Goal: Task Accomplishment & Management: Manage account settings

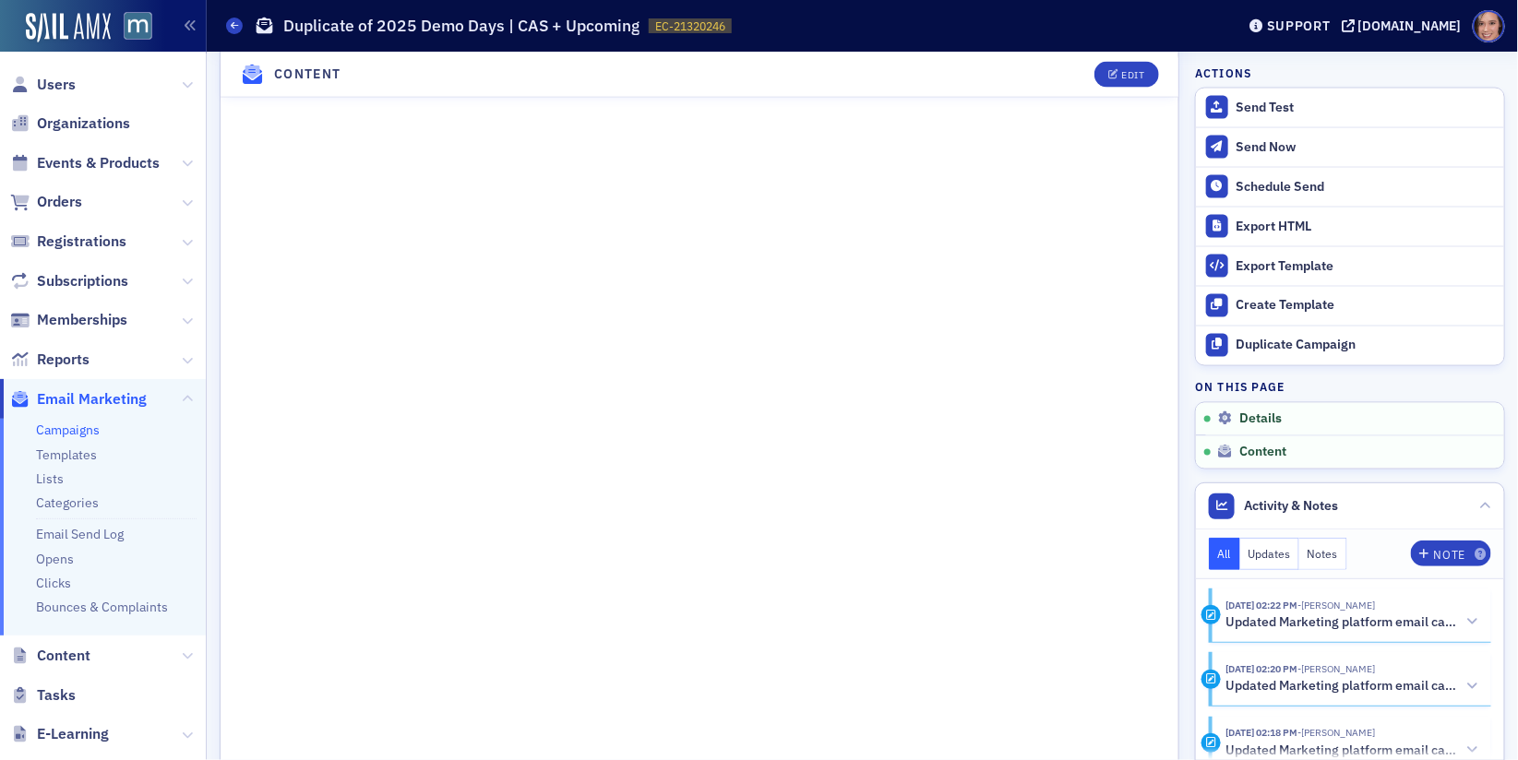
scroll to position [1221, 0]
click at [1135, 70] on div "Edit" at bounding box center [1132, 74] width 23 height 10
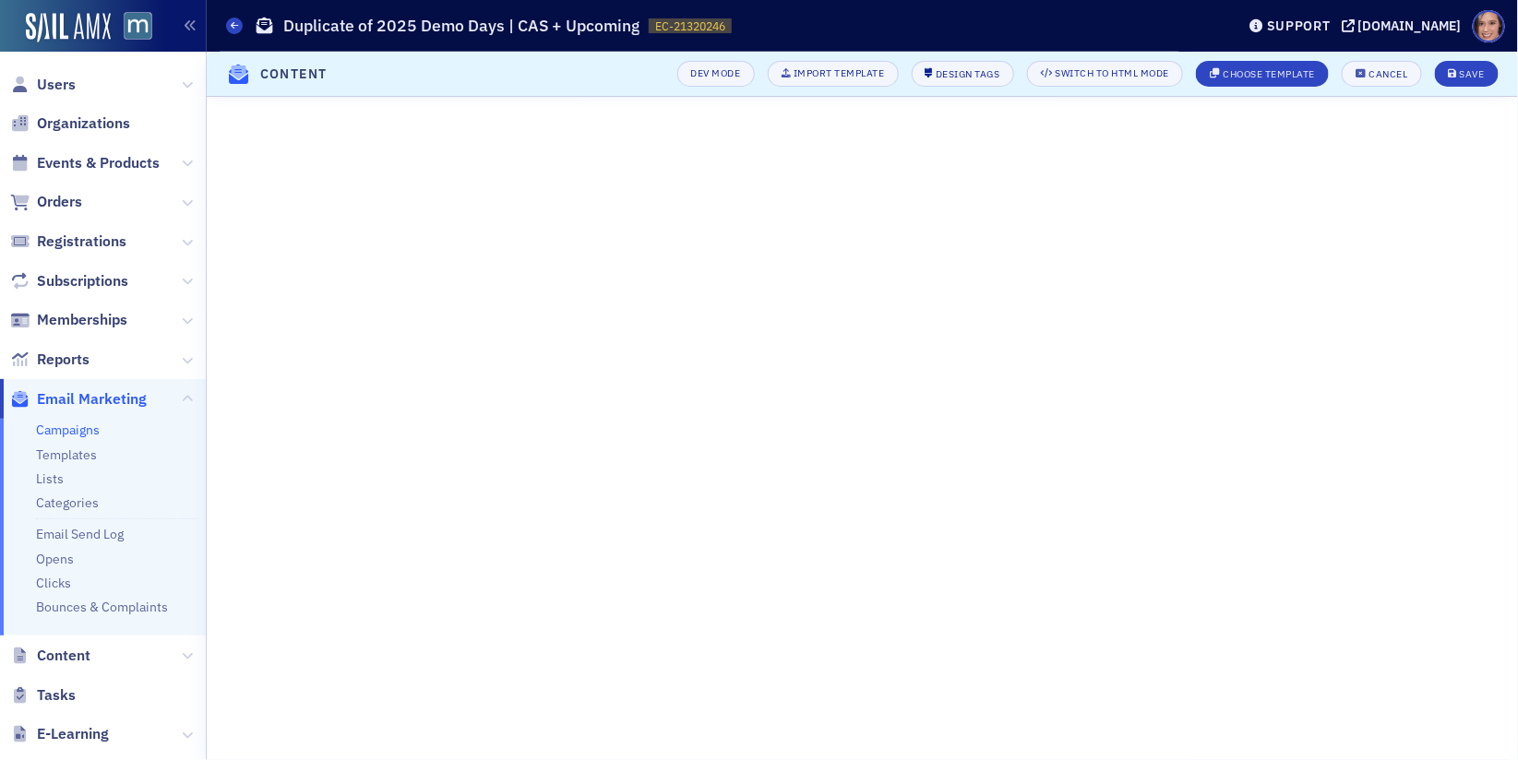
scroll to position [374, 0]
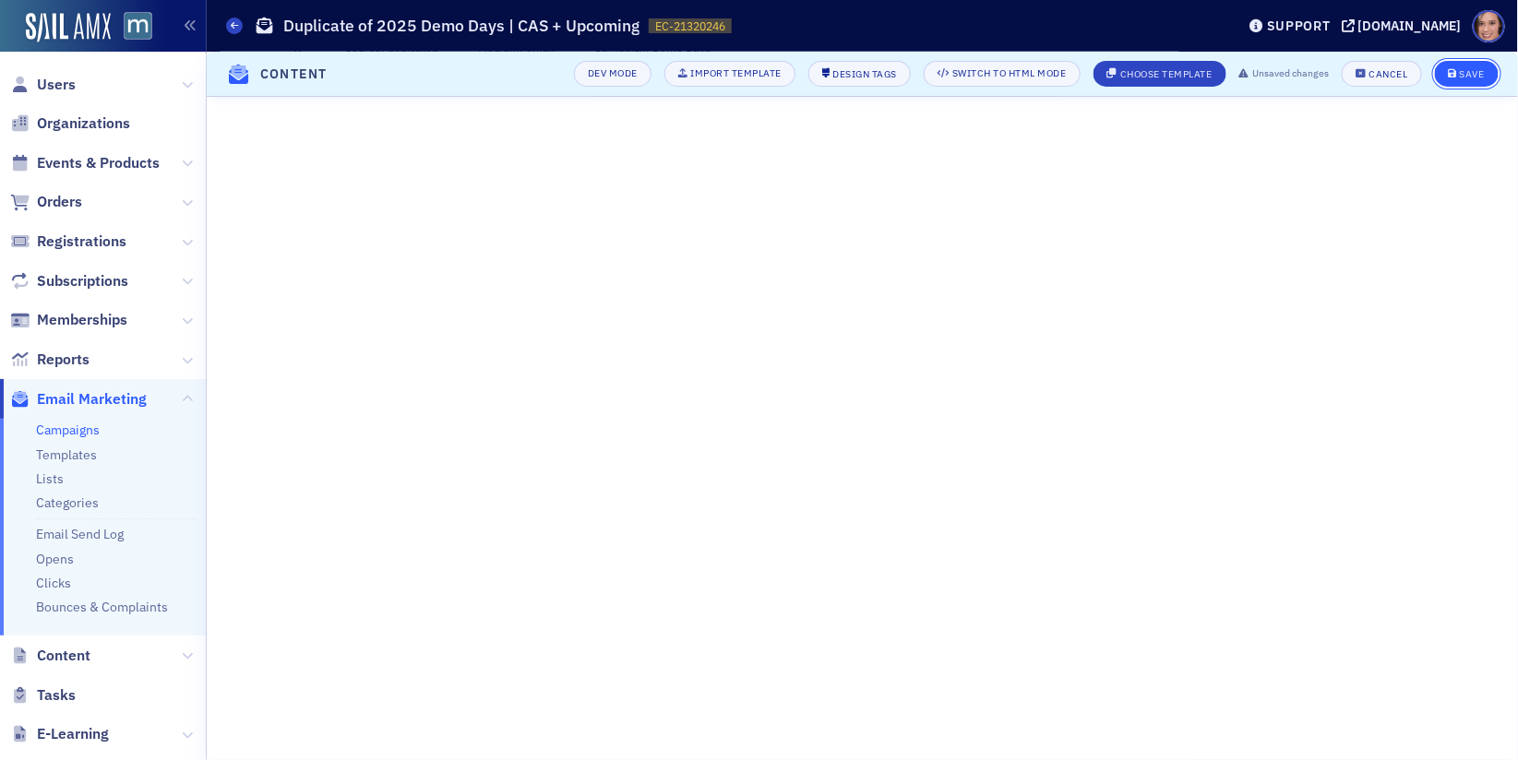
click at [1465, 72] on div "Save" at bounding box center [1471, 74] width 25 height 10
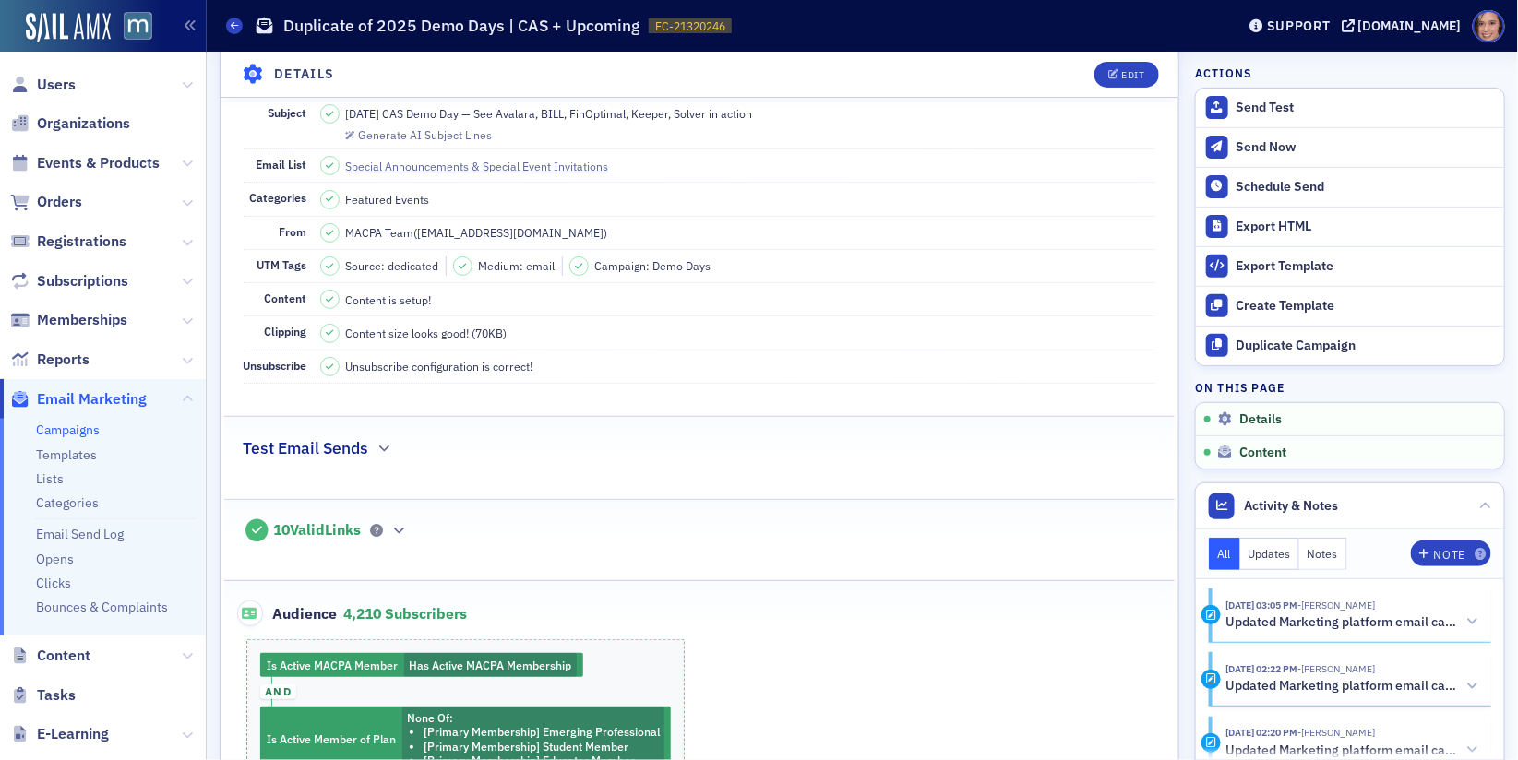
scroll to position [0, 0]
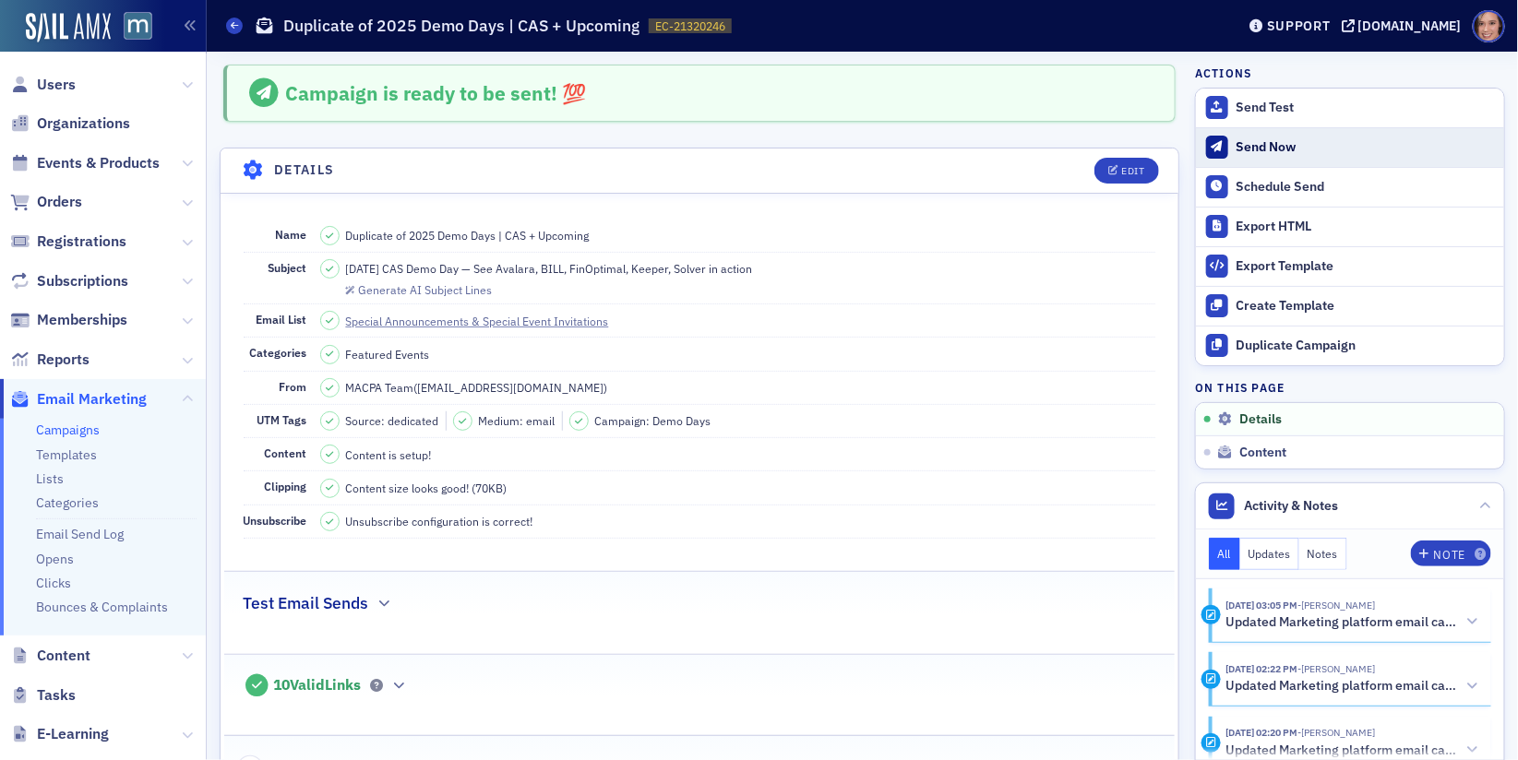
click at [1347, 149] on div "Send Now" at bounding box center [1365, 147] width 258 height 17
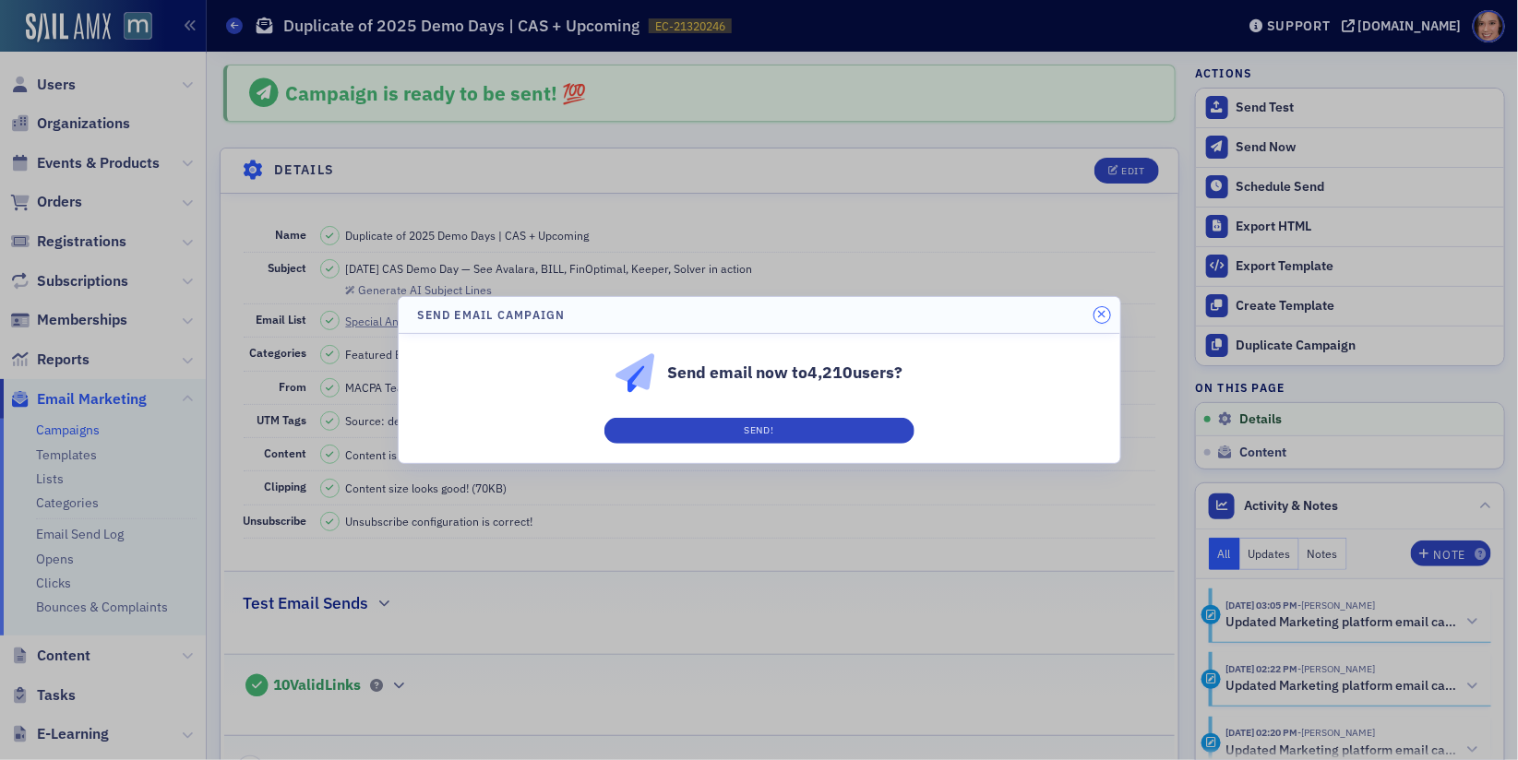
click at [1098, 316] on icon "button" at bounding box center [1102, 314] width 8 height 11
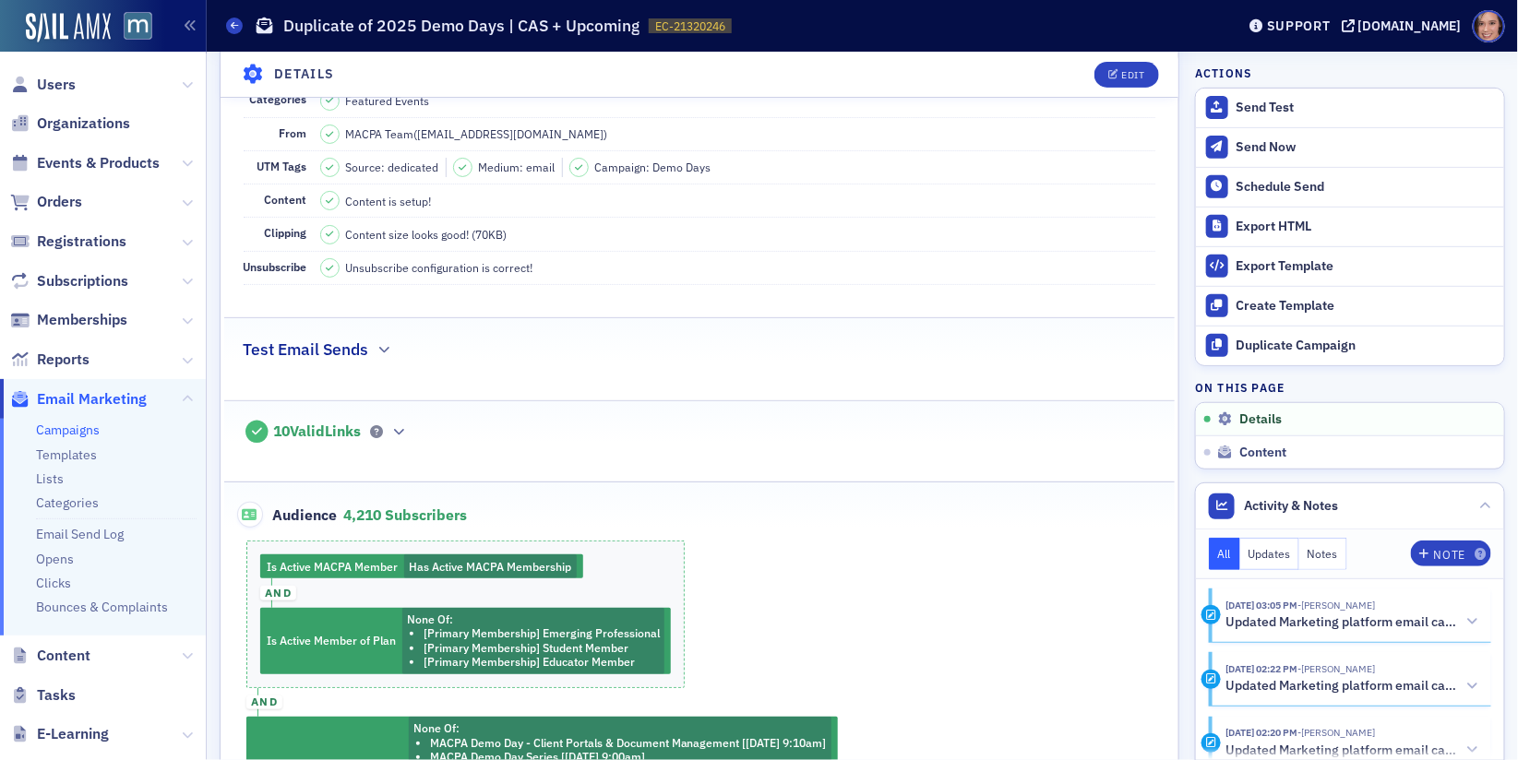
scroll to position [361, 0]
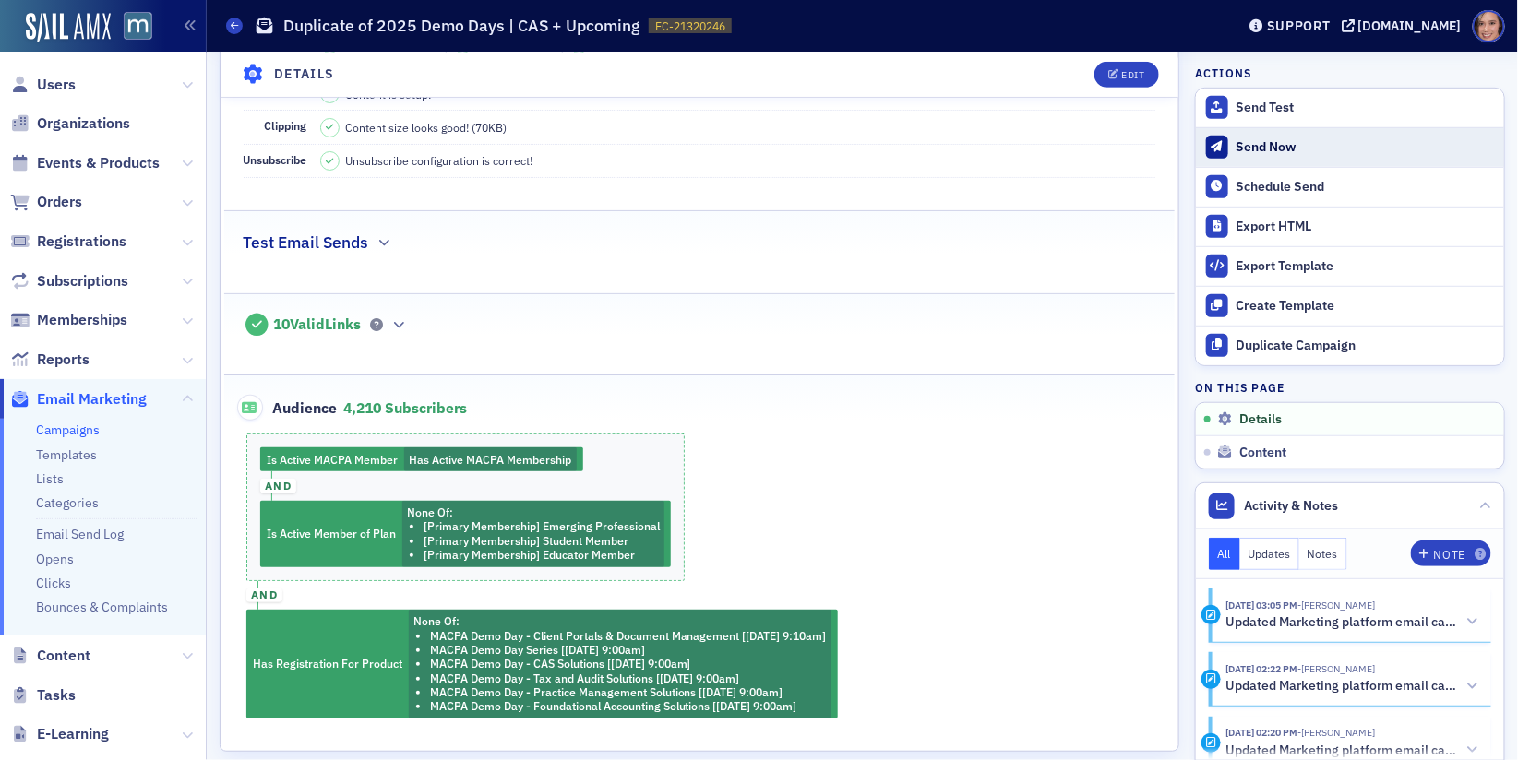
click at [1270, 155] on button "Send Now" at bounding box center [1350, 147] width 308 height 40
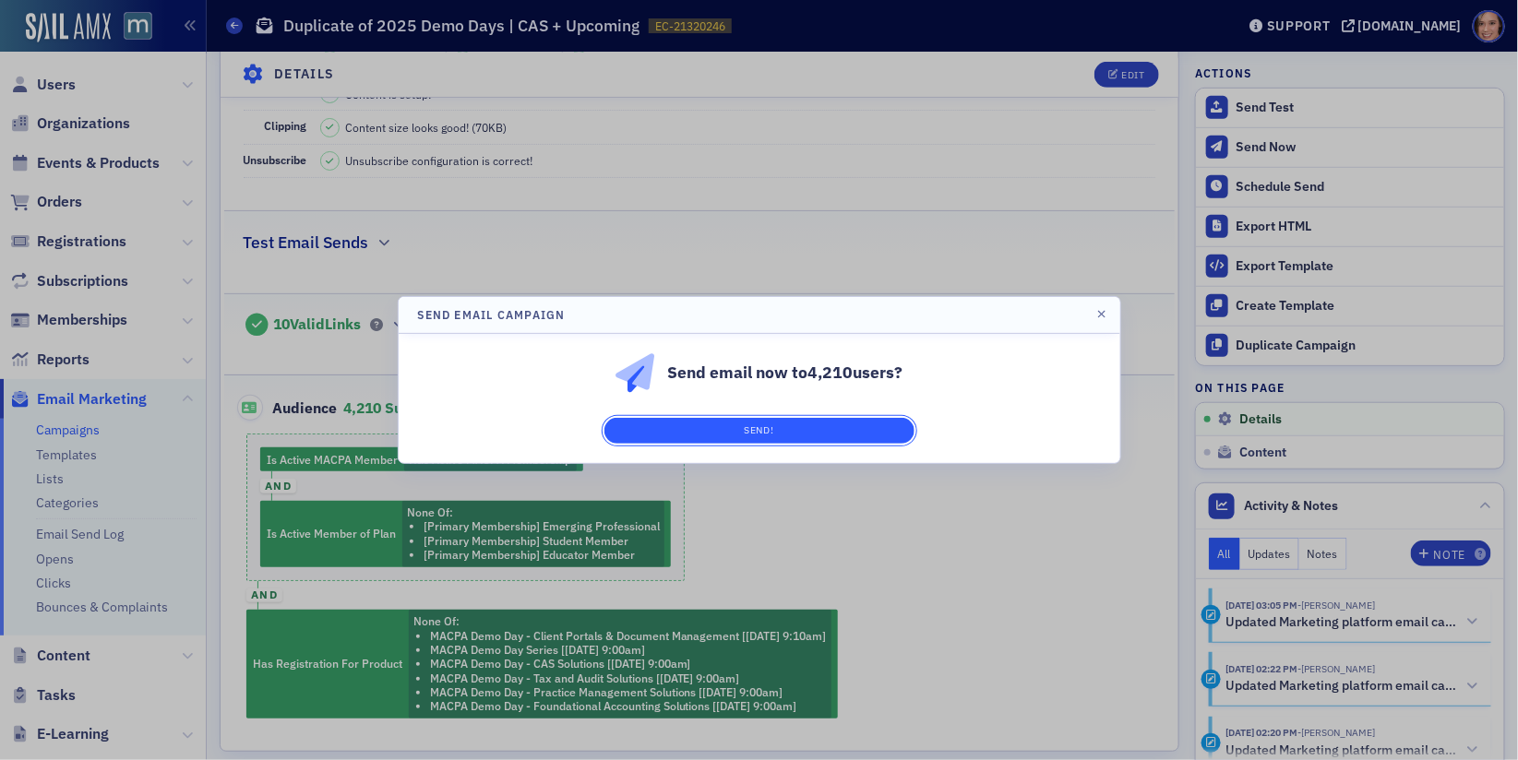
click at [899, 432] on button "Send!" at bounding box center [759, 431] width 310 height 26
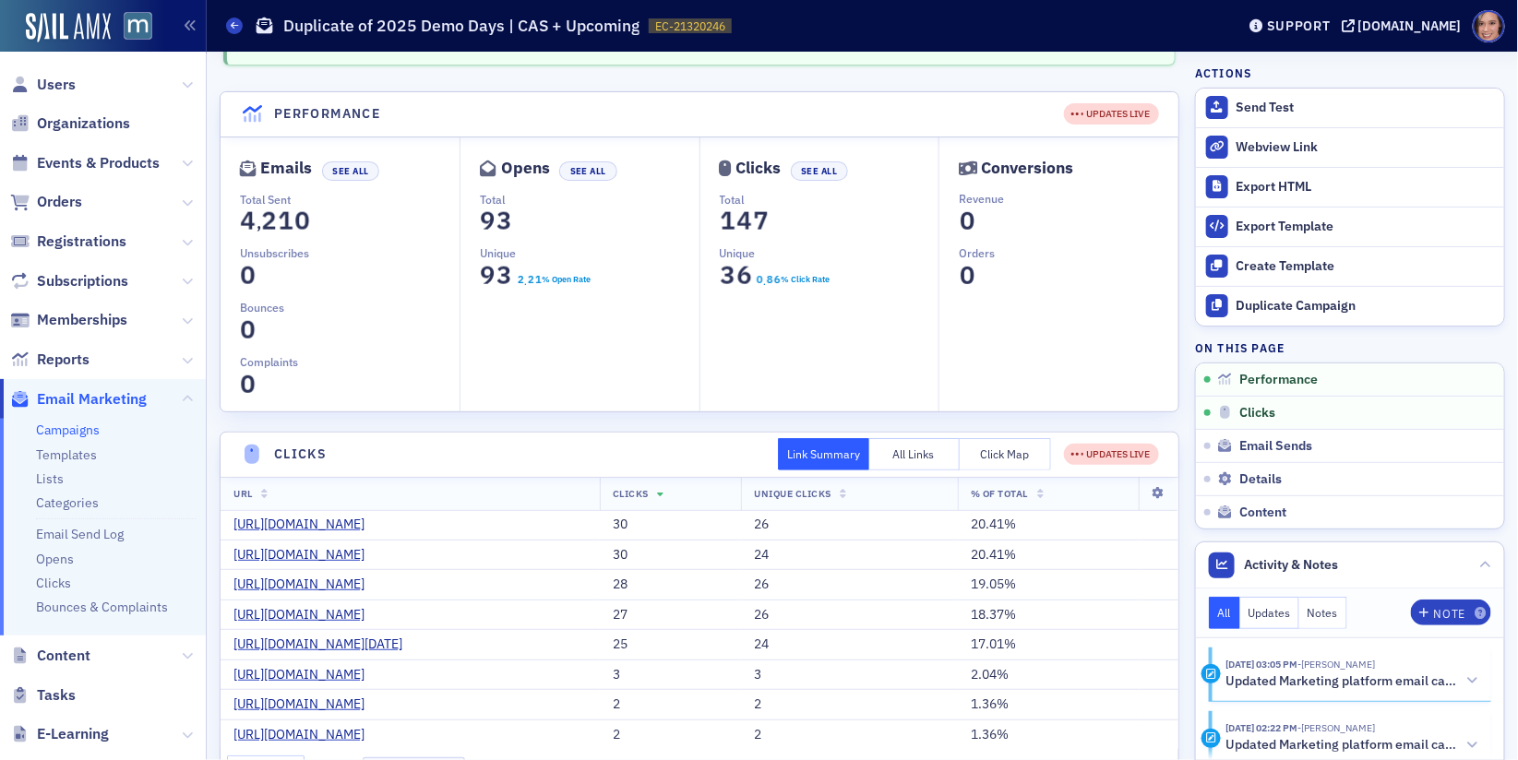
scroll to position [0, 0]
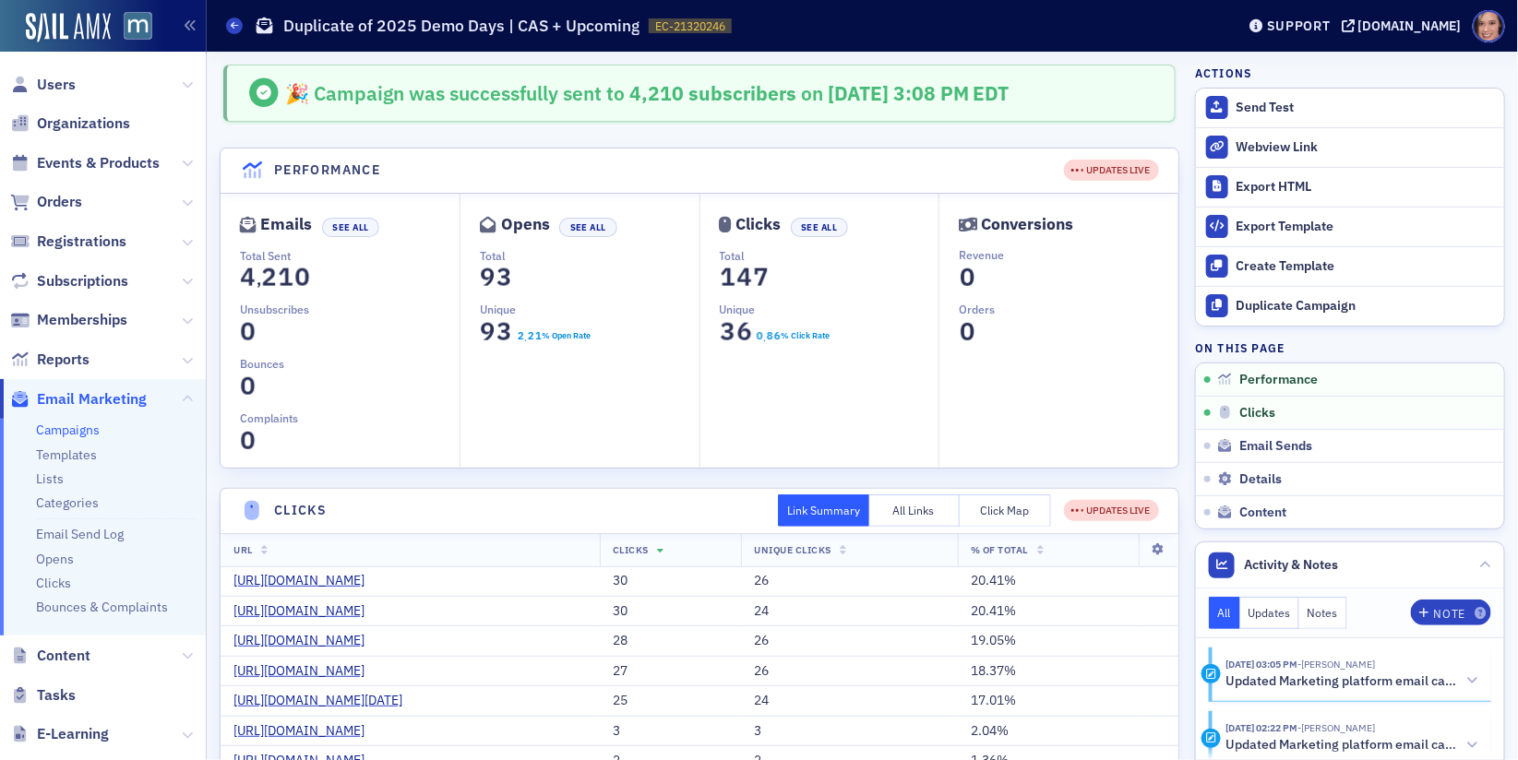
click at [74, 425] on link "Campaigns" at bounding box center [68, 430] width 64 height 17
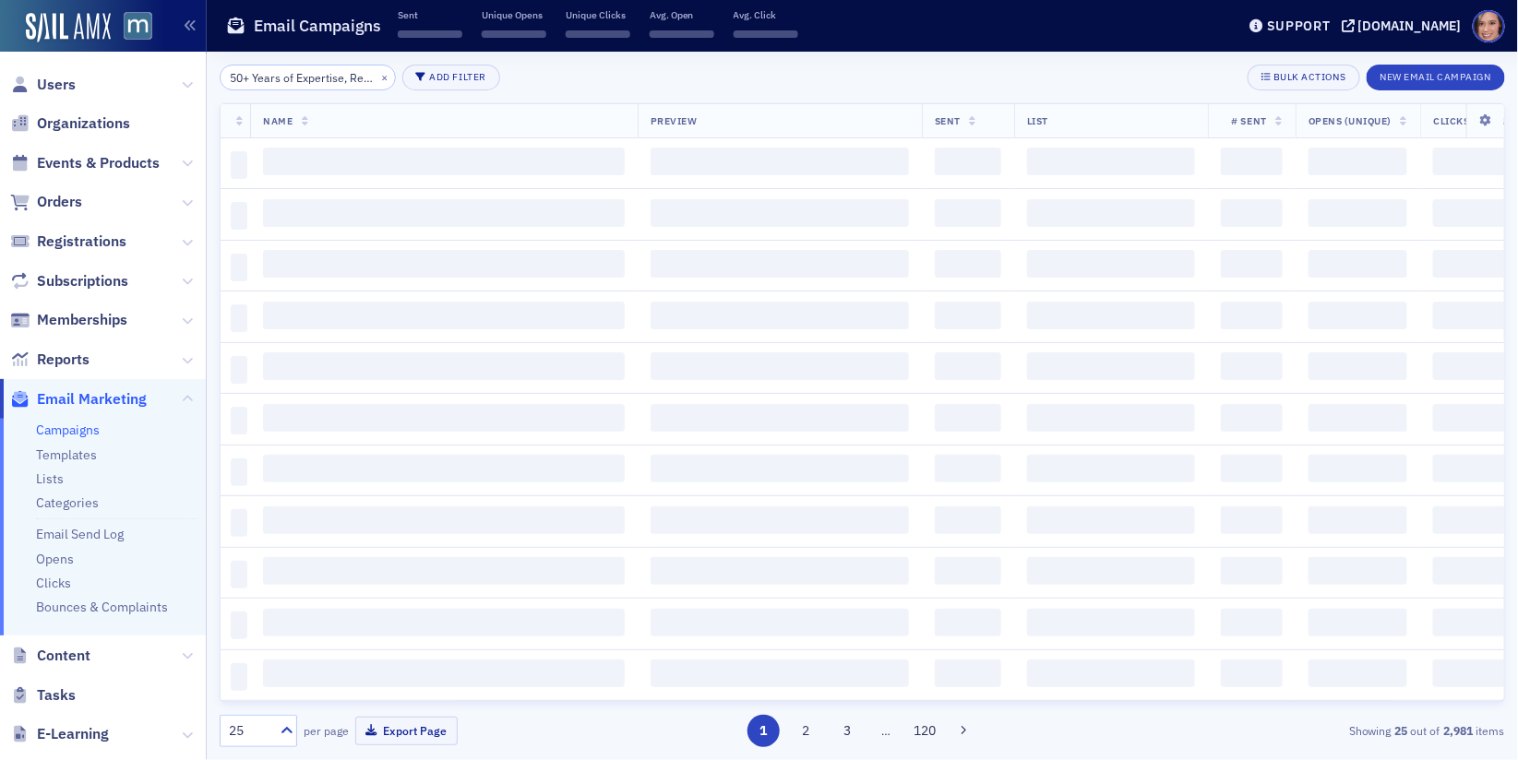
scroll to position [0, 238]
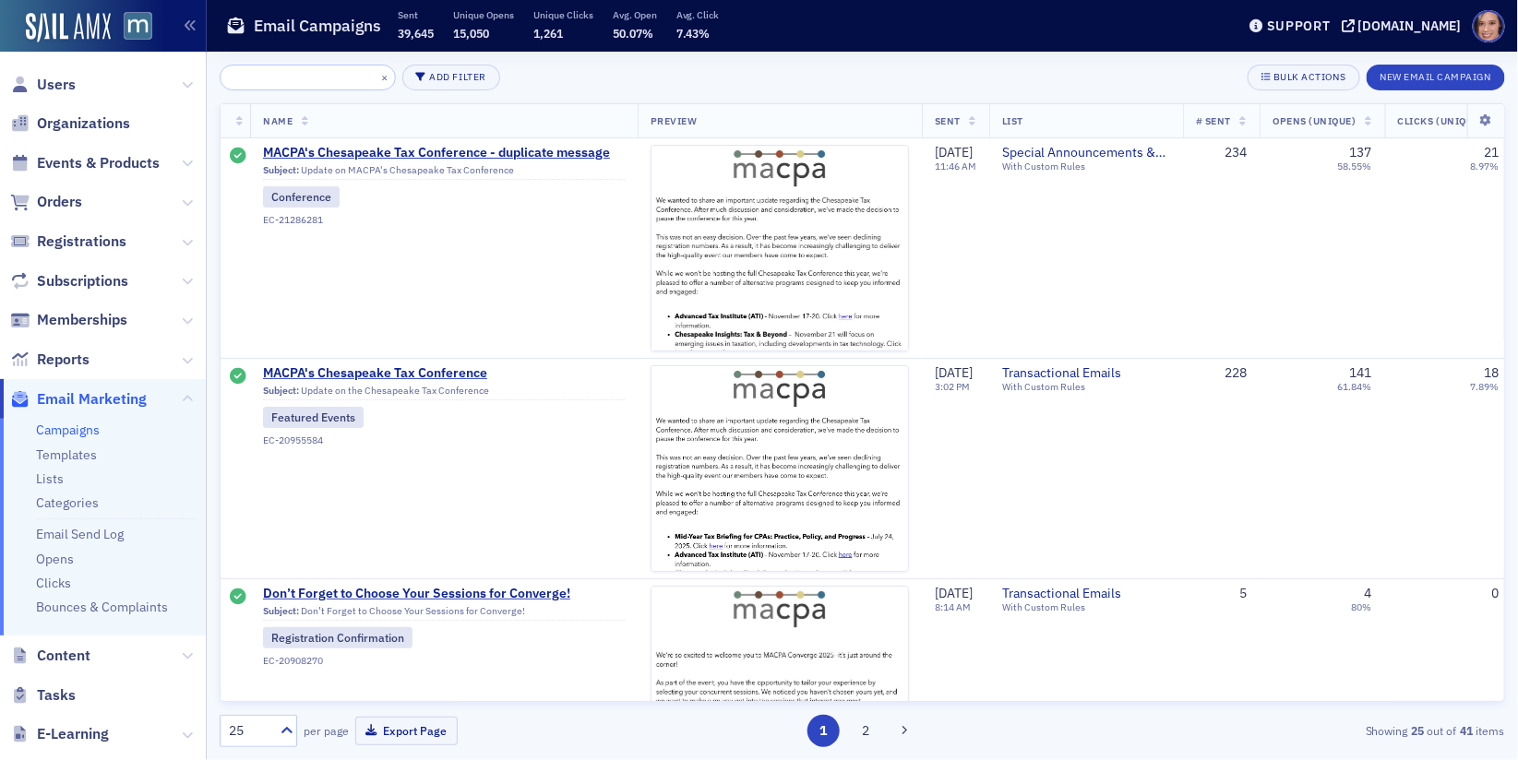
click at [321, 76] on input "50+ Years of Expertise, Reimagined — Don’t Miss Chesapeake Insights"" at bounding box center [308, 78] width 176 height 26
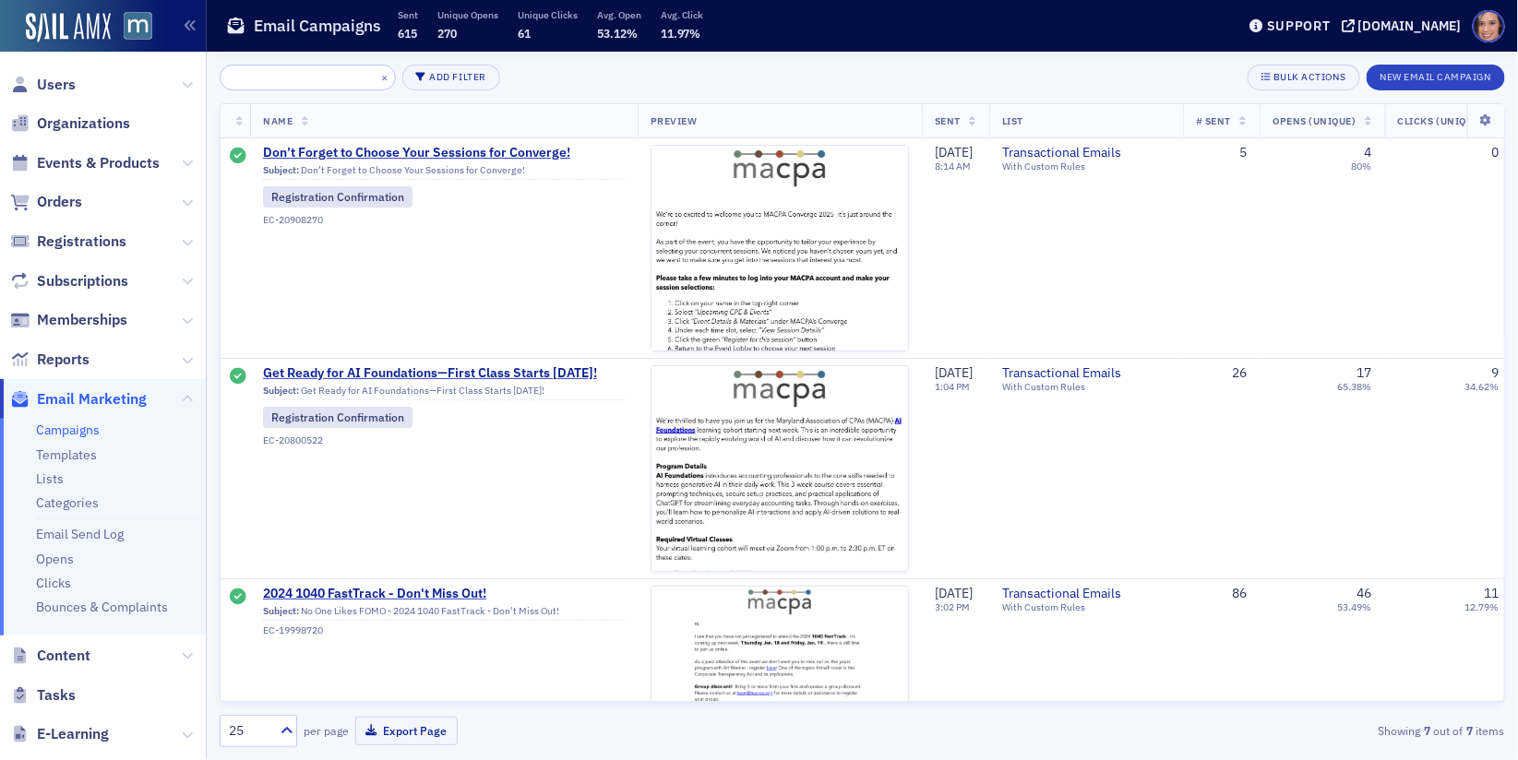
click at [314, 74] on input "50+ Years of Expertise, Reimagined — Don’t Miss Chesapeake"" at bounding box center [308, 78] width 176 height 26
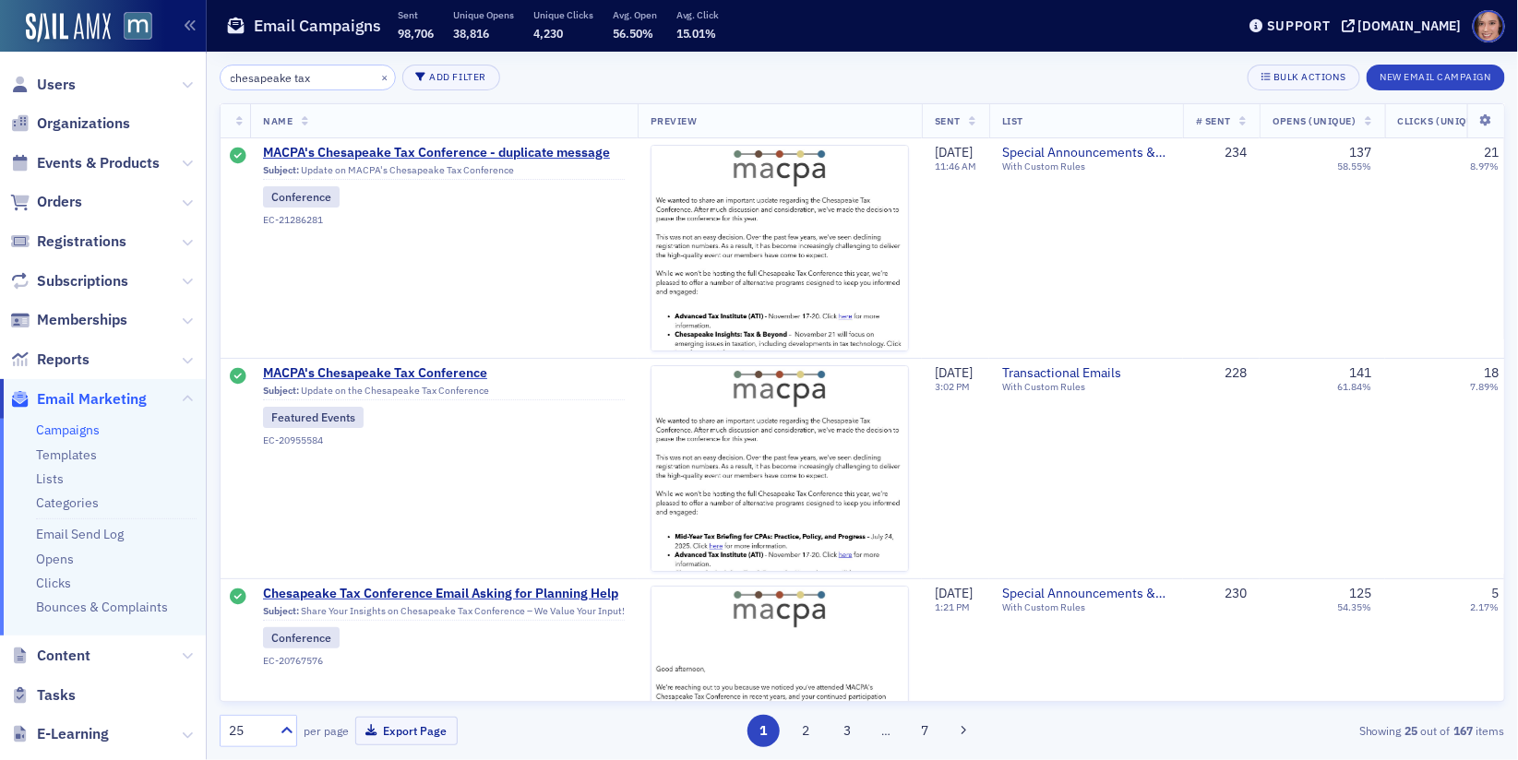
click at [282, 84] on input "chesapeake tax" at bounding box center [308, 78] width 176 height 26
type input "chesapeake tax"
click at [331, 86] on input "chesapeake tax" at bounding box center [308, 78] width 176 height 26
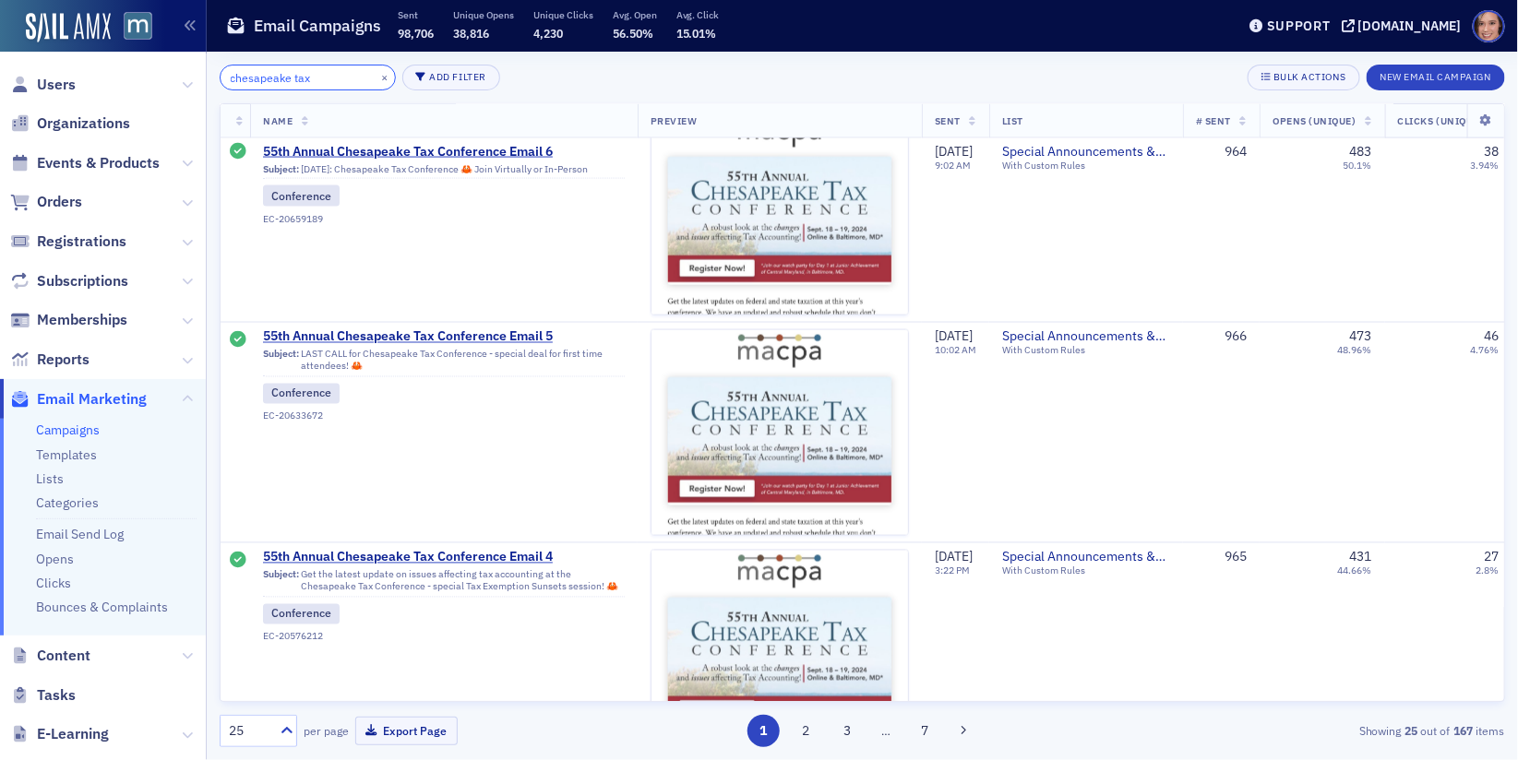
scroll to position [936, 0]
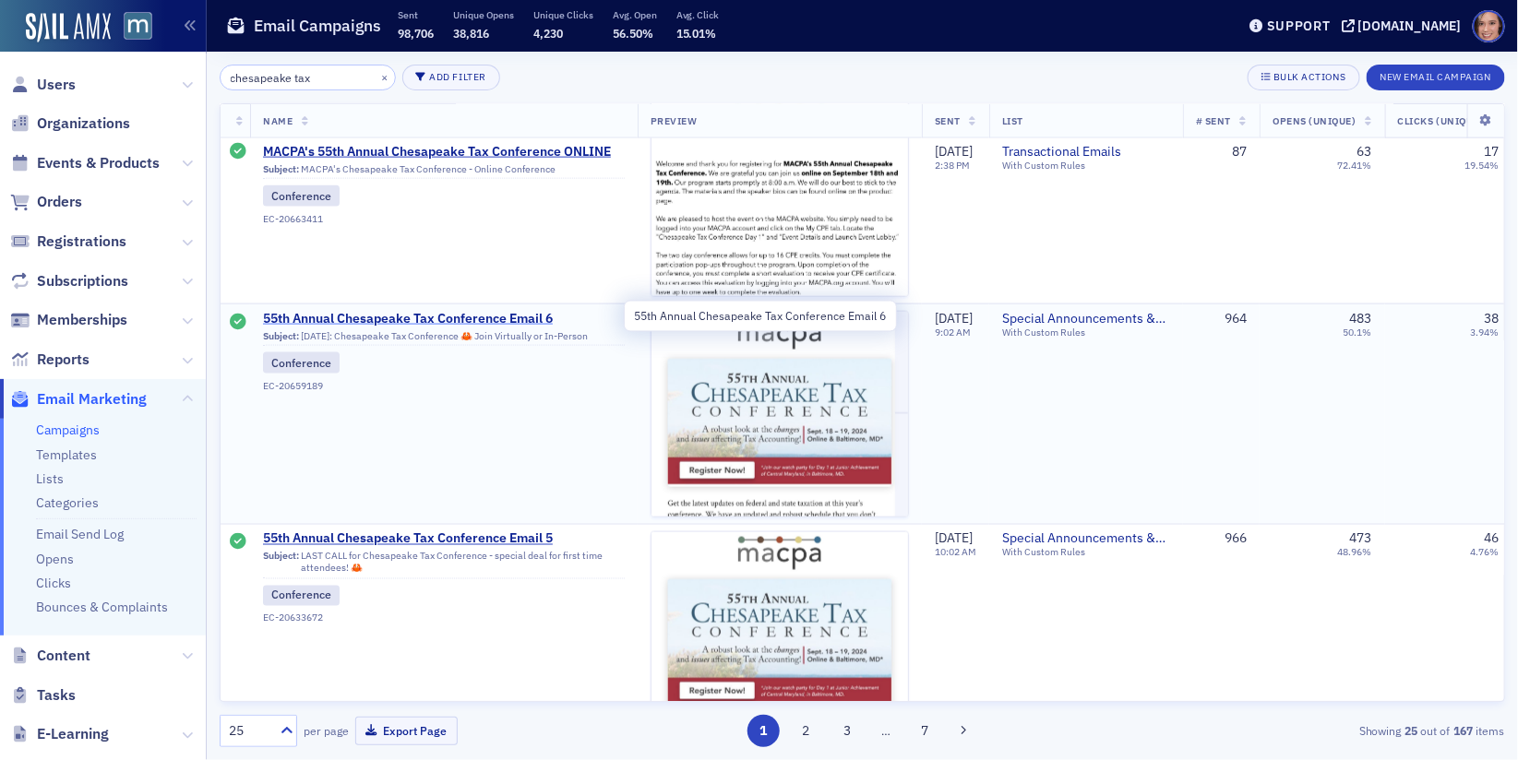
click at [538, 320] on span "55th Annual Chesapeake Tax Conference Email 6" at bounding box center [444, 319] width 362 height 17
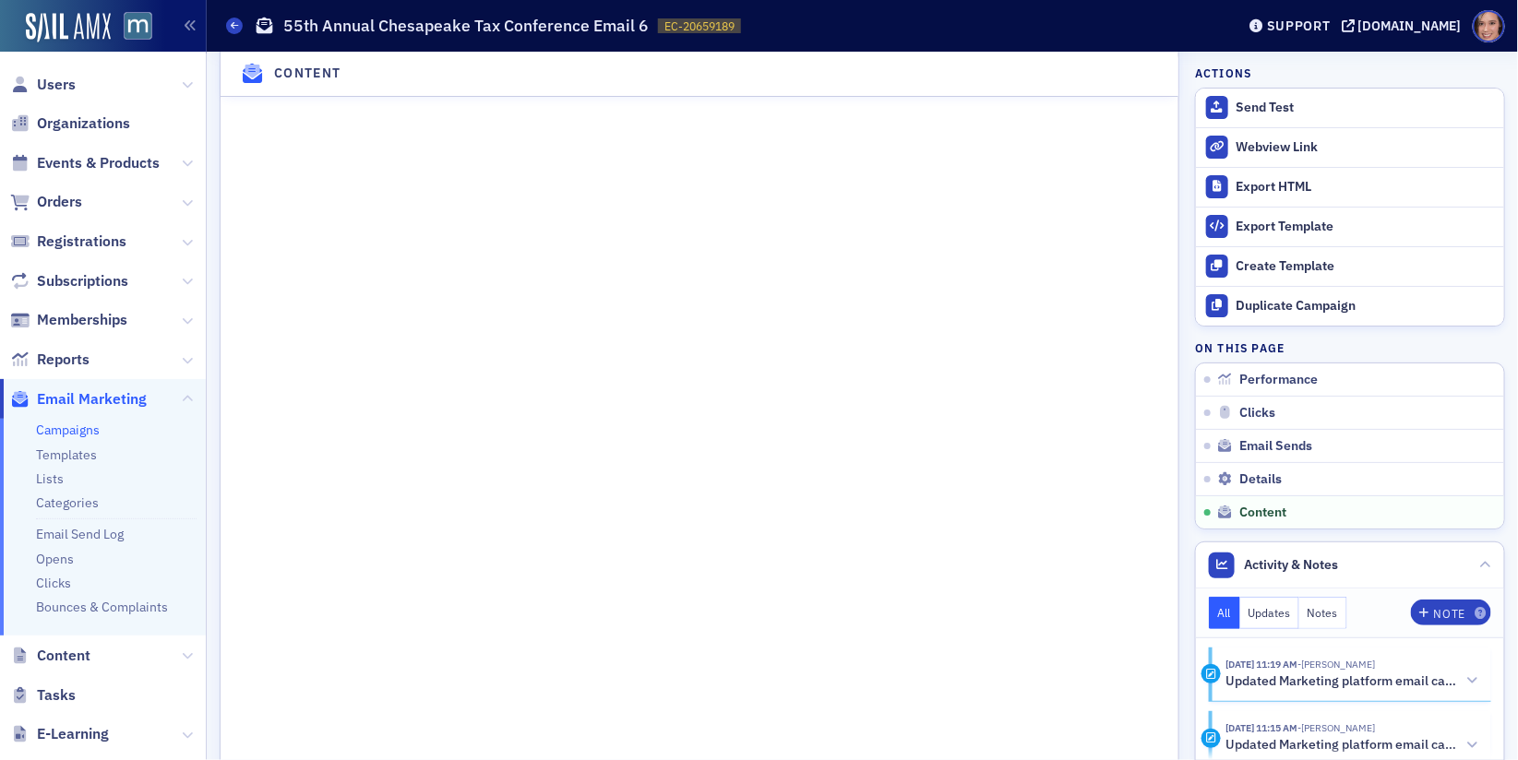
scroll to position [2271, 0]
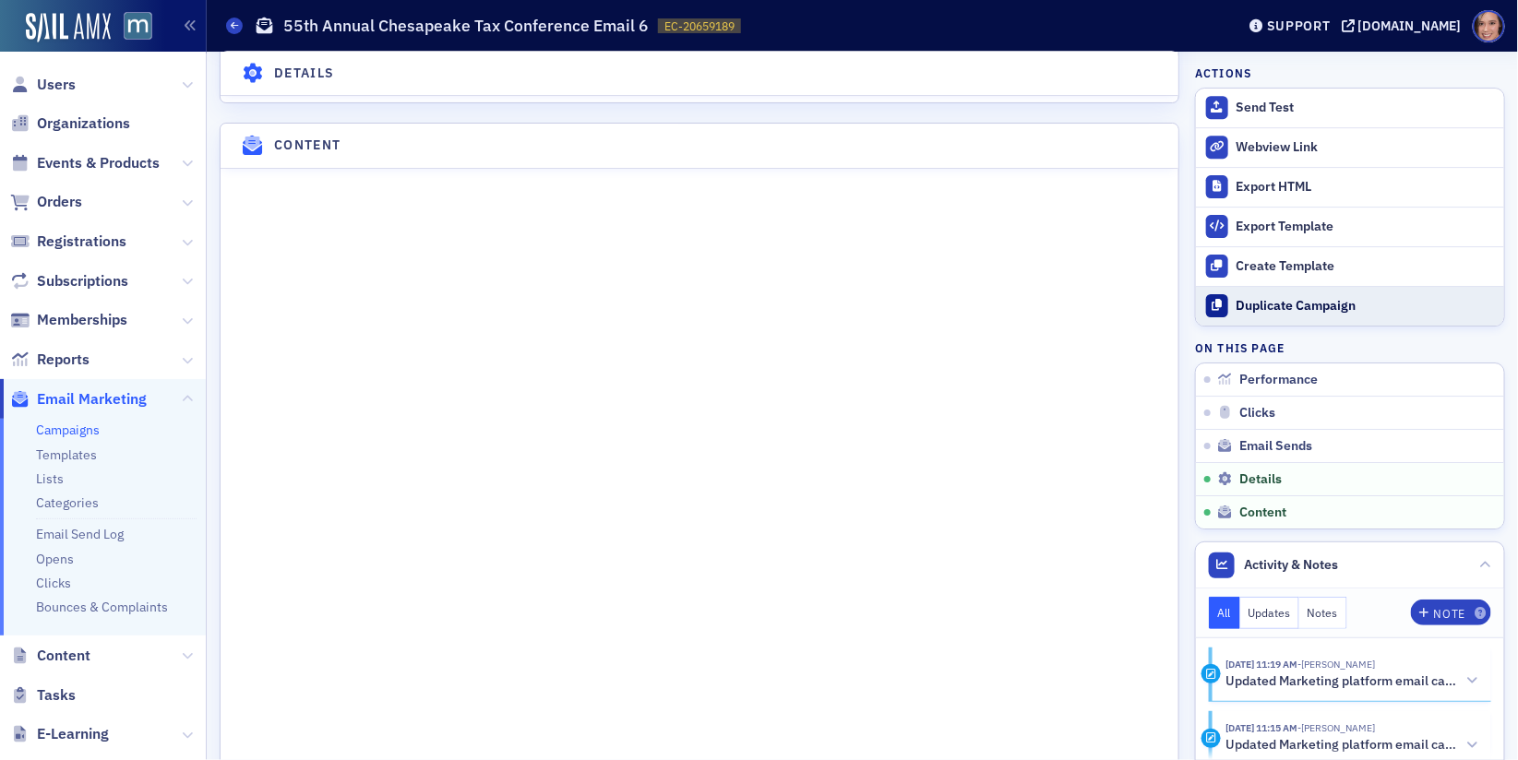
click at [1245, 314] on button "Duplicate Campaign" at bounding box center [1350, 306] width 308 height 40
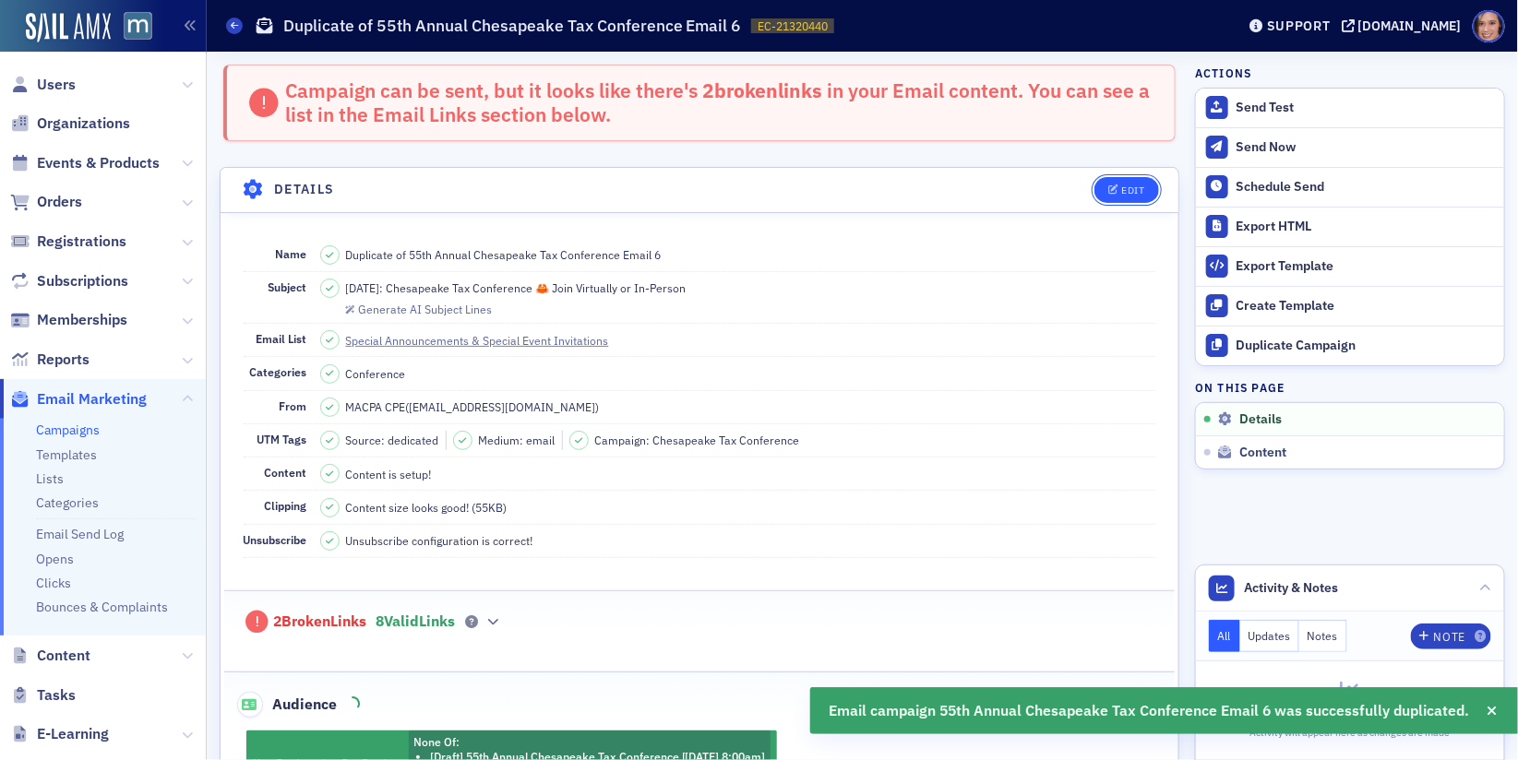
click at [1129, 188] on div "Edit" at bounding box center [1132, 190] width 23 height 10
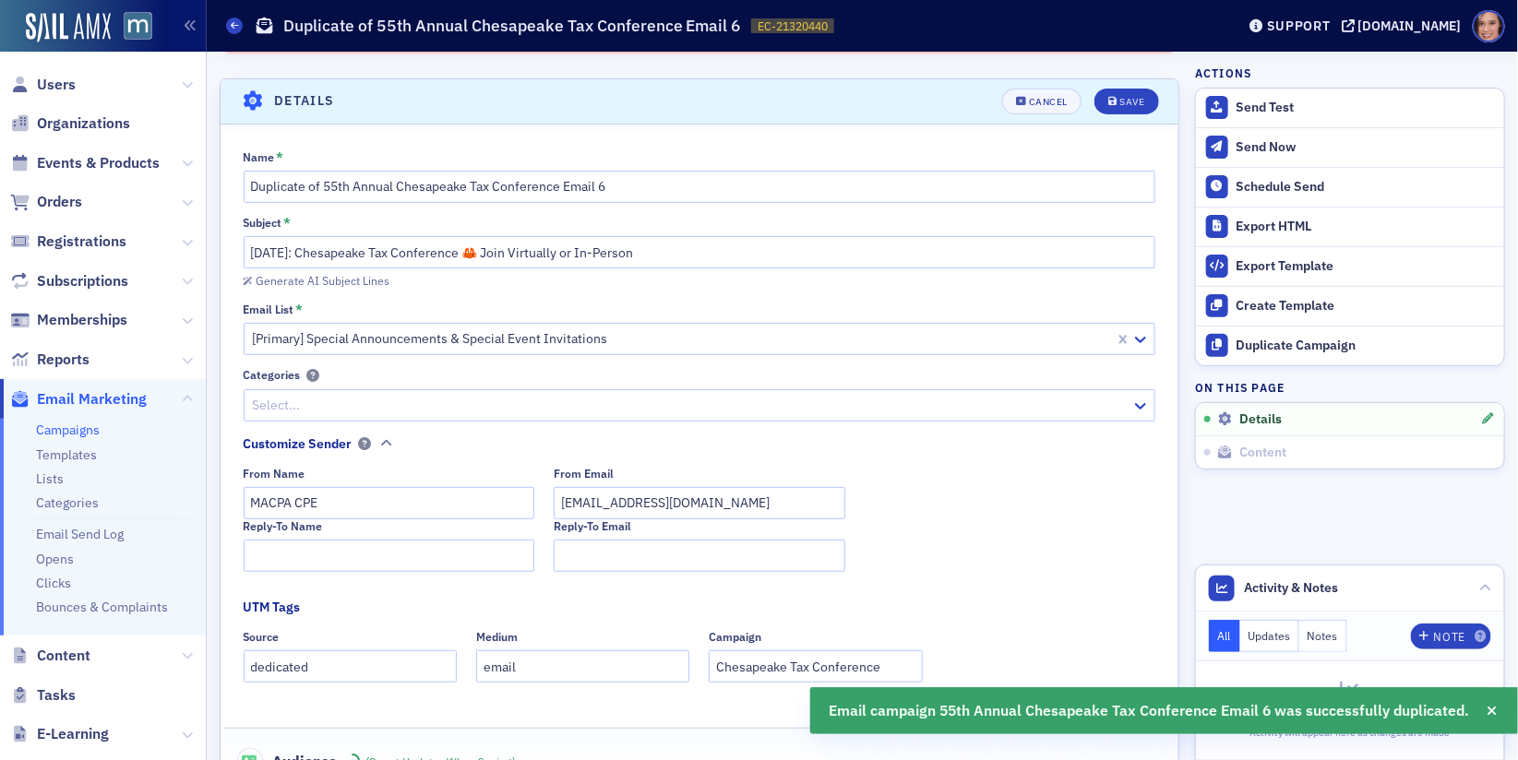
scroll to position [104, 0]
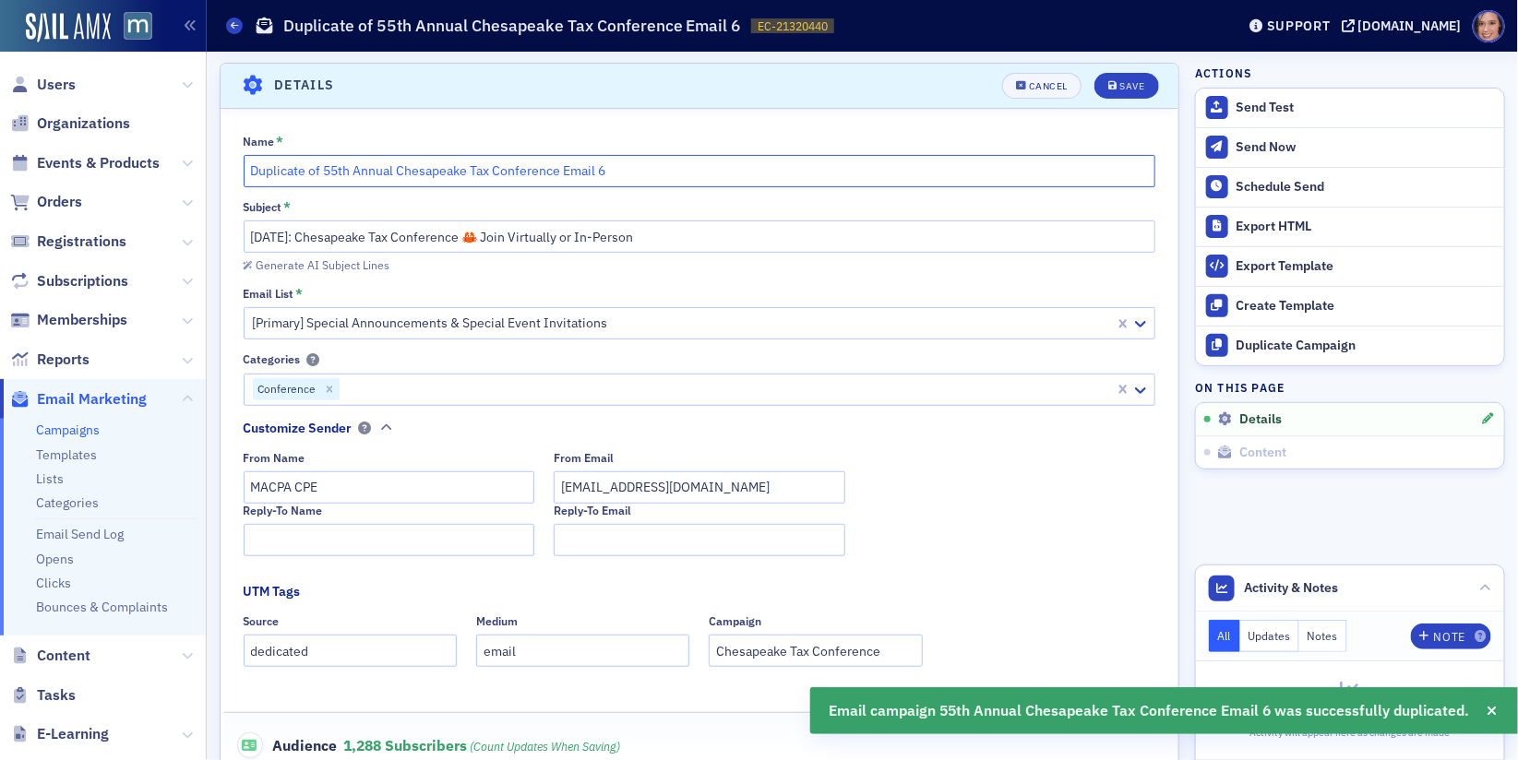
drag, startPoint x: 335, startPoint y: 171, endPoint x: 232, endPoint y: 155, distance: 103.6
click at [232, 155] on div "Name * Duplicate of 55th Annual Chesapeake Tax Conference Email 6 Subject * [DA…" at bounding box center [699, 596] width 958 height 923
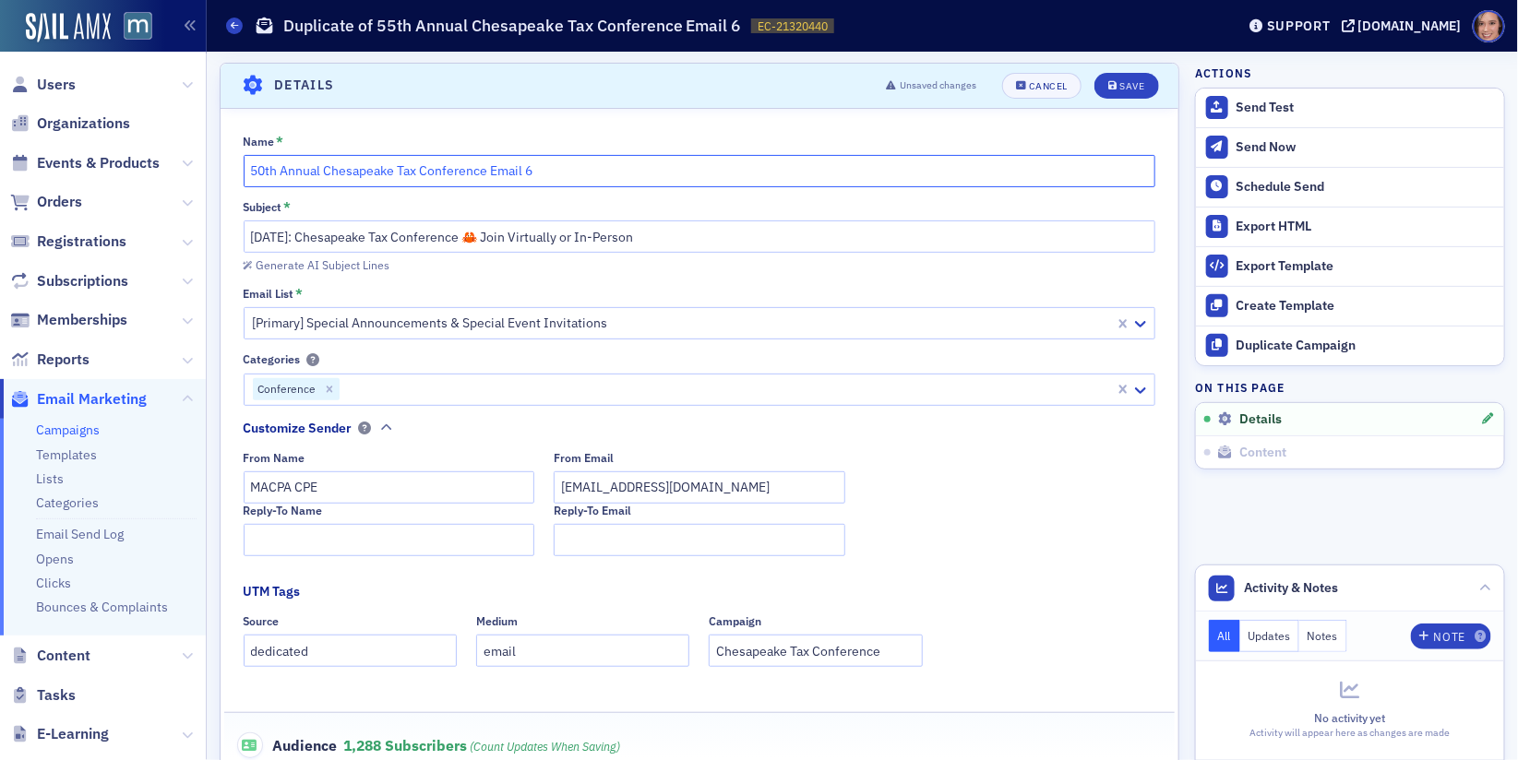
drag, startPoint x: 326, startPoint y: 173, endPoint x: 223, endPoint y: 172, distance: 102.4
click at [223, 172] on div "Name * 50th Annual Chesapeake Tax Conference Email 6 Subject * [DATE]: Chesapea…" at bounding box center [699, 596] width 958 height 923
drag, startPoint x: 323, startPoint y: 170, endPoint x: 559, endPoint y: 162, distance: 236.3
click at [559, 162] on input "Chesapeake Tax Conference Email 6" at bounding box center [700, 171] width 912 height 32
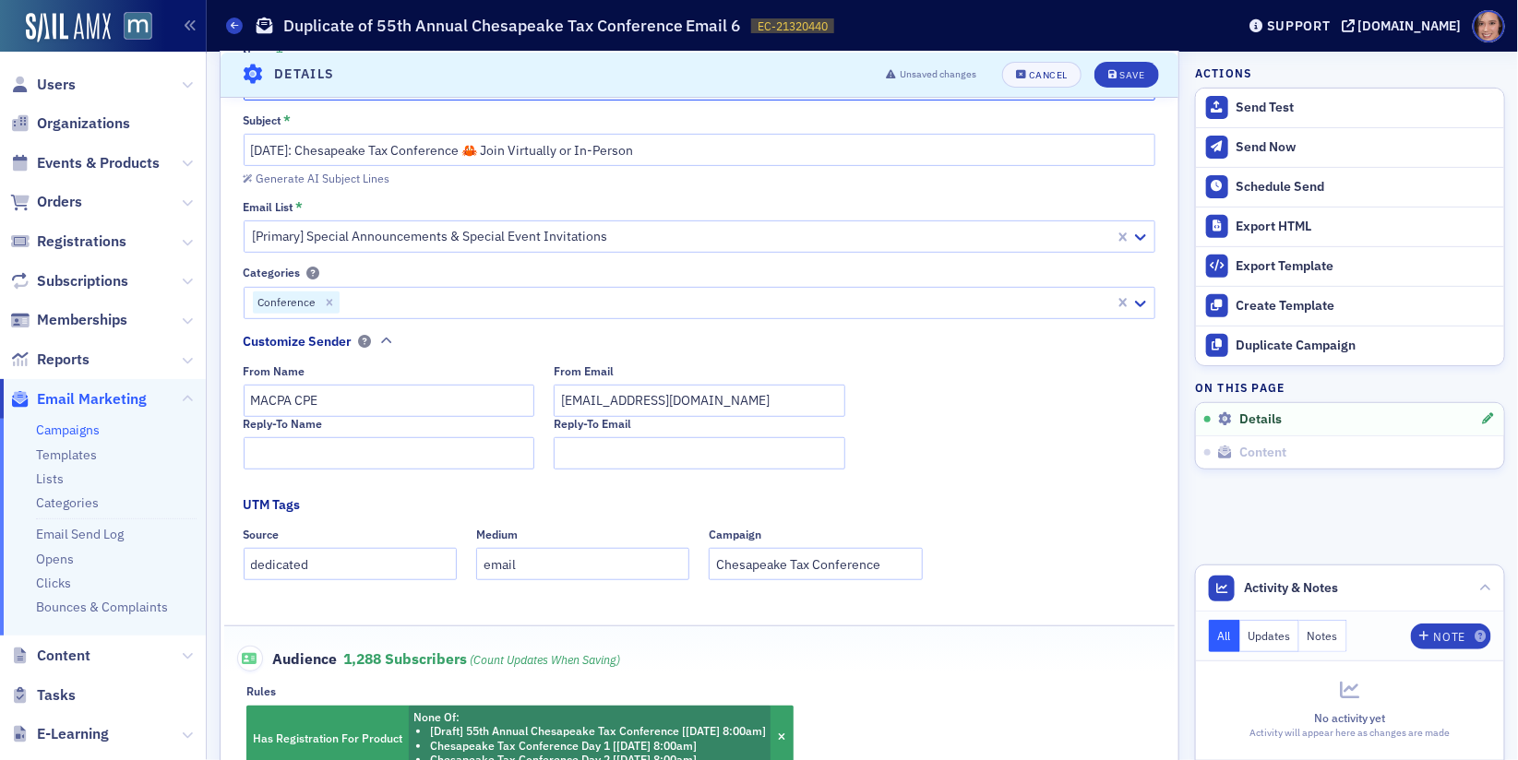
type input "Chesapeake Insights | Tax & Beyond | Email 1"
click at [665, 242] on div at bounding box center [682, 236] width 863 height 23
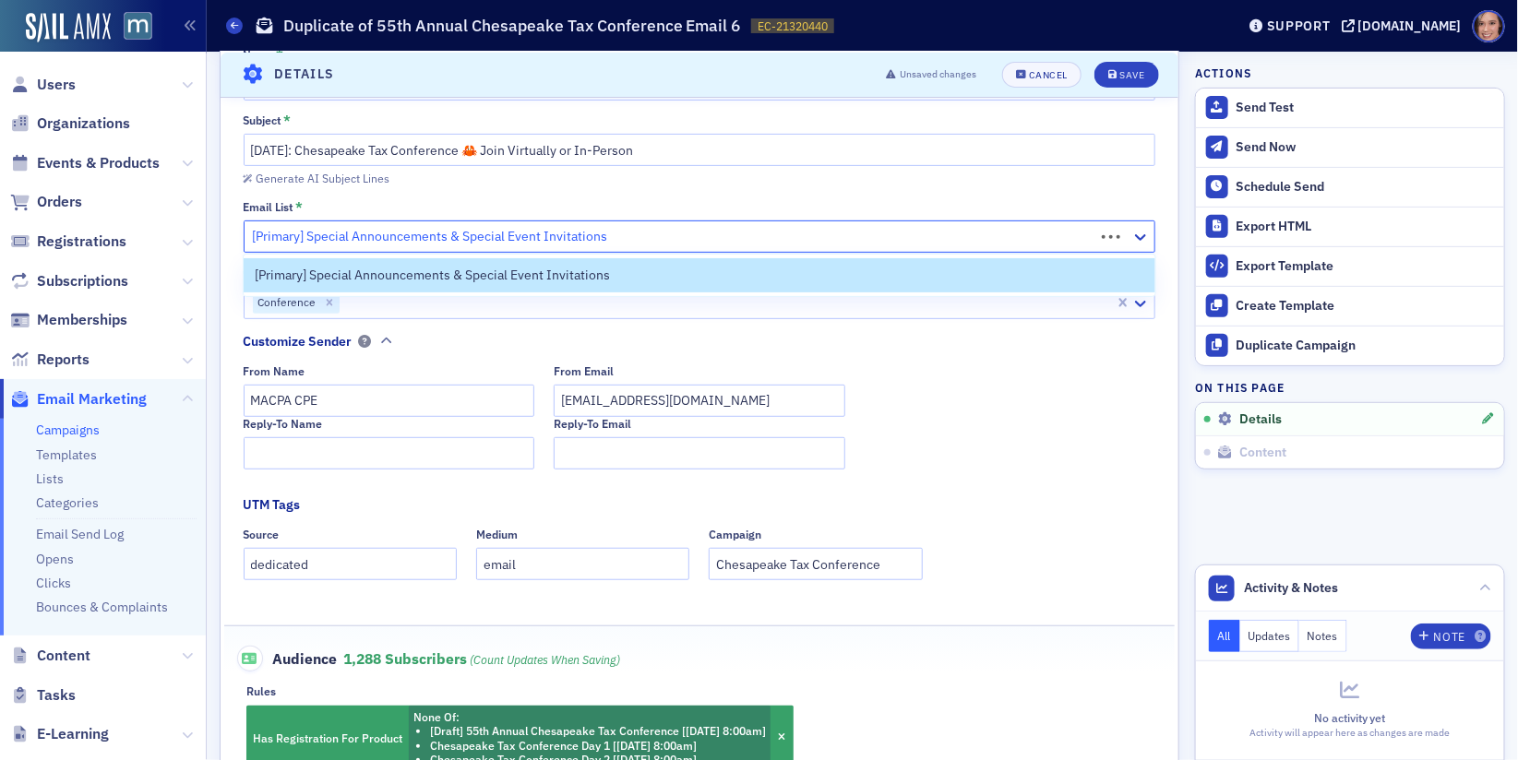
click at [665, 242] on div at bounding box center [672, 236] width 842 height 23
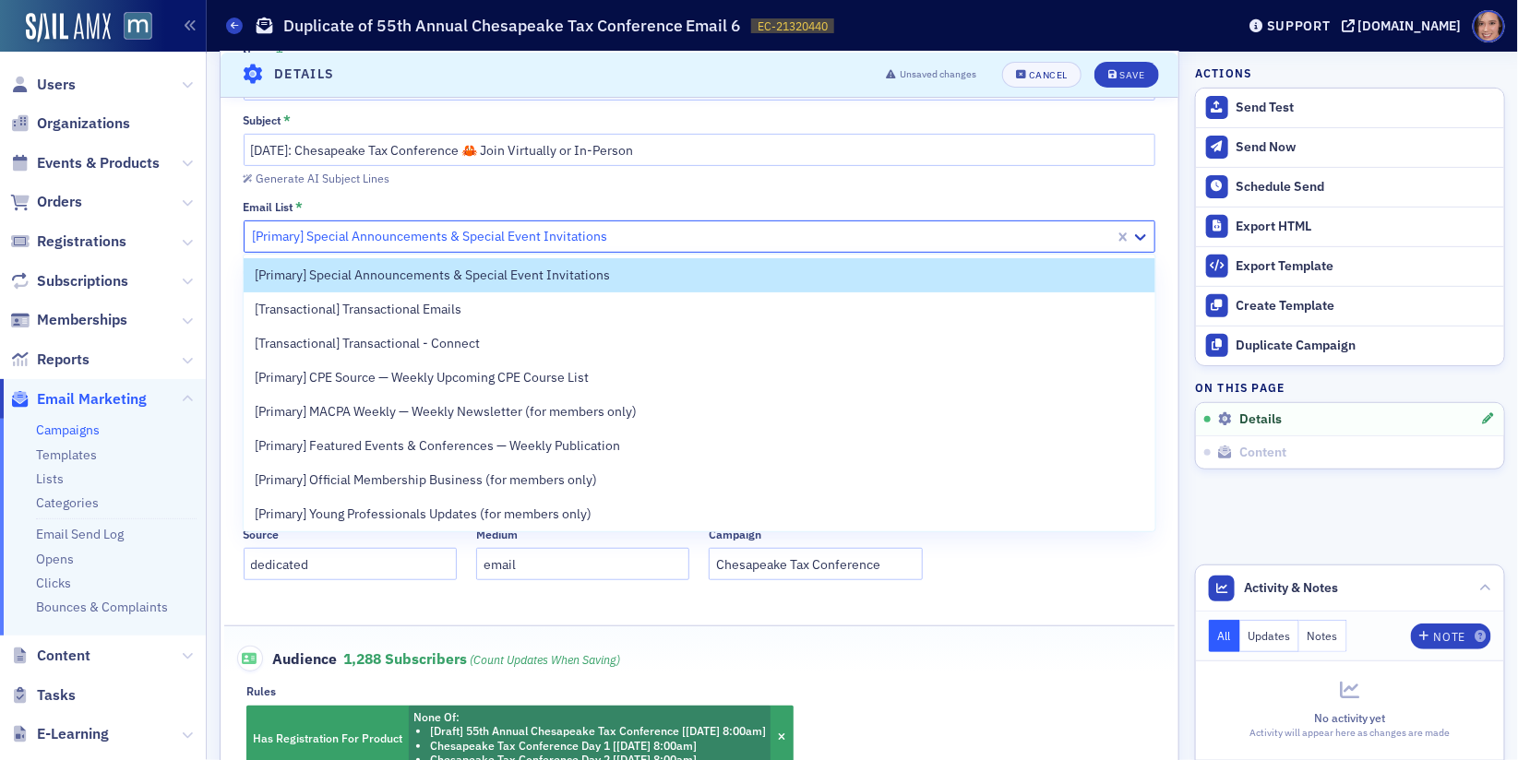
click at [669, 232] on div at bounding box center [682, 236] width 863 height 23
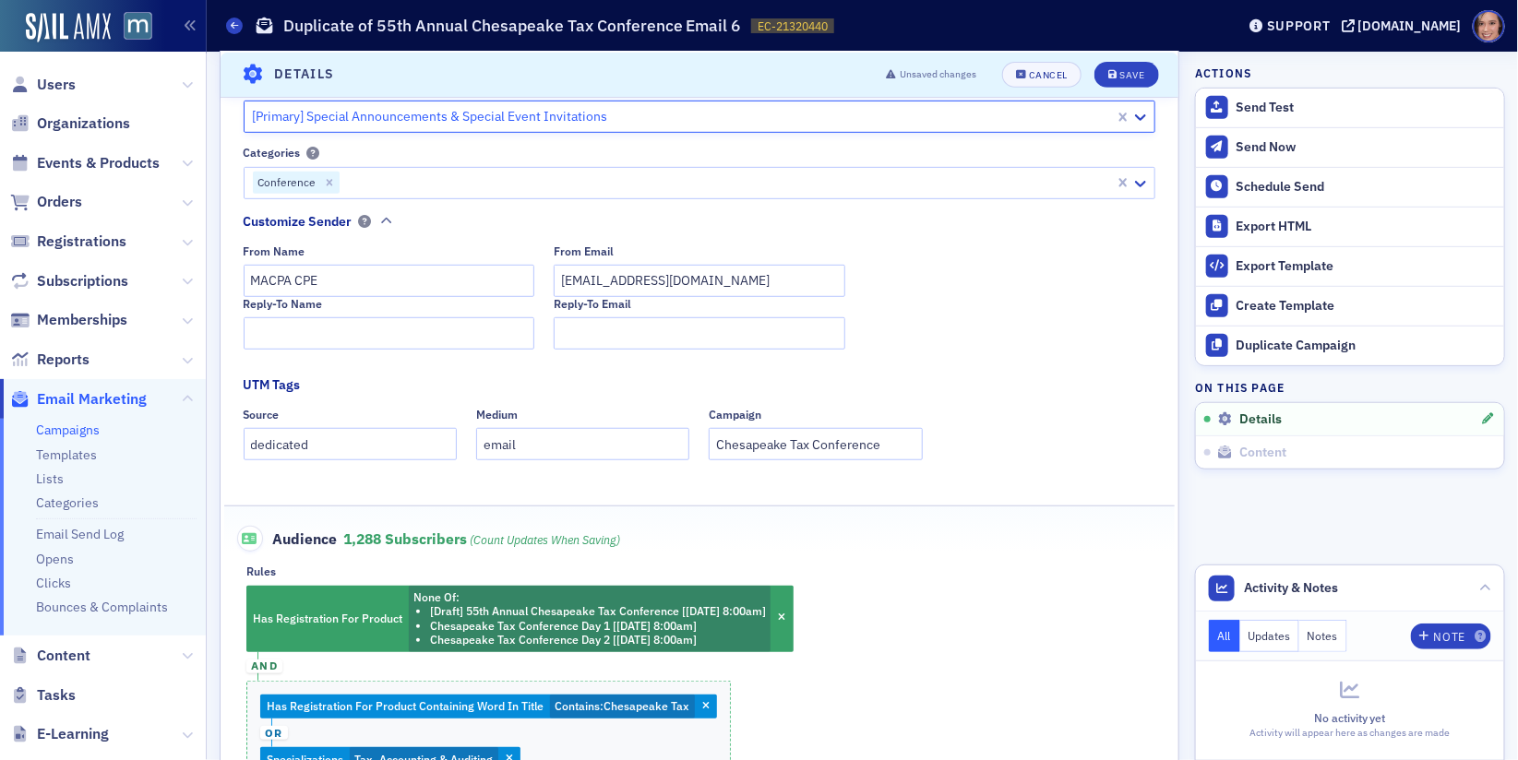
scroll to position [473, 0]
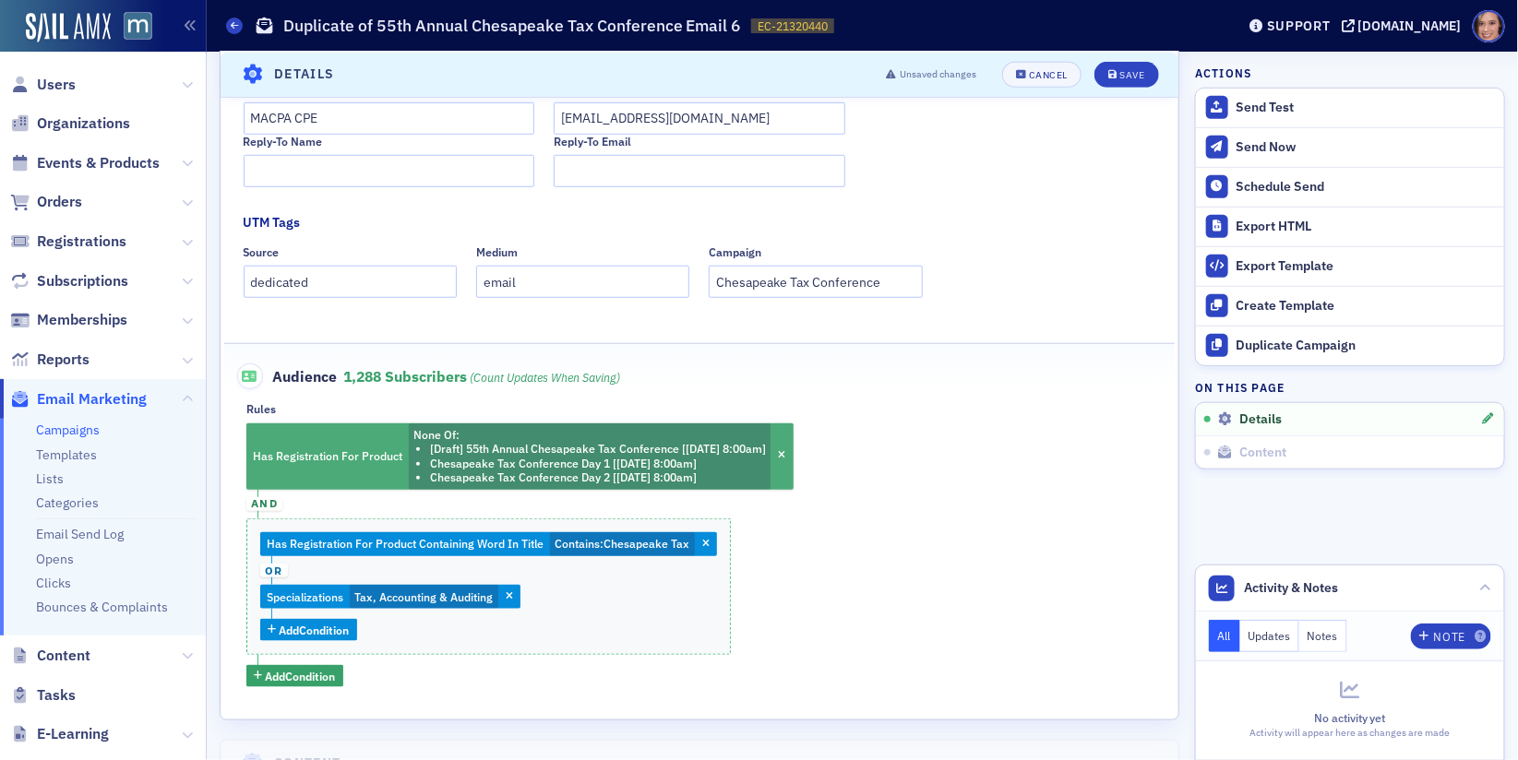
click at [560, 444] on li "[Draft] 55th Annual Chesapeake Tax Conference [[DATE] 8:00am]" at bounding box center [598, 449] width 336 height 14
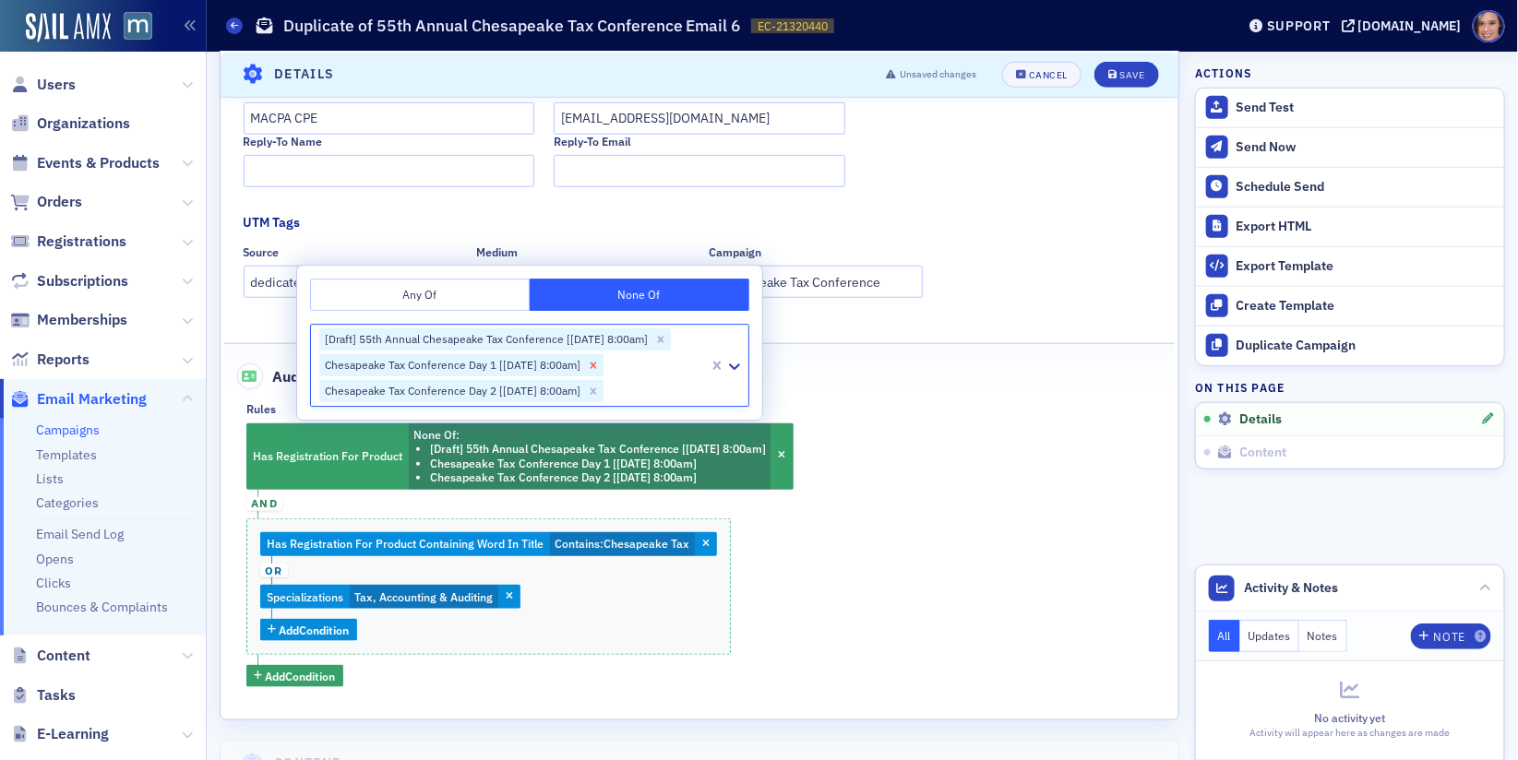
click at [597, 369] on icon "Remove Chesapeake Tax Conference Day 1 [9/18/2024 8:00am]" at bounding box center [593, 366] width 6 height 6
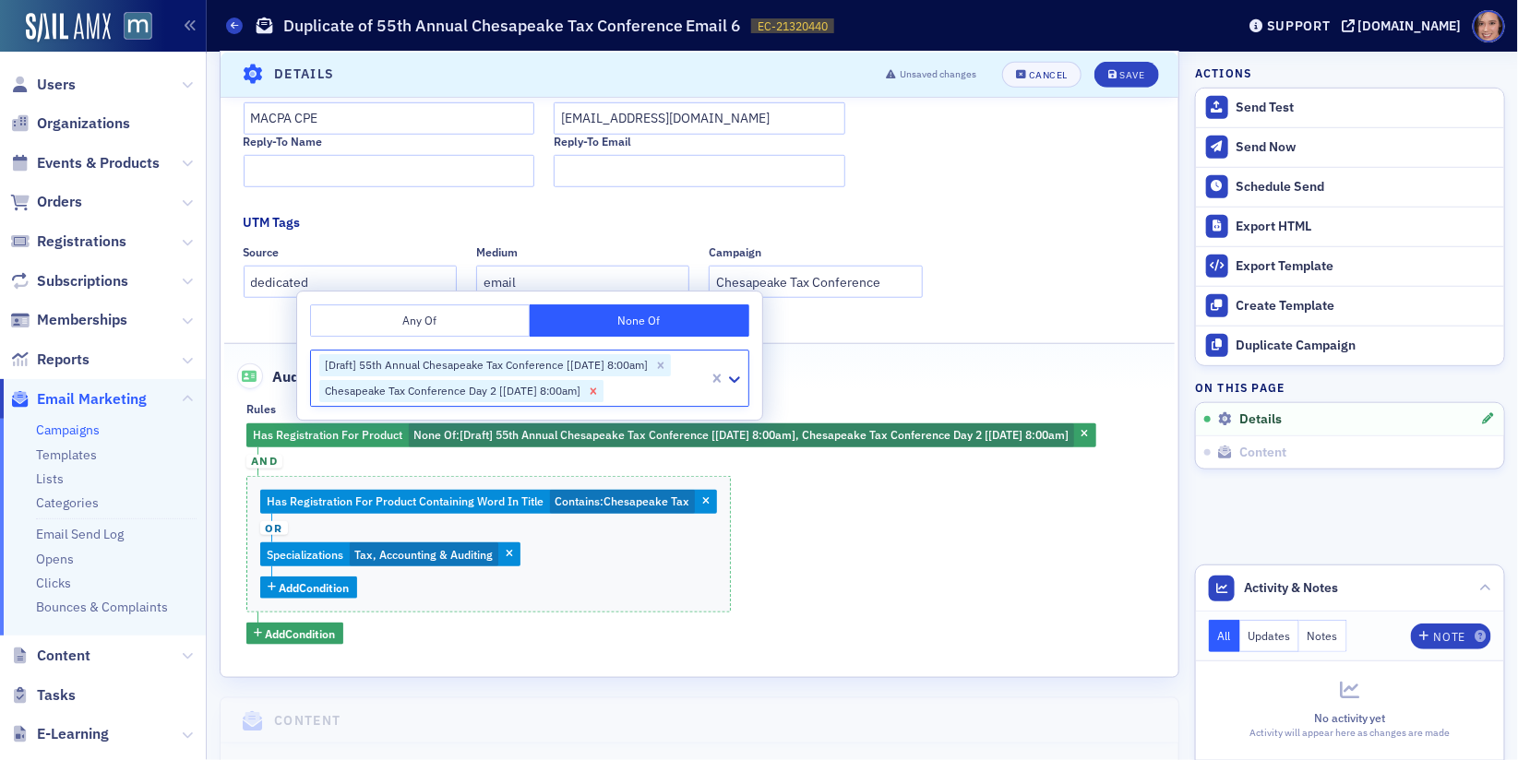
click at [597, 390] on icon "Remove Chesapeake Tax Conference Day 2 [9/19/2024 8:00am]" at bounding box center [593, 391] width 6 height 6
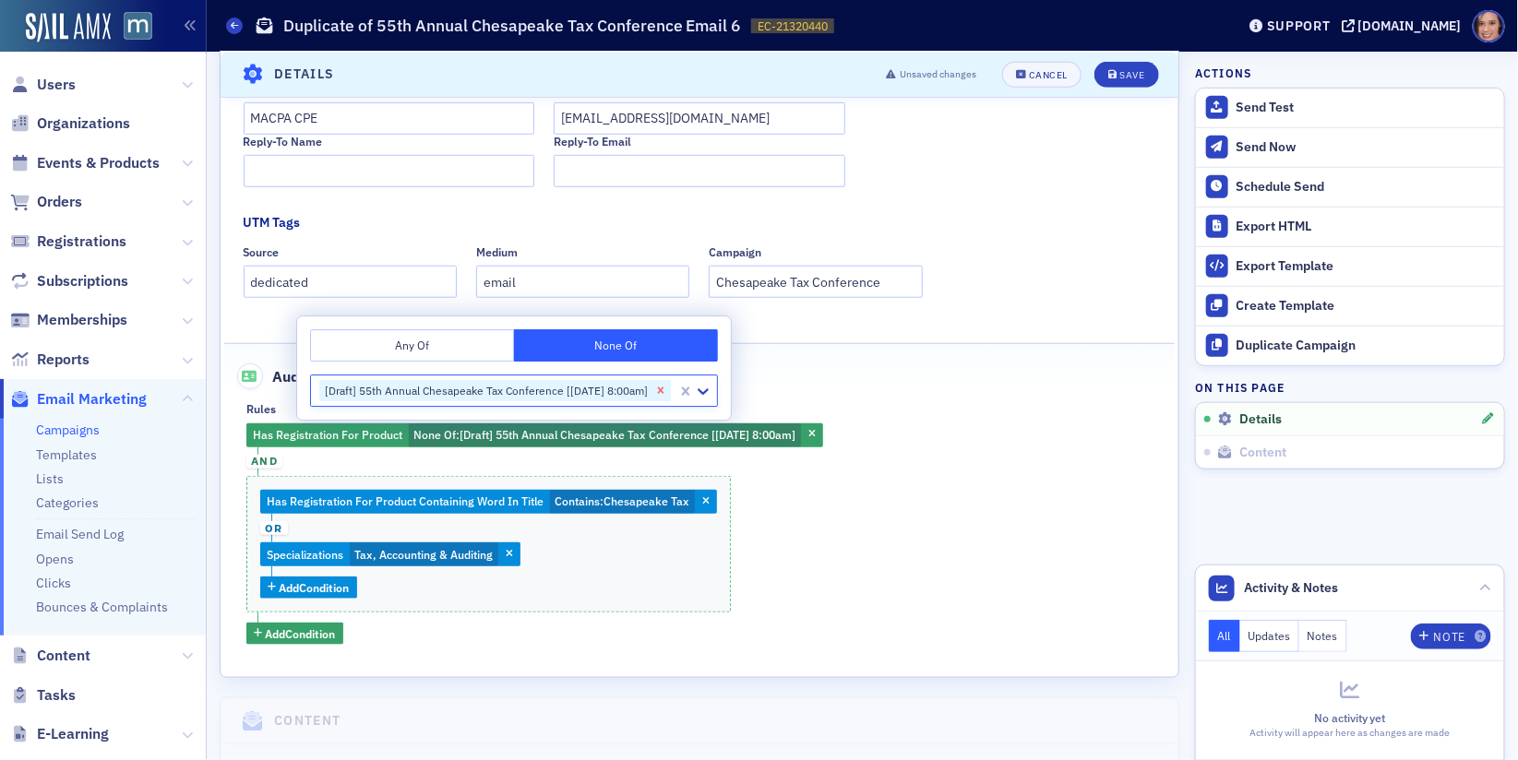
click at [664, 390] on icon "Remove [Draft] 55th Annual Chesapeake Tax Conference [9/18/2024 8:00am]" at bounding box center [661, 390] width 6 height 6
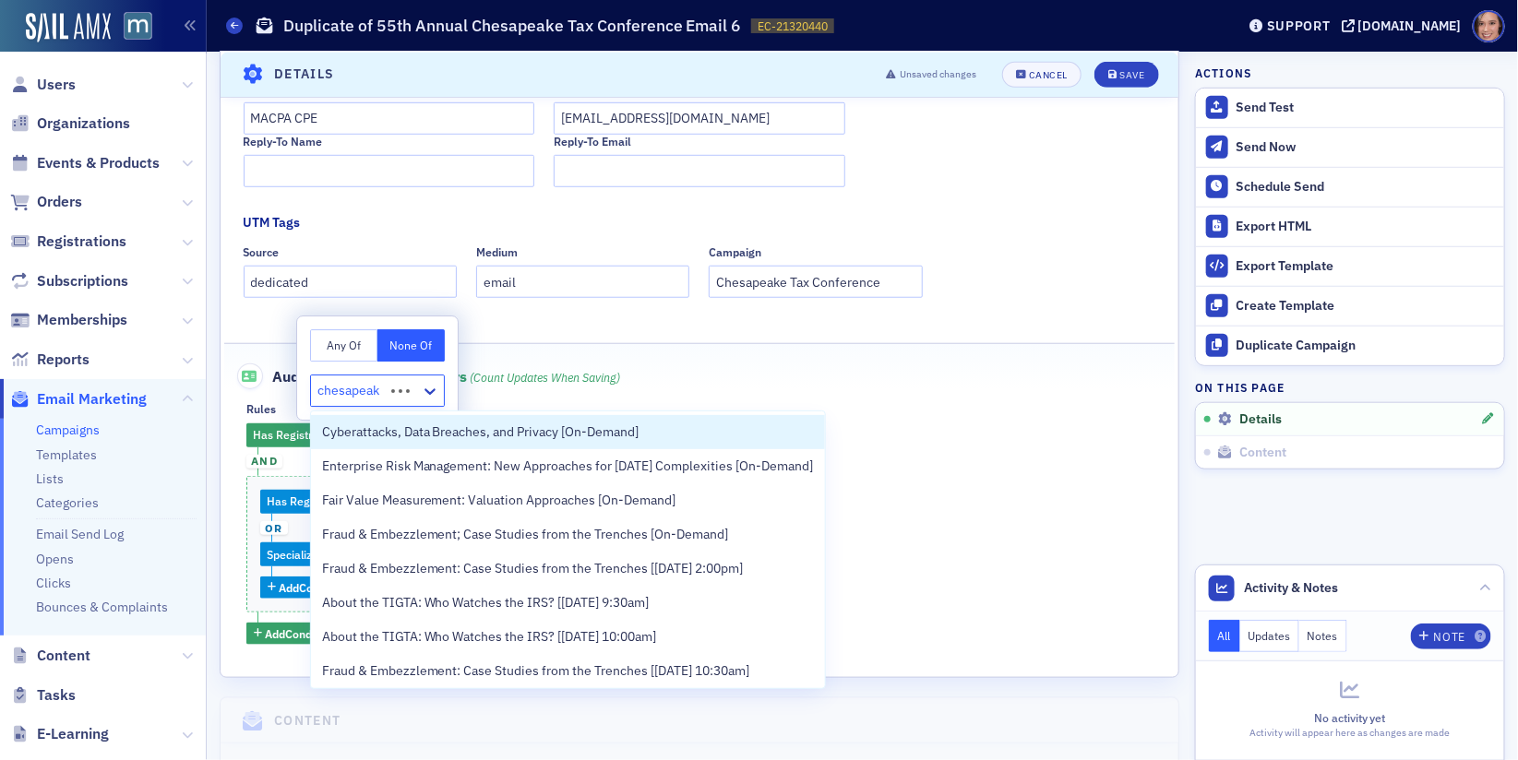
type input "chesapeak in"
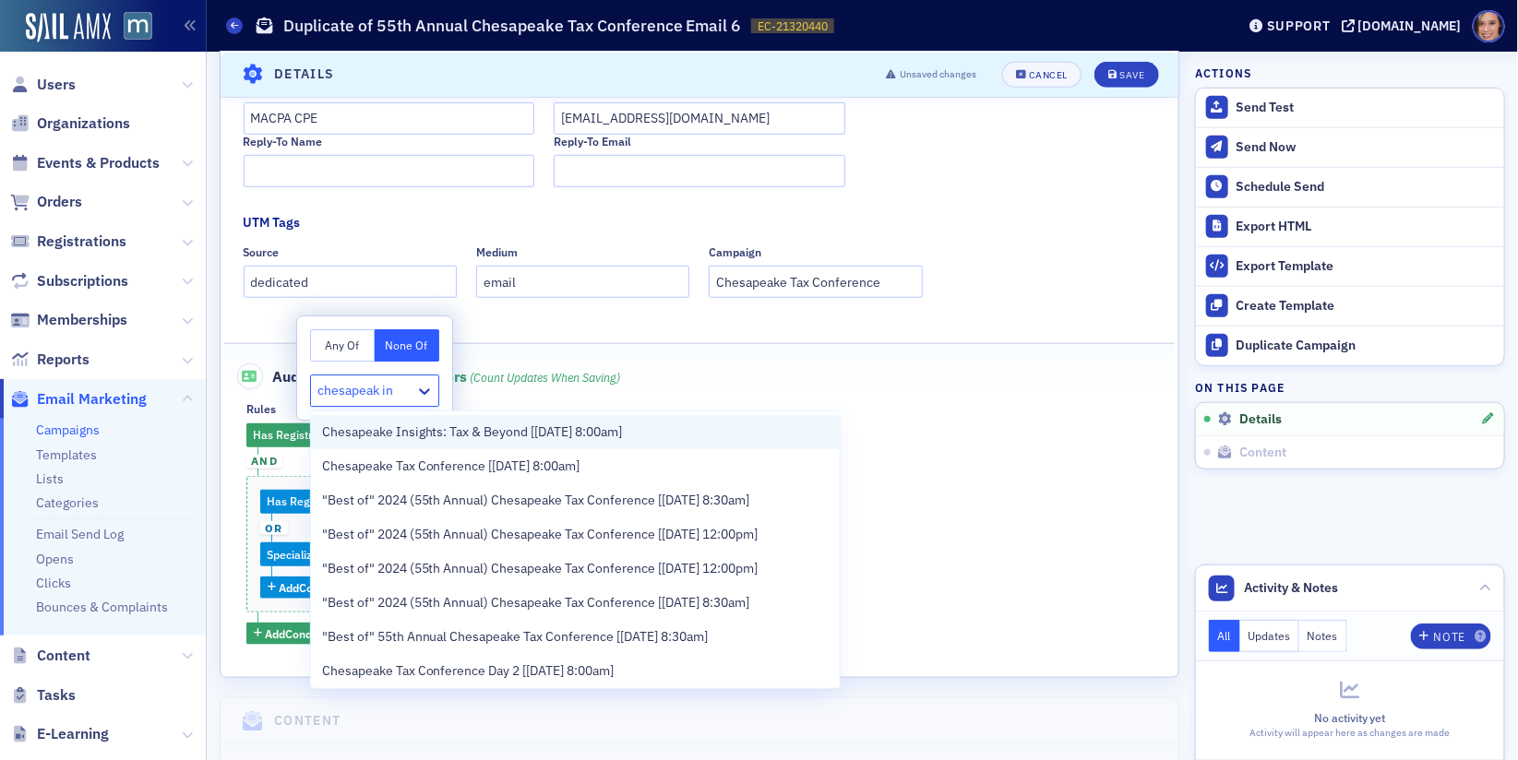
click at [623, 435] on span "Chesapeake Insights: Tax & Beyond [[DATE] 8:00am]" at bounding box center [472, 432] width 301 height 19
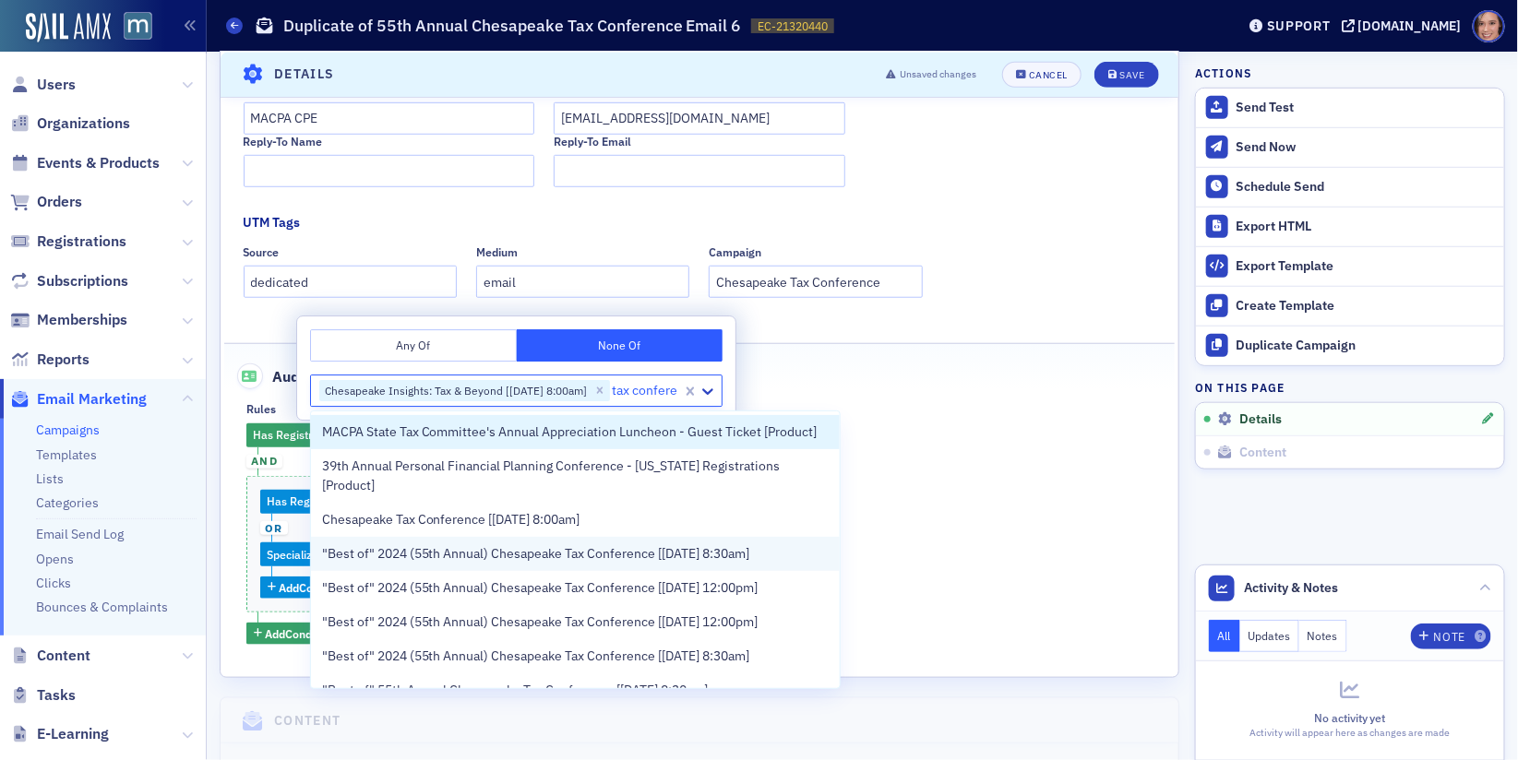
type input "tax confere"
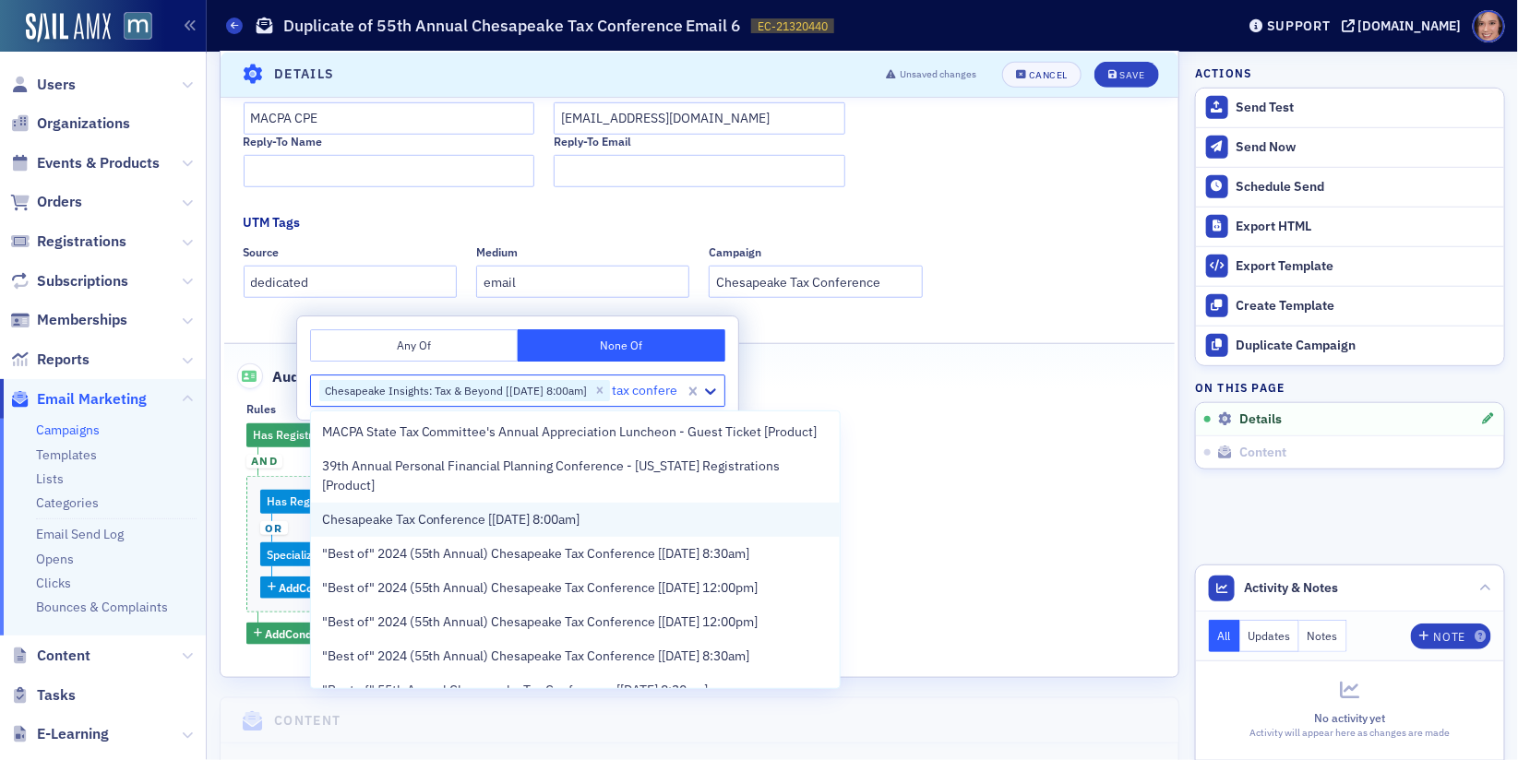
click at [620, 510] on div "Chesapeake Tax Conference [[DATE] 8:00am]" at bounding box center [576, 520] width 530 height 34
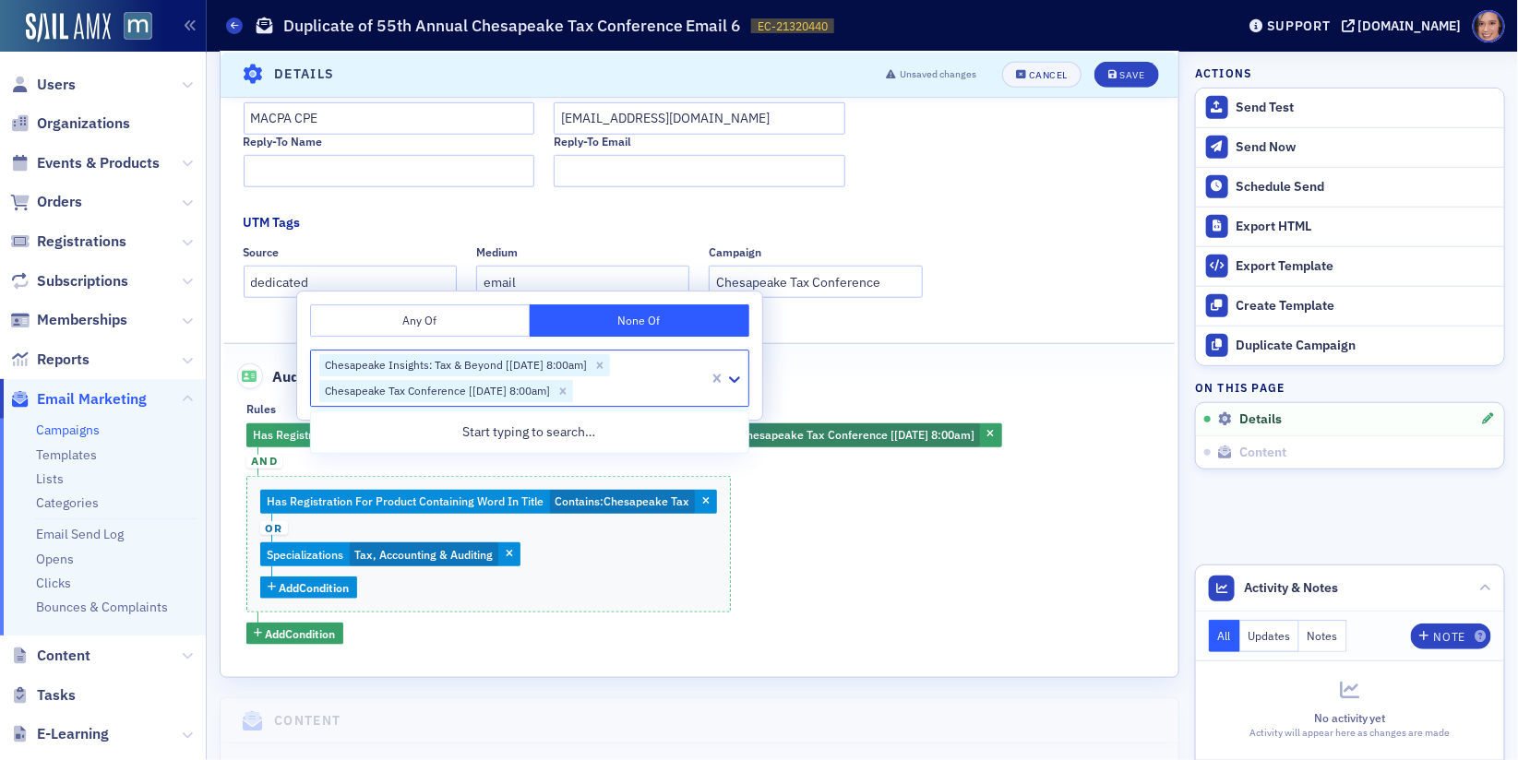
click at [839, 554] on div "Has Registration For Product None Of : Chesapeake Insights: Tax & Beyond [[DATE…" at bounding box center [699, 533] width 906 height 221
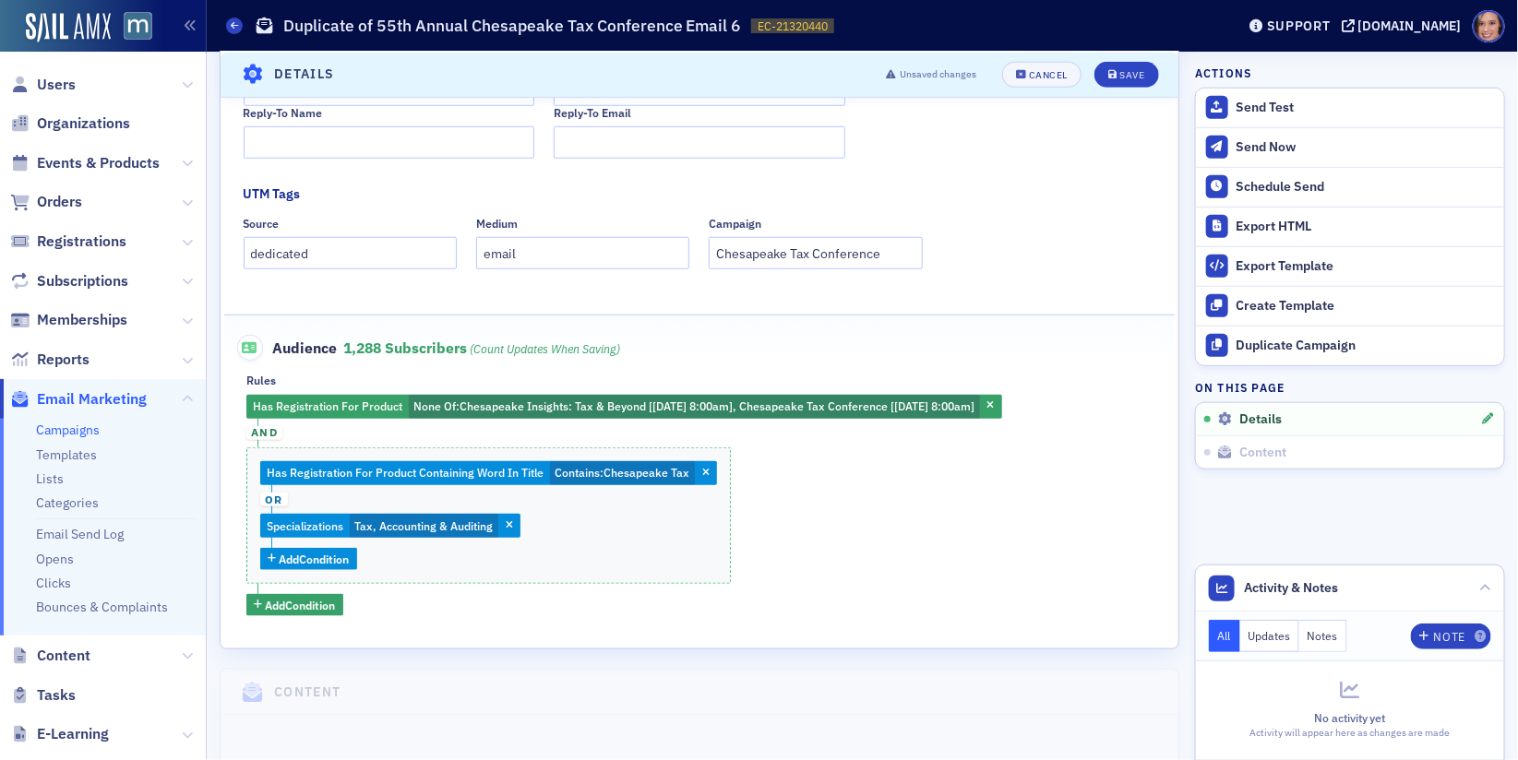
scroll to position [529, 0]
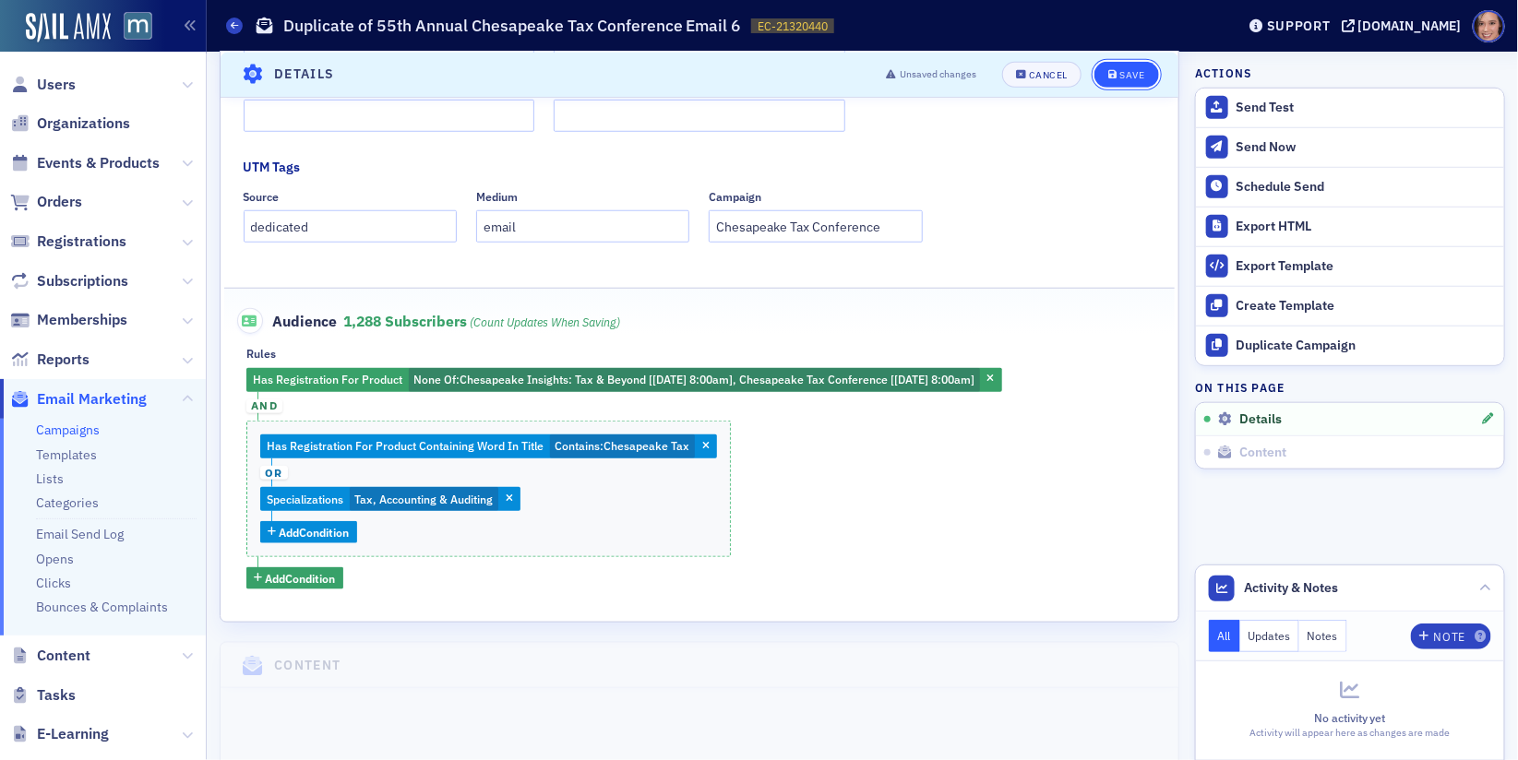
click at [1118, 76] on span "Save" at bounding box center [1126, 74] width 36 height 10
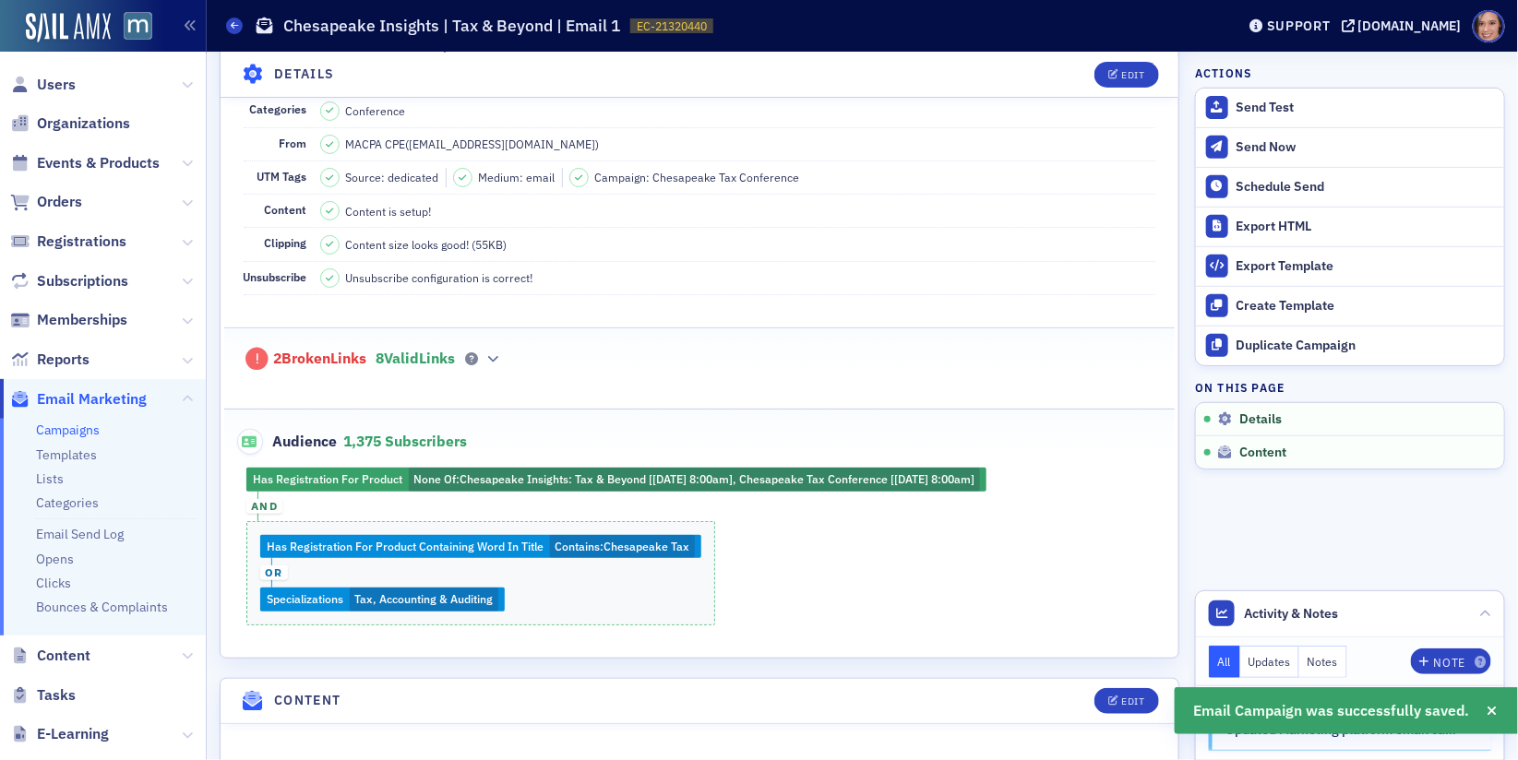
scroll to position [289, 0]
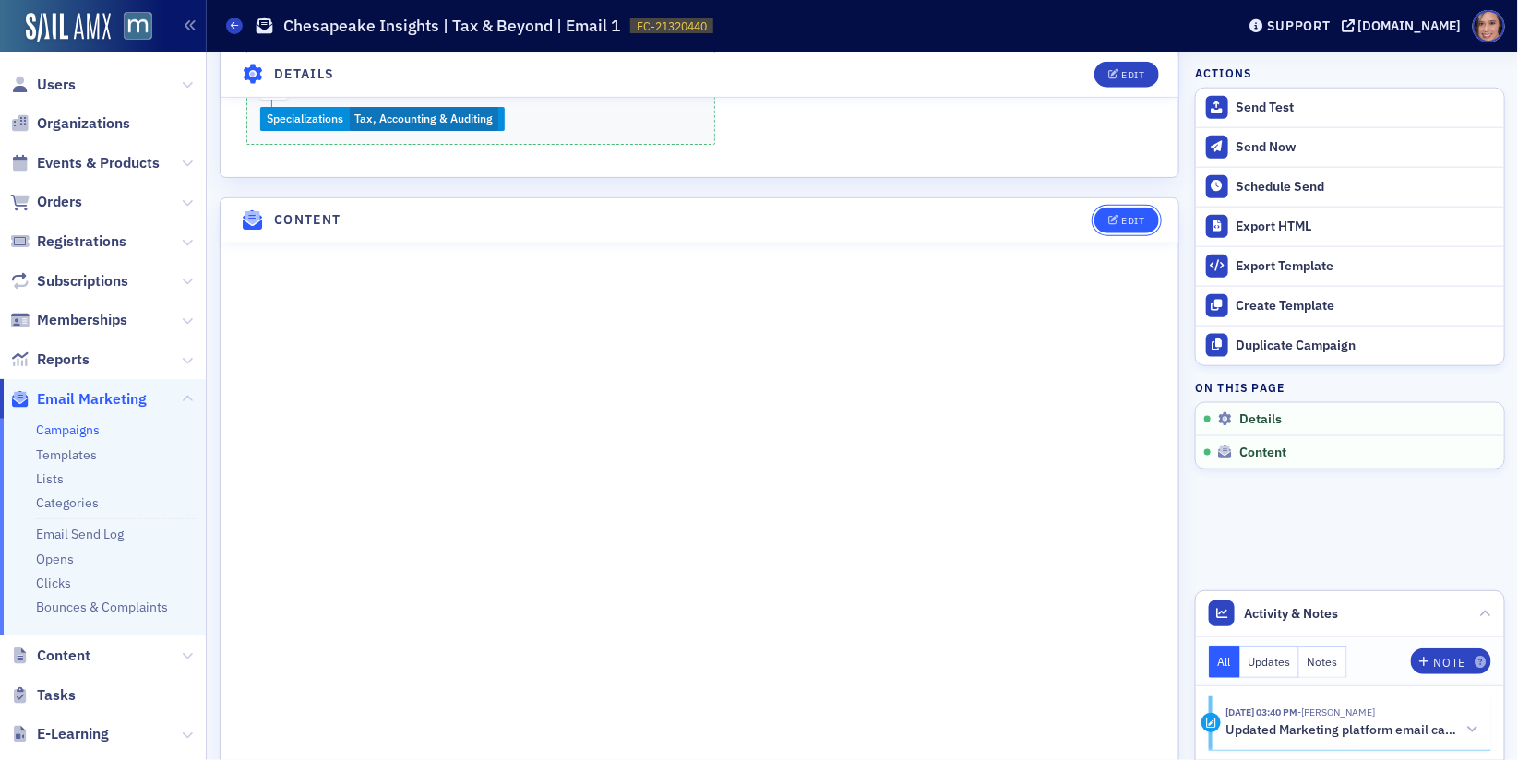
click at [1120, 216] on span "Edit" at bounding box center [1126, 221] width 36 height 10
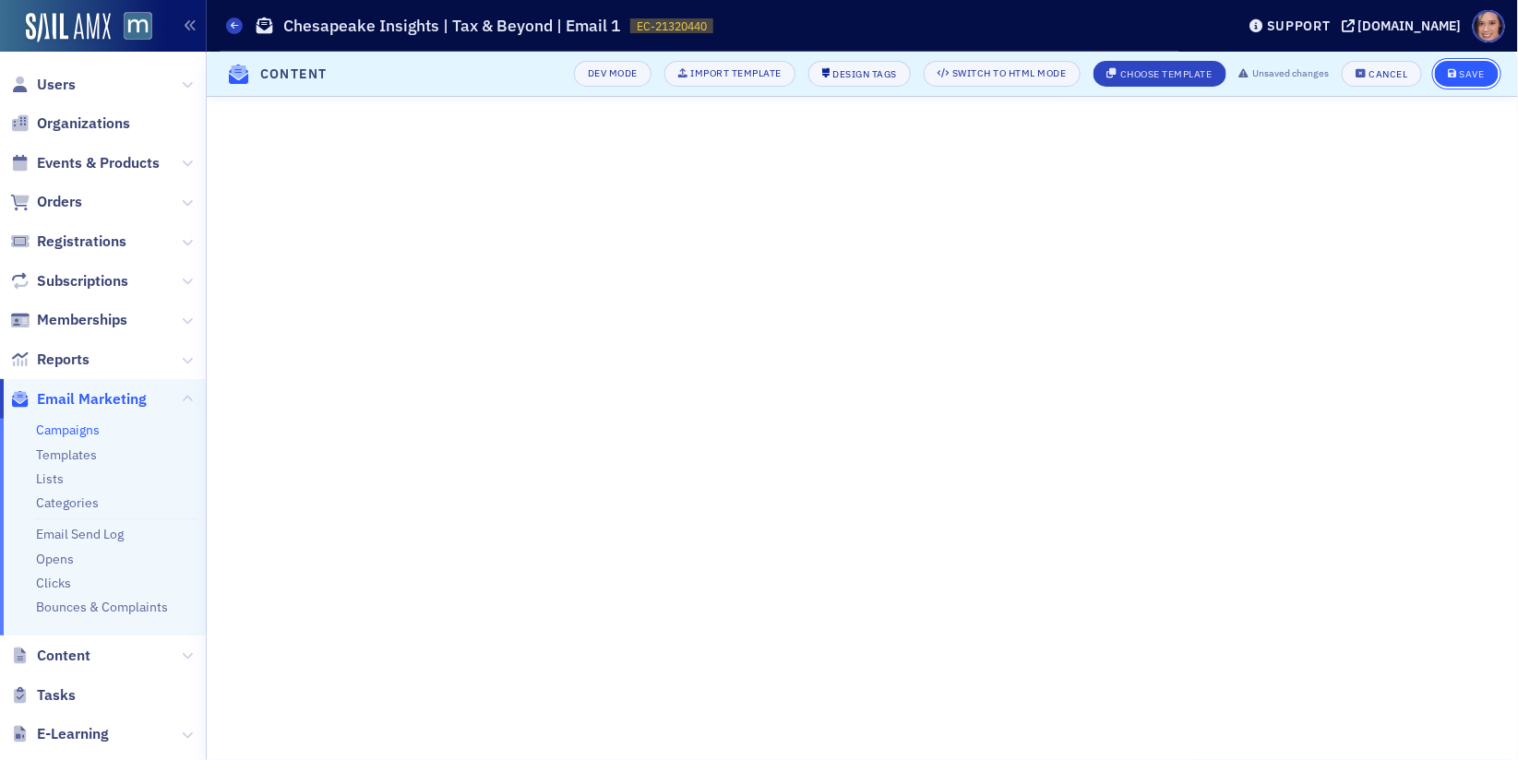
click at [1462, 76] on div "Save" at bounding box center [1471, 74] width 25 height 10
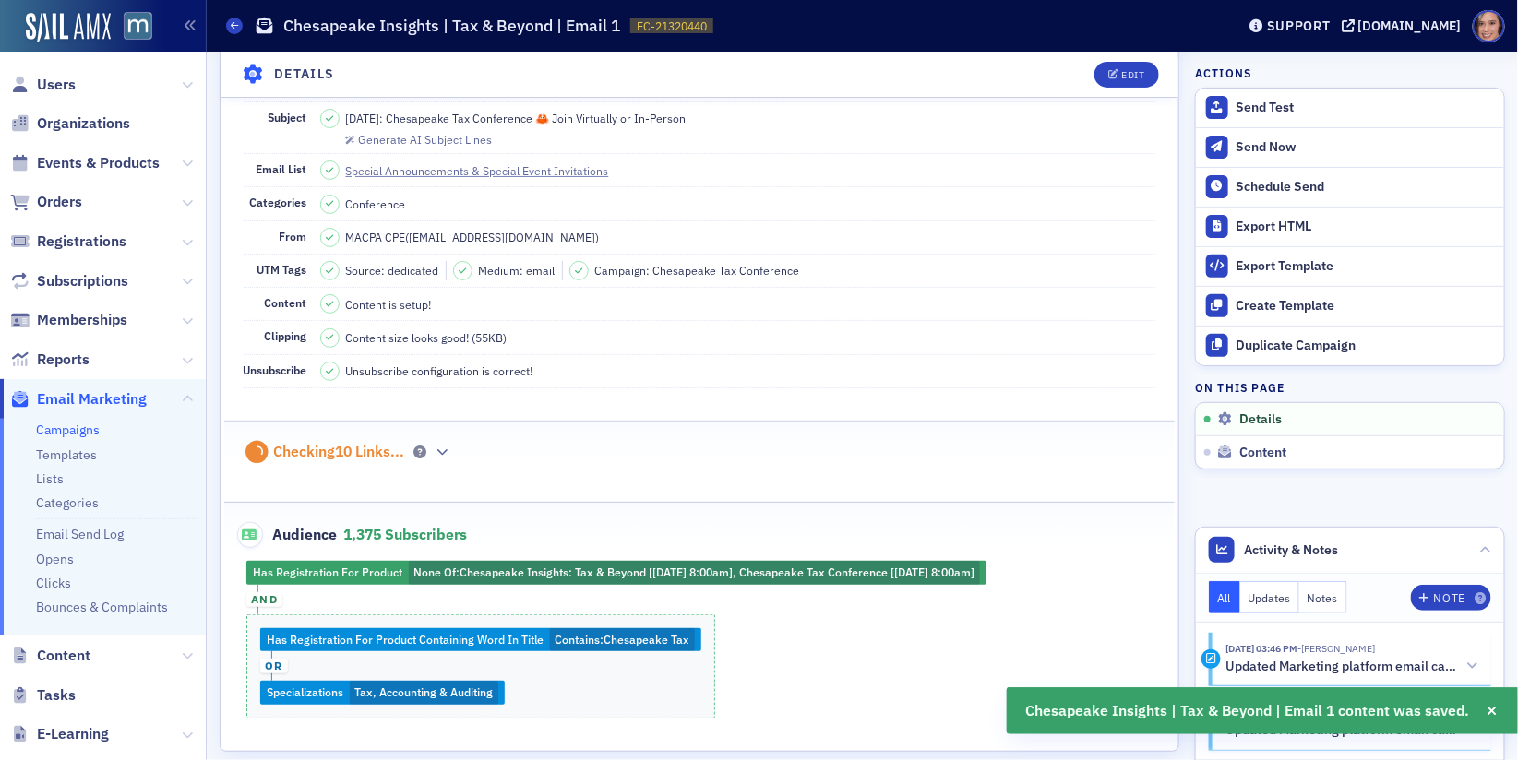
scroll to position [0, 0]
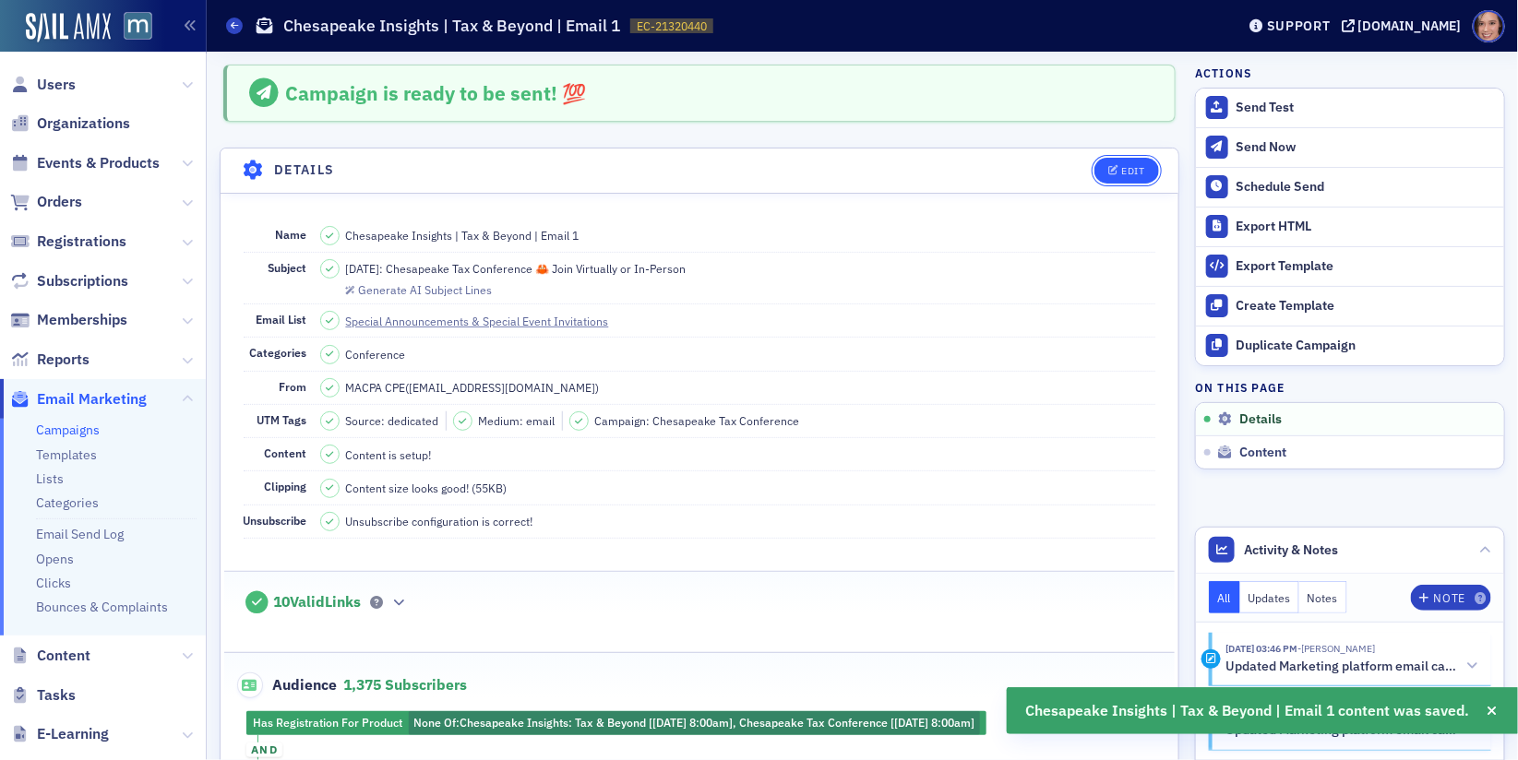
click at [1127, 166] on div "Edit" at bounding box center [1132, 171] width 23 height 10
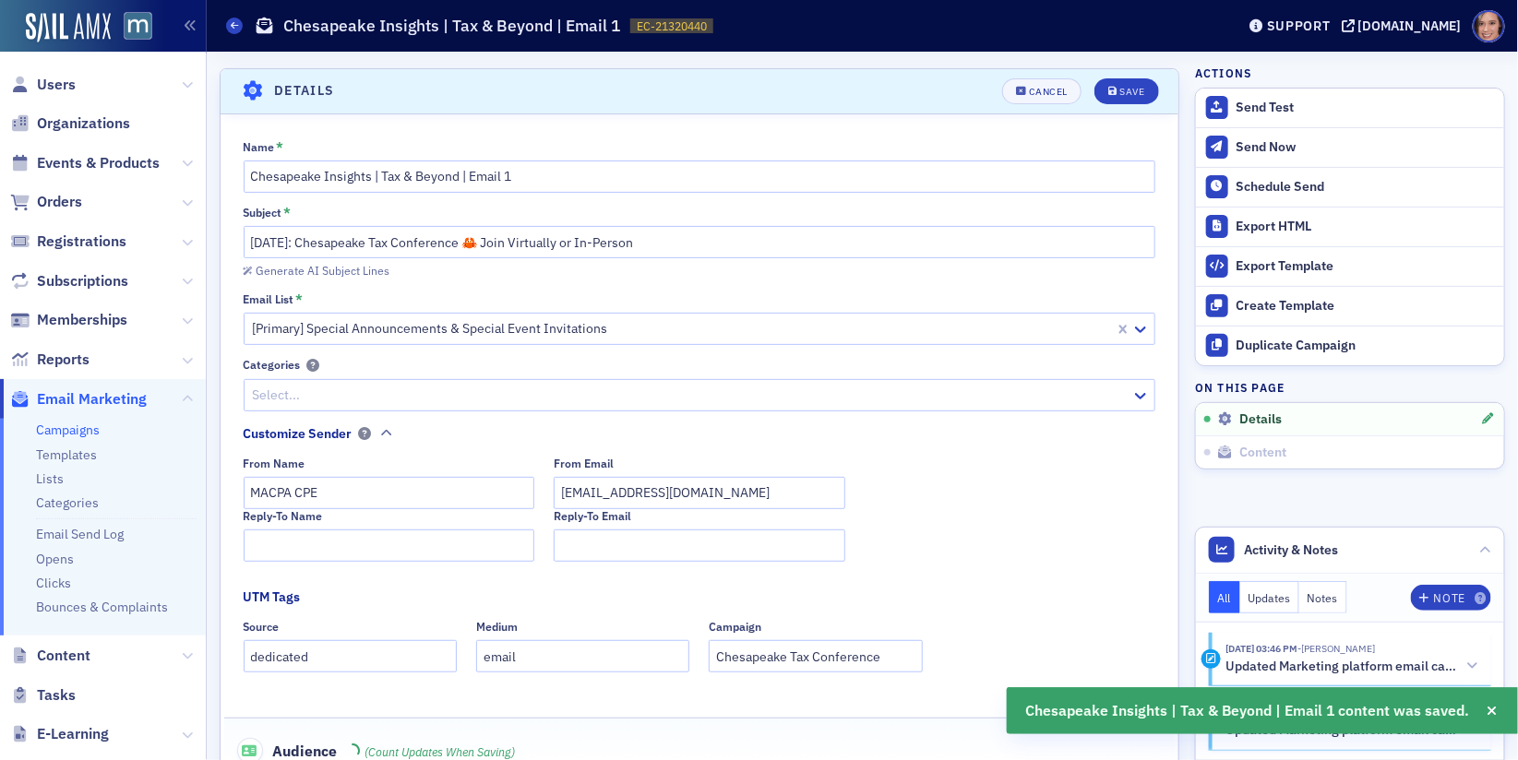
scroll to position [85, 0]
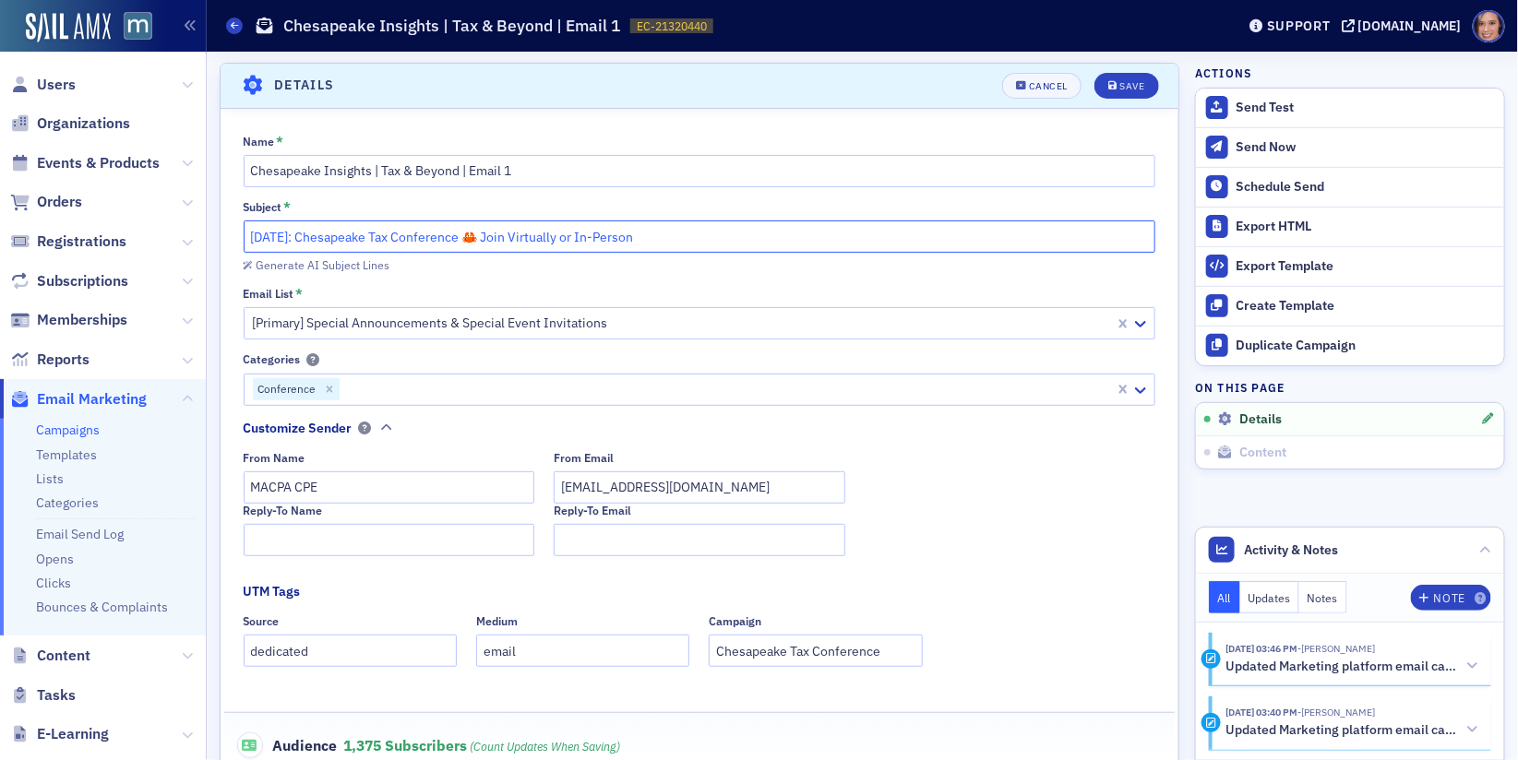
click at [736, 226] on input "[DATE]: Chesapeake Tax Conference 🦀 Join Virtually or In-Person" at bounding box center [700, 236] width 912 height 32
paste input "50+ Years of Tax Expertise, Reimagined — Join Us Online [DATE]"
click at [492, 234] on input "50+ Years of Tax Expertise, Reimagined — Join Us Online [DATE]" at bounding box center [700, 236] width 912 height 32
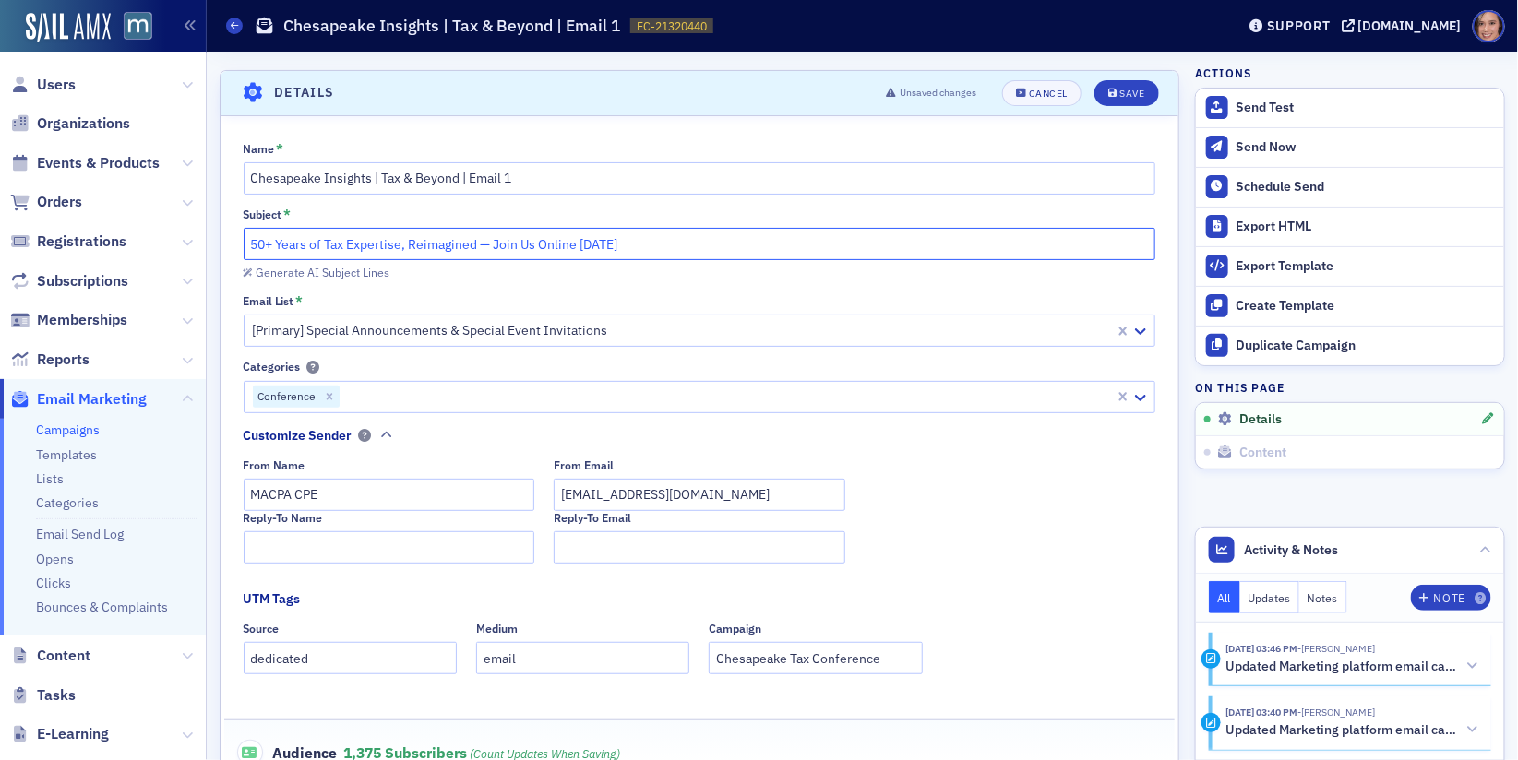
scroll to position [0, 0]
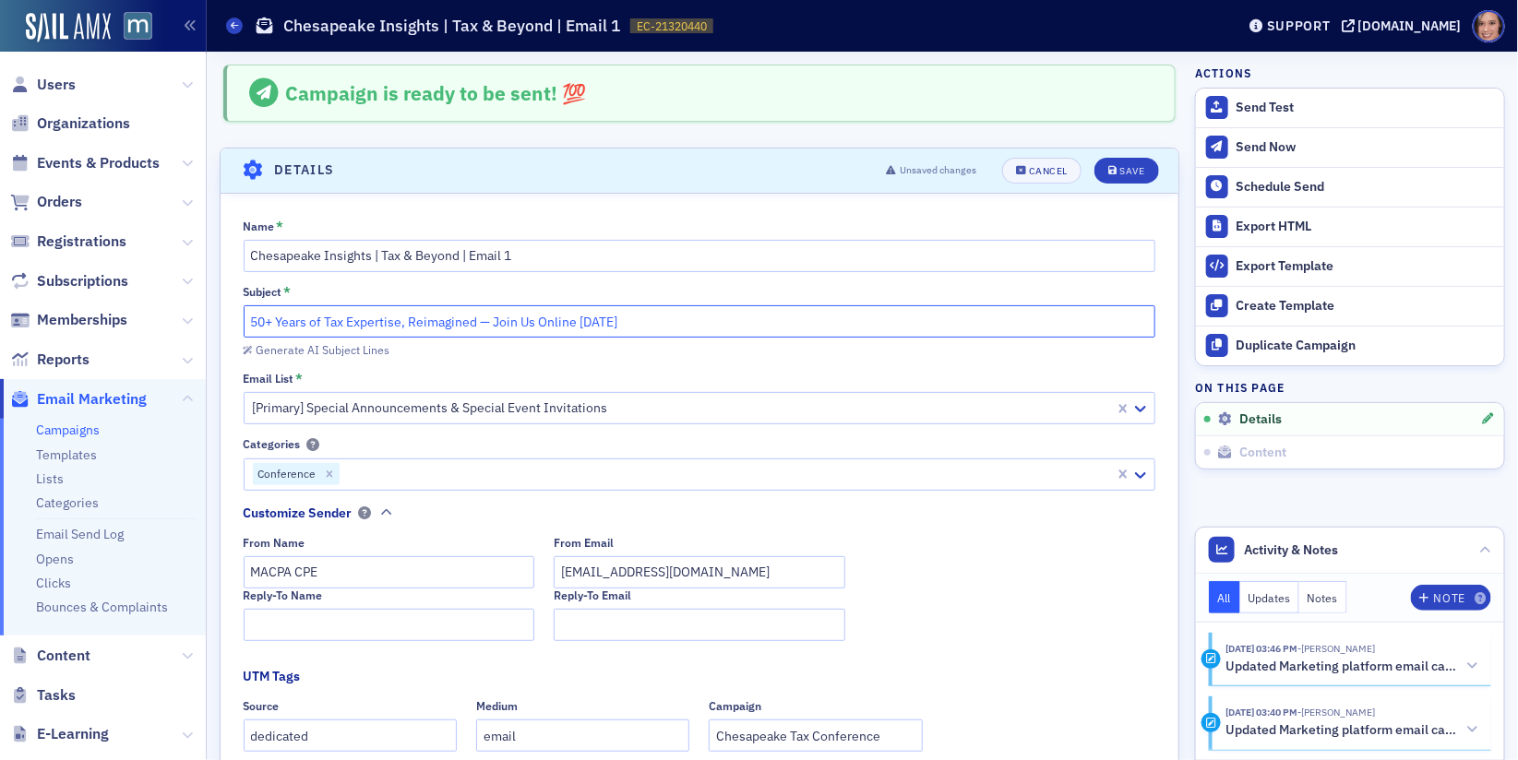
type input "50+ Years of Tax Expertise, Reimagined — Join Us Online [DATE]"
click at [961, 334] on input "50+ Years of Tax Expertise, Reimagined — Join Us Online [DATE]" at bounding box center [700, 321] width 912 height 32
click at [1137, 167] on div "Save" at bounding box center [1131, 171] width 25 height 10
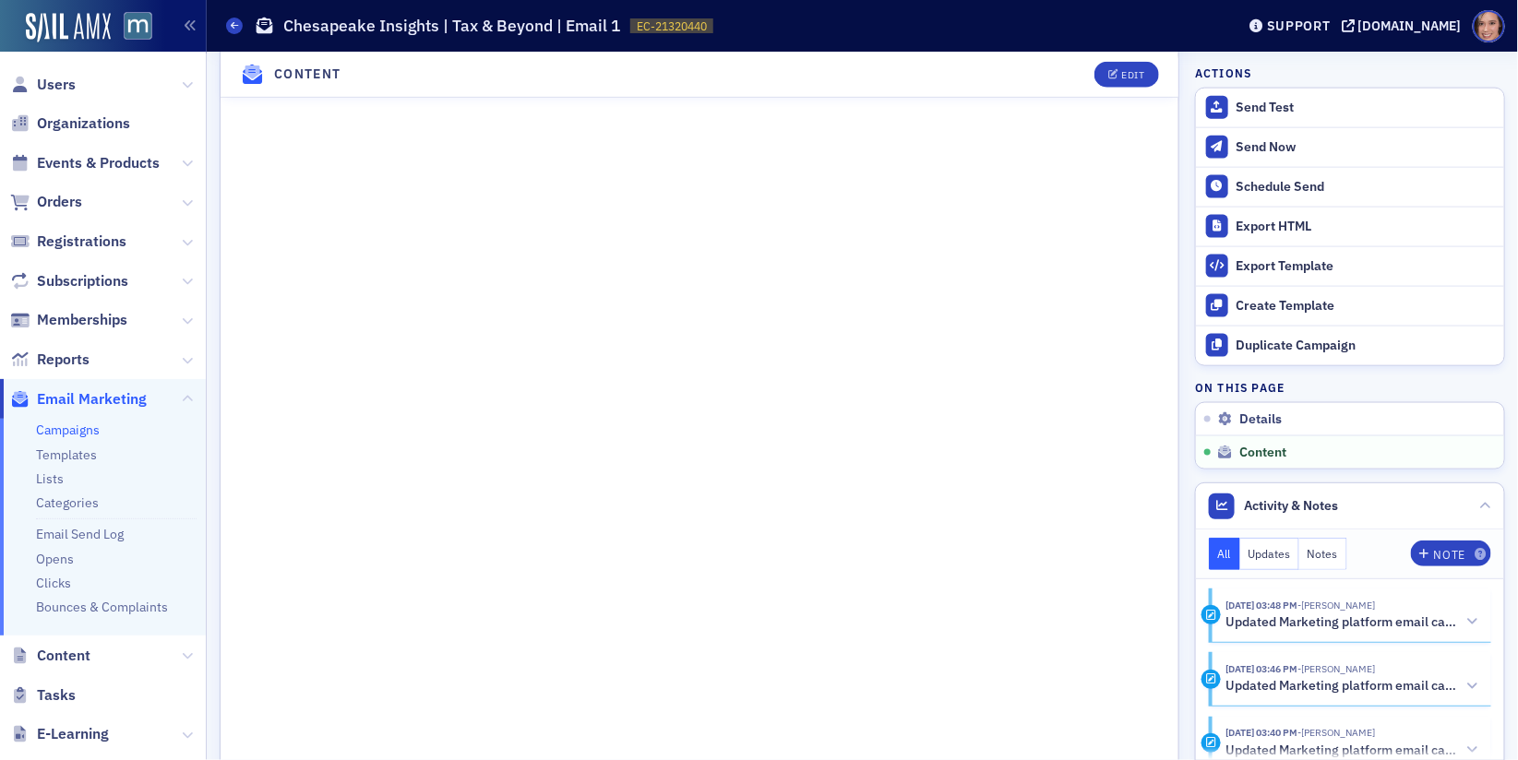
scroll to position [921, 0]
click at [1113, 76] on icon "button" at bounding box center [1113, 74] width 11 height 10
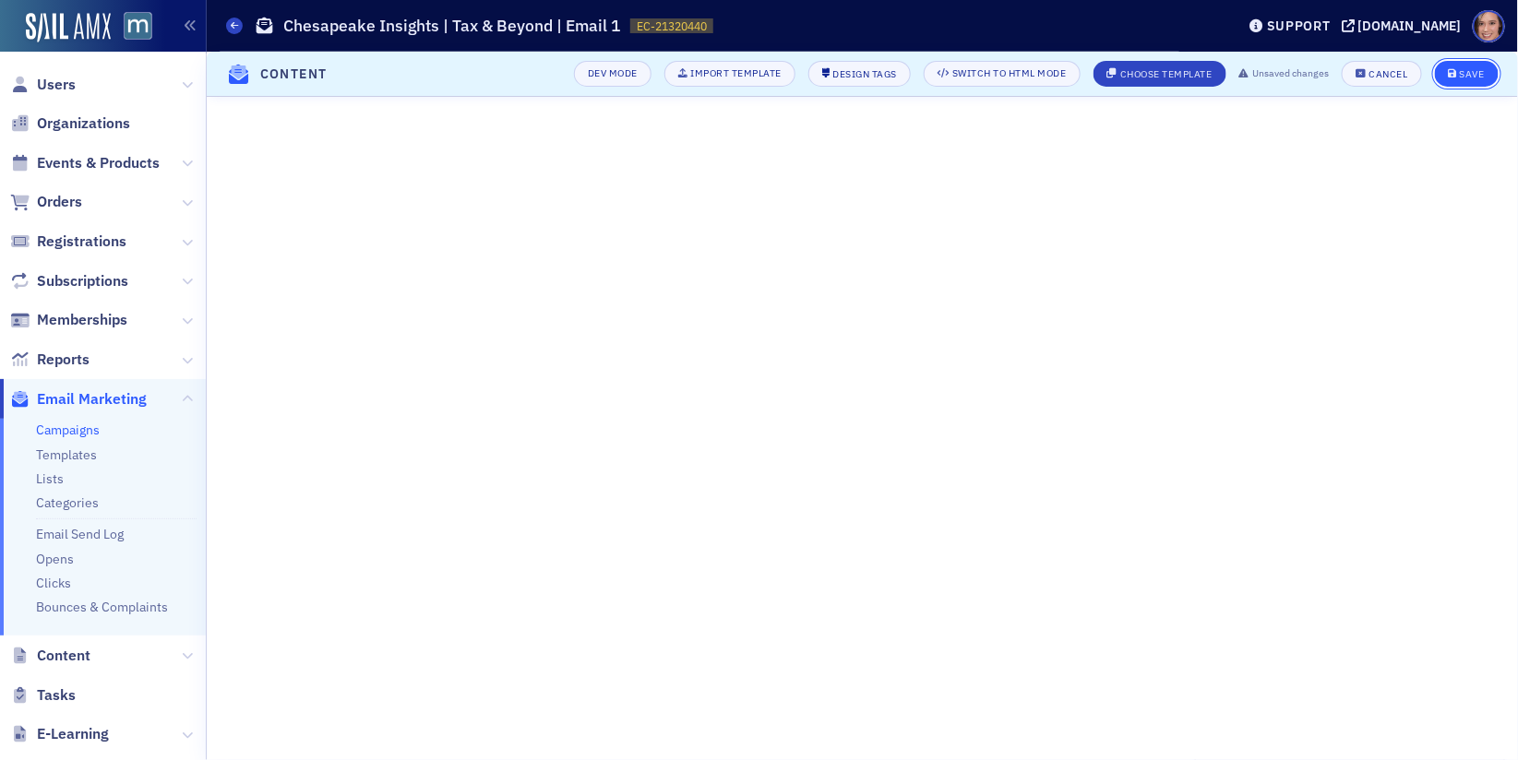
click at [1463, 77] on div "Save" at bounding box center [1471, 74] width 25 height 10
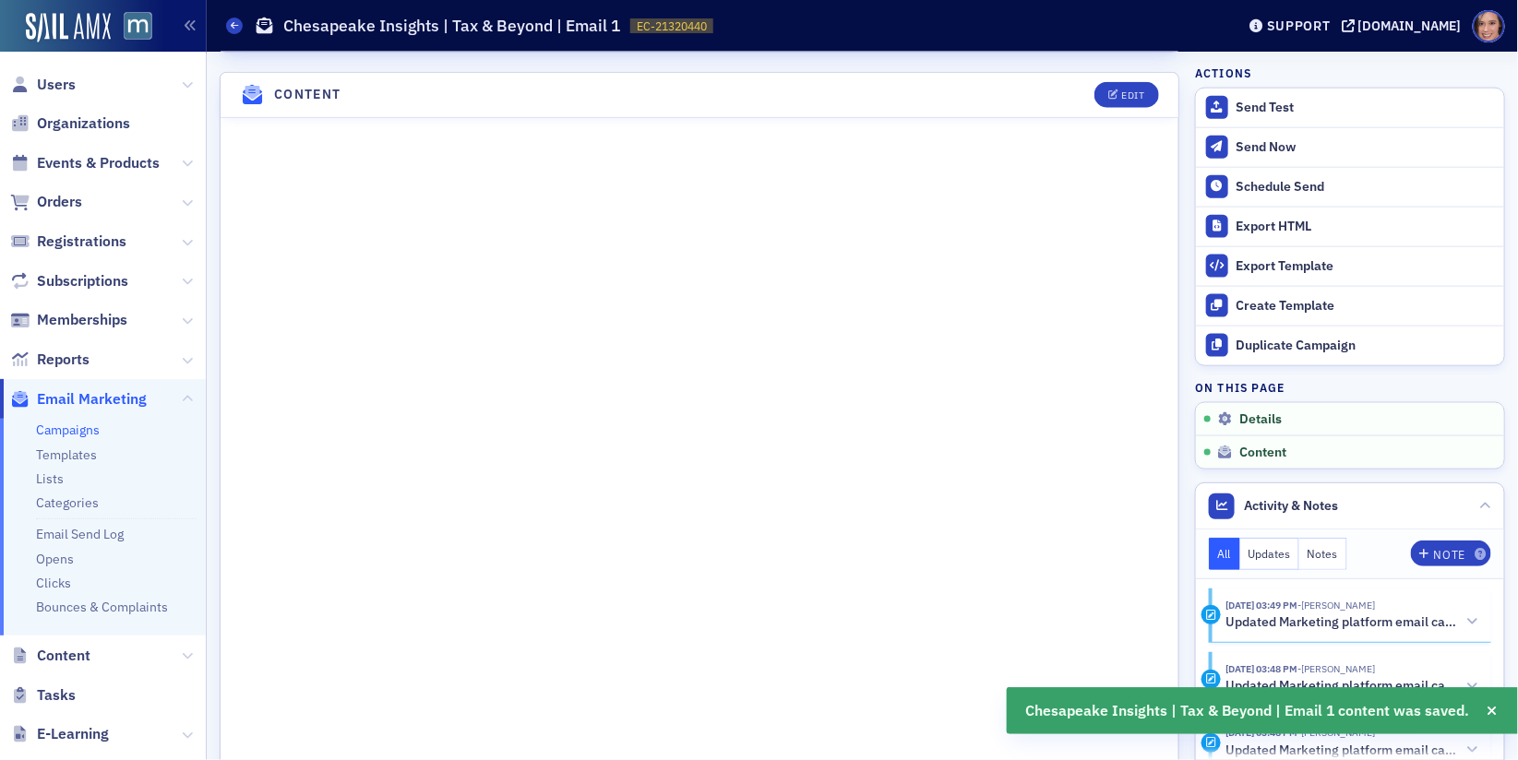
scroll to position [851, 0]
click at [1116, 95] on button "Edit" at bounding box center [1126, 94] width 64 height 26
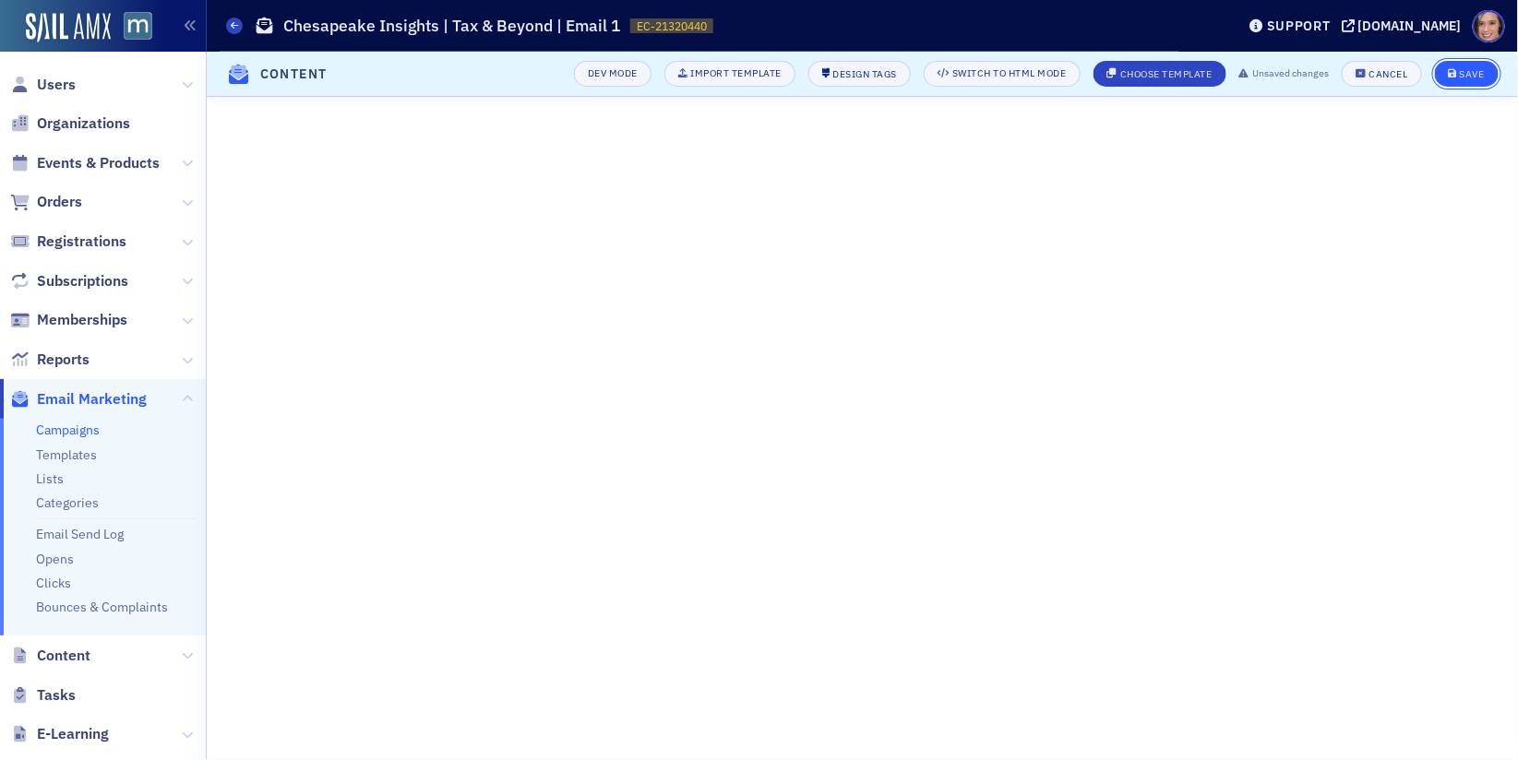
click at [1493, 75] on button "Save" at bounding box center [1466, 74] width 64 height 26
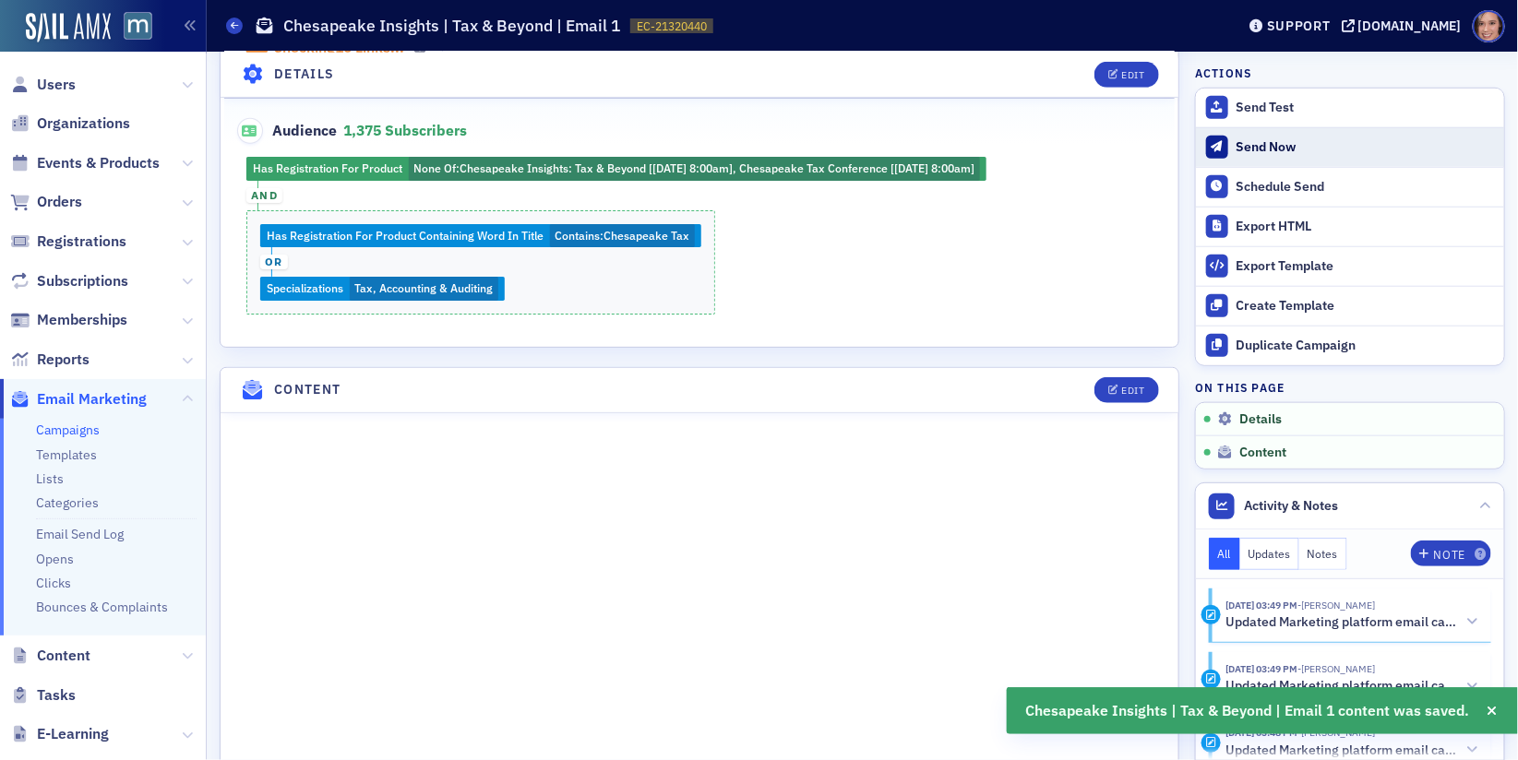
scroll to position [268, 0]
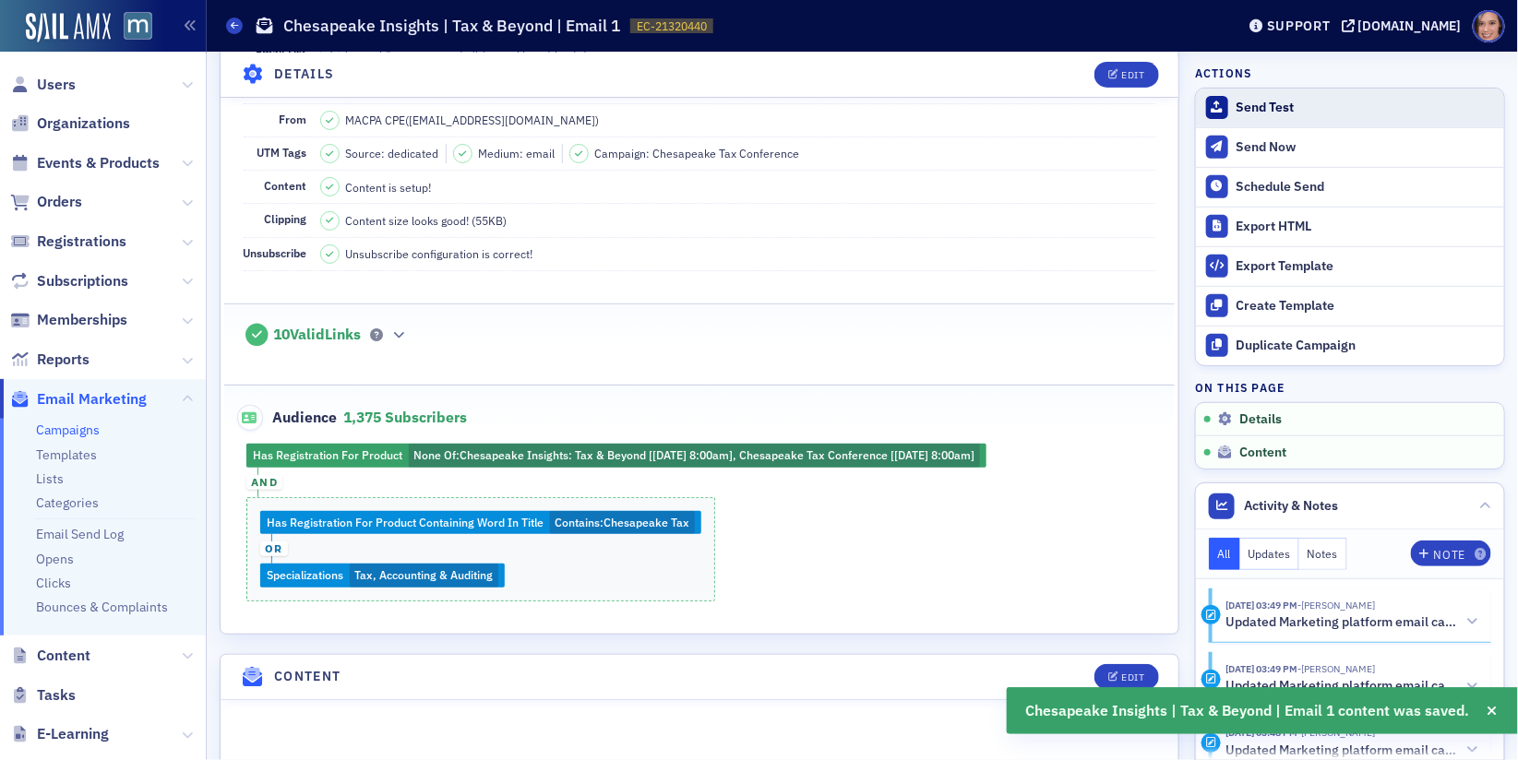
click at [1273, 107] on div "Send Test" at bounding box center [1365, 108] width 258 height 17
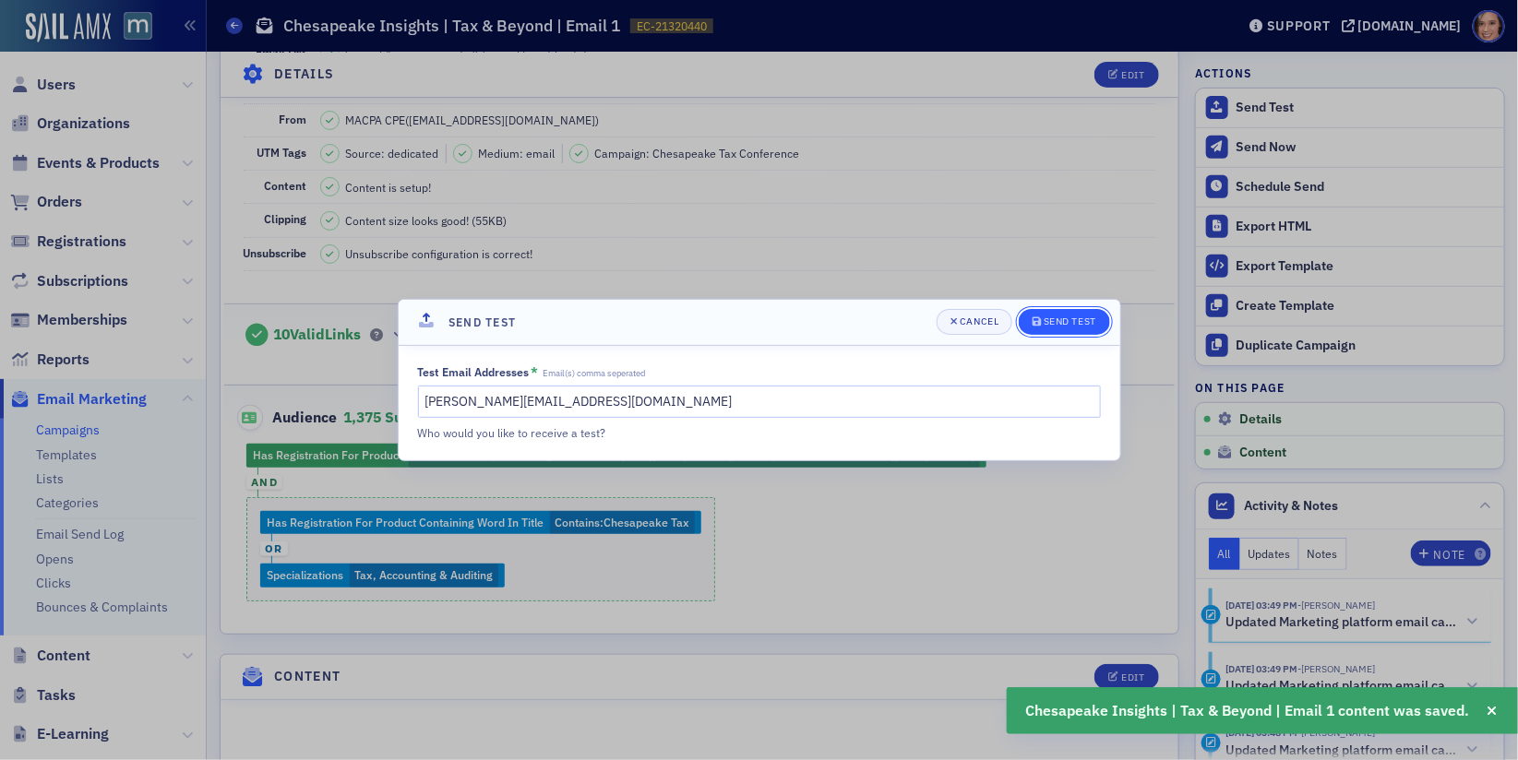
click at [1057, 328] on span "Send Test" at bounding box center [1064, 322] width 64 height 15
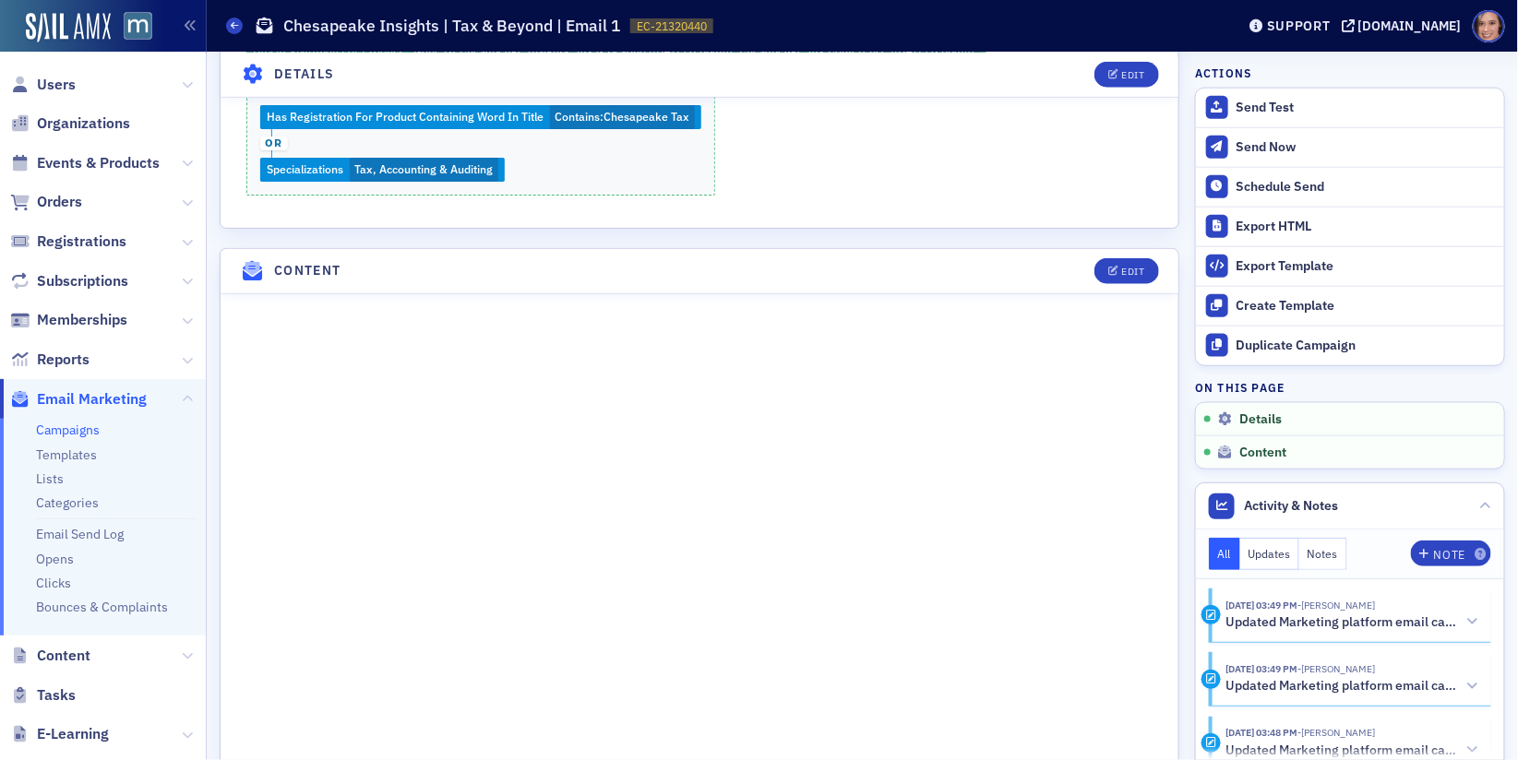
scroll to position [910, 0]
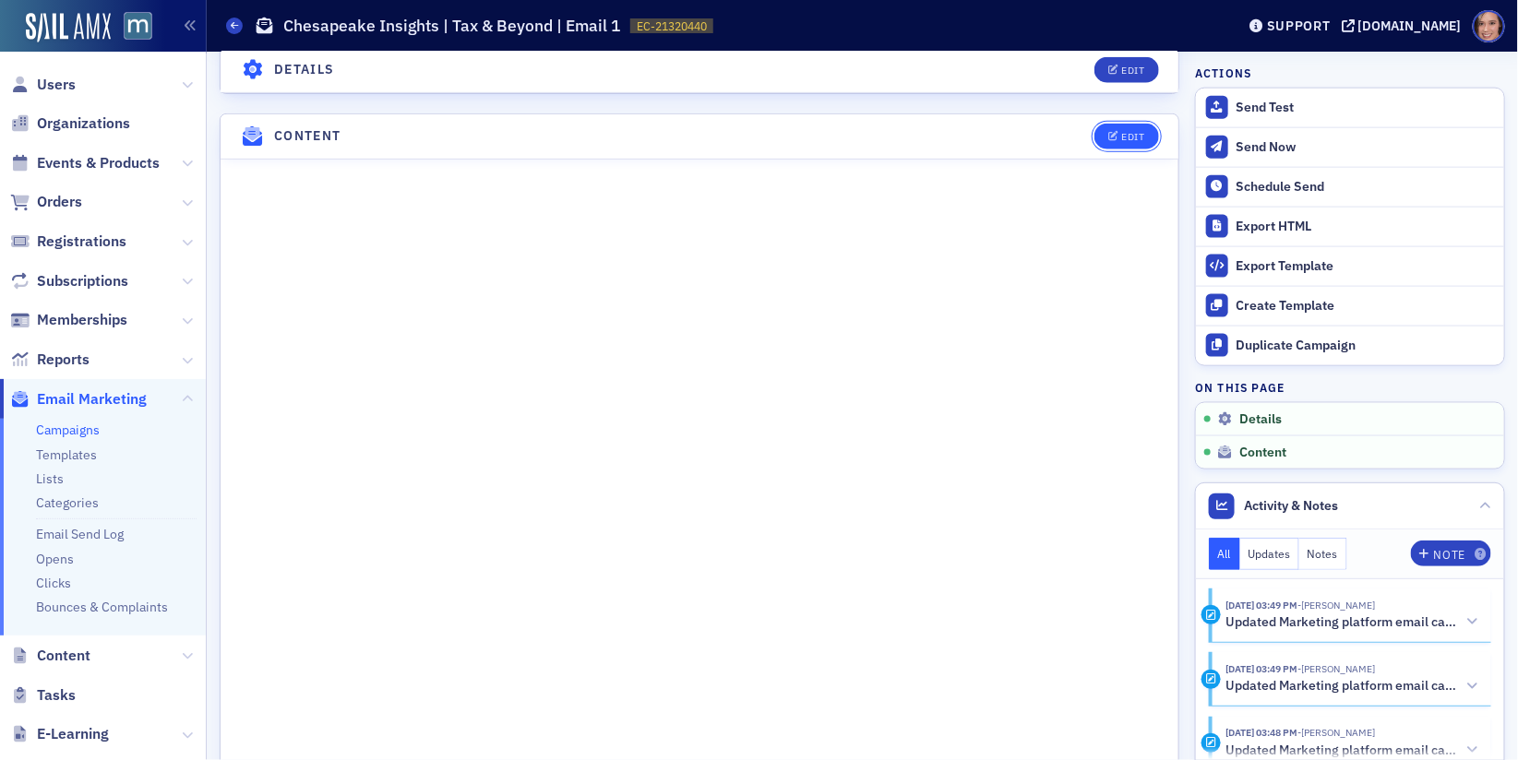
click at [1144, 132] on div "Edit" at bounding box center [1132, 137] width 23 height 10
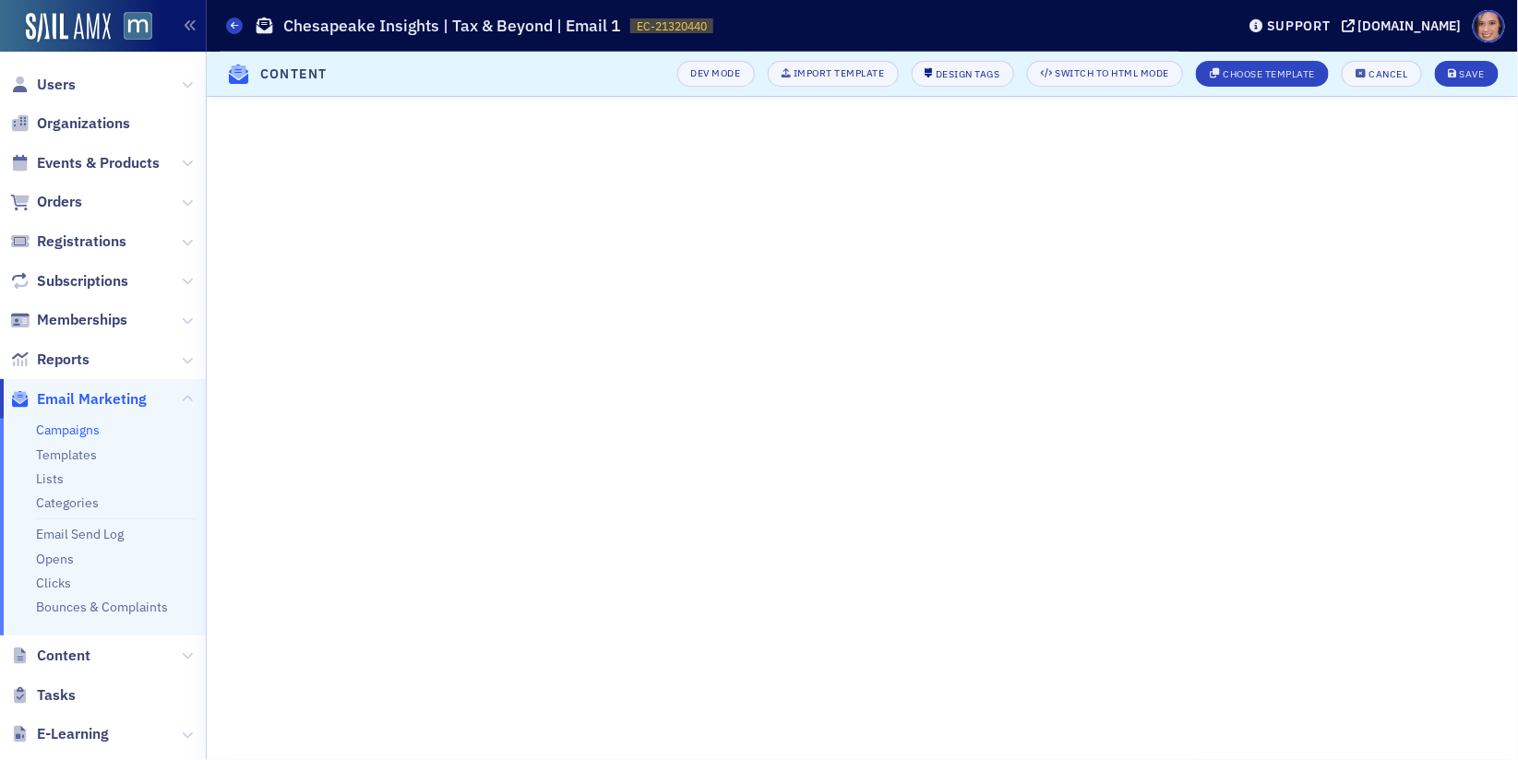
scroll to position [247, 0]
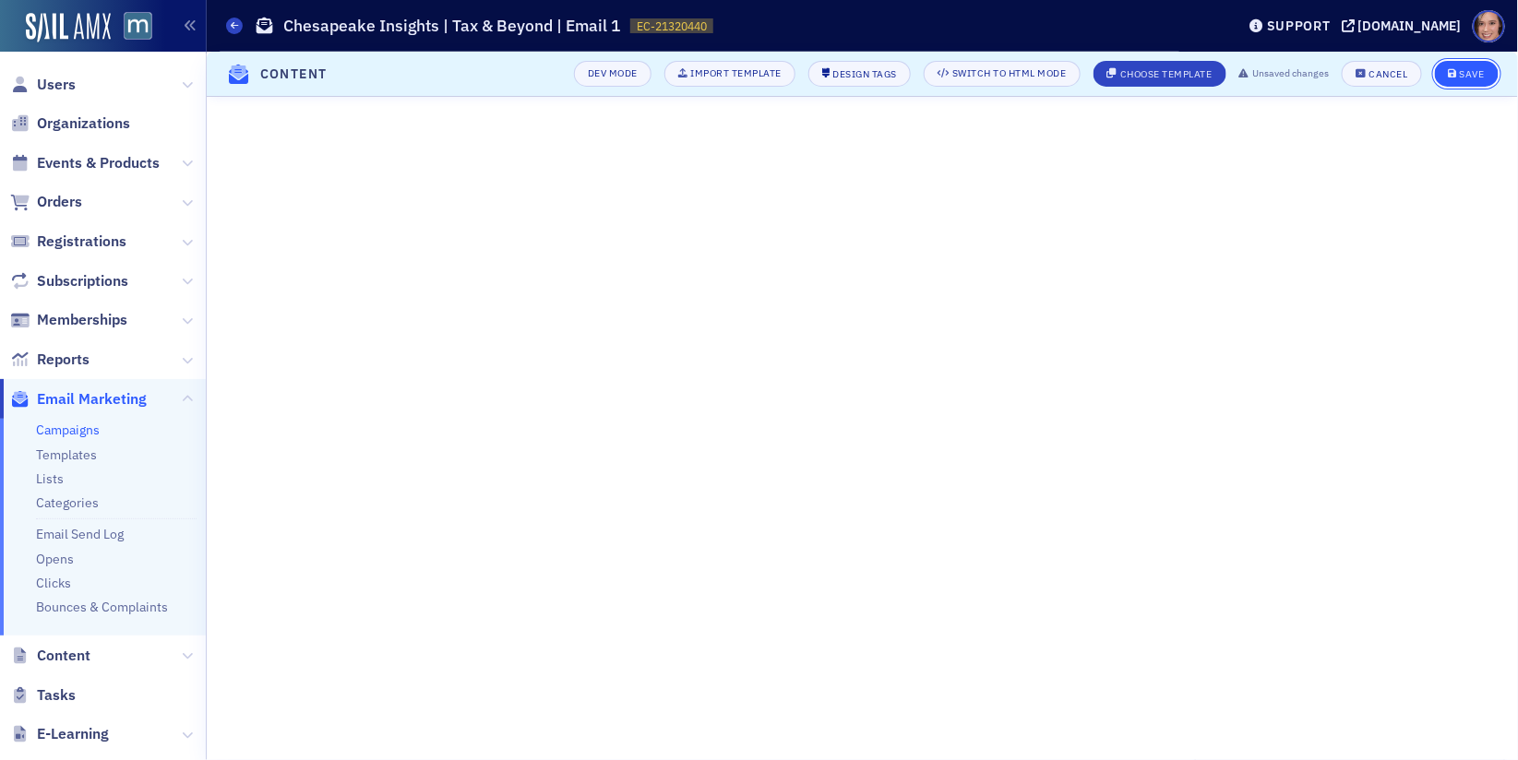
click at [1472, 76] on div "Save" at bounding box center [1471, 74] width 25 height 10
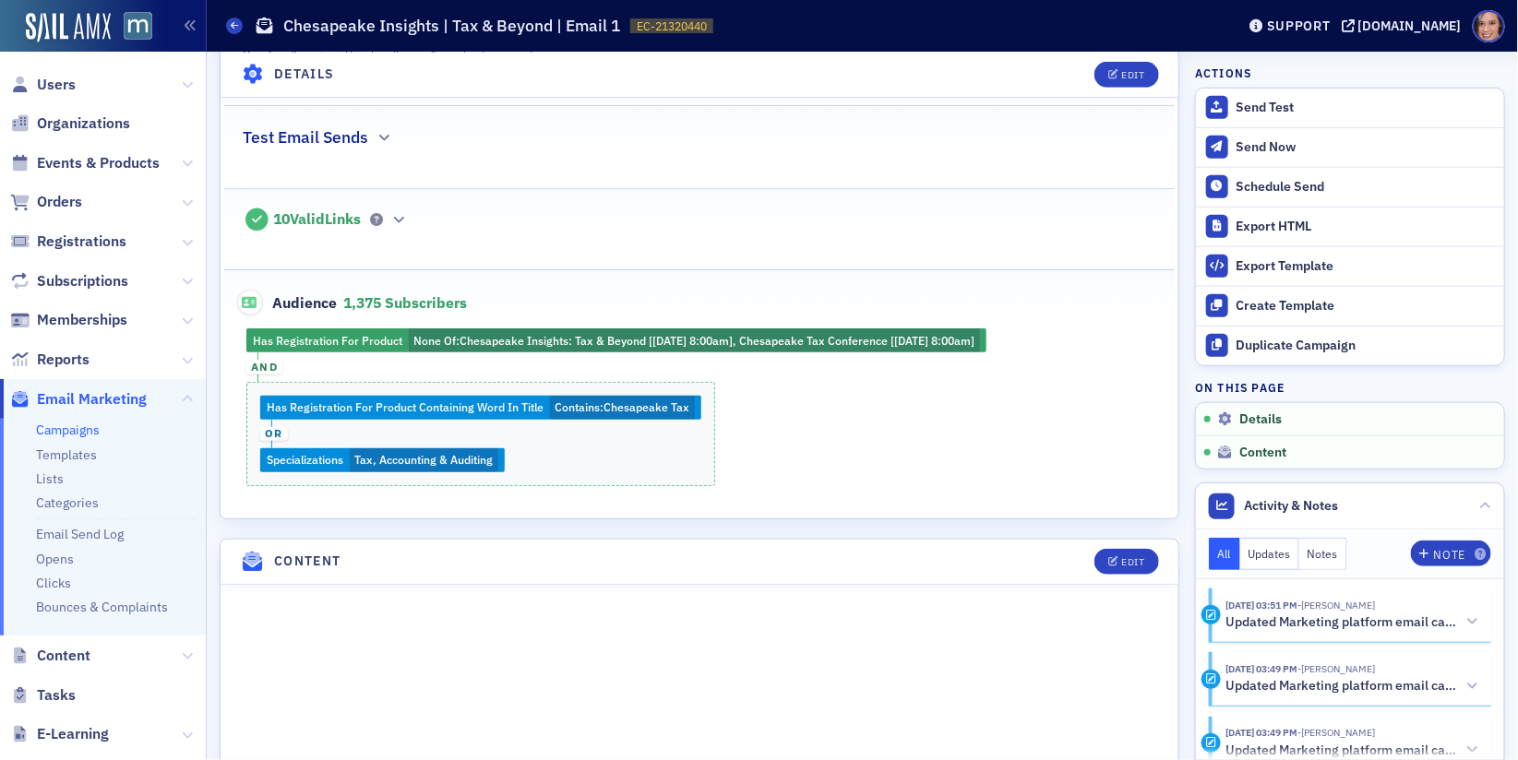
scroll to position [0, 0]
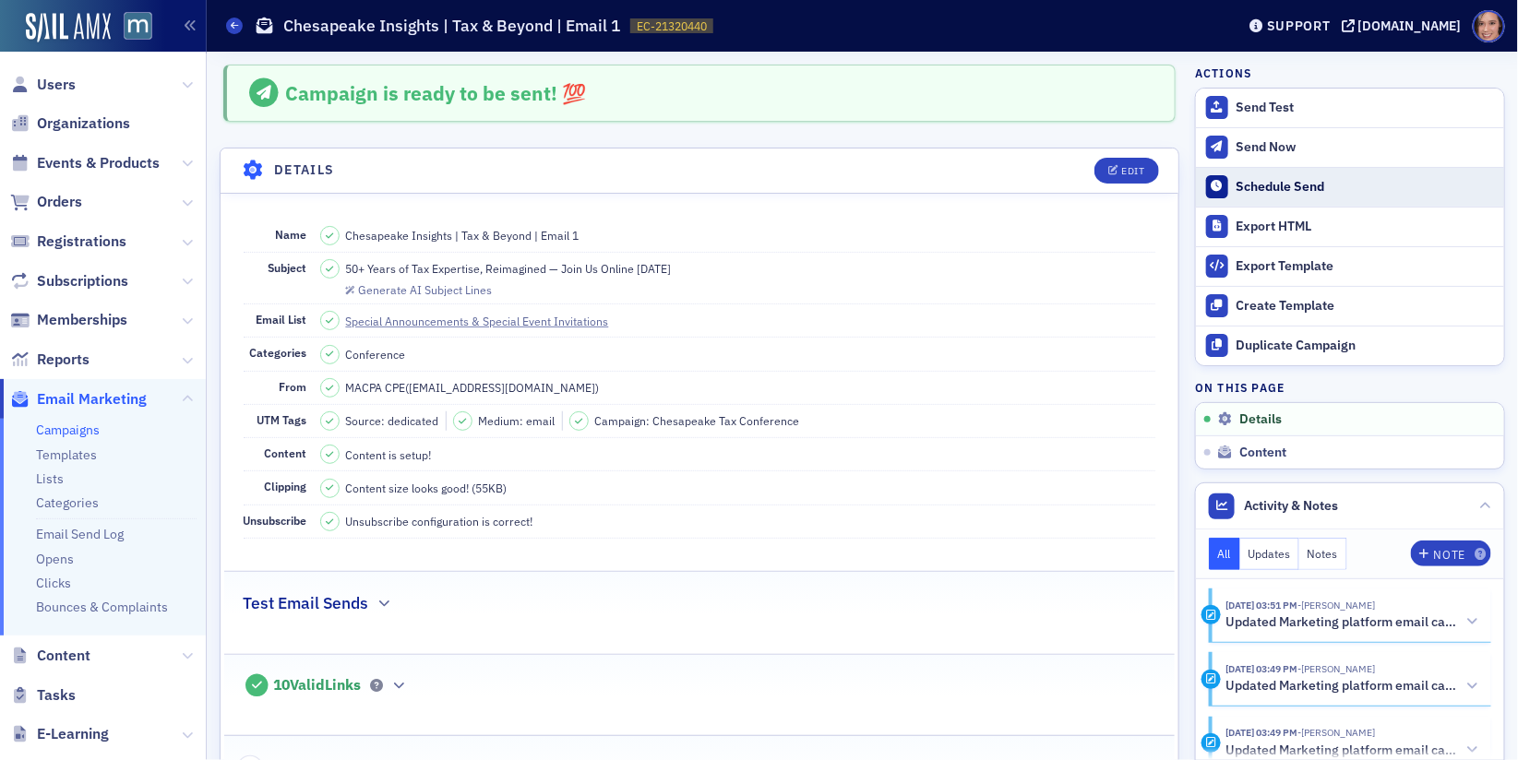
click at [1291, 194] on button "Schedule Send" at bounding box center [1350, 187] width 308 height 40
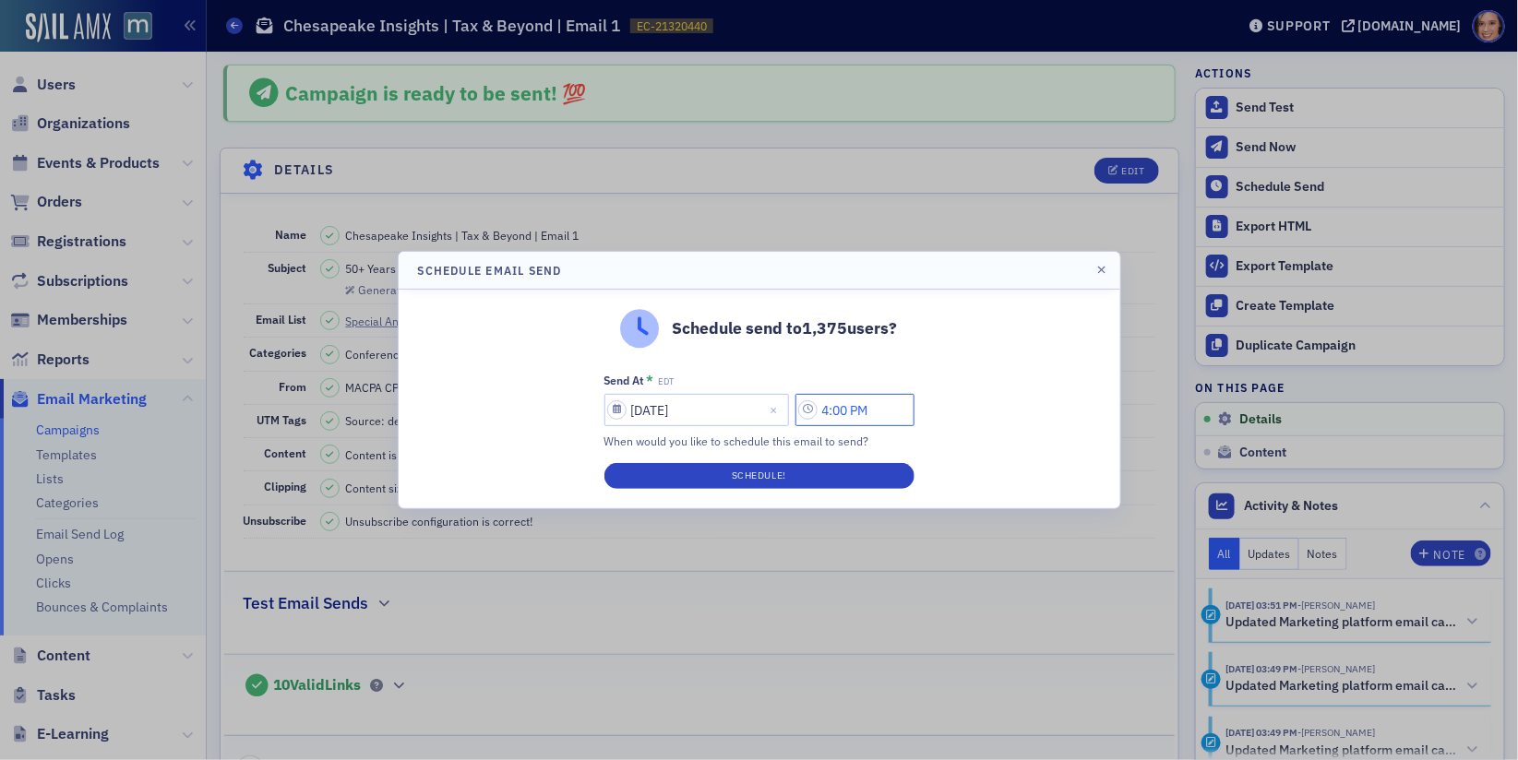
click at [835, 409] on input "4:00 PM" at bounding box center [854, 410] width 119 height 32
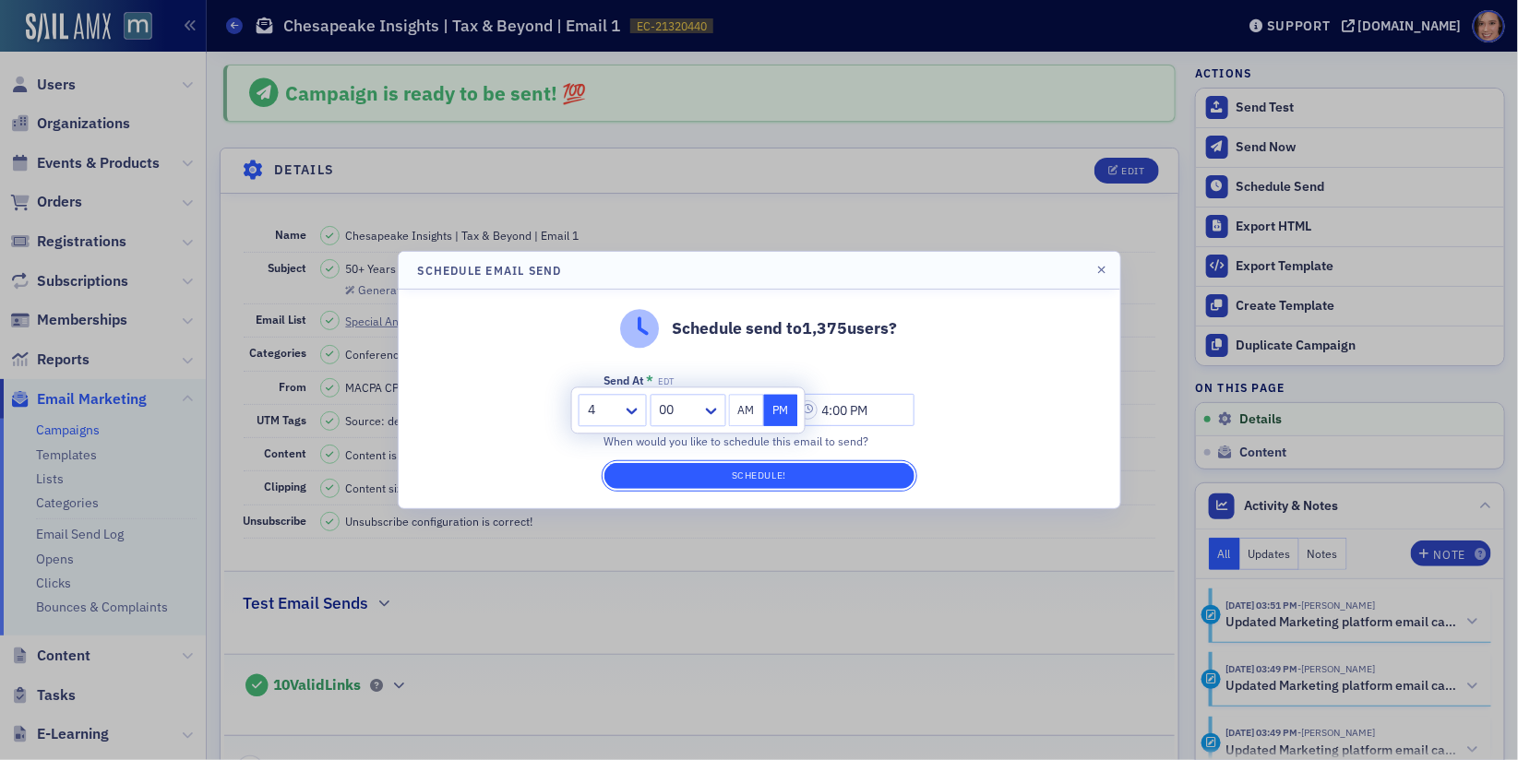
click at [854, 473] on button "Schedule!" at bounding box center [759, 476] width 310 height 26
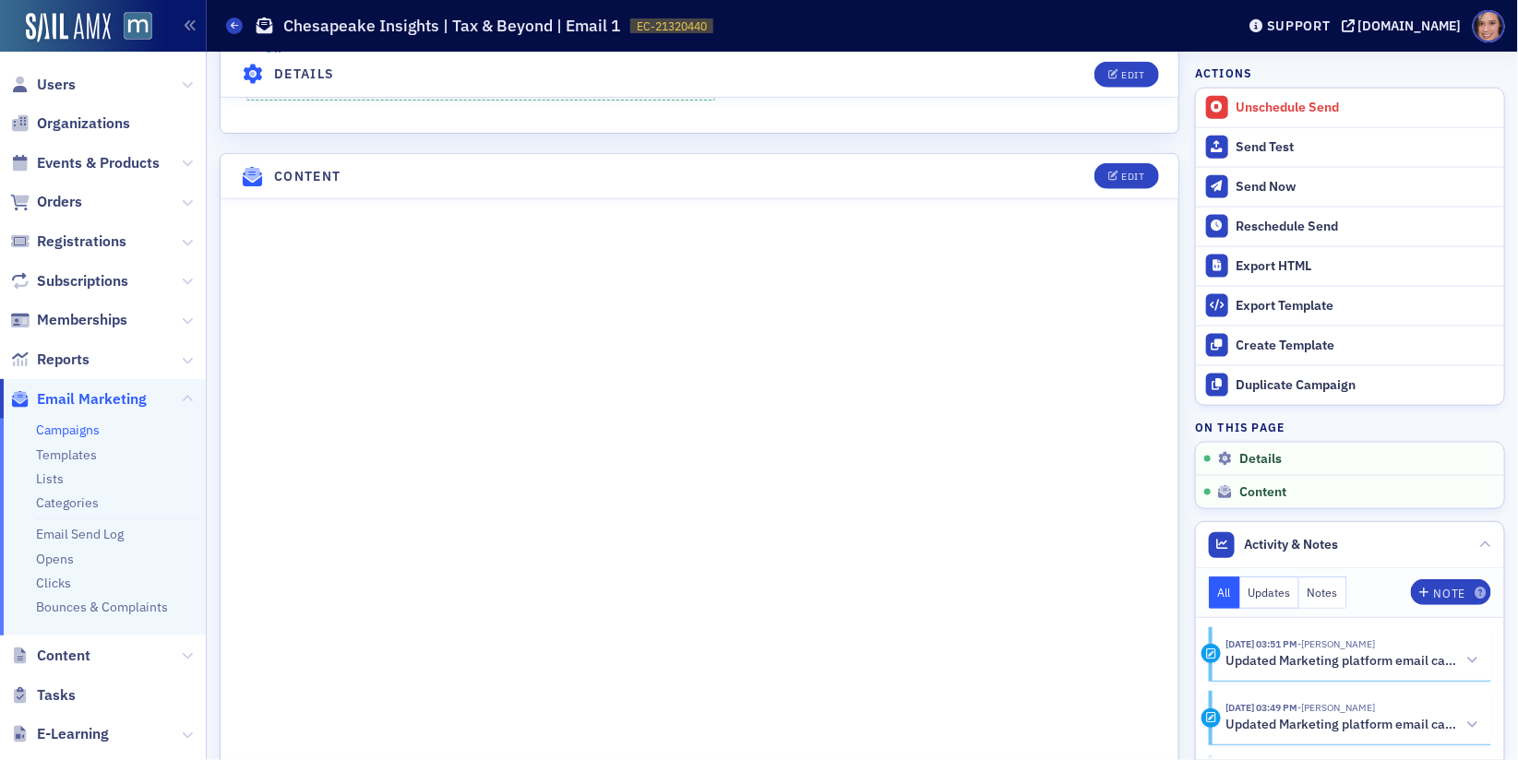
scroll to position [1450, 0]
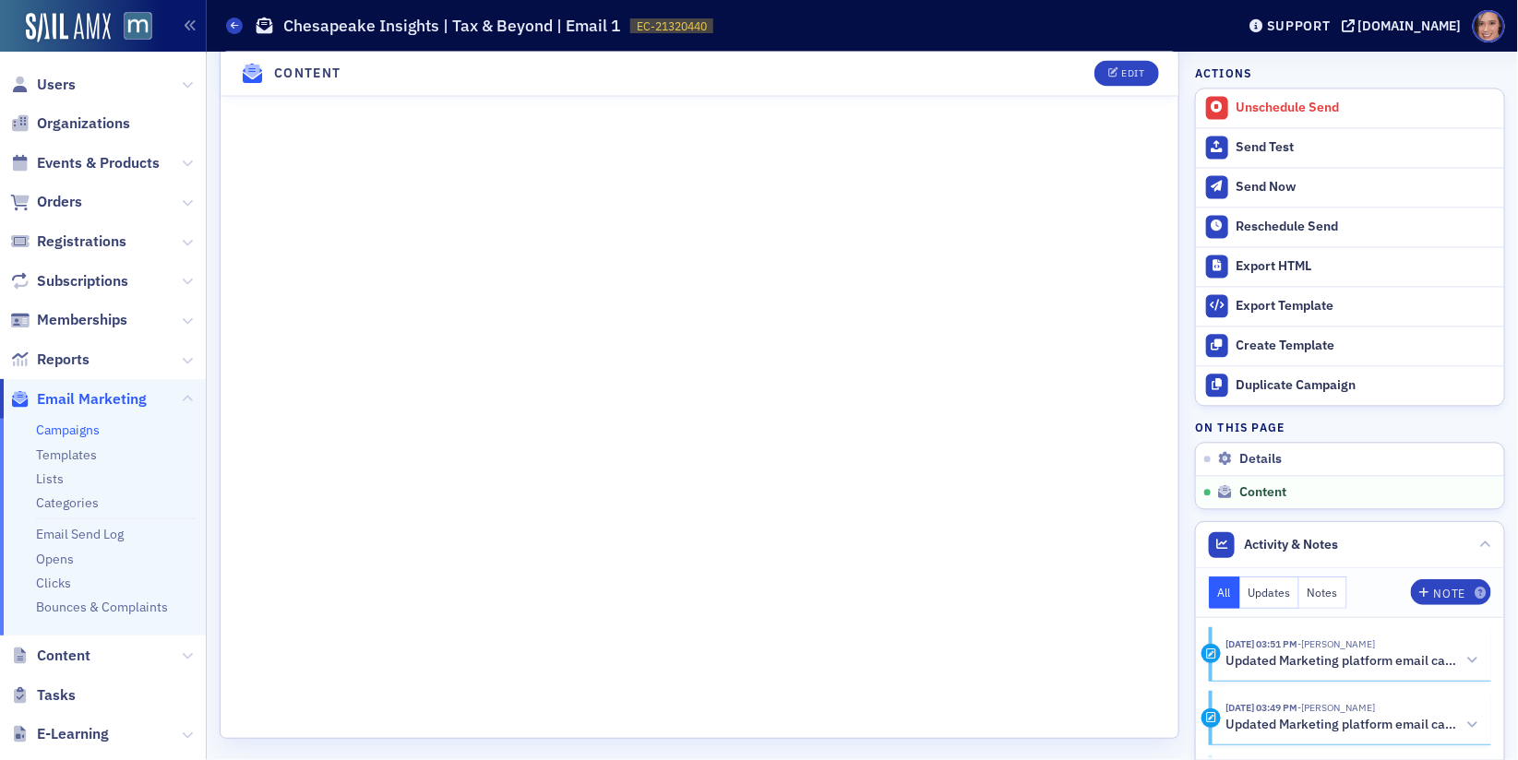
click at [77, 425] on link "Campaigns" at bounding box center [68, 430] width 64 height 17
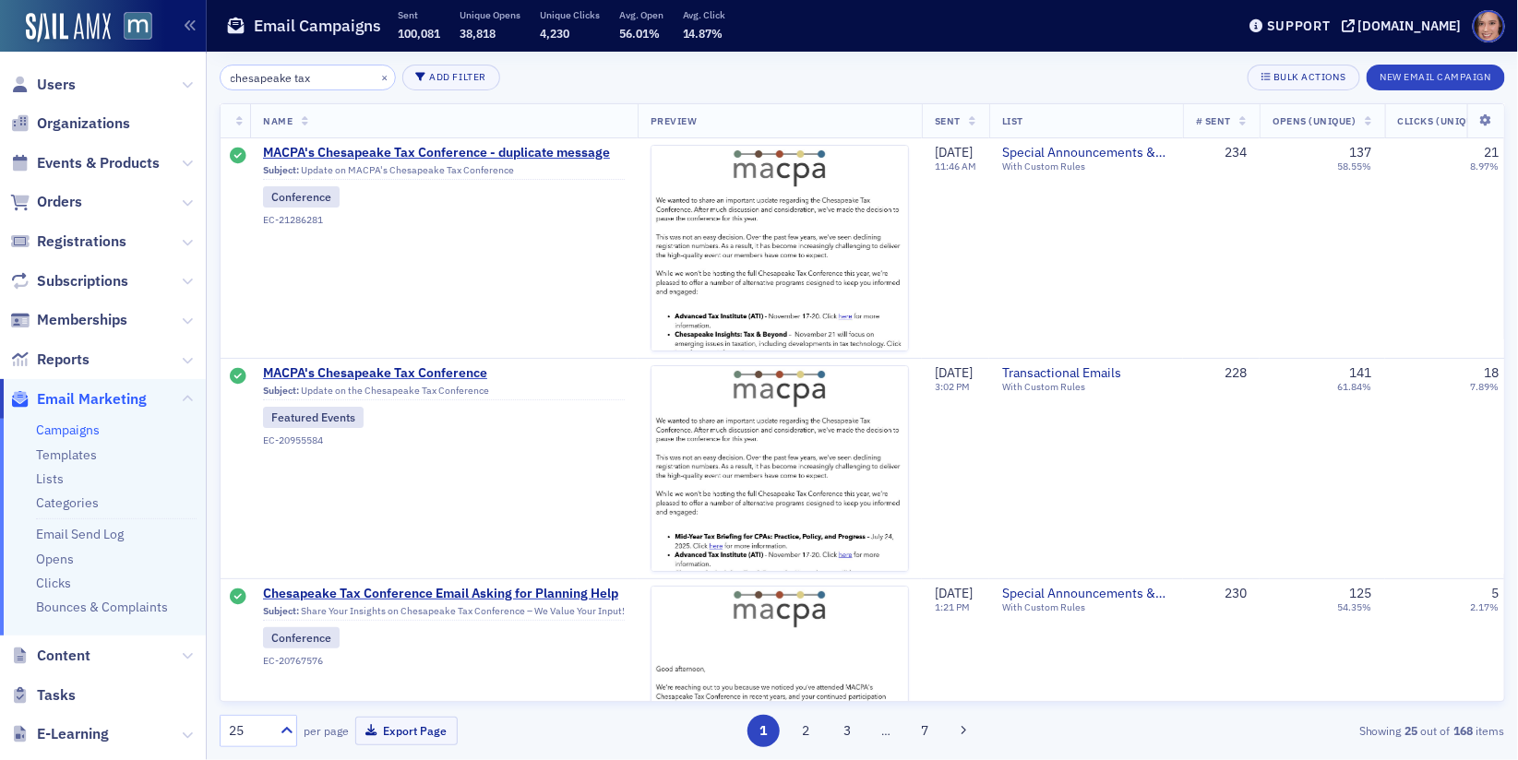
click at [310, 83] on input "chesapeake tax" at bounding box center [308, 78] width 176 height 26
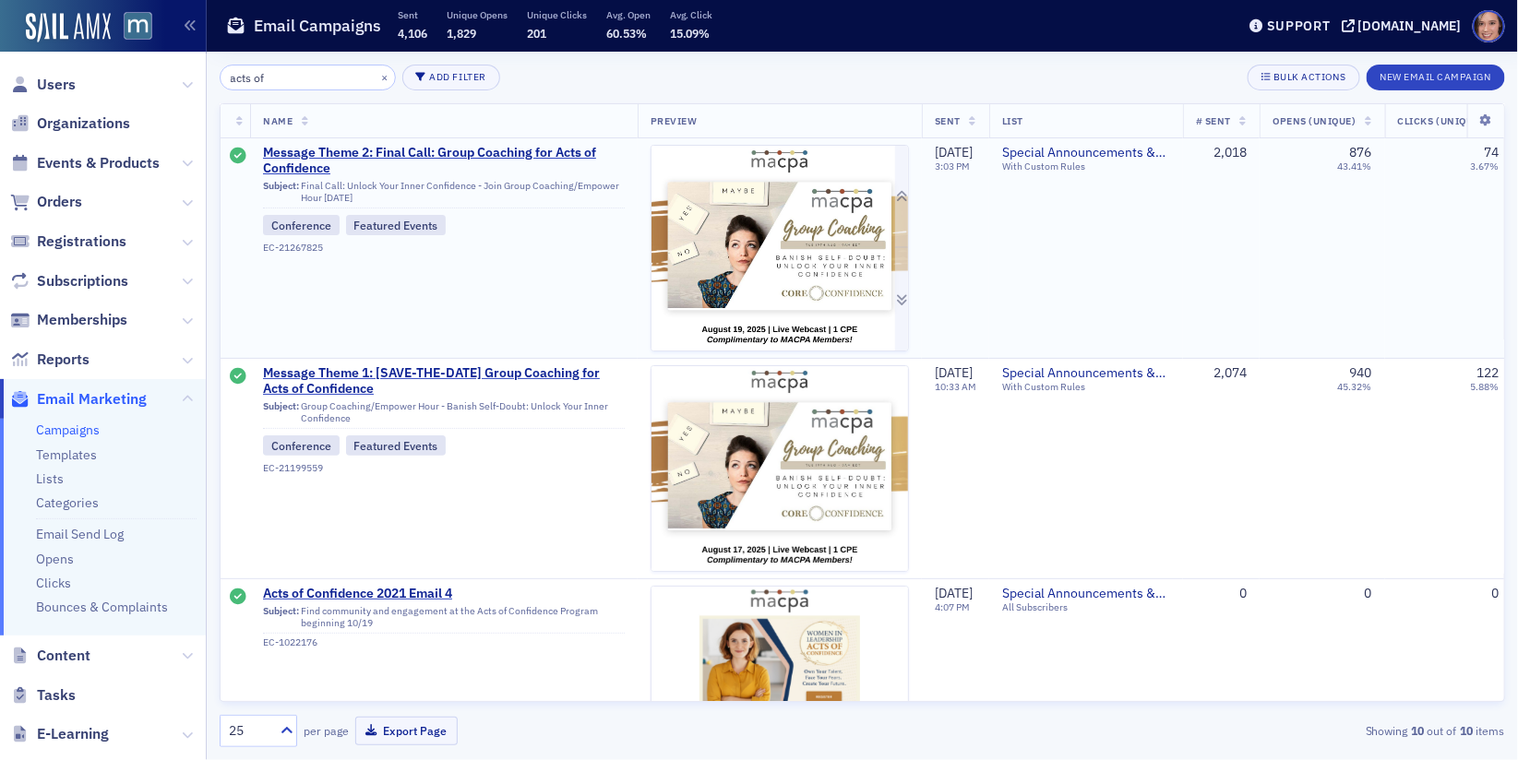
click at [756, 249] on img at bounding box center [779, 499] width 256 height 706
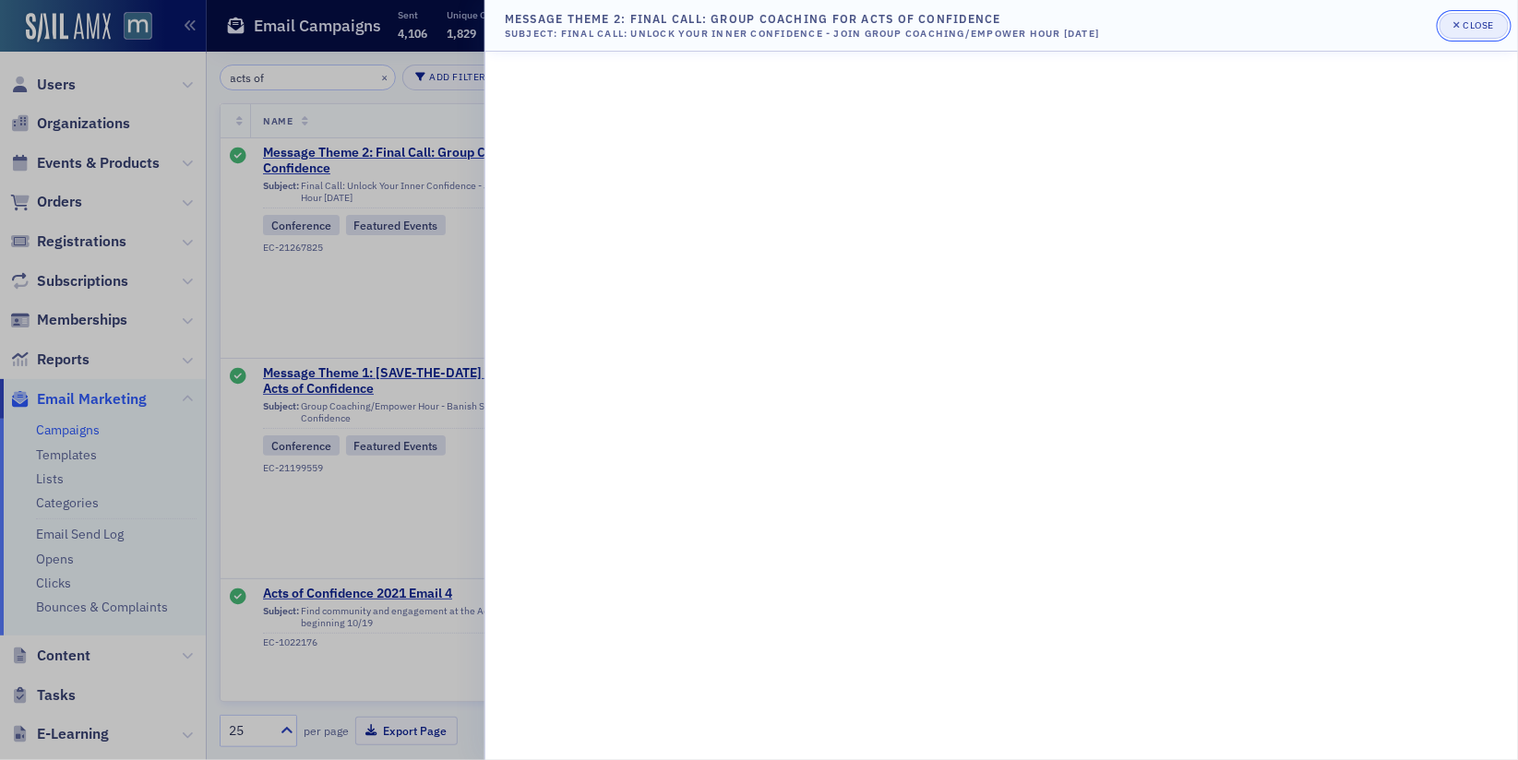
click at [1470, 34] on button "Close" at bounding box center [1473, 26] width 68 height 26
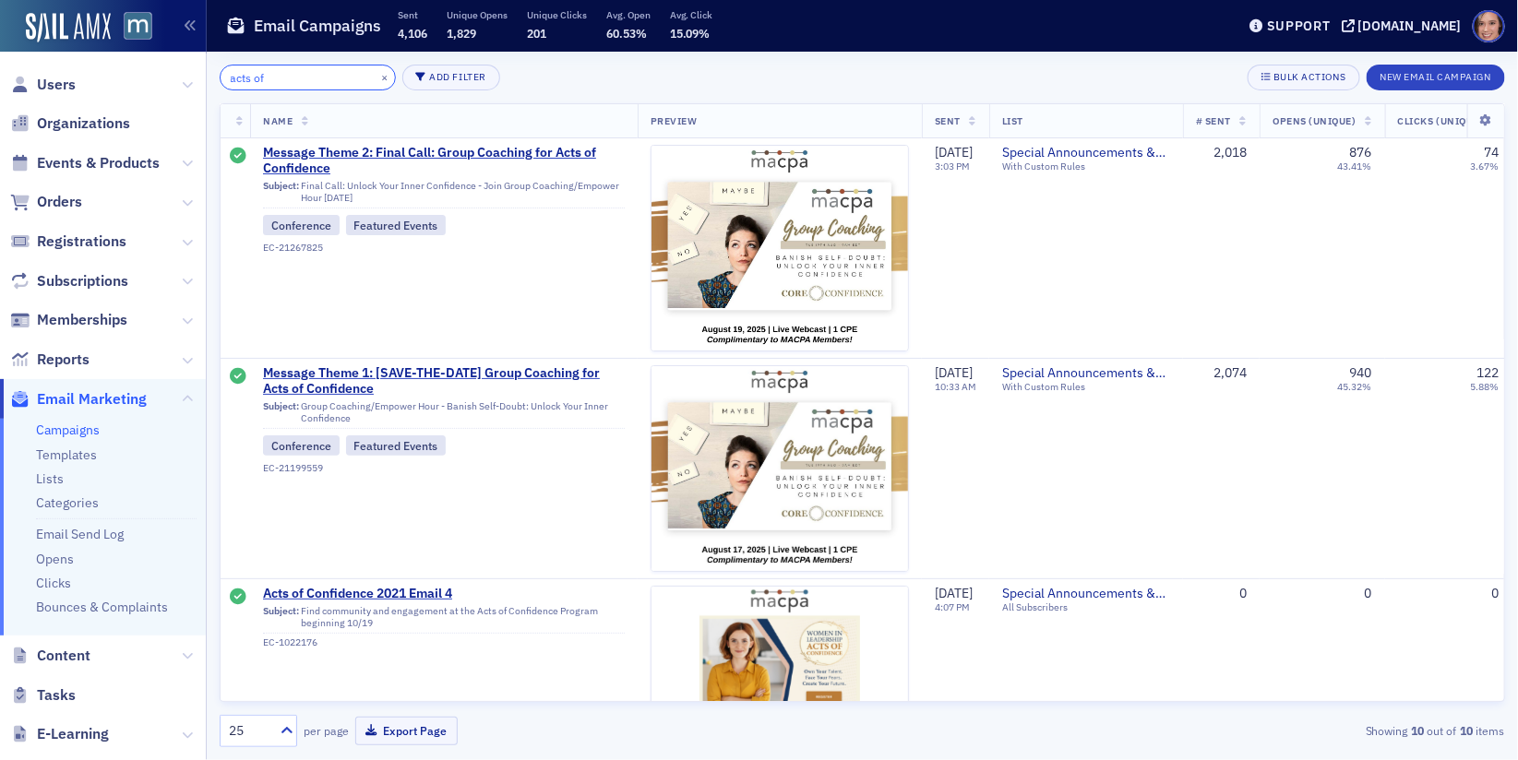
click at [301, 77] on input "acts of" at bounding box center [308, 78] width 176 height 26
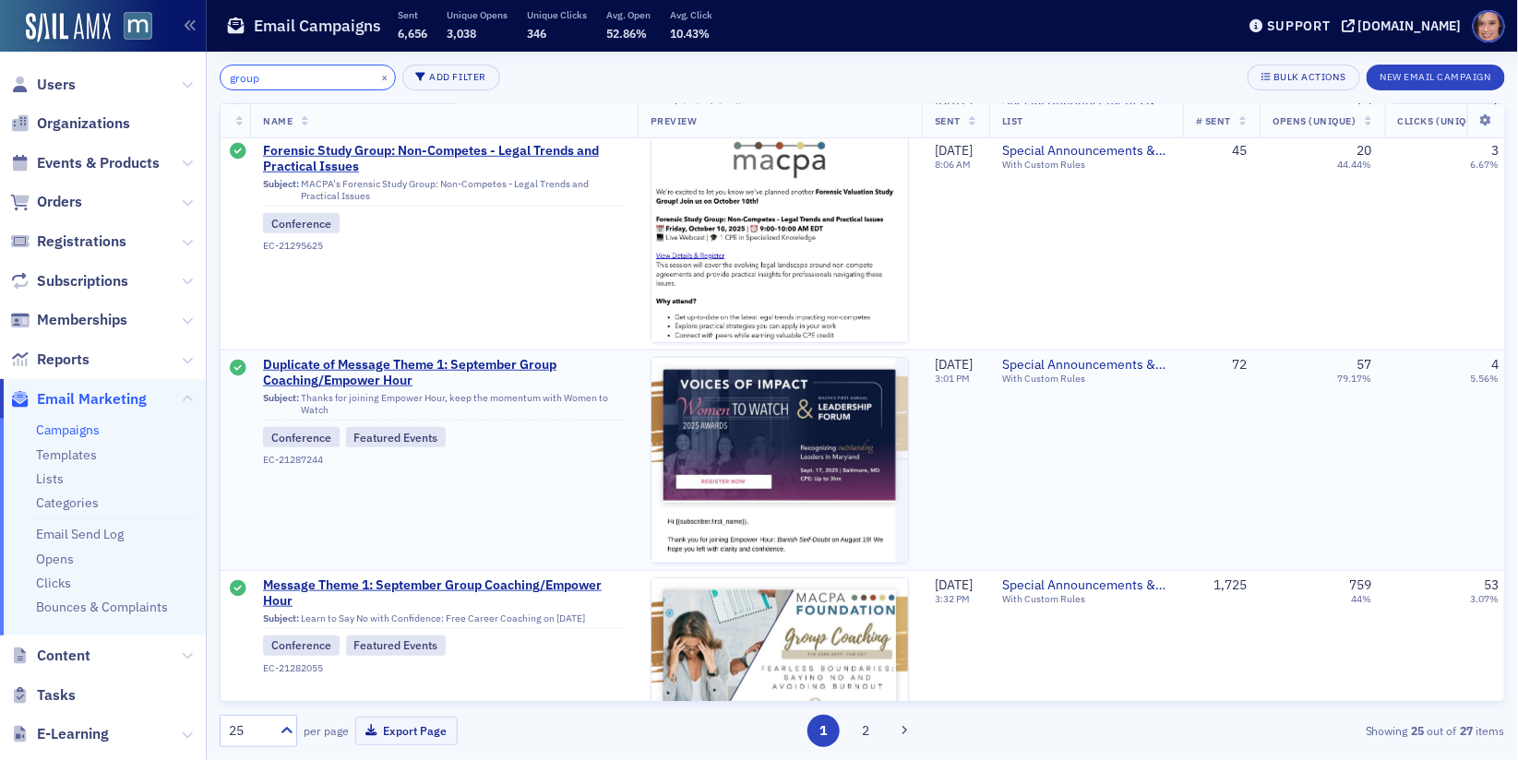
scroll to position [590, 0]
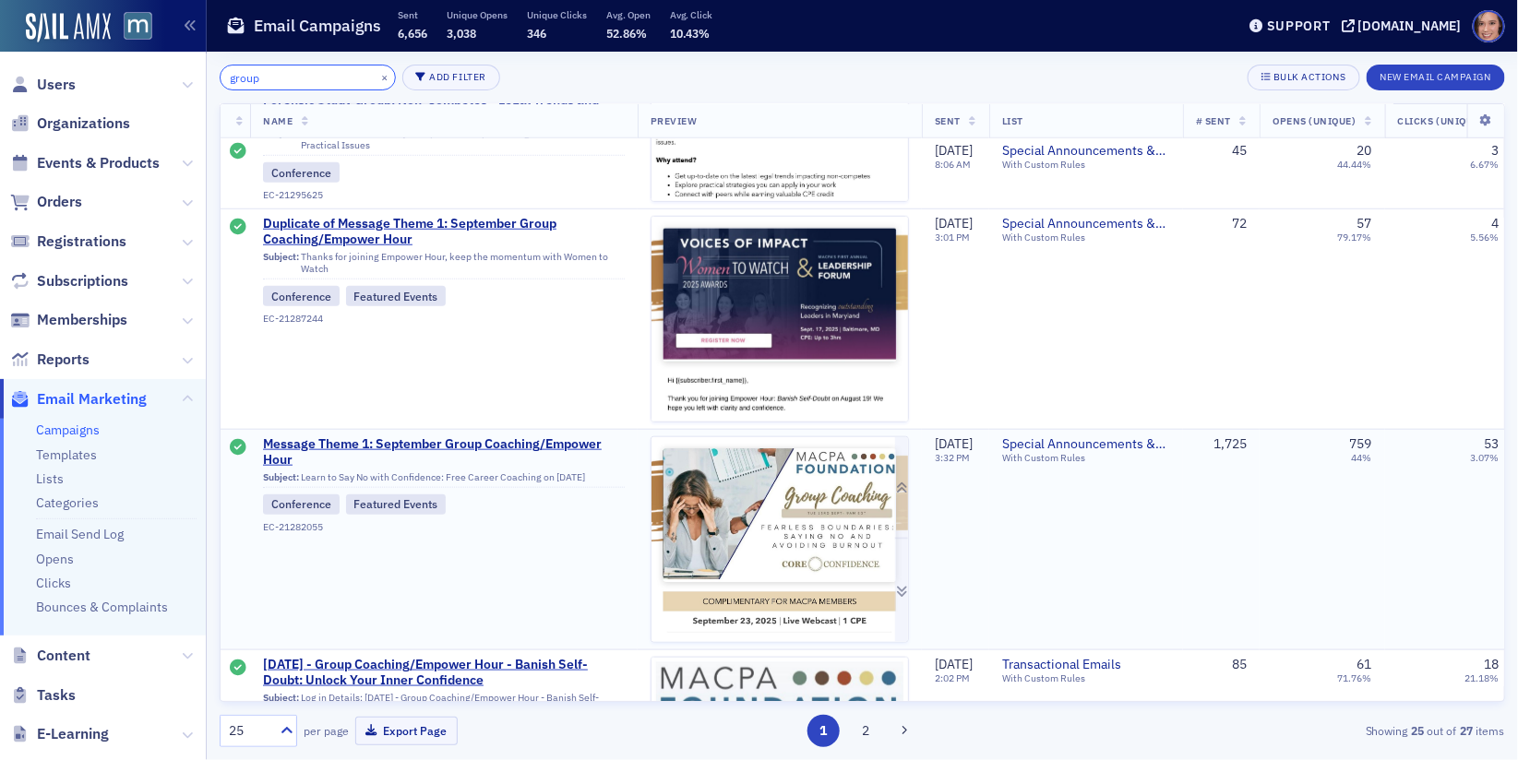
type input "group"
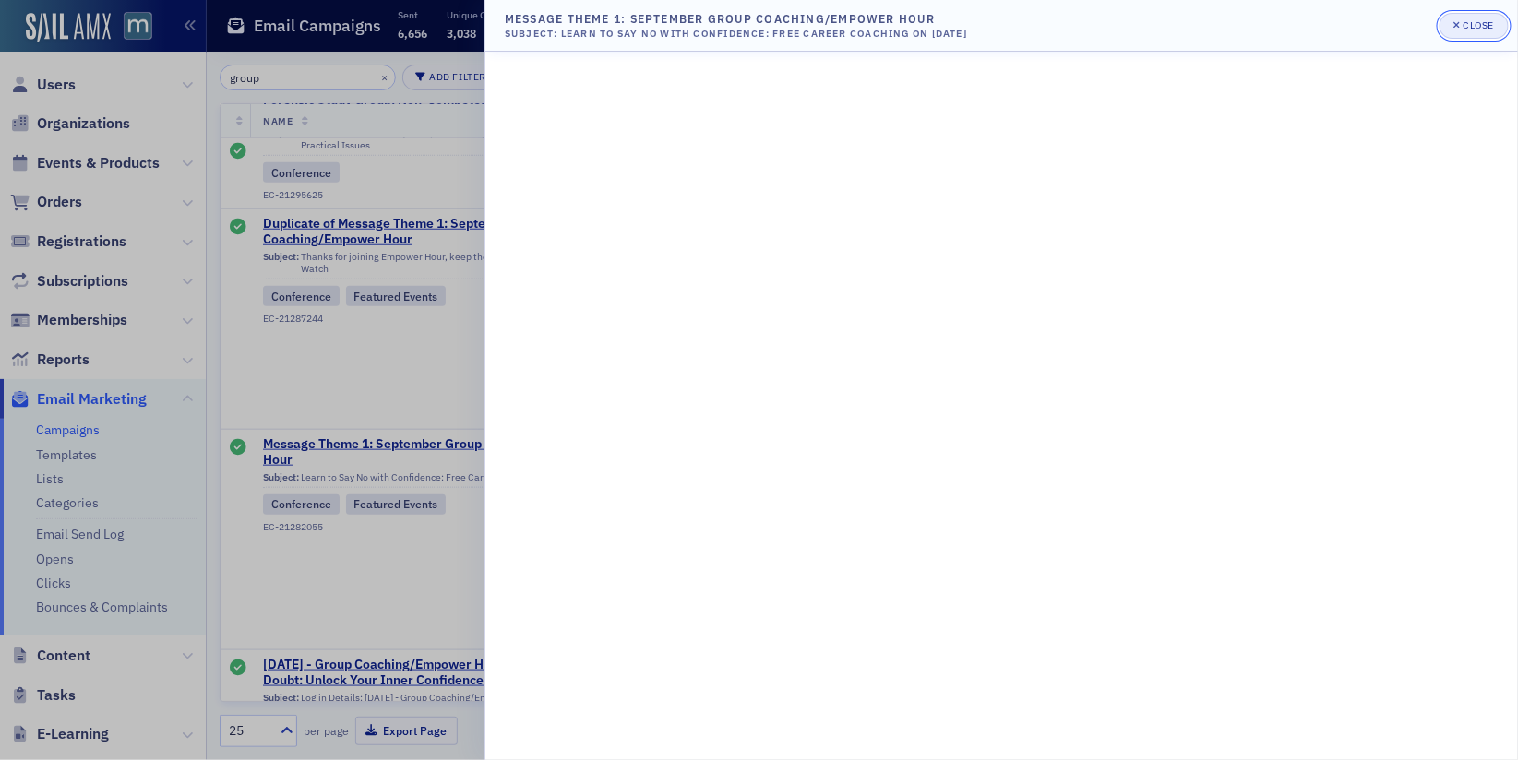
click at [1493, 28] on div "Close" at bounding box center [1478, 25] width 31 height 10
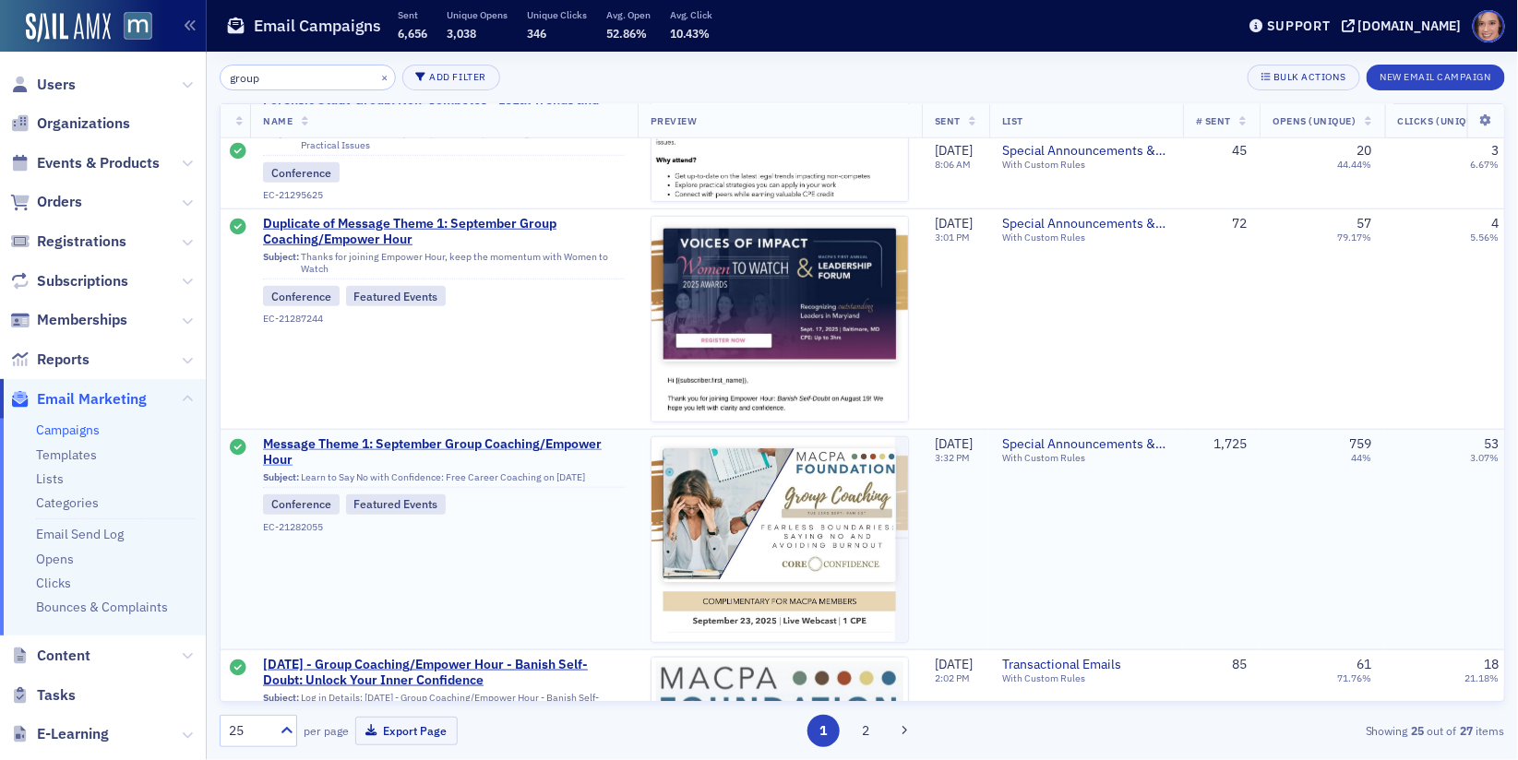
click at [536, 445] on span "Message Theme 1: September Group Coaching/Empower Hour" at bounding box center [444, 452] width 362 height 32
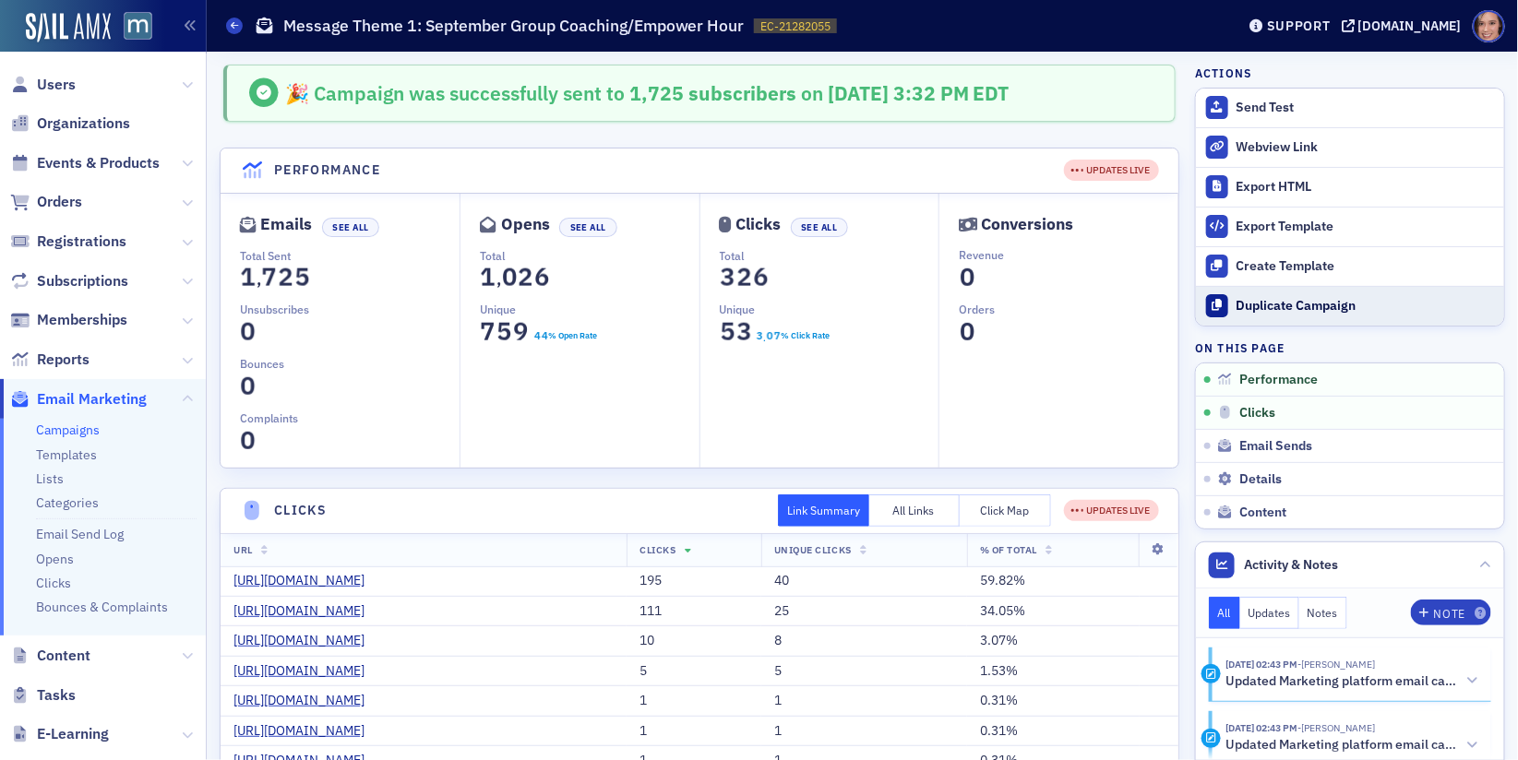
click at [1321, 299] on div "Duplicate Campaign" at bounding box center [1365, 306] width 258 height 17
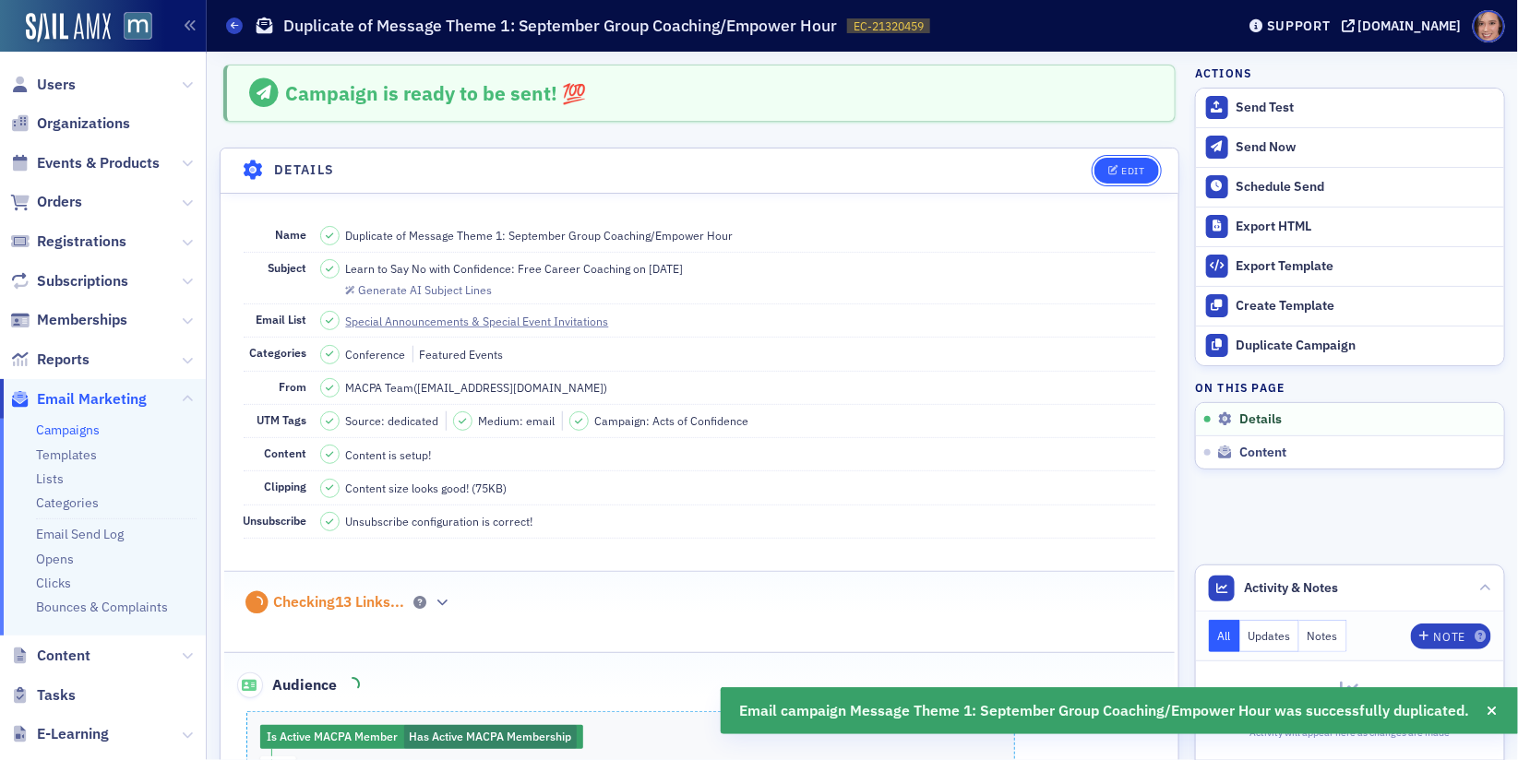
click at [1136, 166] on div "Edit" at bounding box center [1132, 171] width 23 height 10
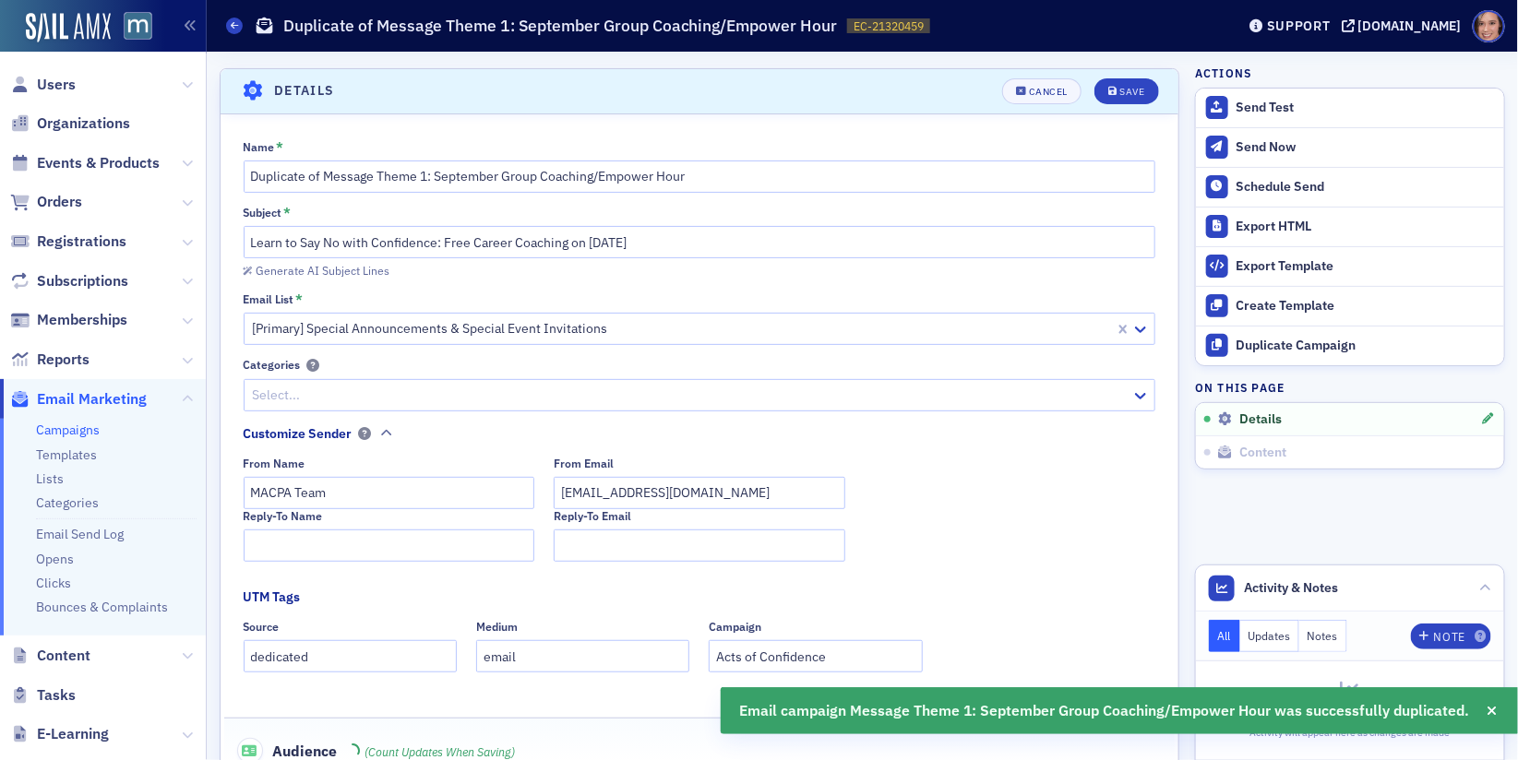
scroll to position [85, 0]
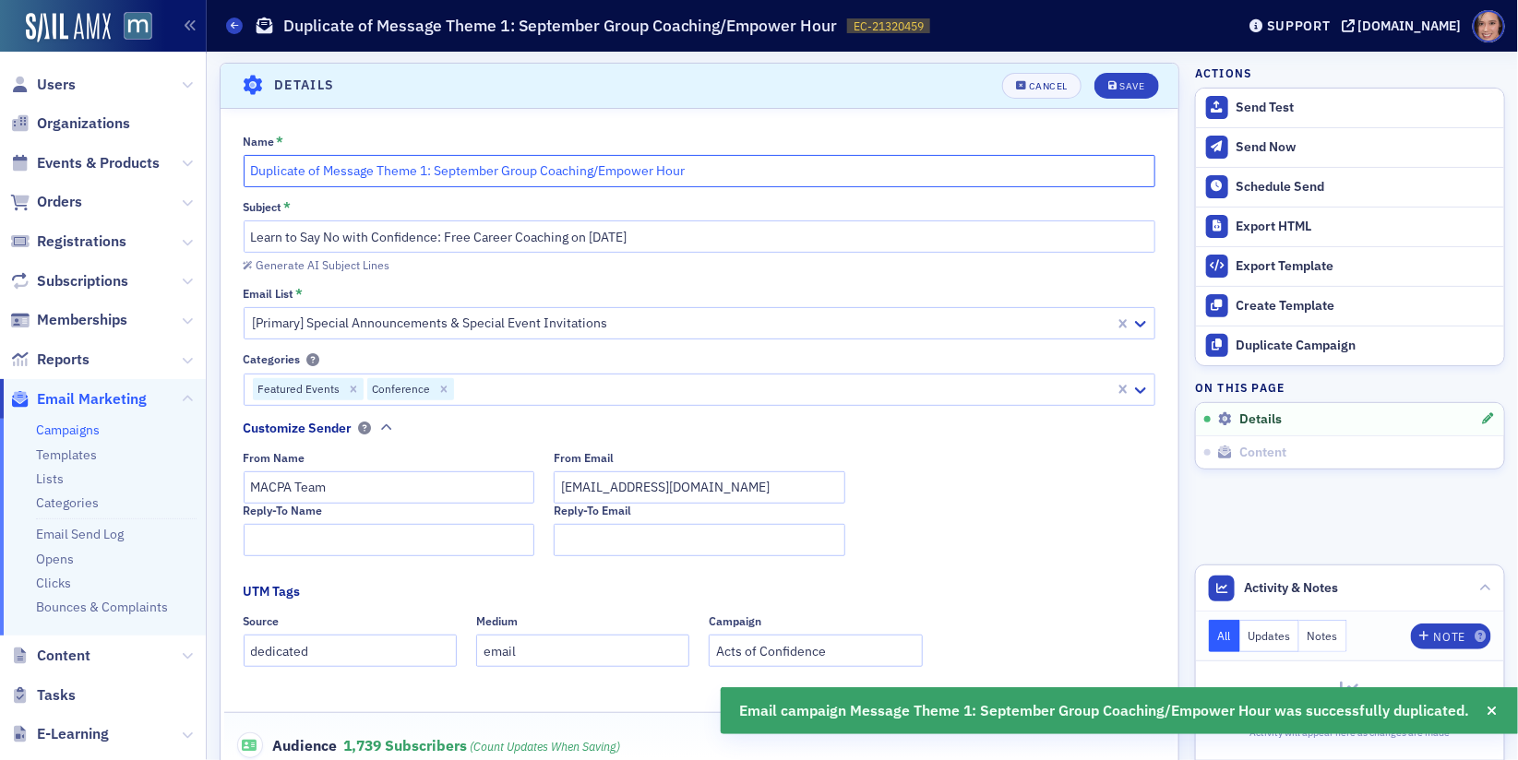
drag, startPoint x: 325, startPoint y: 172, endPoint x: 199, endPoint y: 172, distance: 125.5
click at [199, 172] on div "Users Organizations Events & Products Orders Registrations Subscriptions Member…" at bounding box center [759, 380] width 1518 height 760
type input "Message Theme 1: September Group Coaching/Empower Hour"
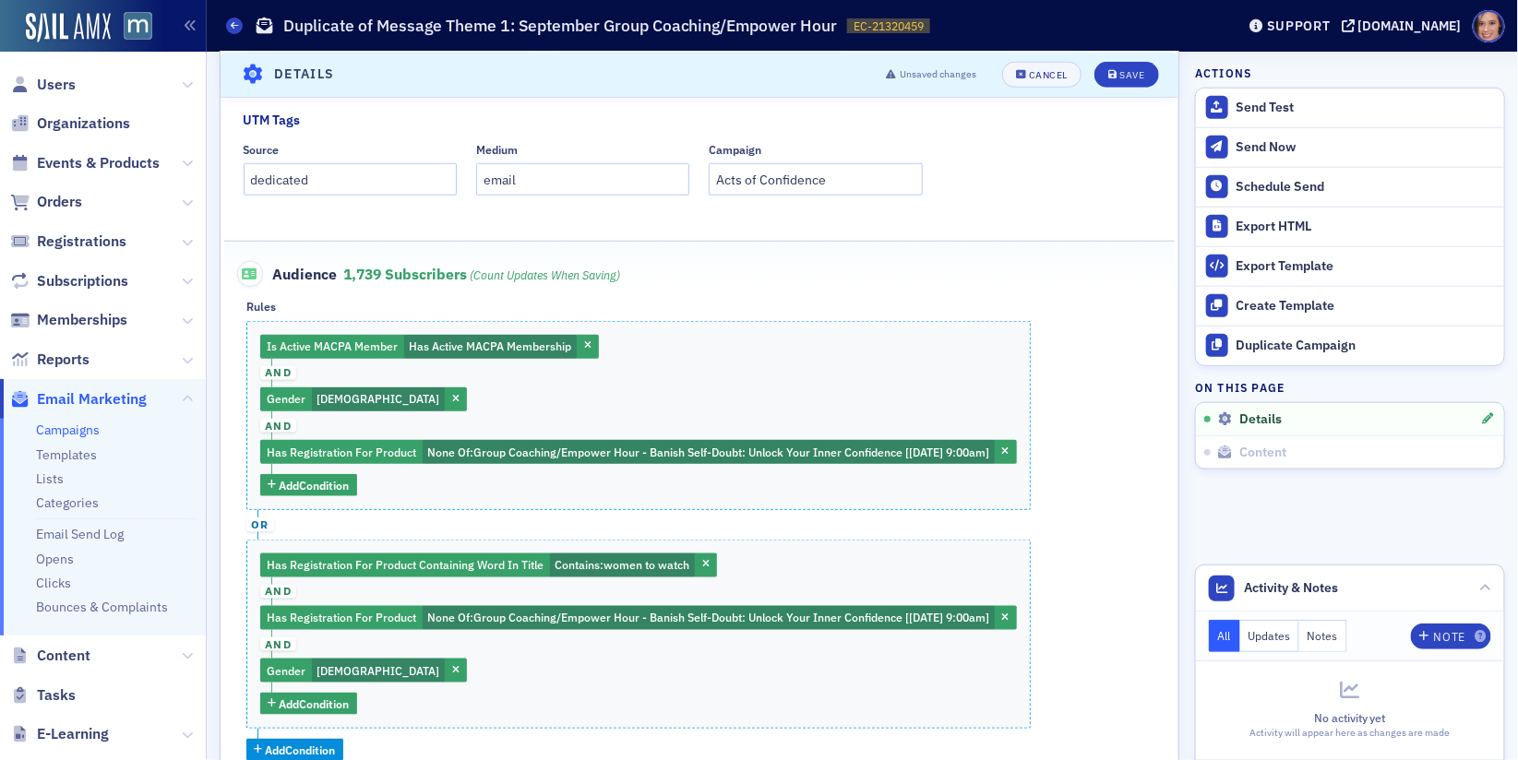
scroll to position [0, 0]
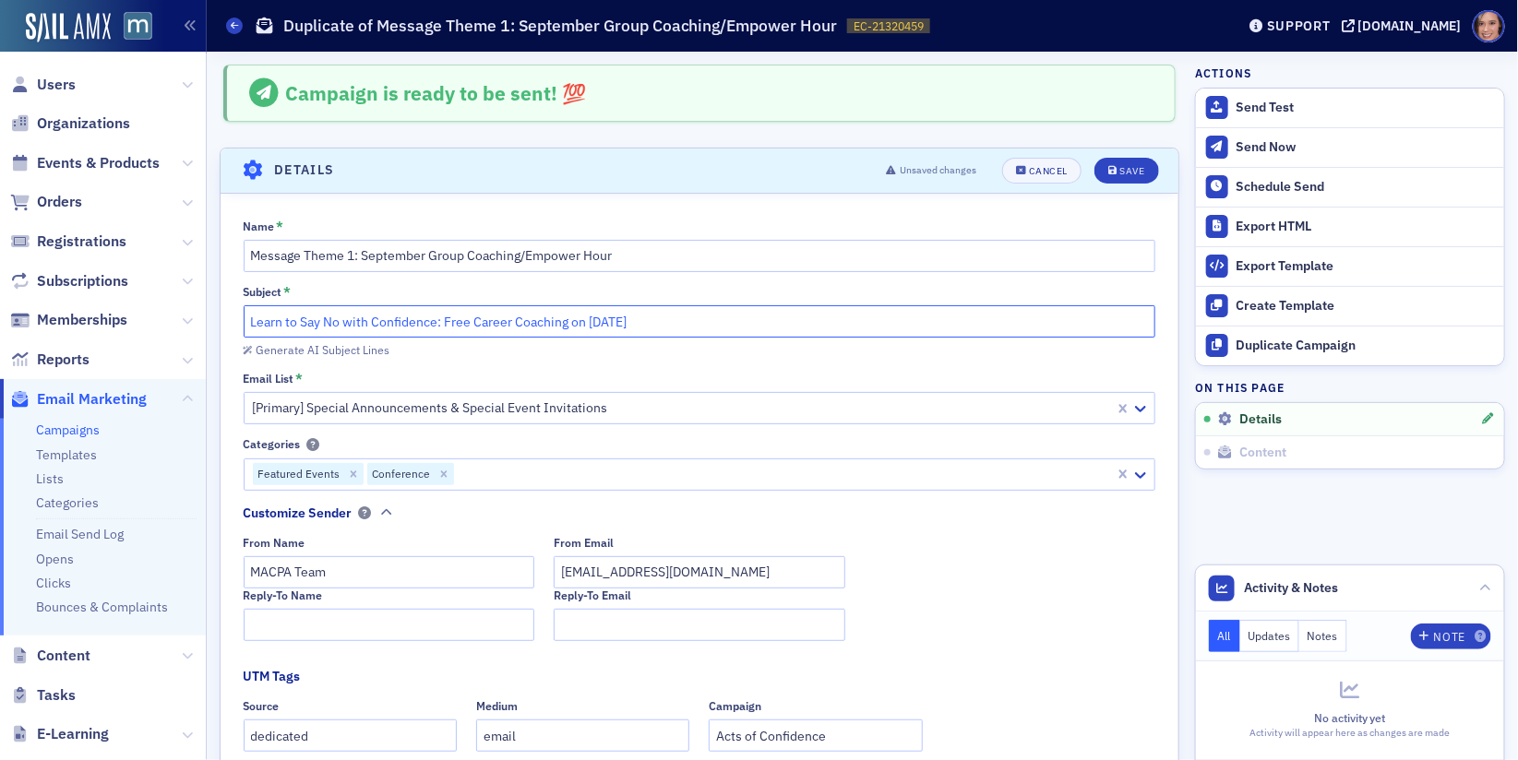
click at [750, 327] on input "Learn to Say No with Confidence: Free Career Coaching on [DATE]" at bounding box center [700, 321] width 912 height 32
paste input "Ready to take your next Act of Confidence™?"
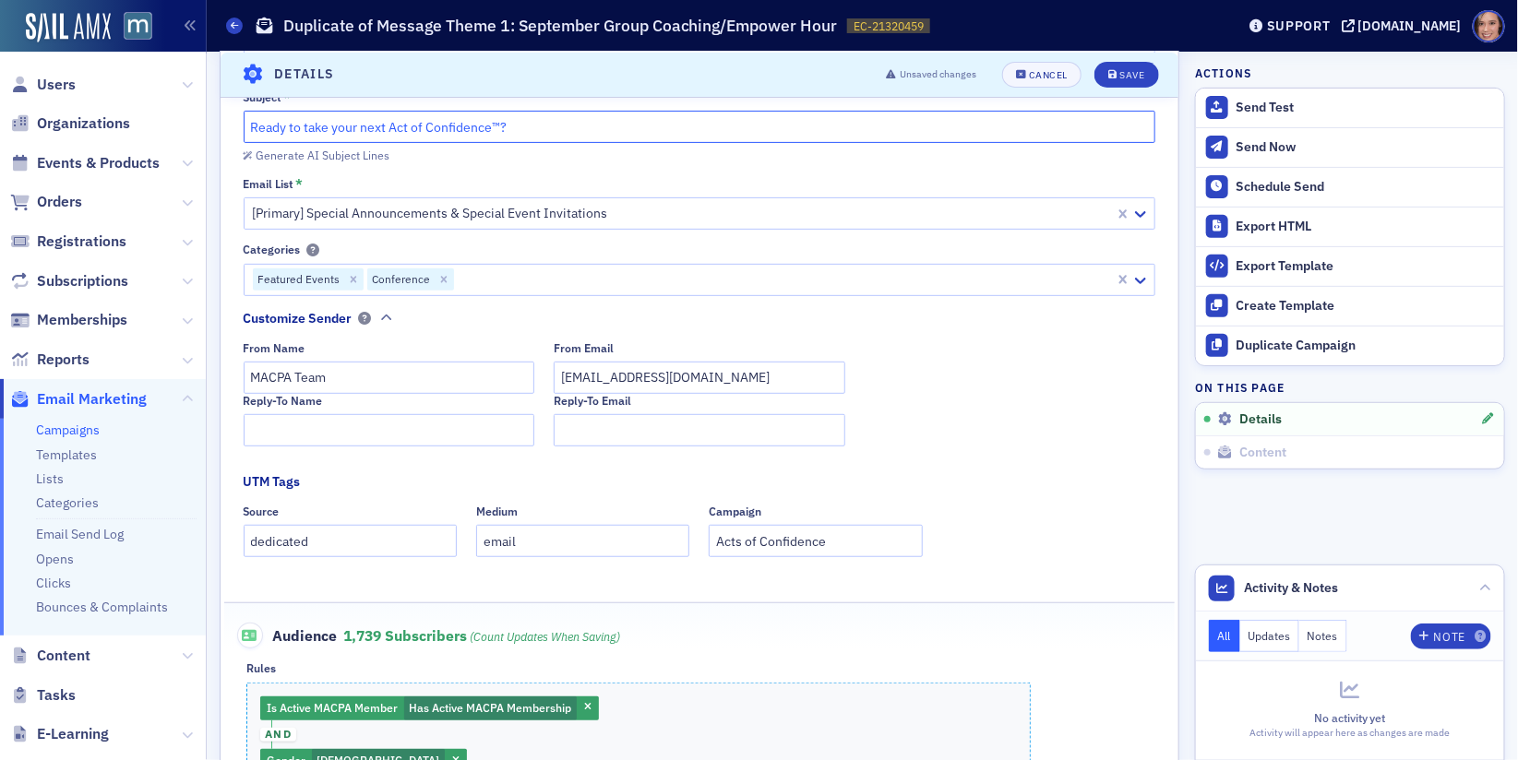
scroll to position [247, 0]
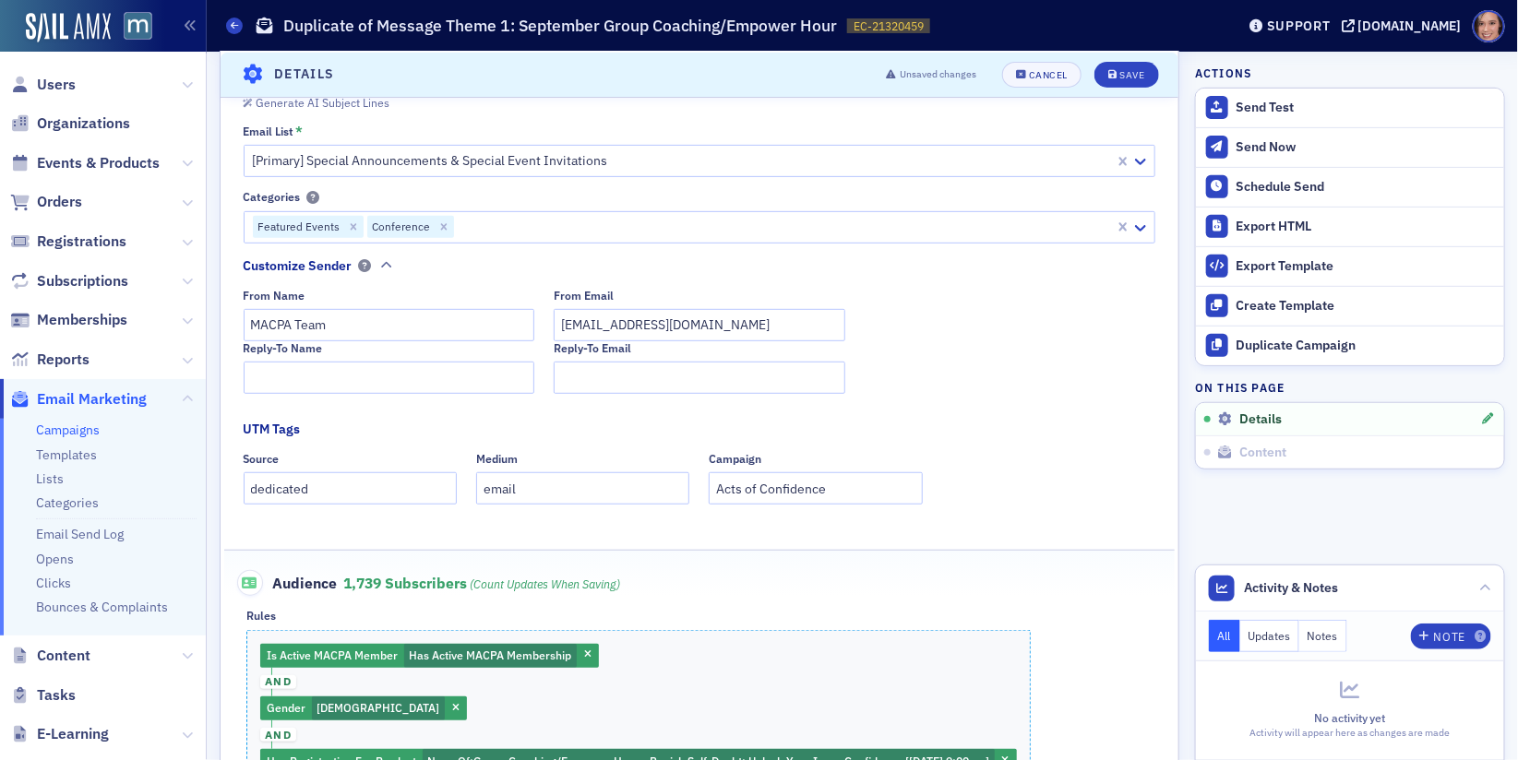
type input "Ready to take your next Act of Confidence™?"
click at [305, 324] on input "MACPA Team" at bounding box center [390, 325] width 292 height 32
click at [250, 319] on input "MACPA Foundation" at bounding box center [390, 325] width 292 height 32
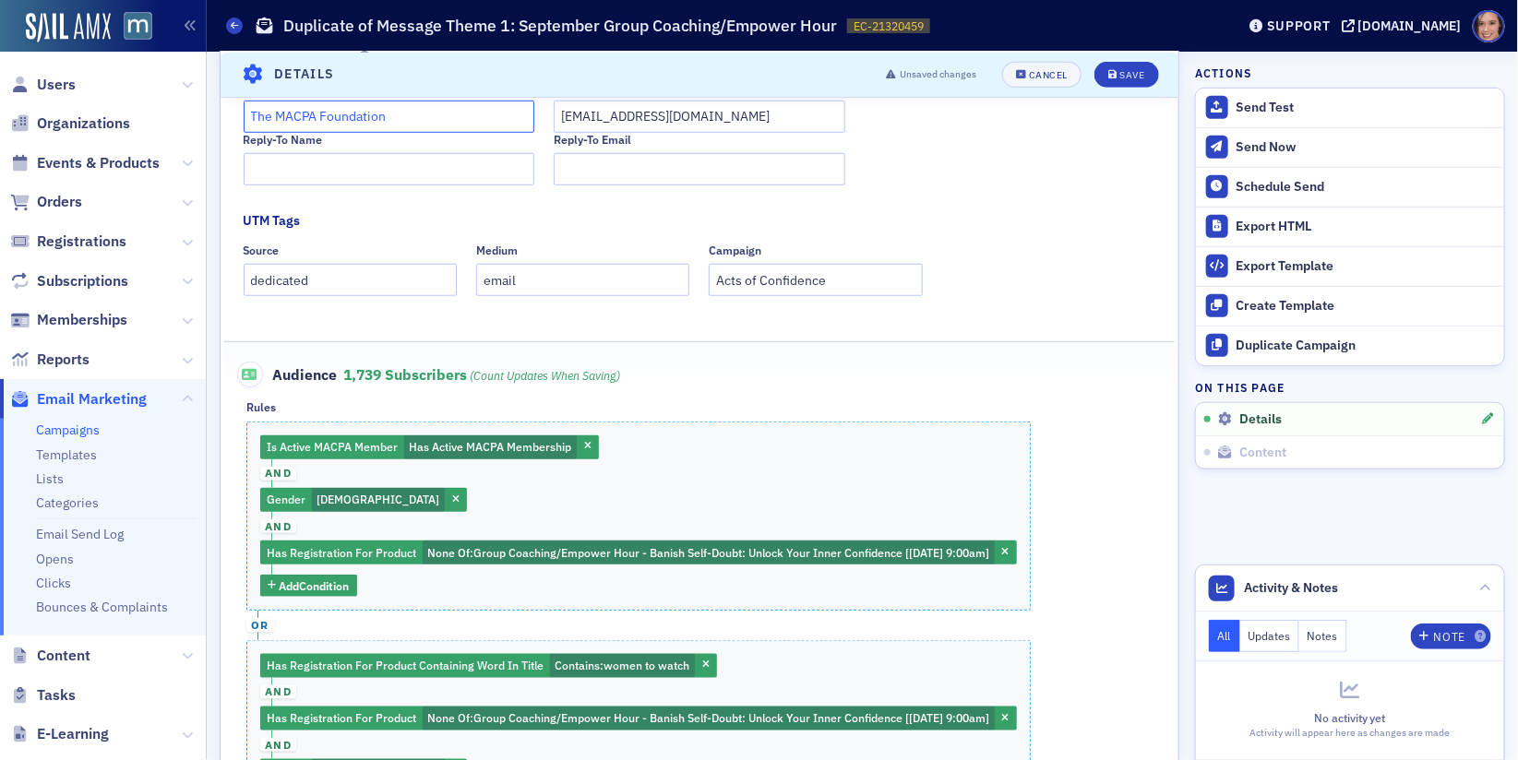
scroll to position [600, 0]
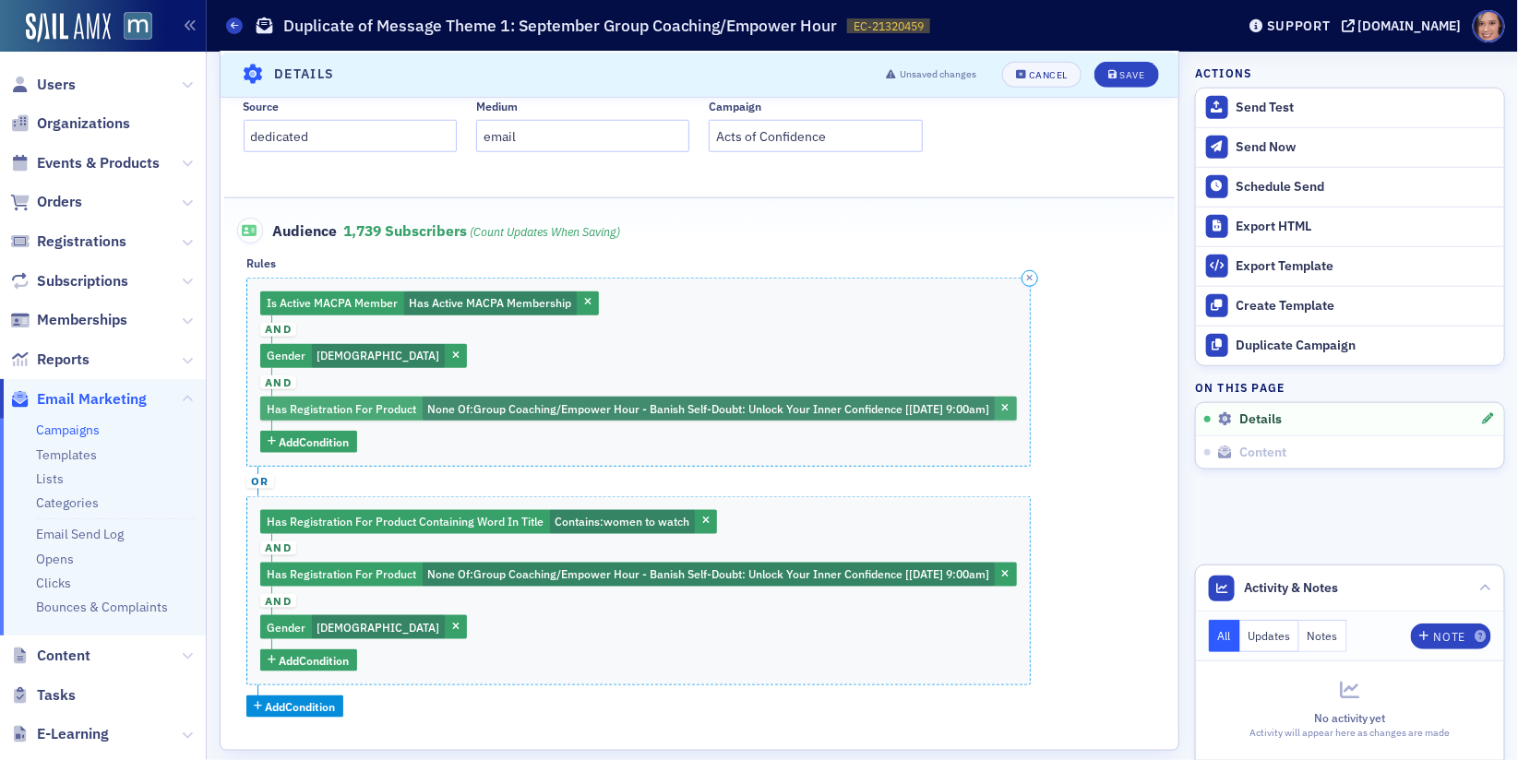
type input "The MACPA Foundation"
click at [668, 412] on span "Group Coaching/Empower Hour - Banish Self-Doubt: Unlock Your Inner Confidence […" at bounding box center [731, 408] width 516 height 15
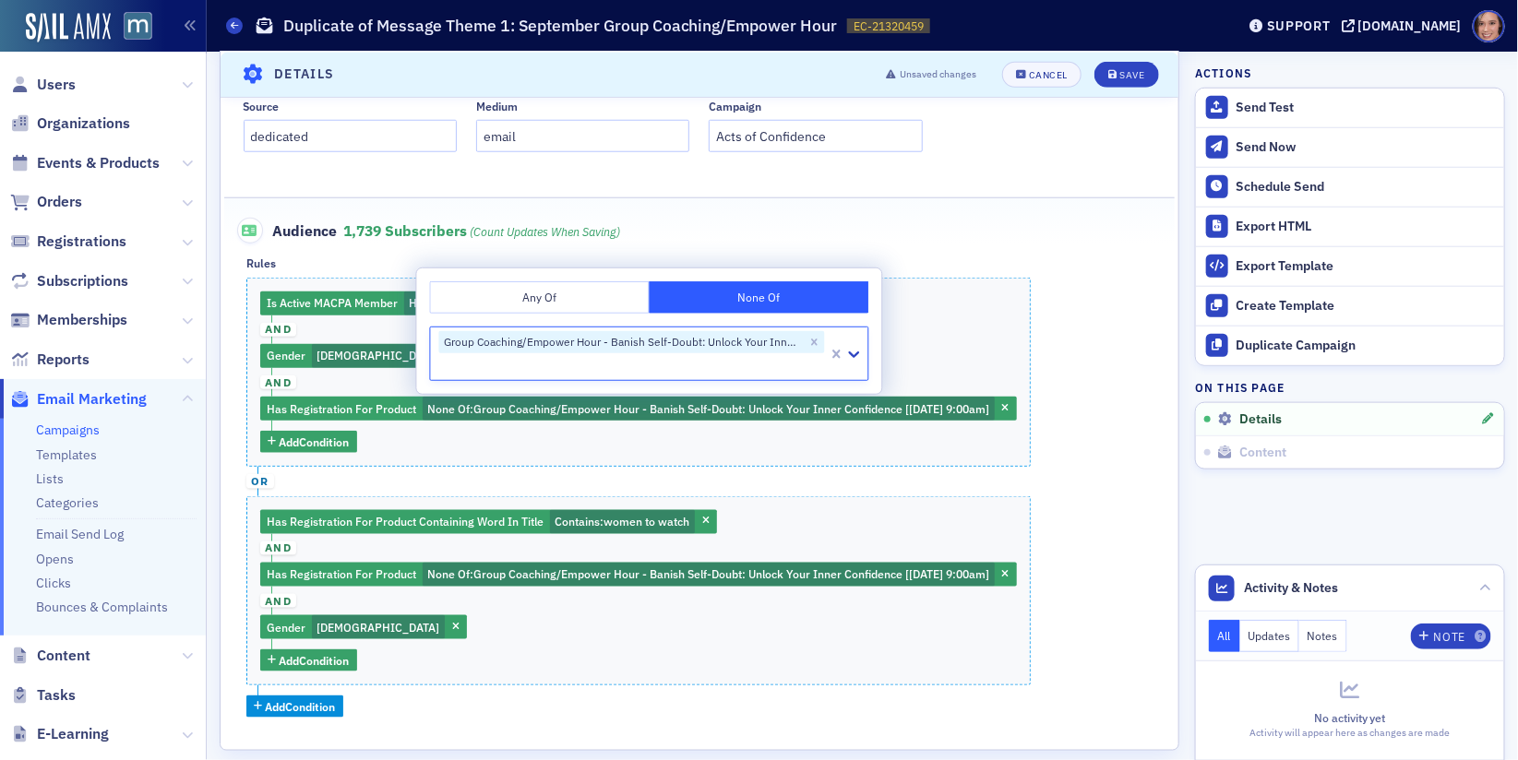
click at [583, 305] on button "Any Of" at bounding box center [540, 297] width 220 height 32
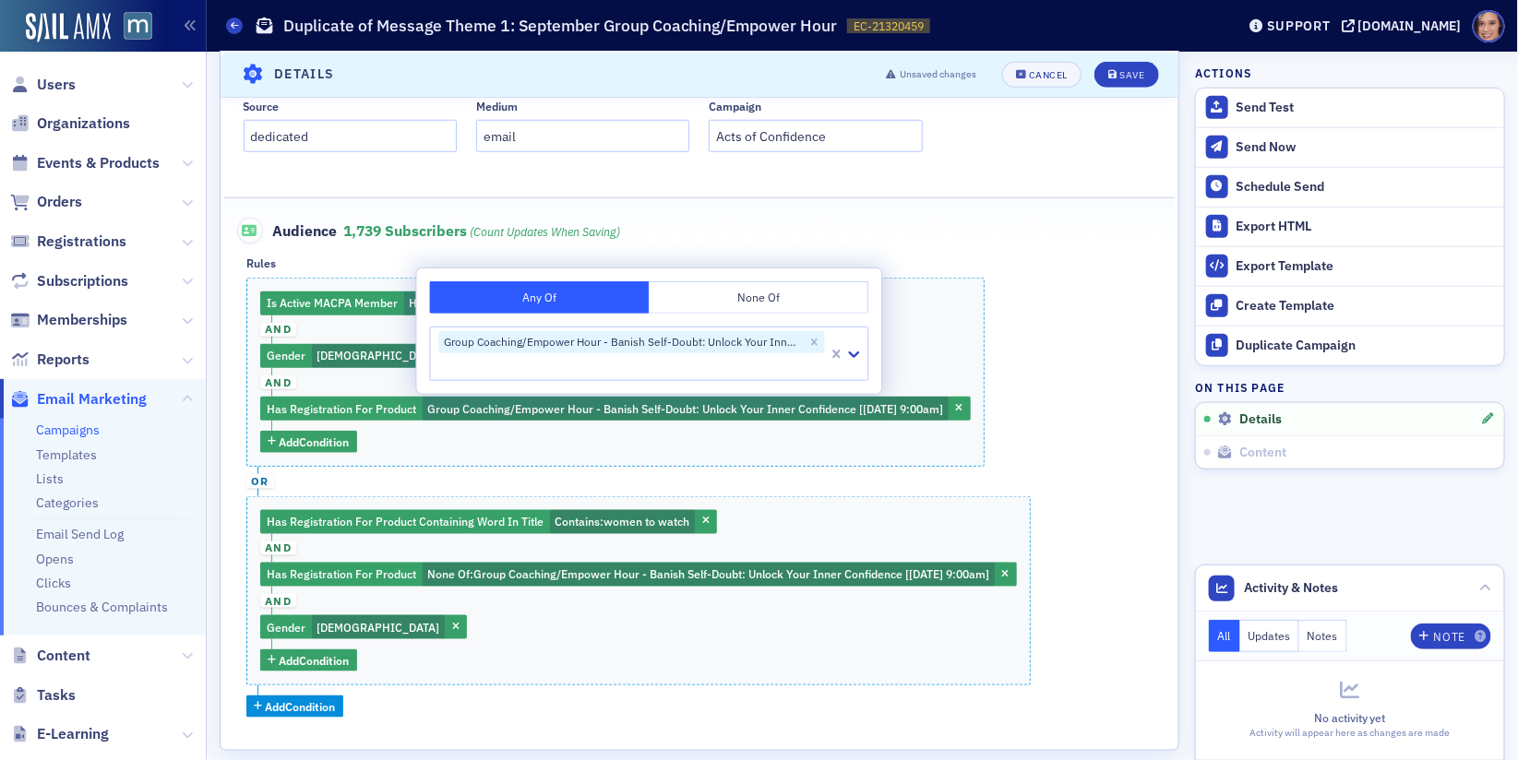
click at [597, 364] on div at bounding box center [631, 366] width 389 height 23
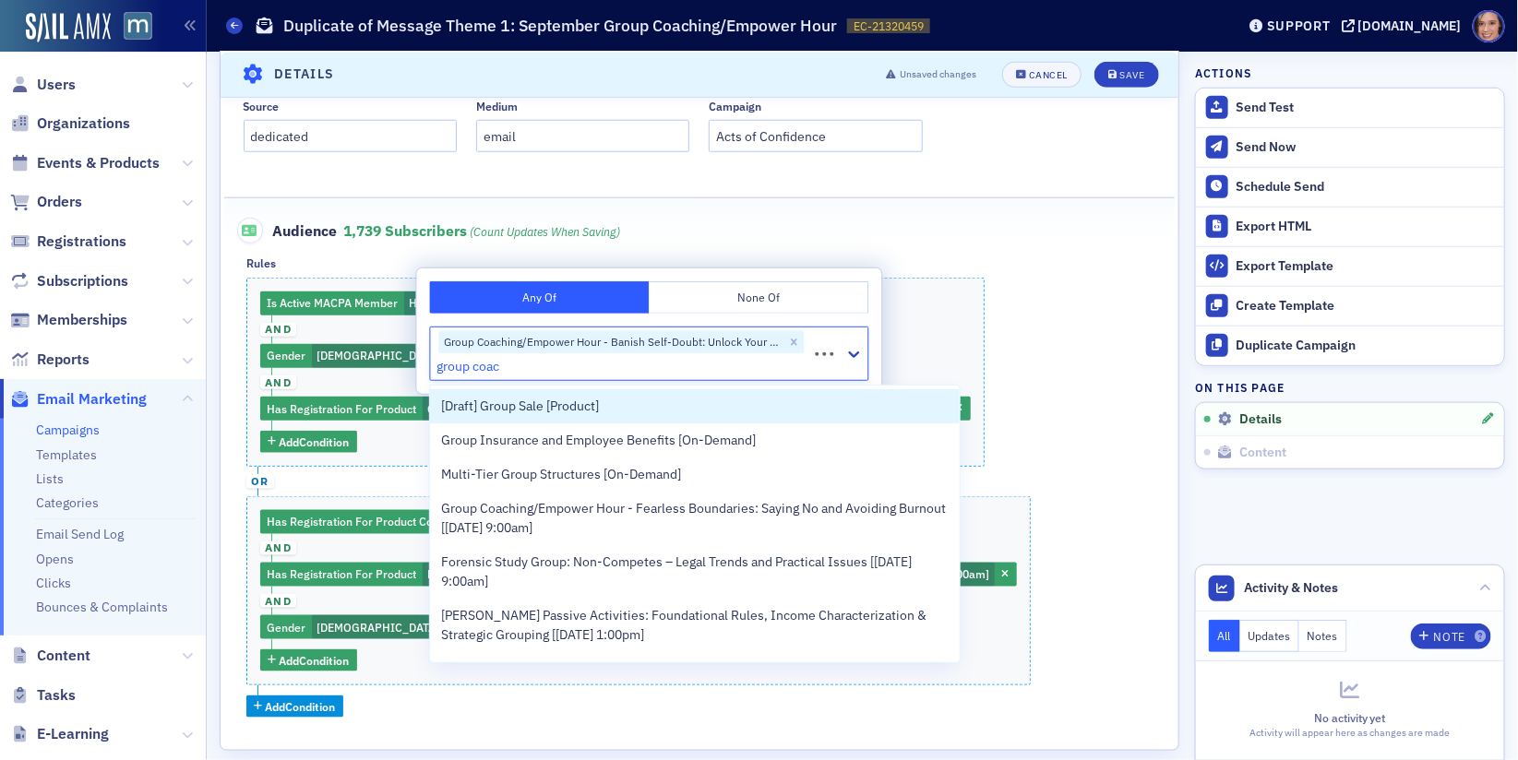
type input "group coach"
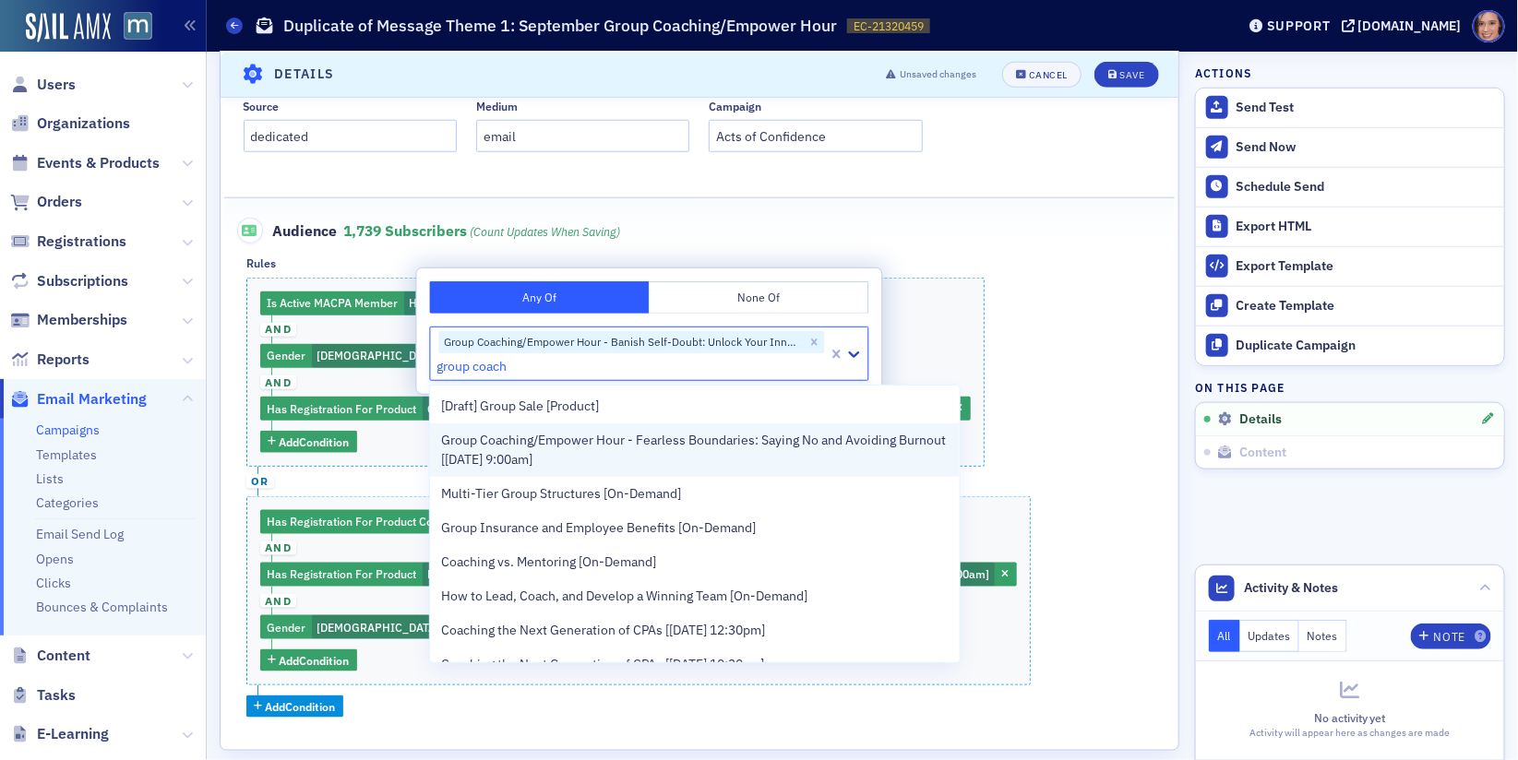
click at [603, 455] on span "Group Coaching/Empower Hour - Fearless Boundaries: Saying No and Avoiding Burno…" at bounding box center [694, 450] width 507 height 39
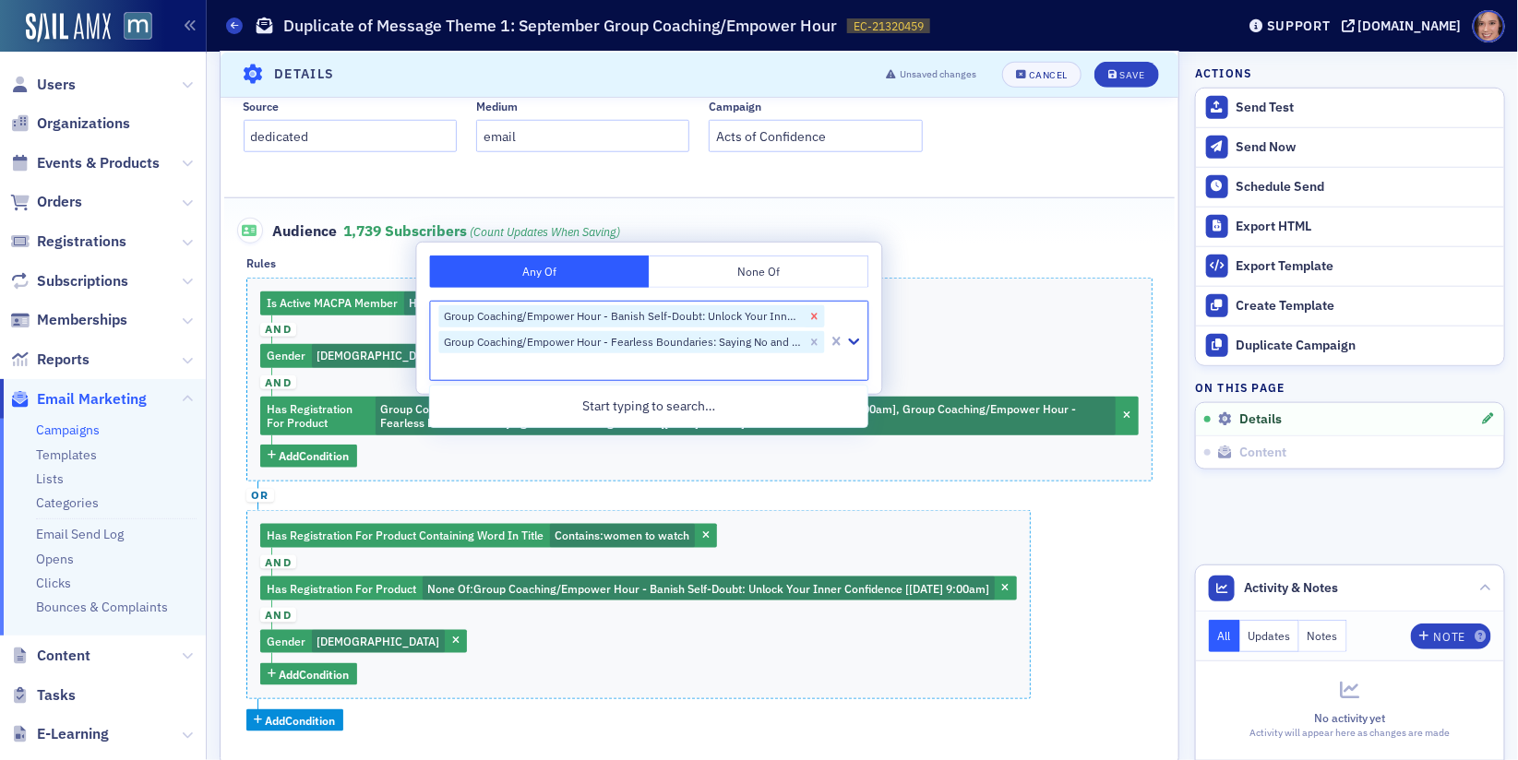
click at [811, 312] on icon "Remove Group Coaching/Empower Hour - Banish Self-Doubt: Unlock Your Inner Confi…" at bounding box center [814, 316] width 13 height 13
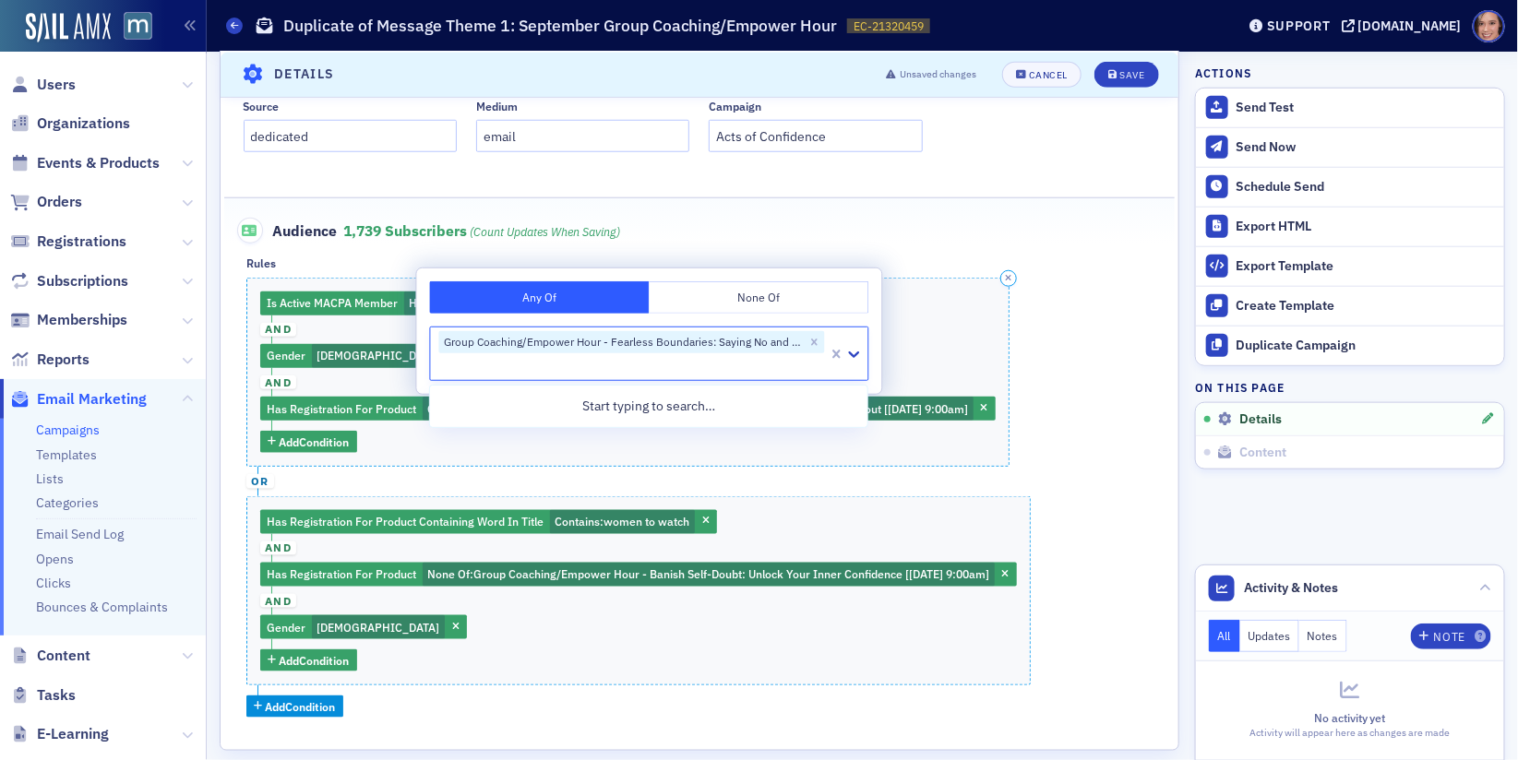
click at [922, 334] on div "Is Active MACPA Member Has Active MACPA Membership and Gender [DEMOGRAPHIC_DATA…" at bounding box center [627, 372] width 763 height 189
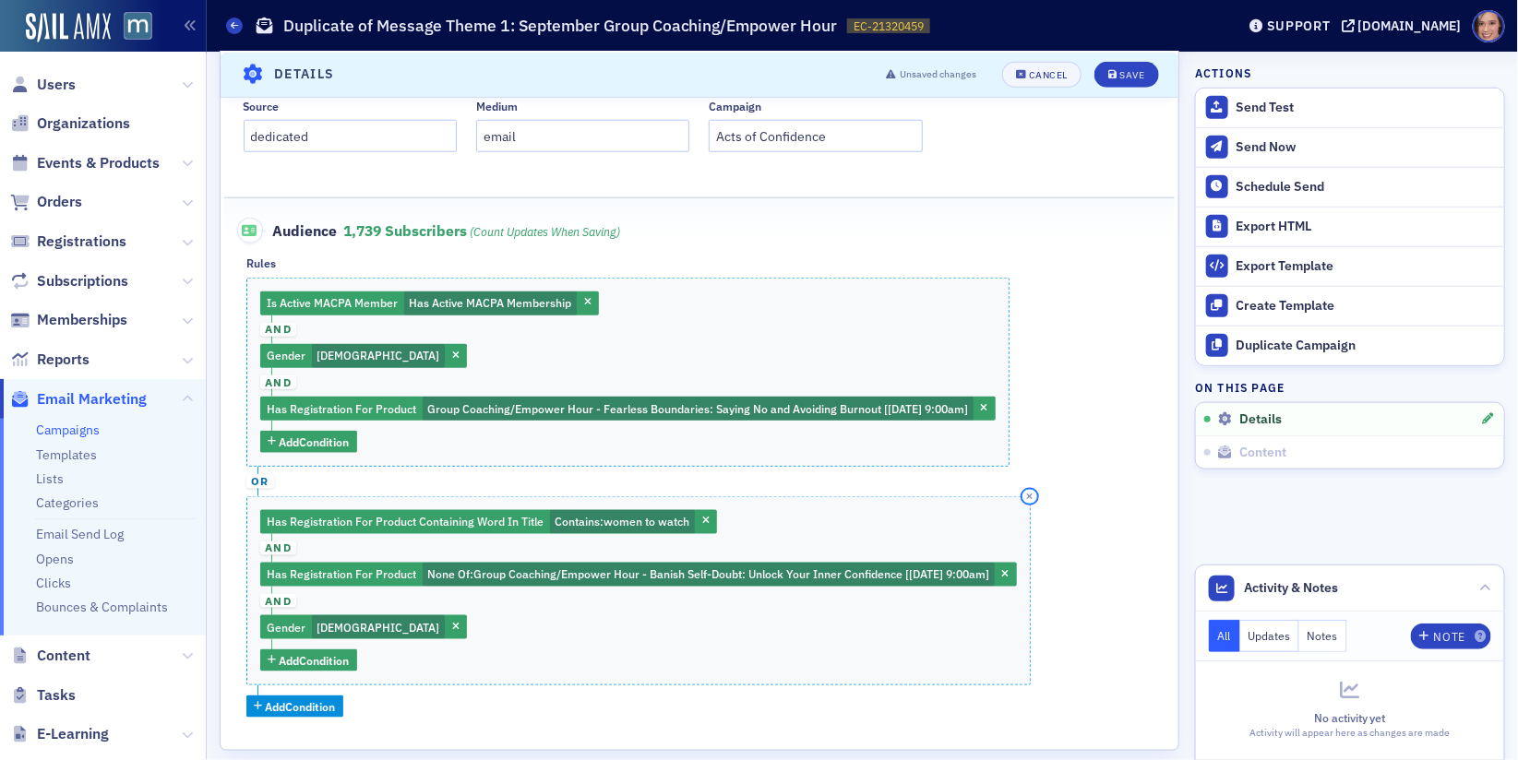
click at [1033, 493] on icon "button" at bounding box center [1030, 497] width 6 height 8
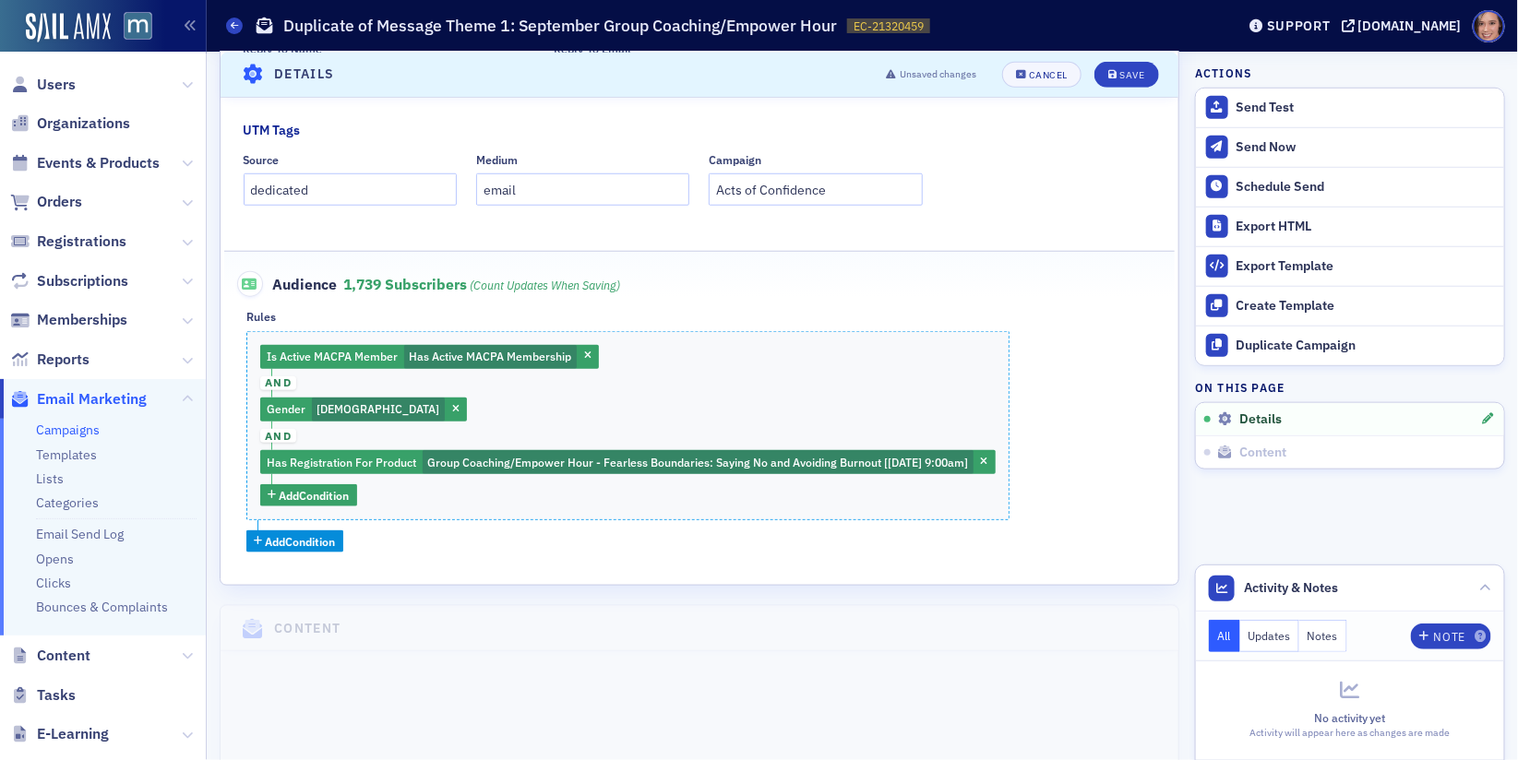
scroll to position [508, 0]
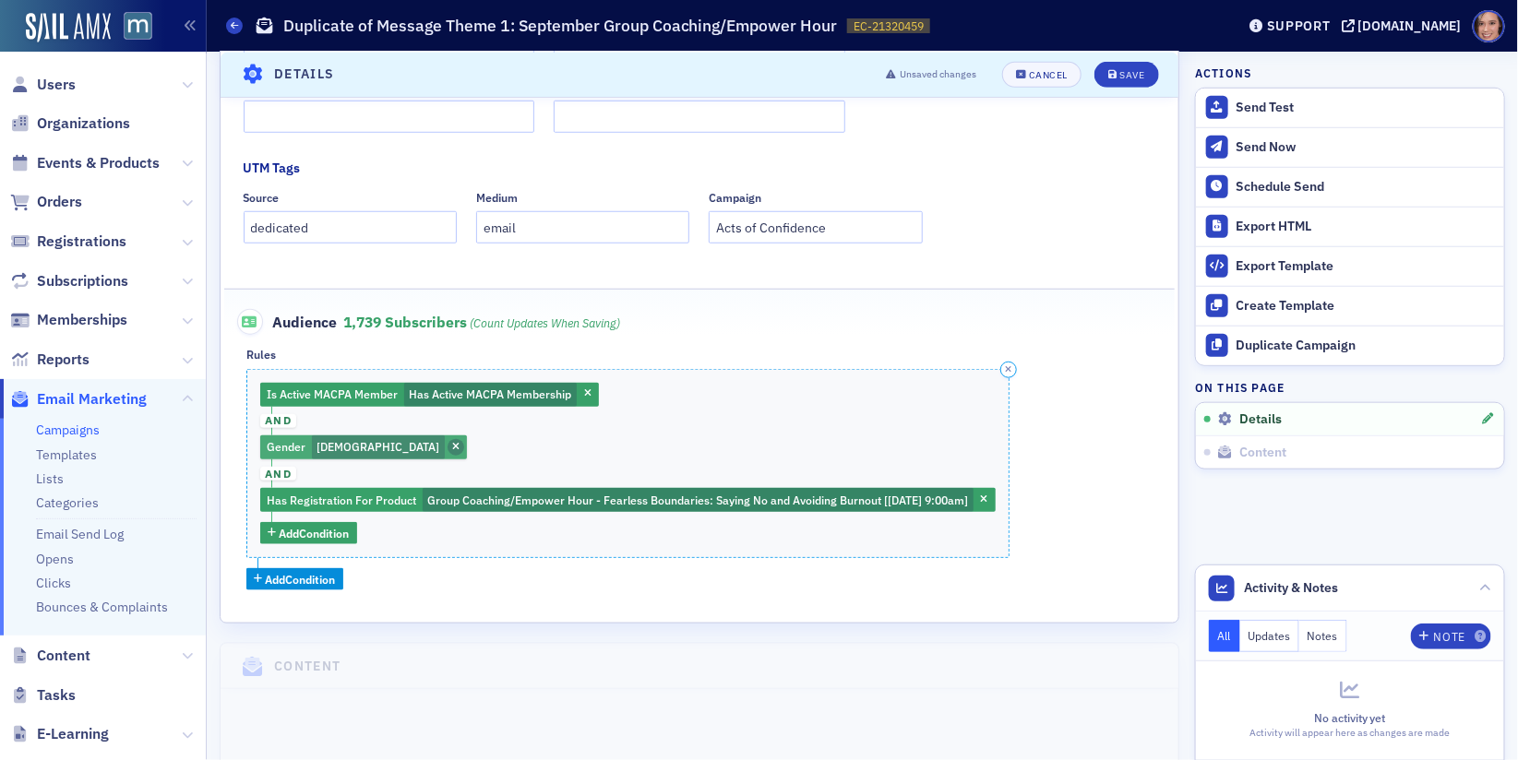
click at [452, 443] on icon "button" at bounding box center [455, 448] width 7 height 10
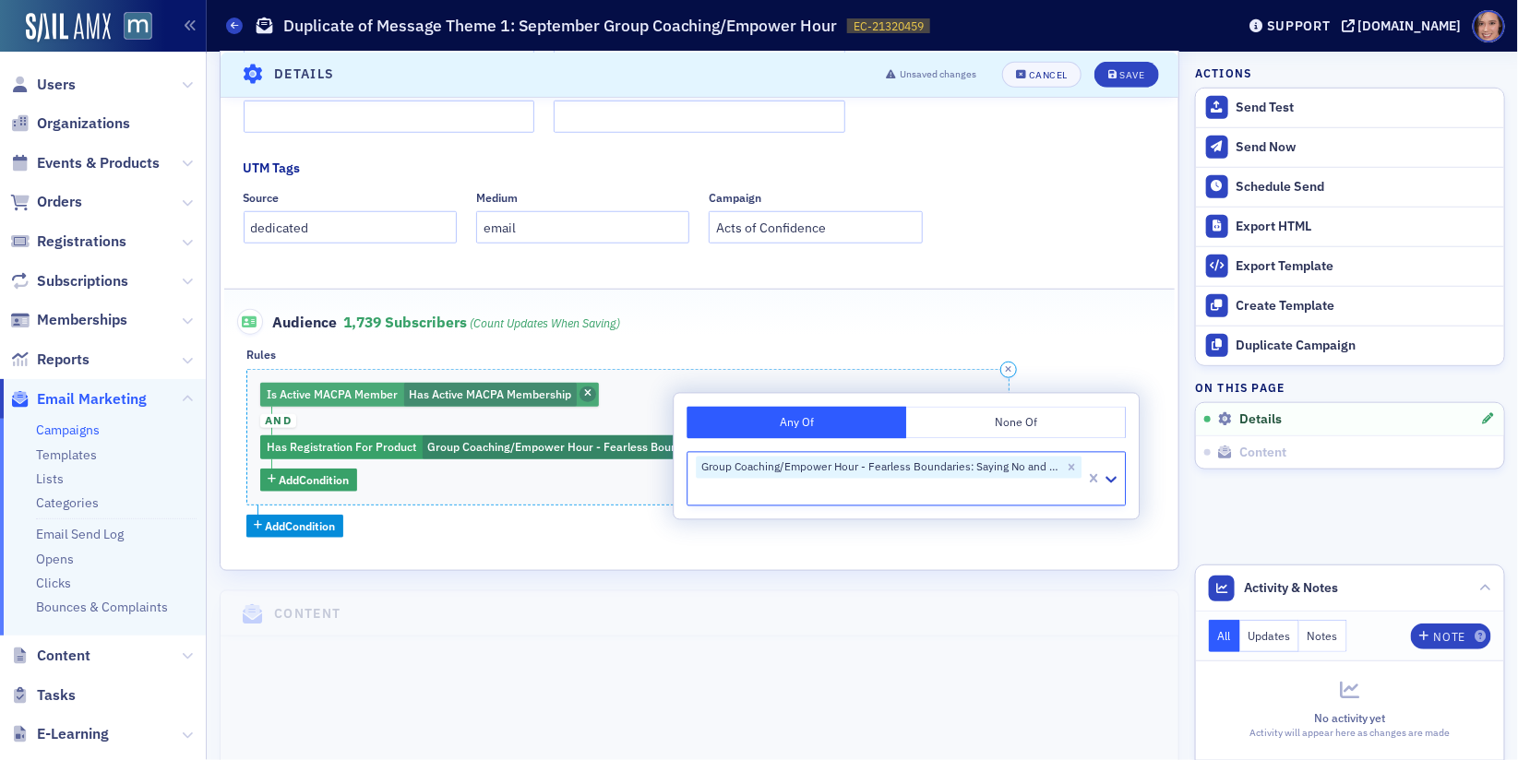
click at [590, 387] on span "button" at bounding box center [587, 395] width 17 height 17
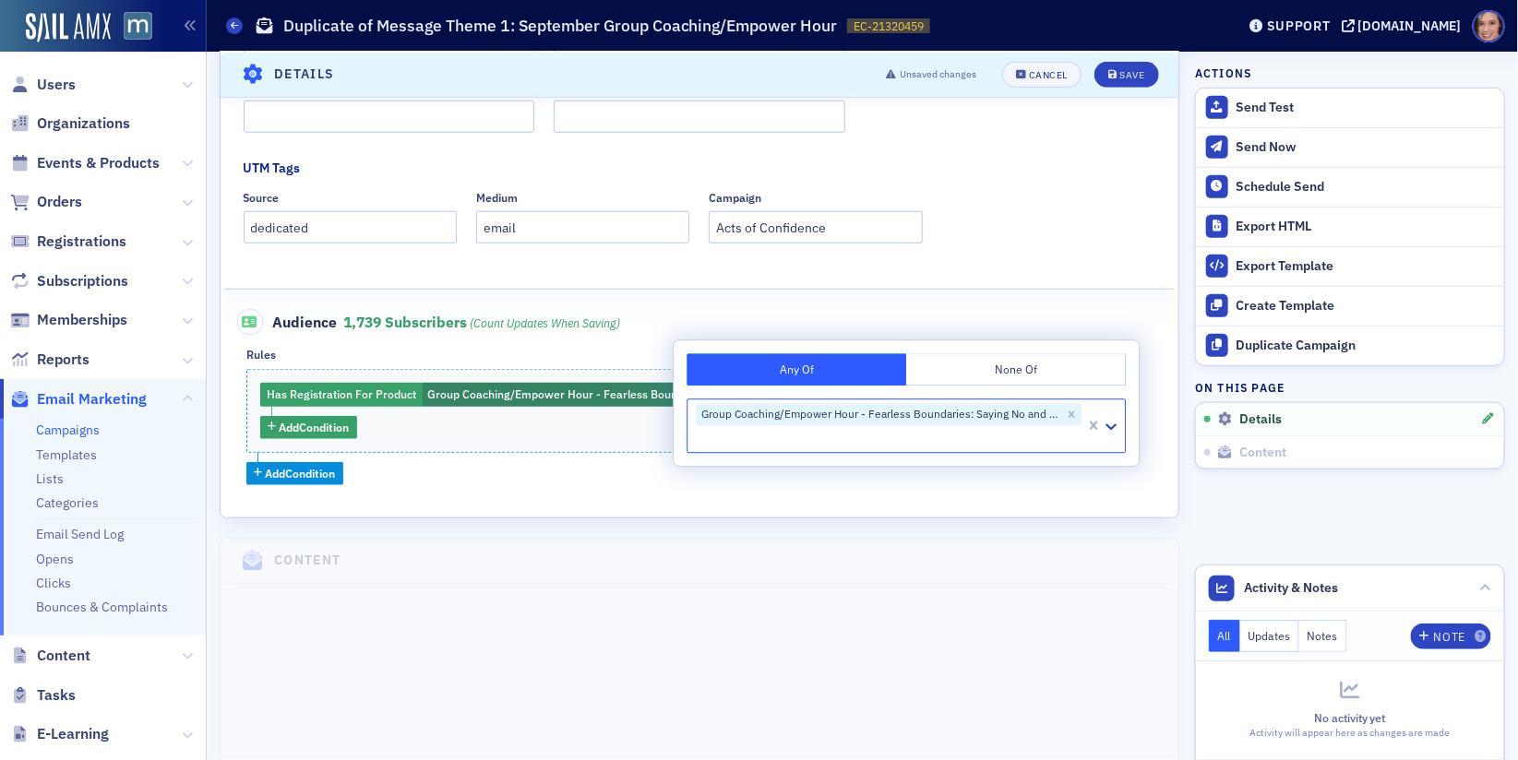
click at [566, 452] on div "Has Registration For Product Group Coaching/Empower Hour - Fearless Boundaries:…" at bounding box center [699, 427] width 906 height 116
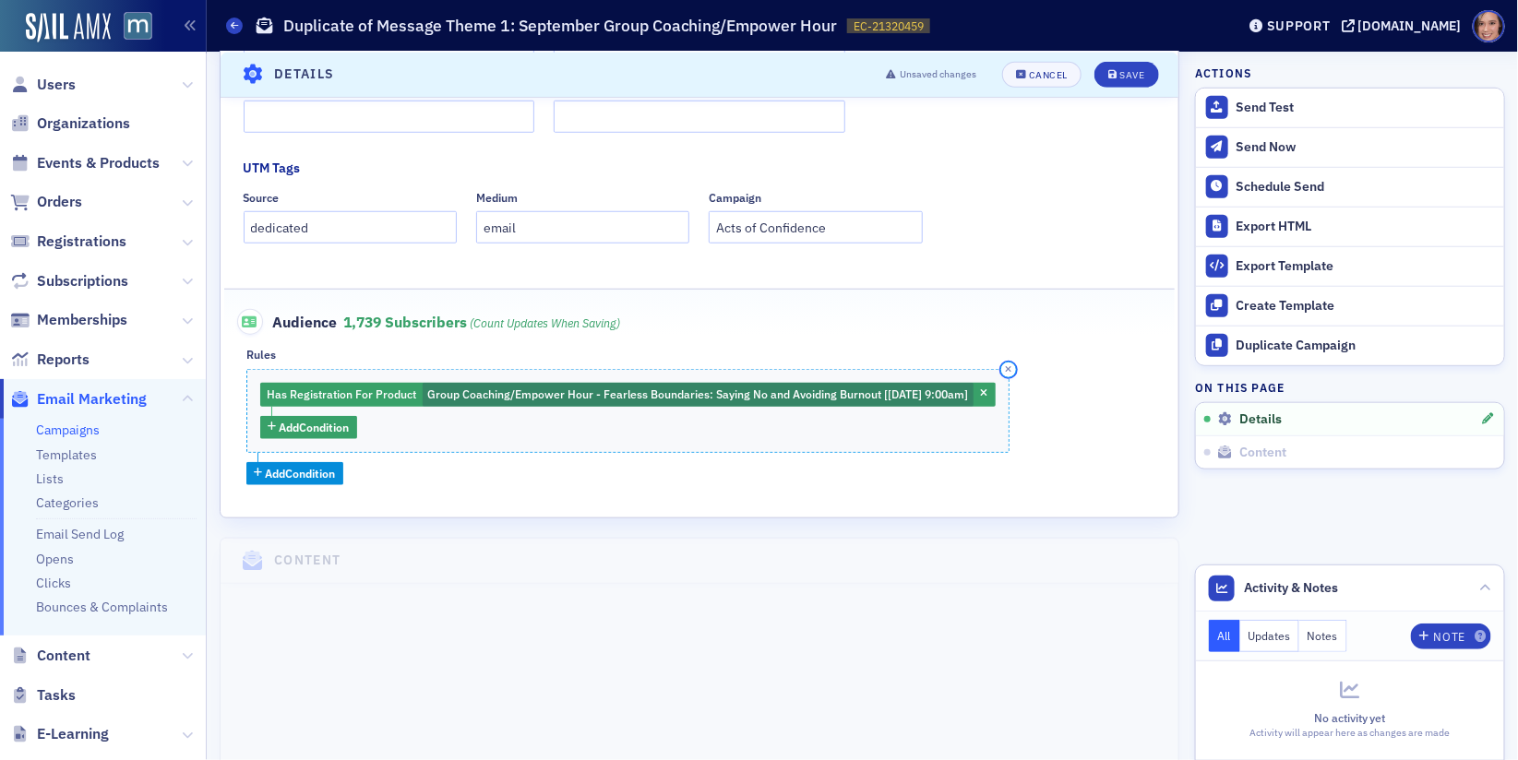
click at [1012, 370] on icon "button" at bounding box center [1009, 369] width 6 height 8
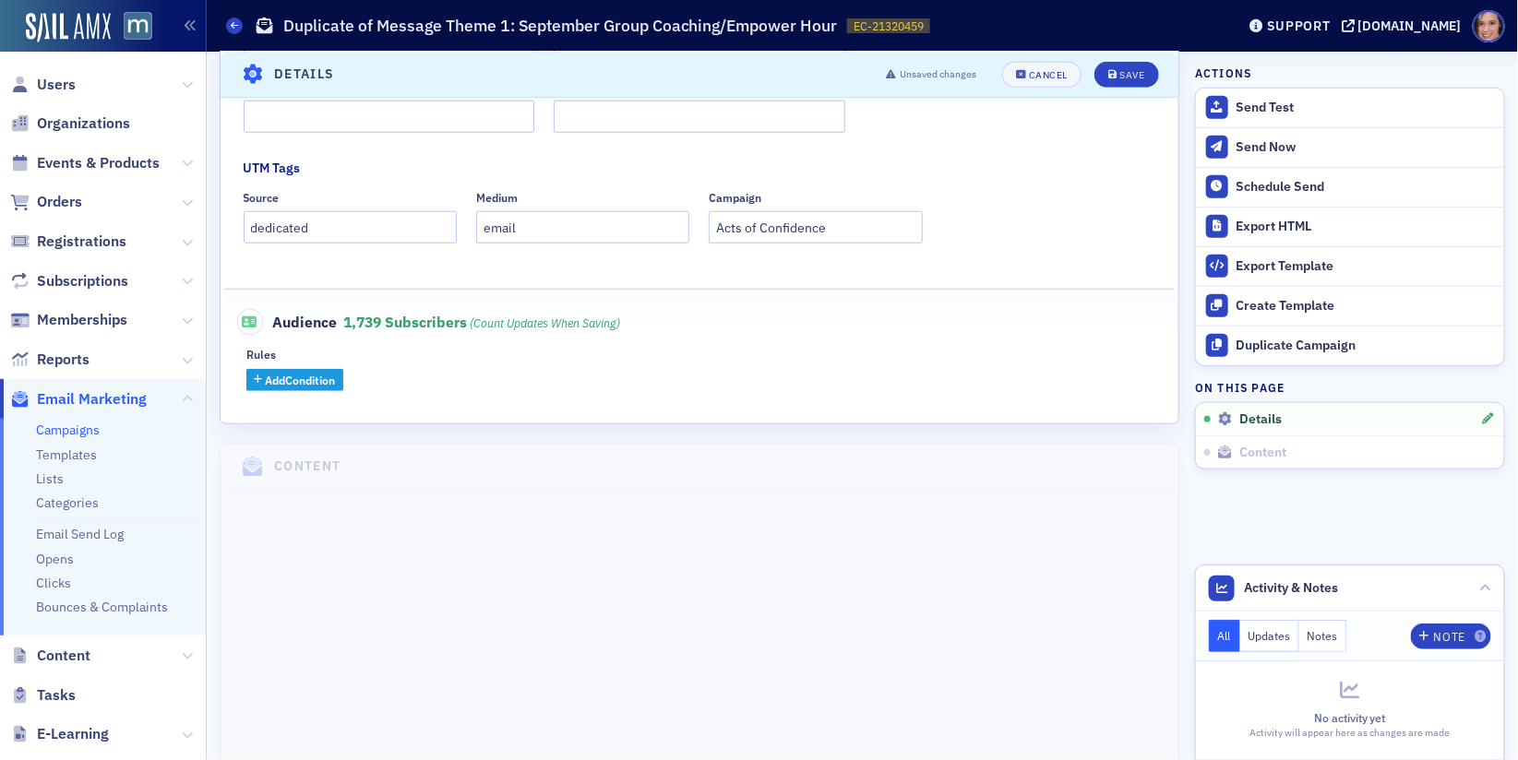
click at [343, 378] on button "Add Condition" at bounding box center [294, 380] width 97 height 23
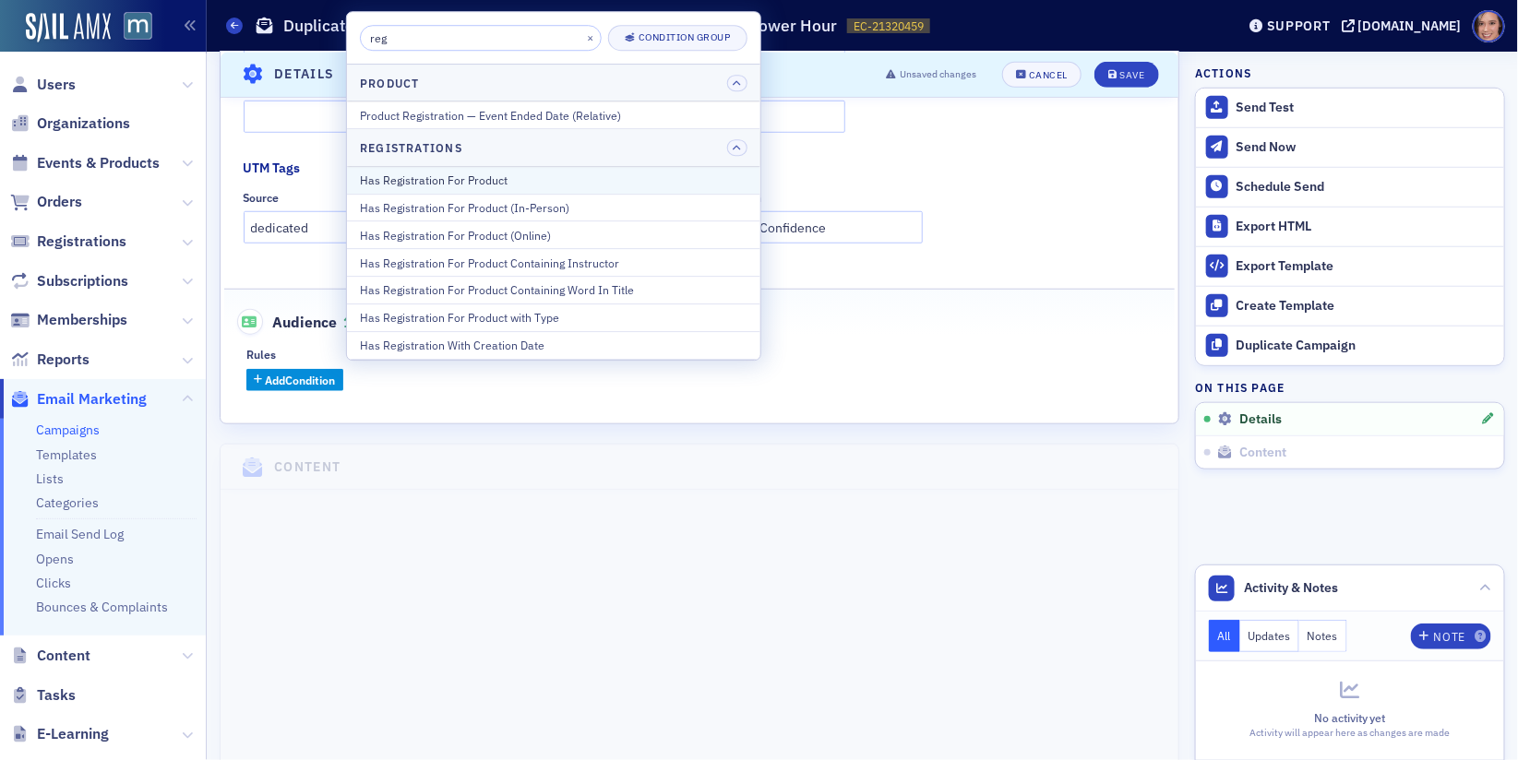
type input "reg"
click at [512, 178] on div "Has Registration For Product" at bounding box center [553, 180] width 387 height 17
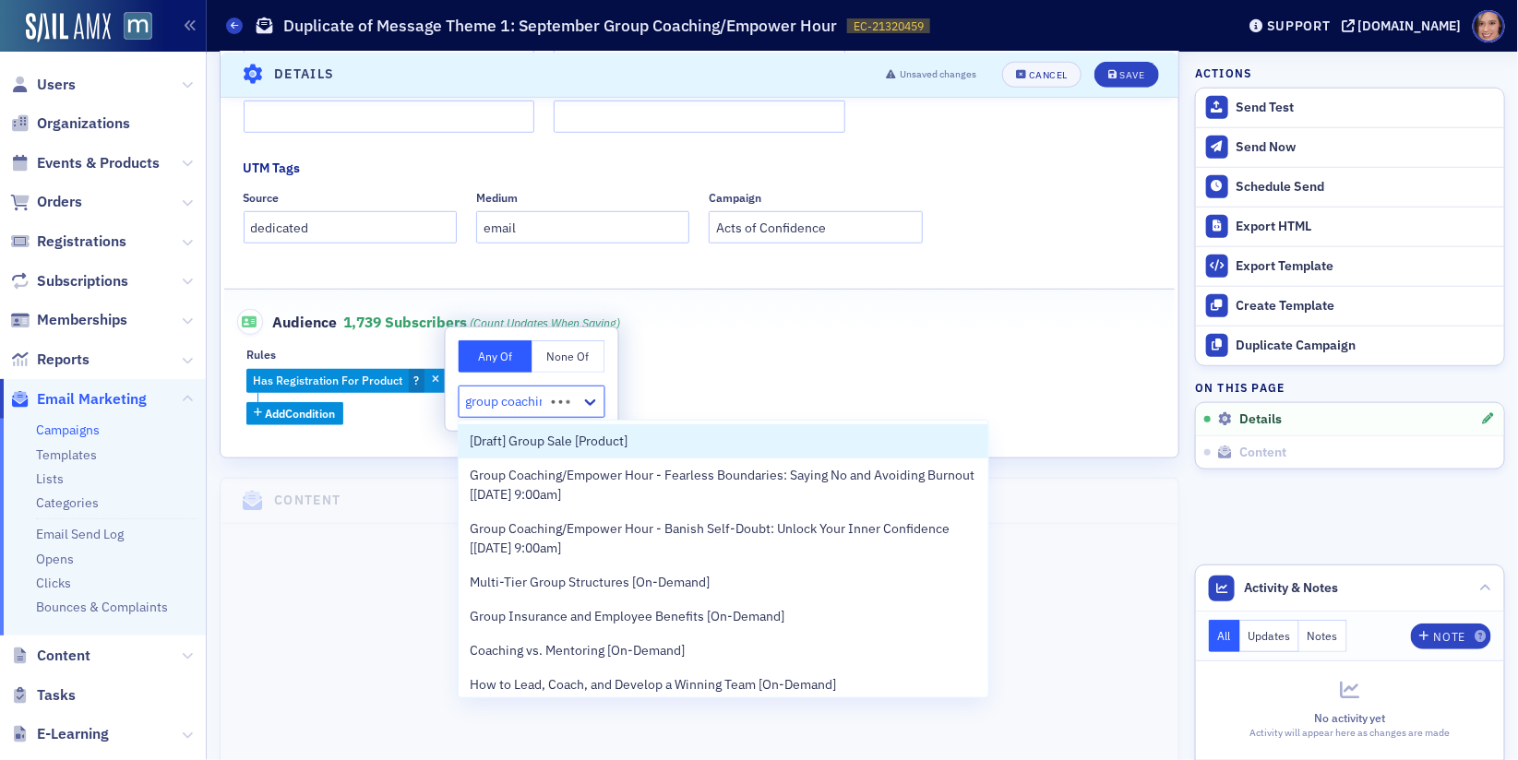
type input "group coaching"
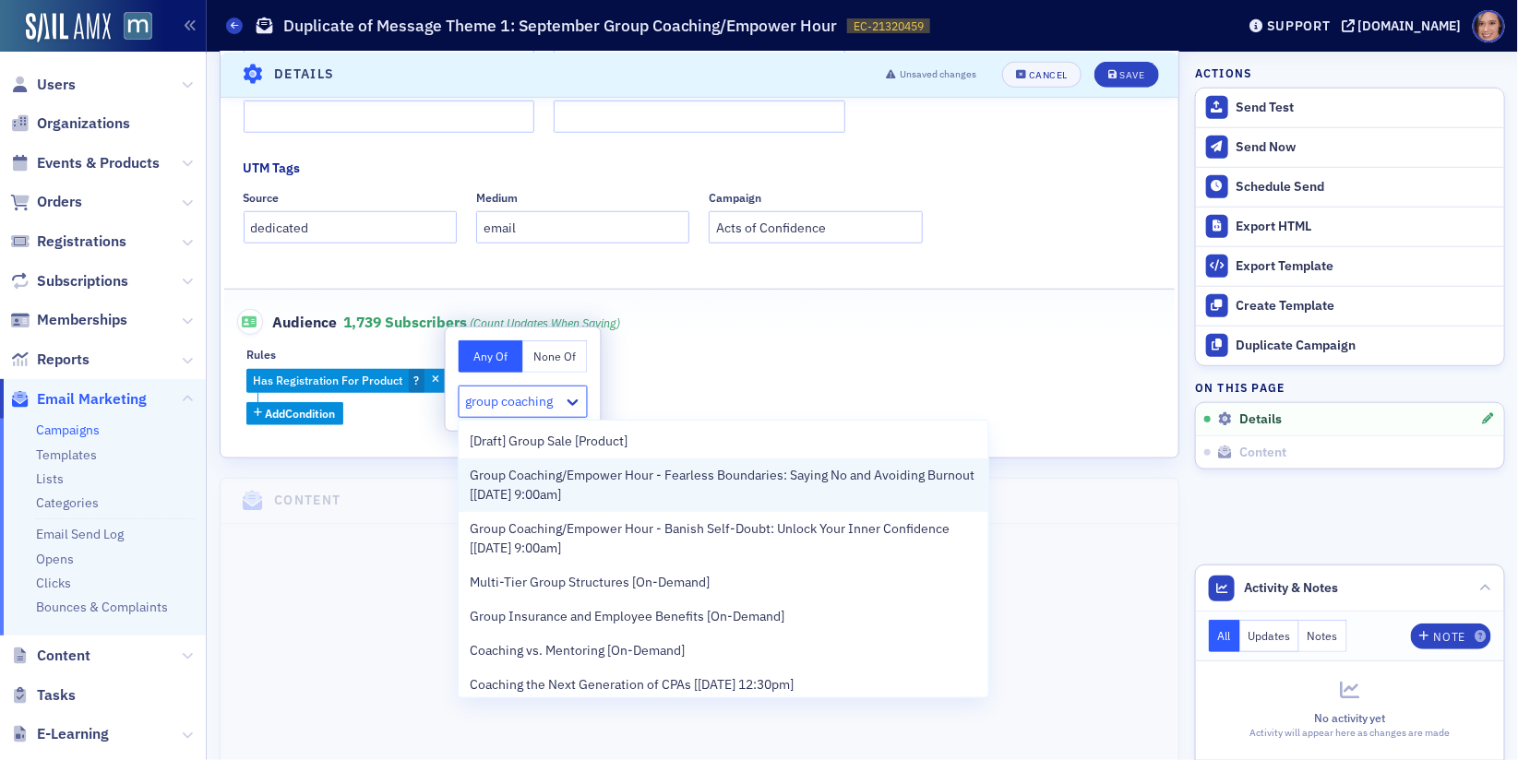
click at [501, 469] on span "Group Coaching/Empower Hour - Fearless Boundaries: Saying No and Avoiding Burno…" at bounding box center [723, 485] width 507 height 39
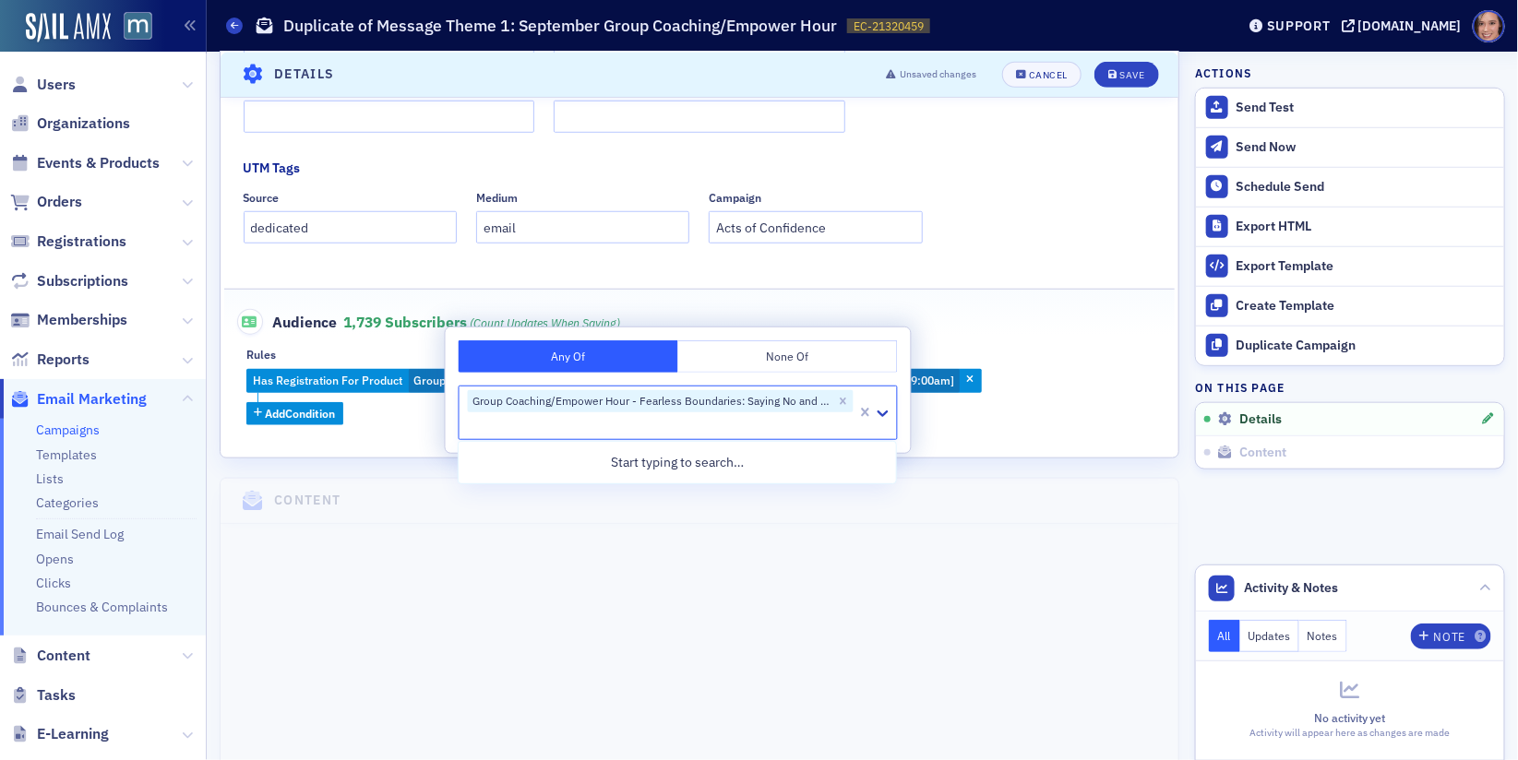
click at [1017, 348] on div "Rules" at bounding box center [699, 355] width 906 height 14
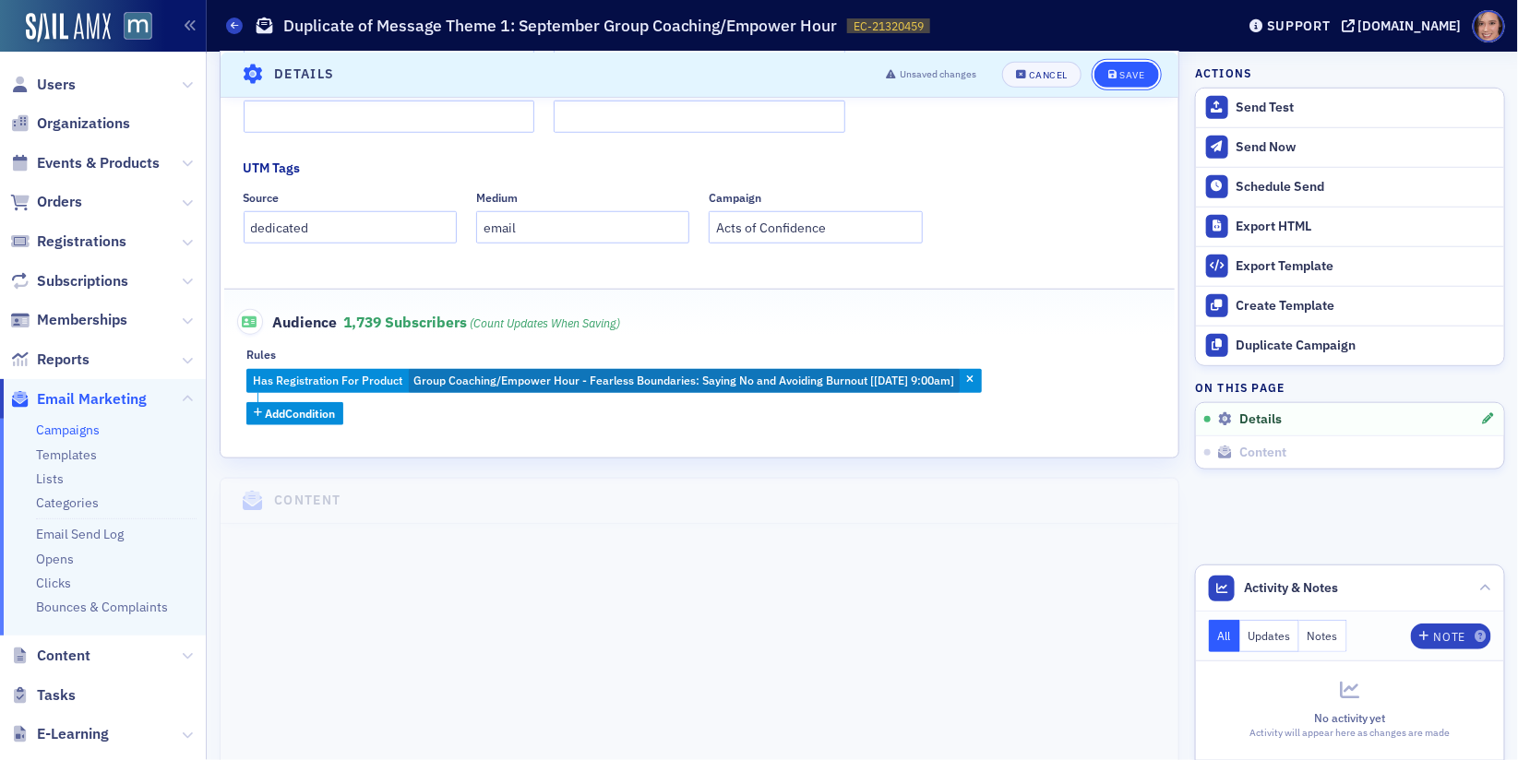
click at [1130, 77] on div "Save" at bounding box center [1131, 74] width 25 height 10
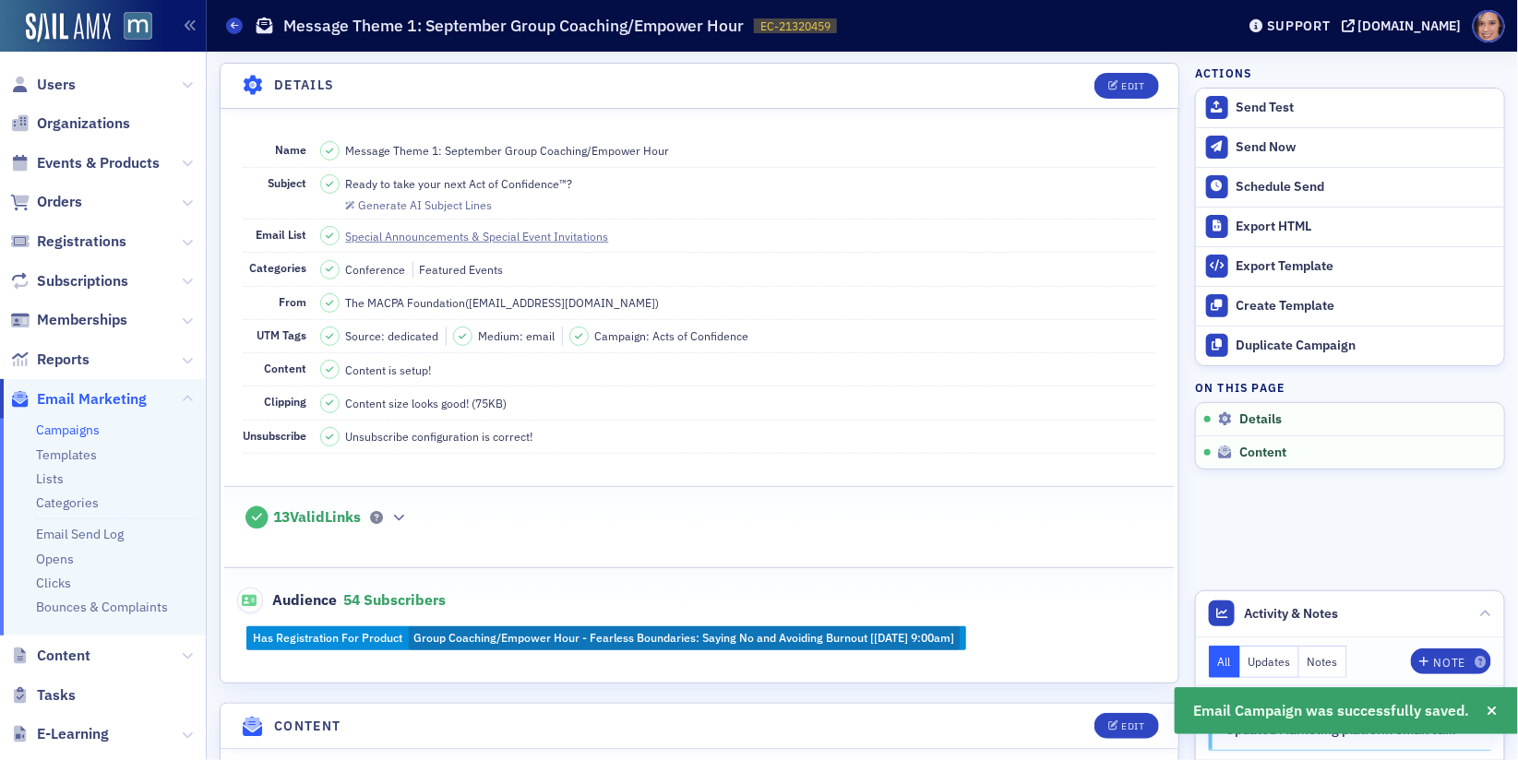
scroll to position [516, 0]
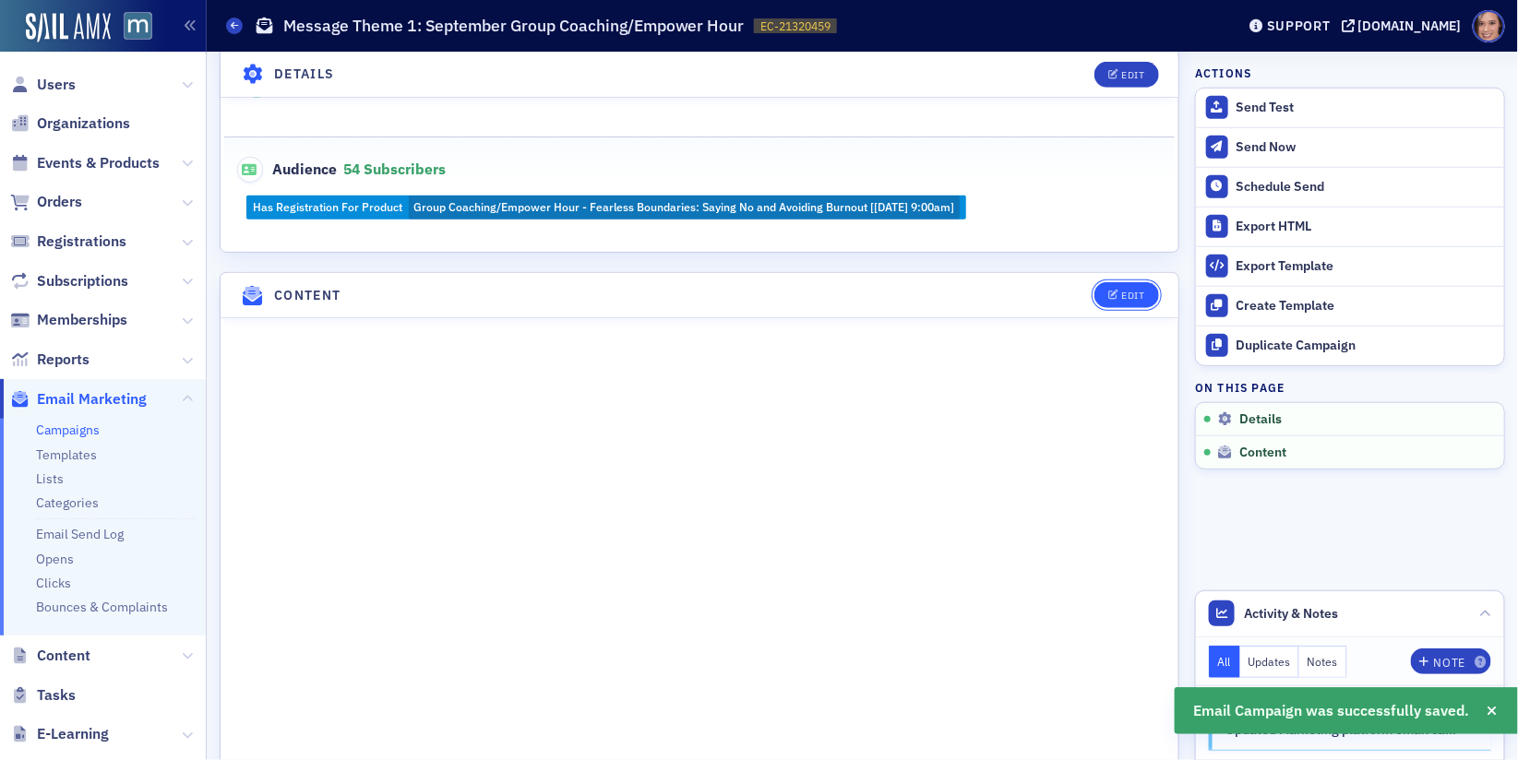
click at [1116, 291] on icon "button" at bounding box center [1113, 296] width 11 height 10
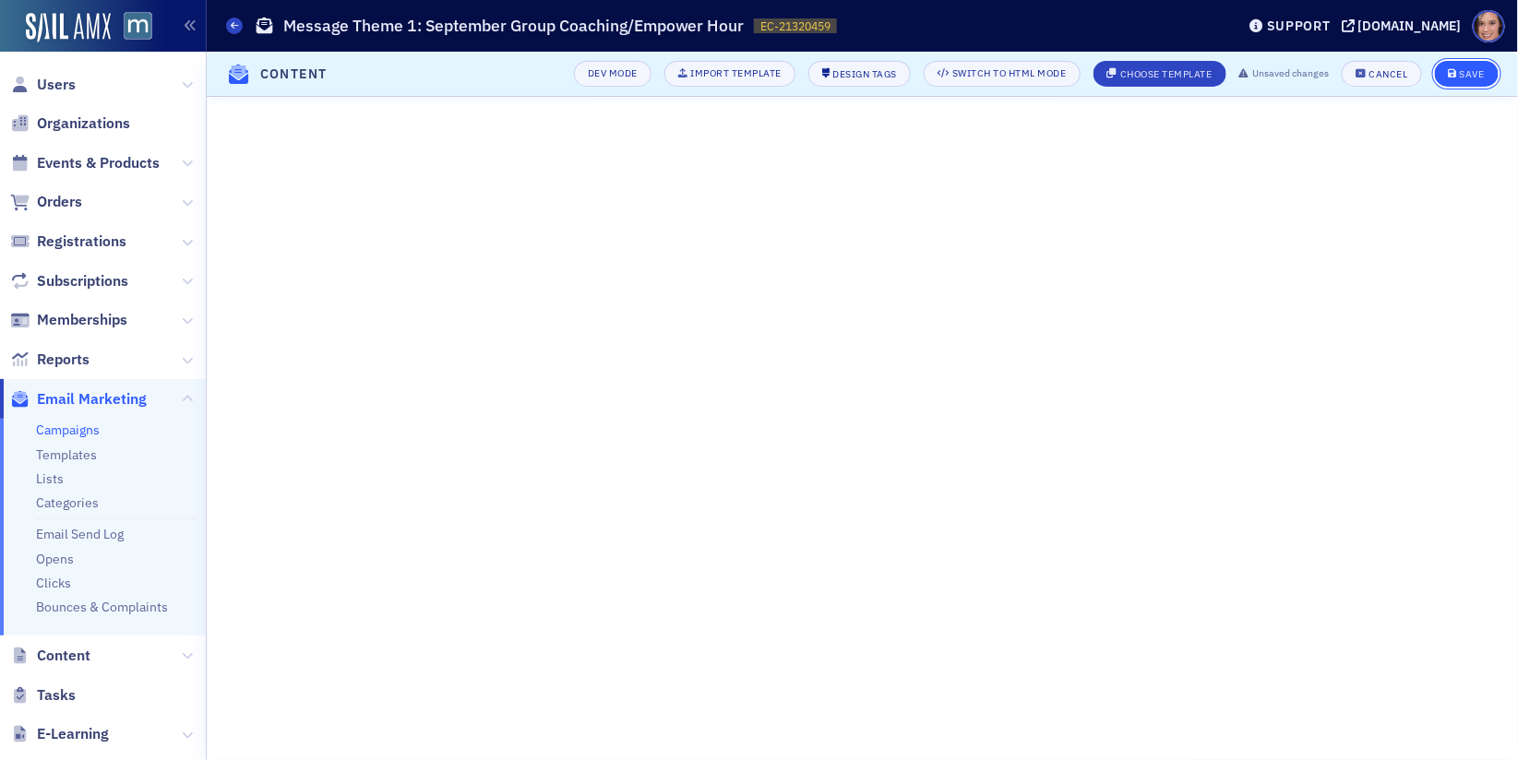
click at [1468, 82] on button "Save" at bounding box center [1466, 74] width 64 height 26
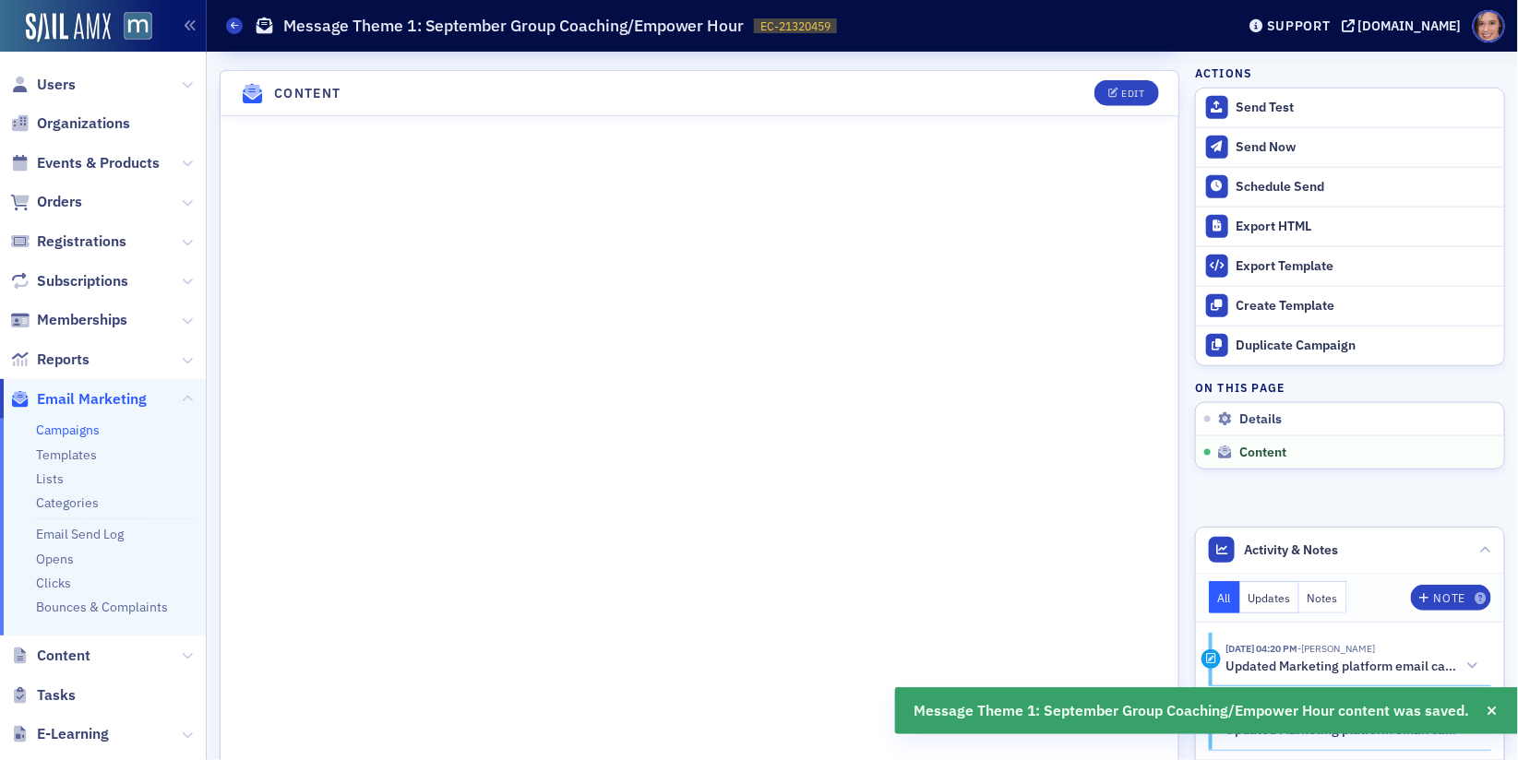
scroll to position [738, 0]
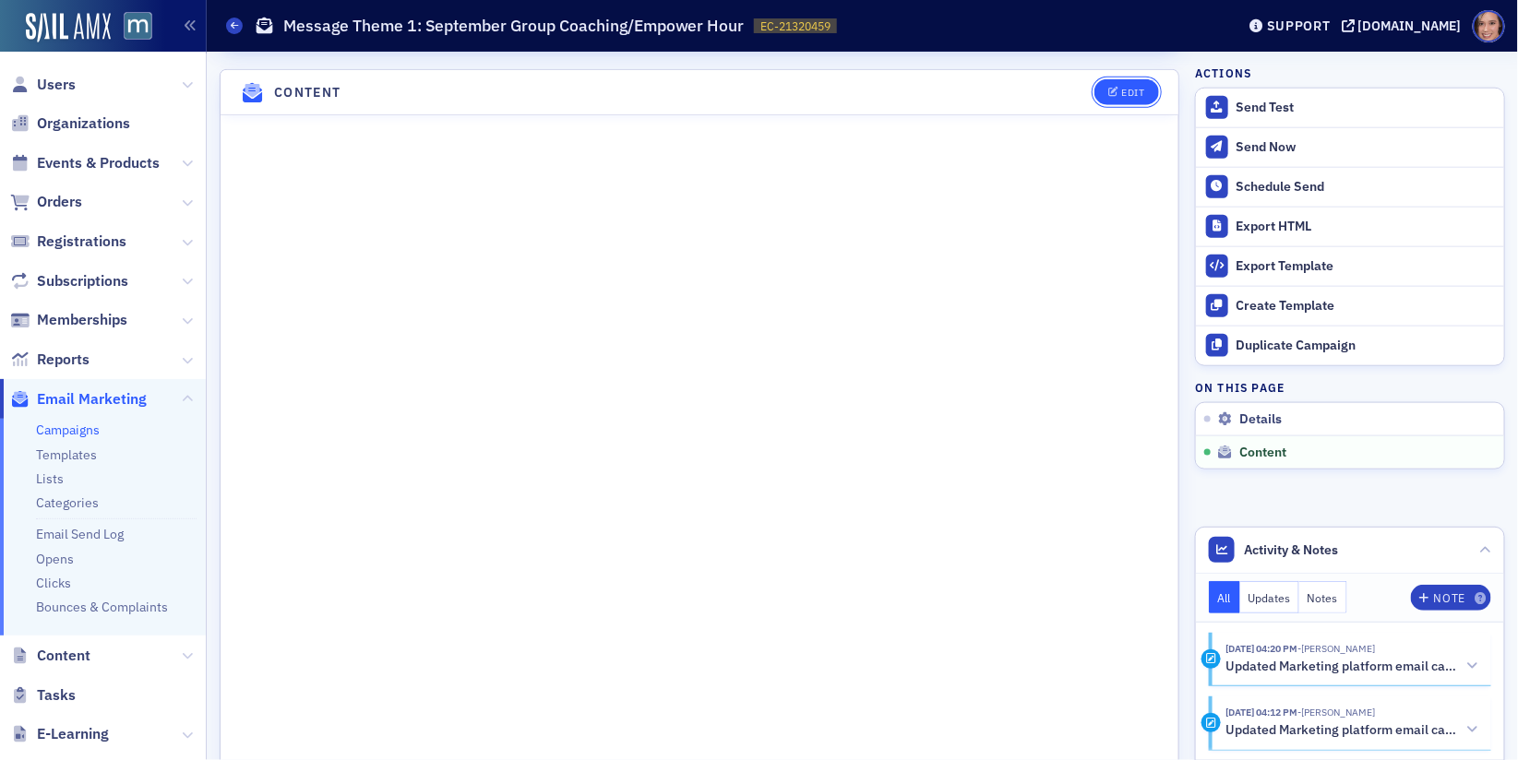
click at [1119, 88] on span "Edit" at bounding box center [1126, 93] width 36 height 10
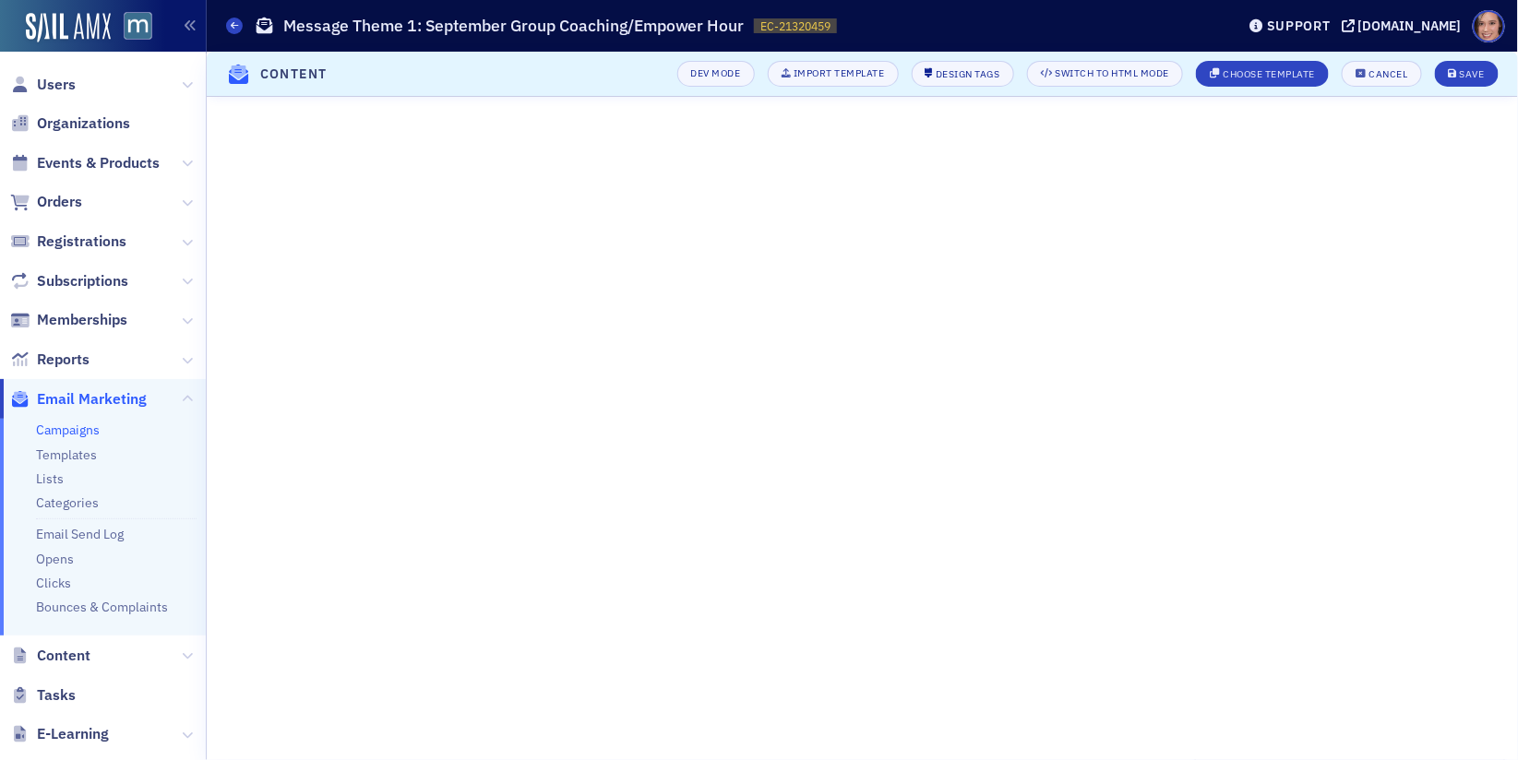
scroll to position [51, 0]
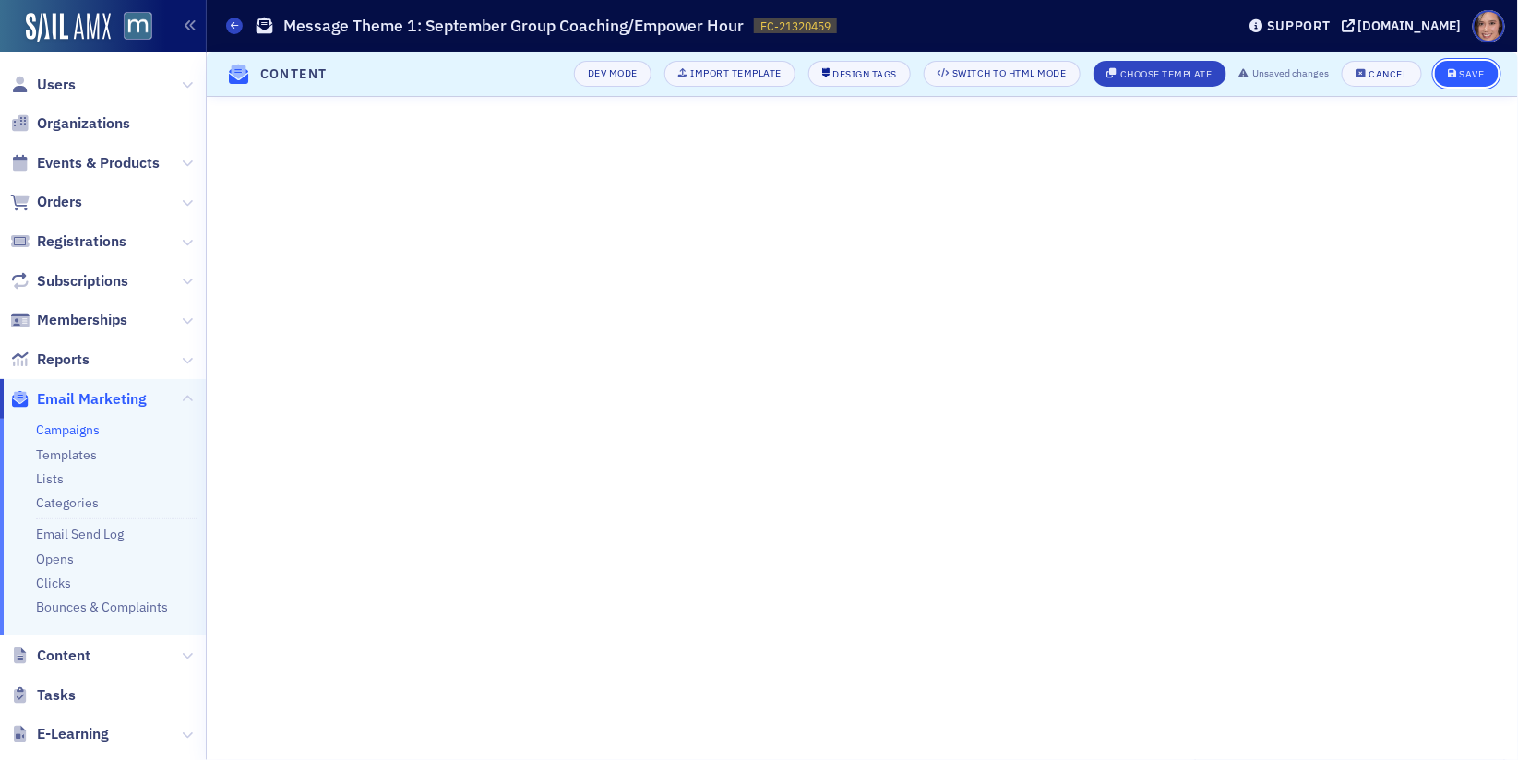
click at [1467, 65] on button "Save" at bounding box center [1466, 74] width 64 height 26
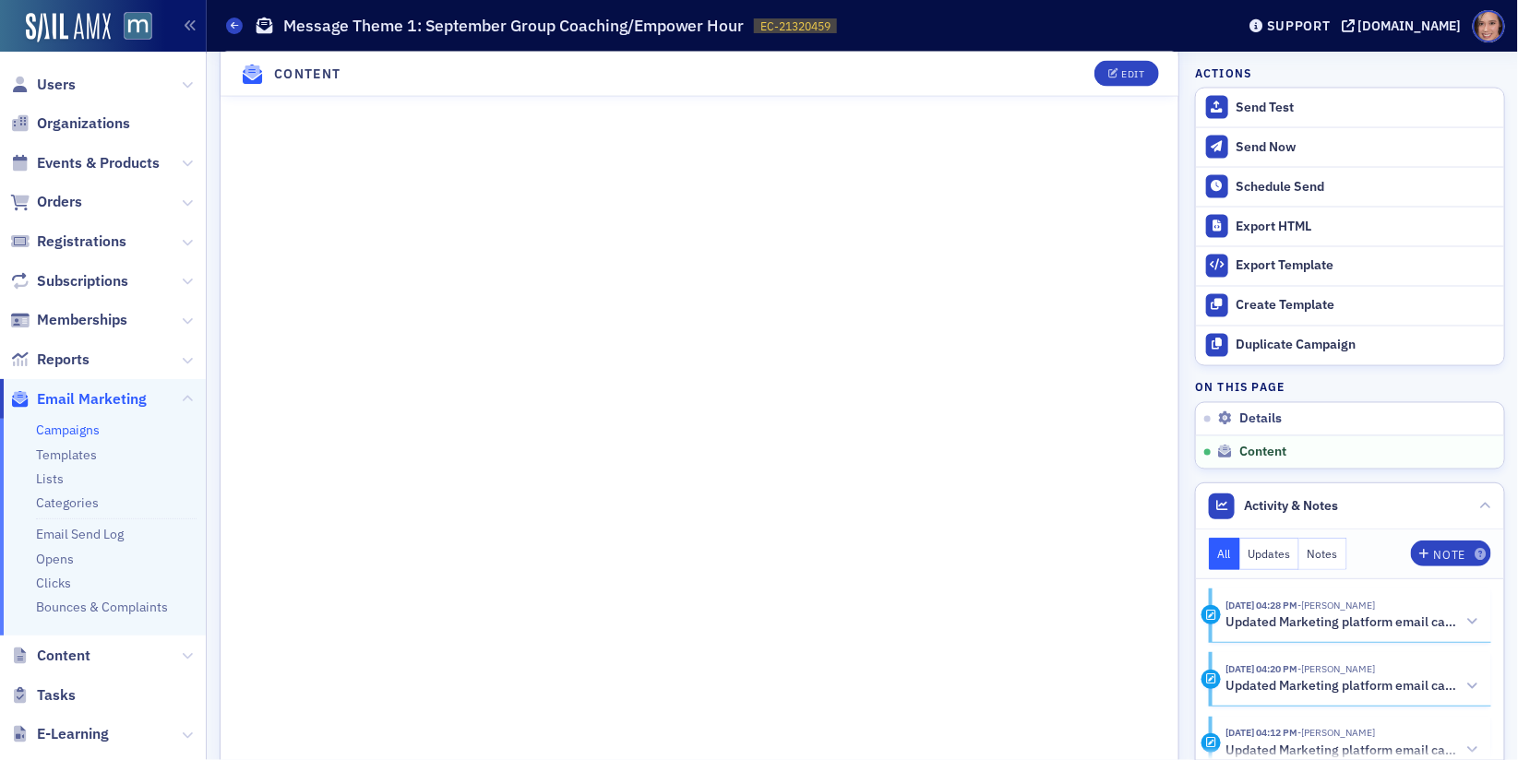
scroll to position [859, 0]
click at [1101, 71] on button "Edit" at bounding box center [1126, 74] width 64 height 26
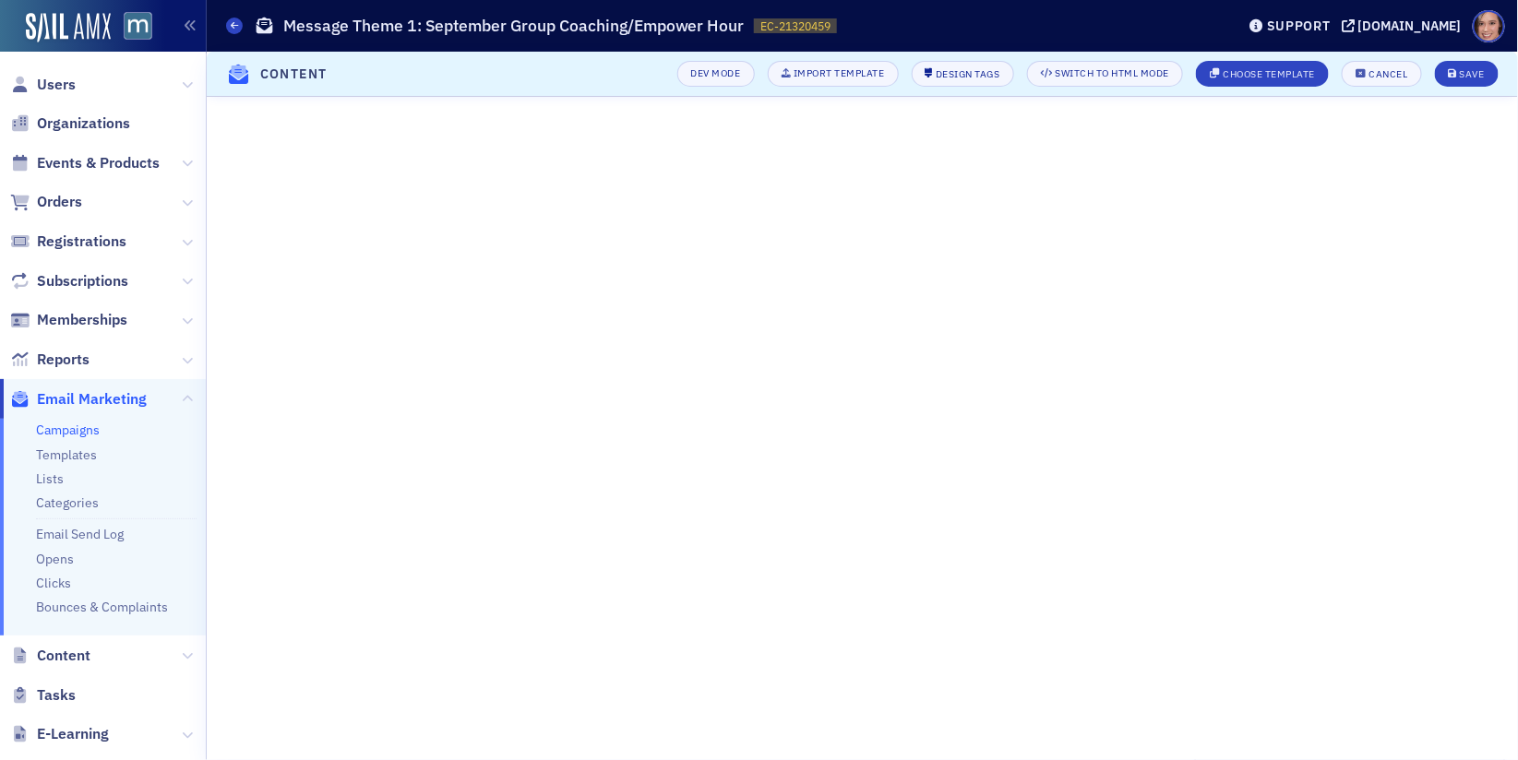
scroll to position [31, 0]
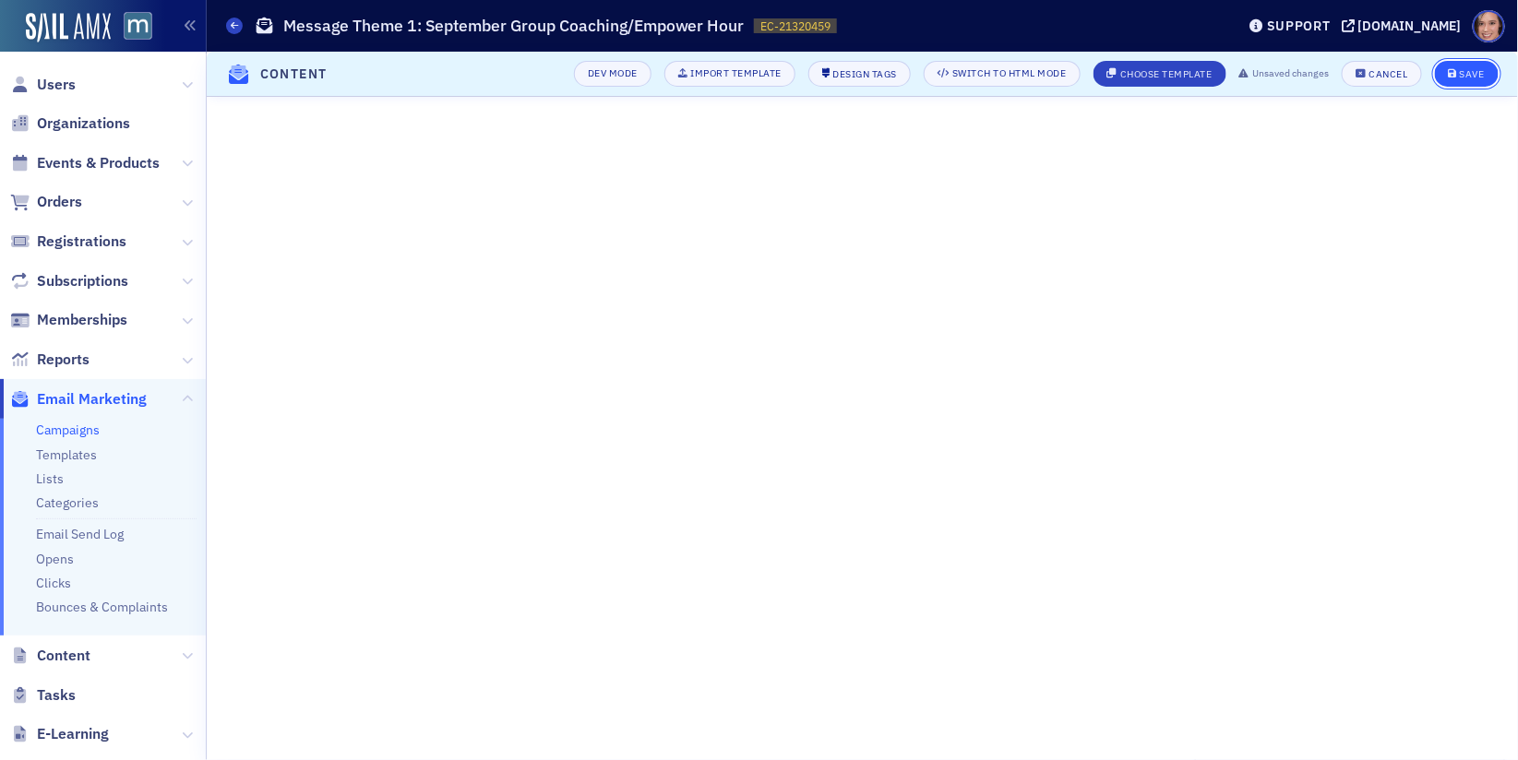
click at [1476, 80] on button "Save" at bounding box center [1466, 74] width 64 height 26
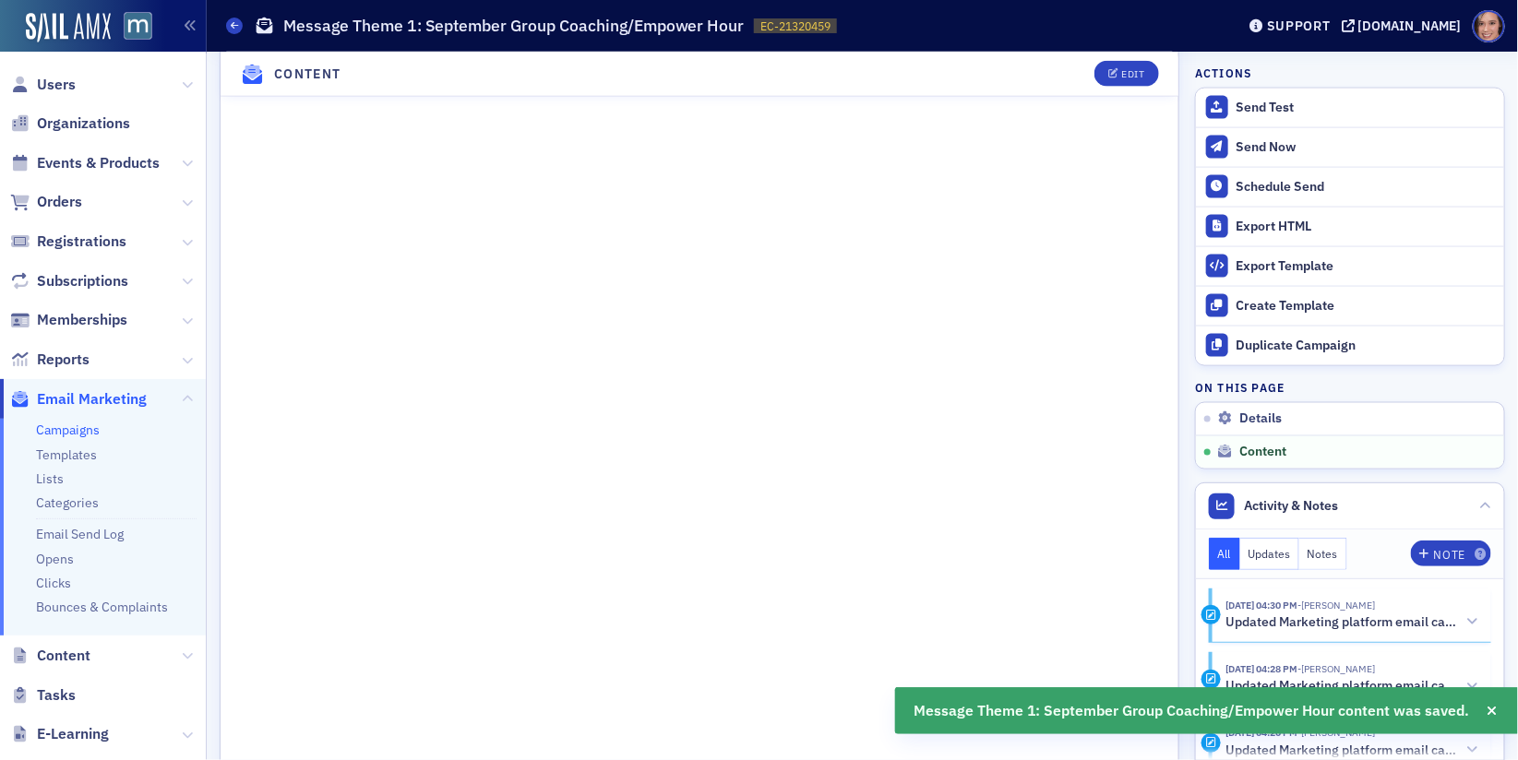
scroll to position [907, 0]
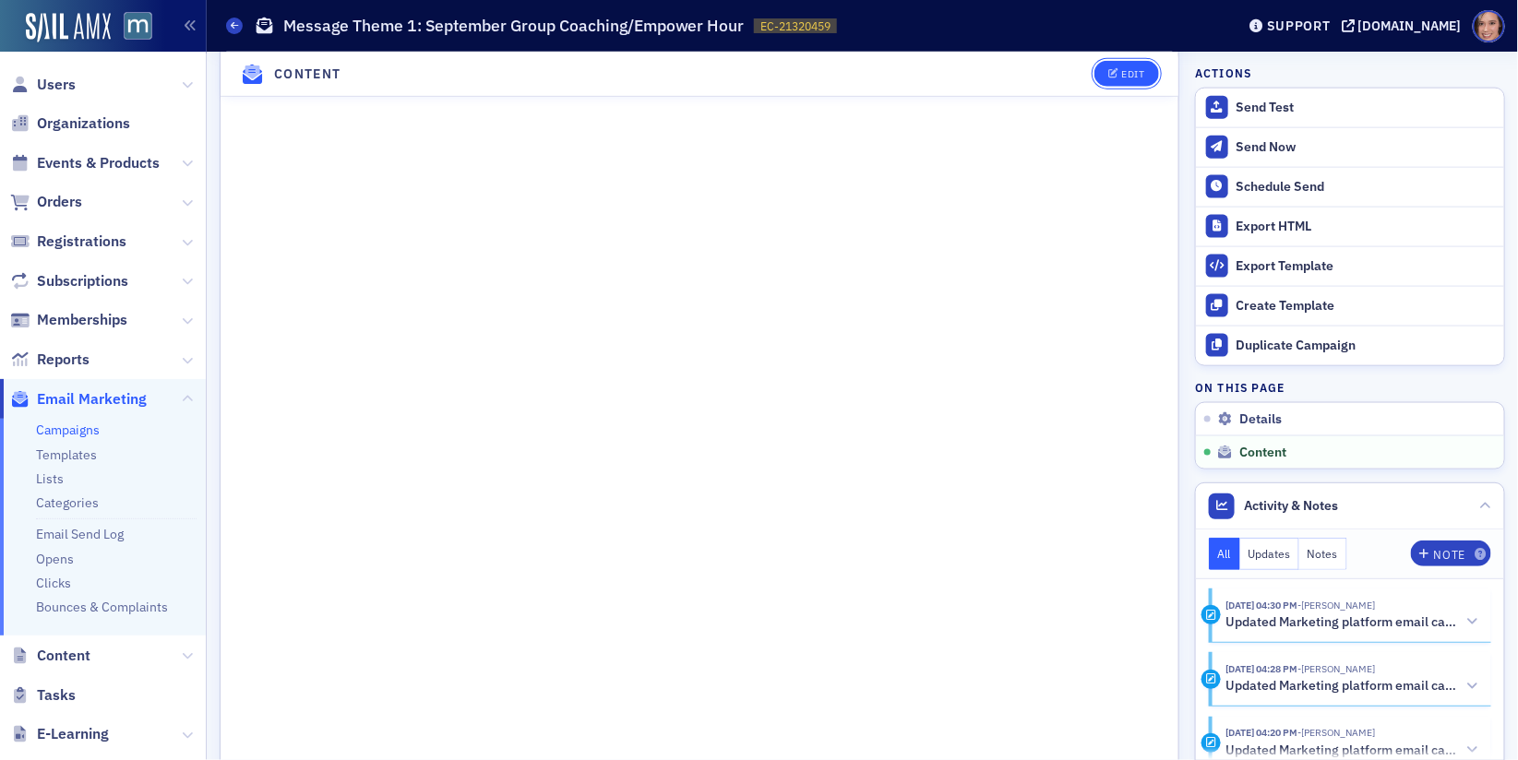
click at [1115, 66] on button "Edit" at bounding box center [1126, 74] width 64 height 26
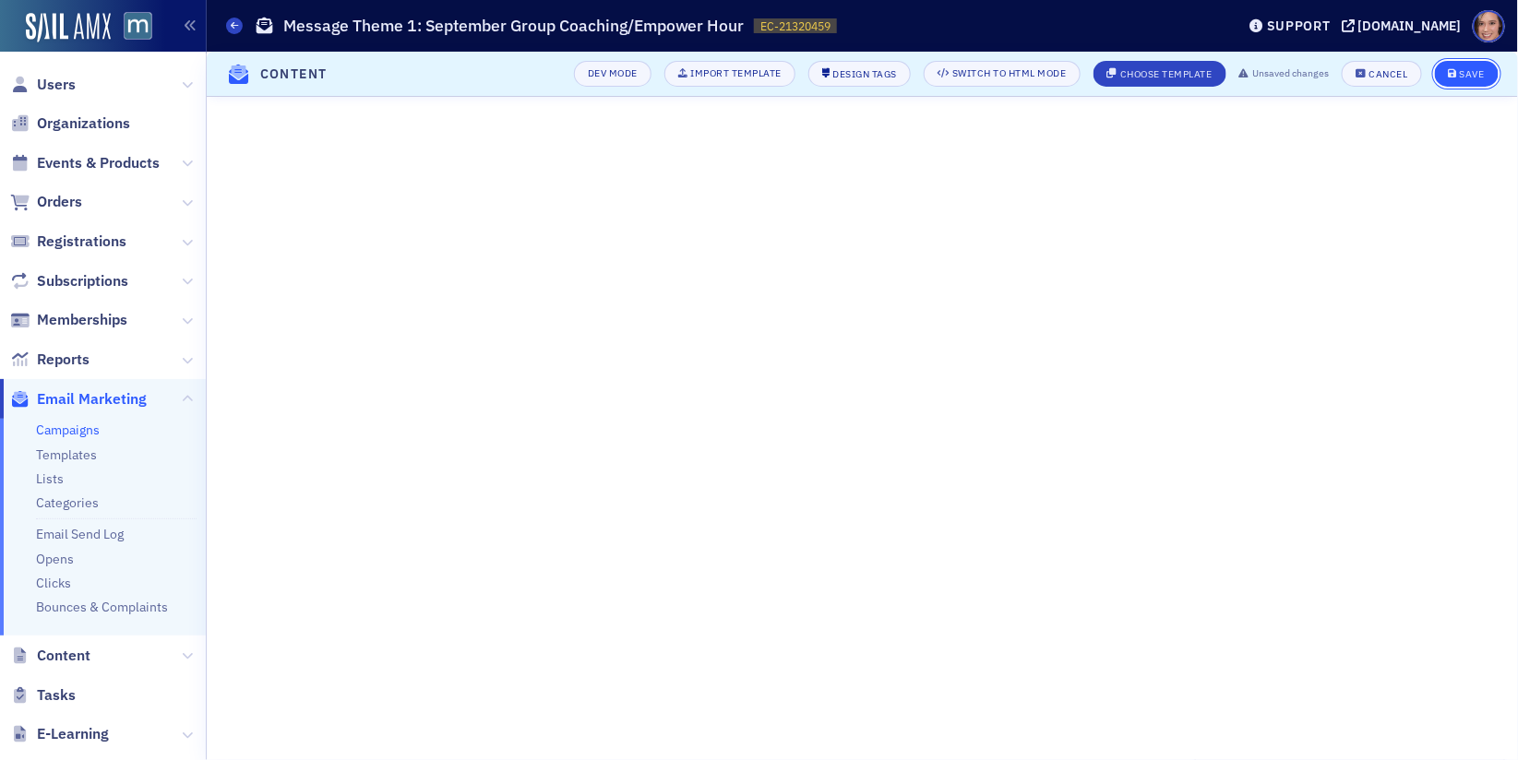
click at [1466, 75] on div "Save" at bounding box center [1471, 74] width 25 height 10
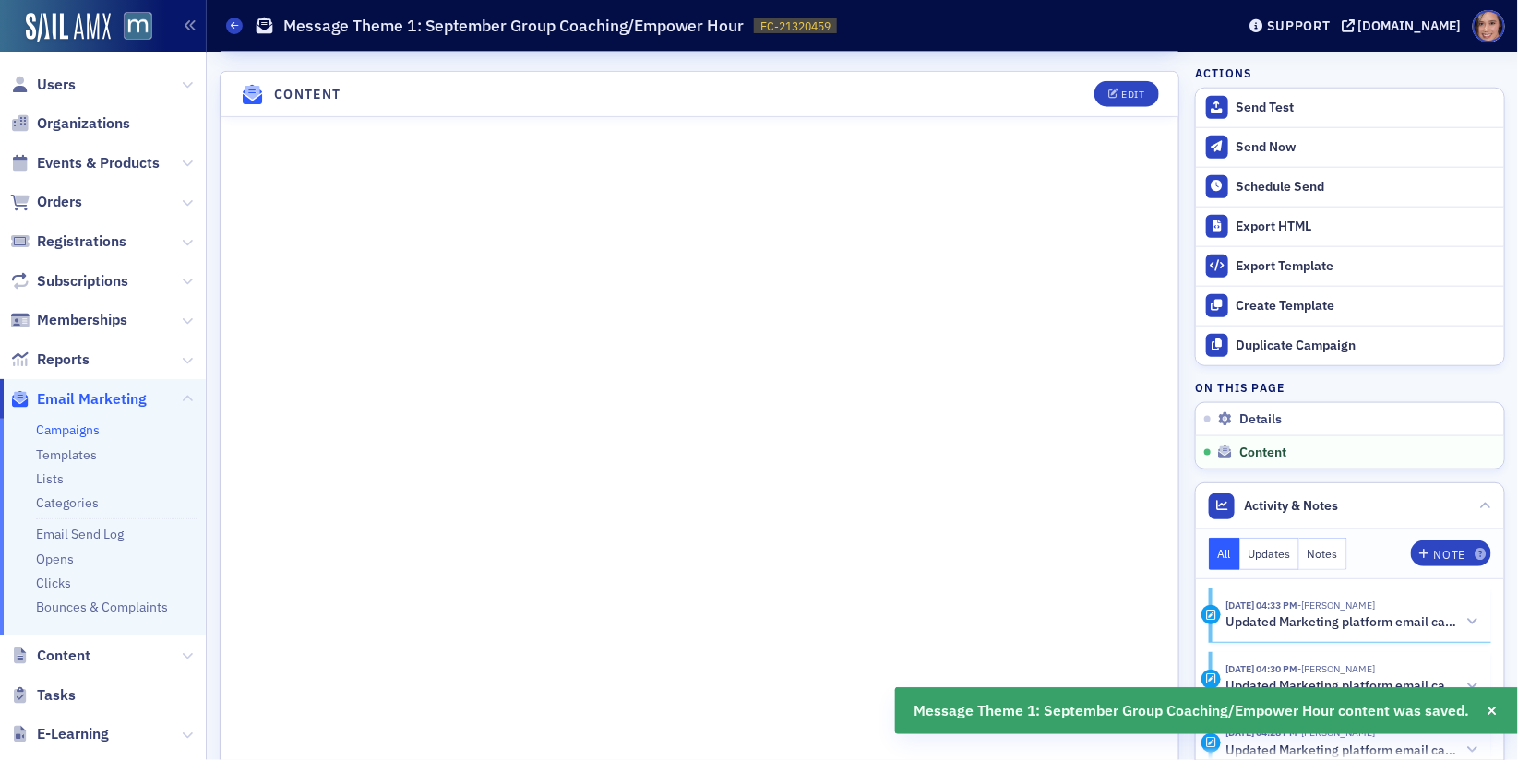
scroll to position [718, 0]
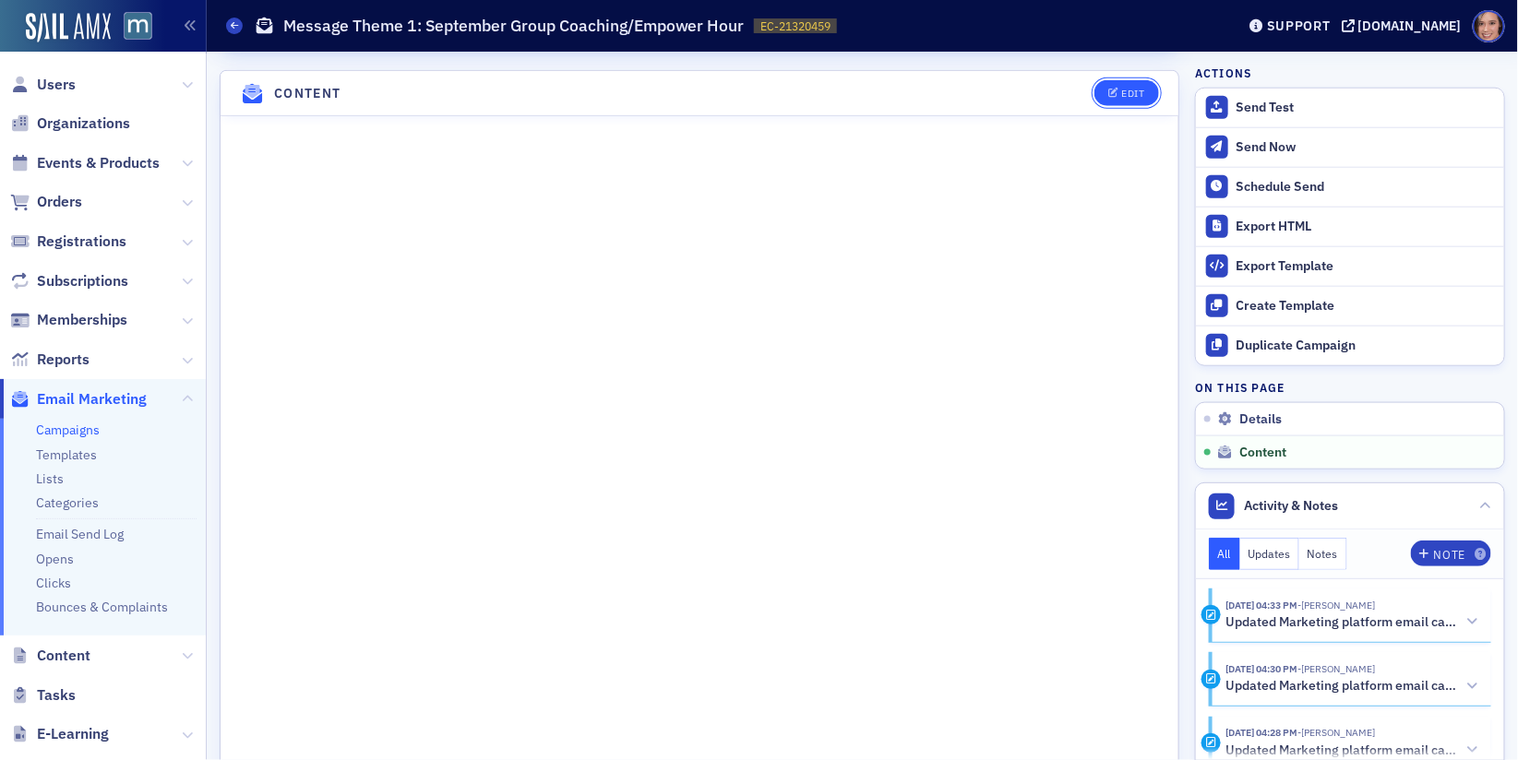
click at [1125, 80] on button "Edit" at bounding box center [1126, 93] width 64 height 26
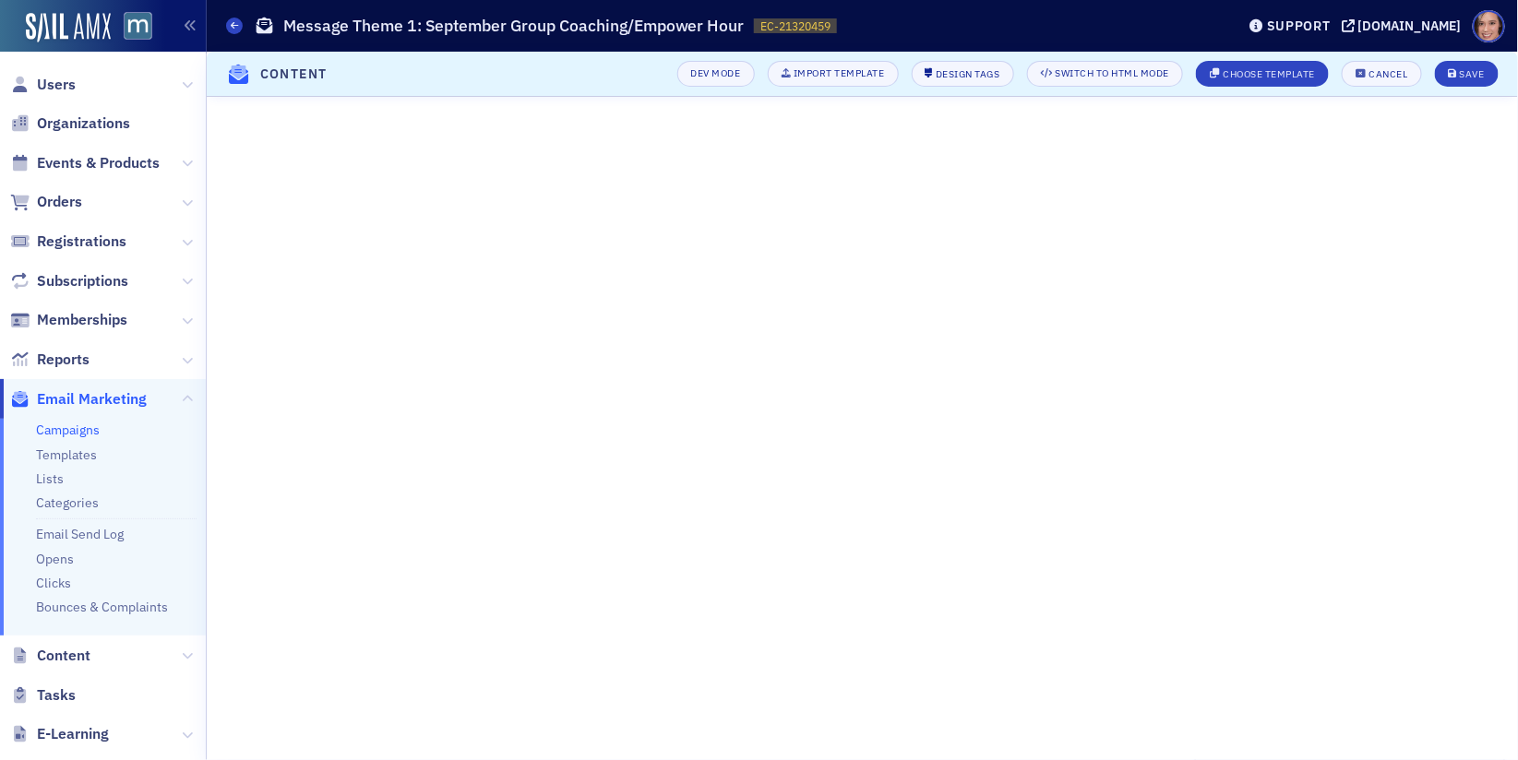
scroll to position [31, 0]
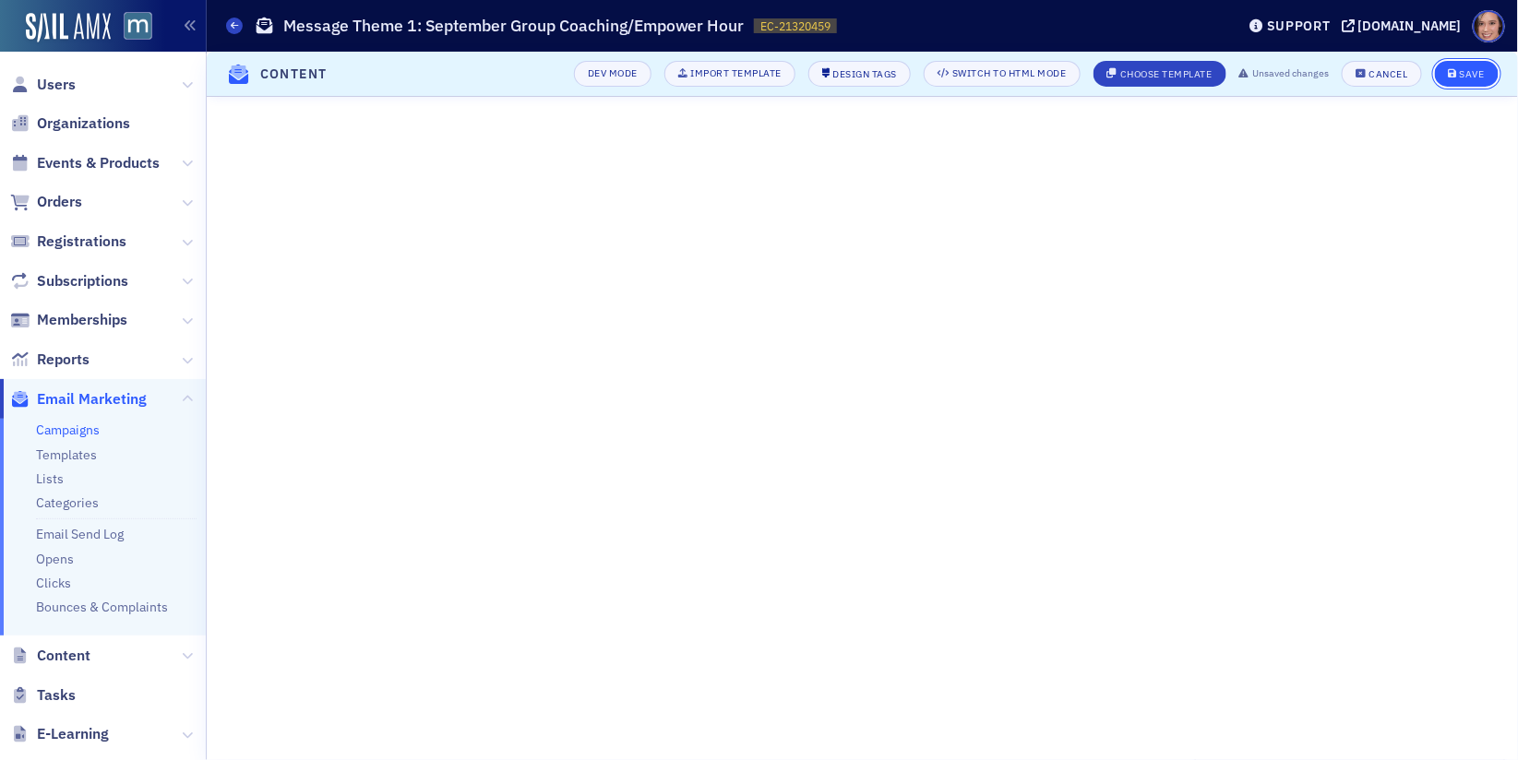
click at [1462, 82] on button "Save" at bounding box center [1466, 74] width 64 height 26
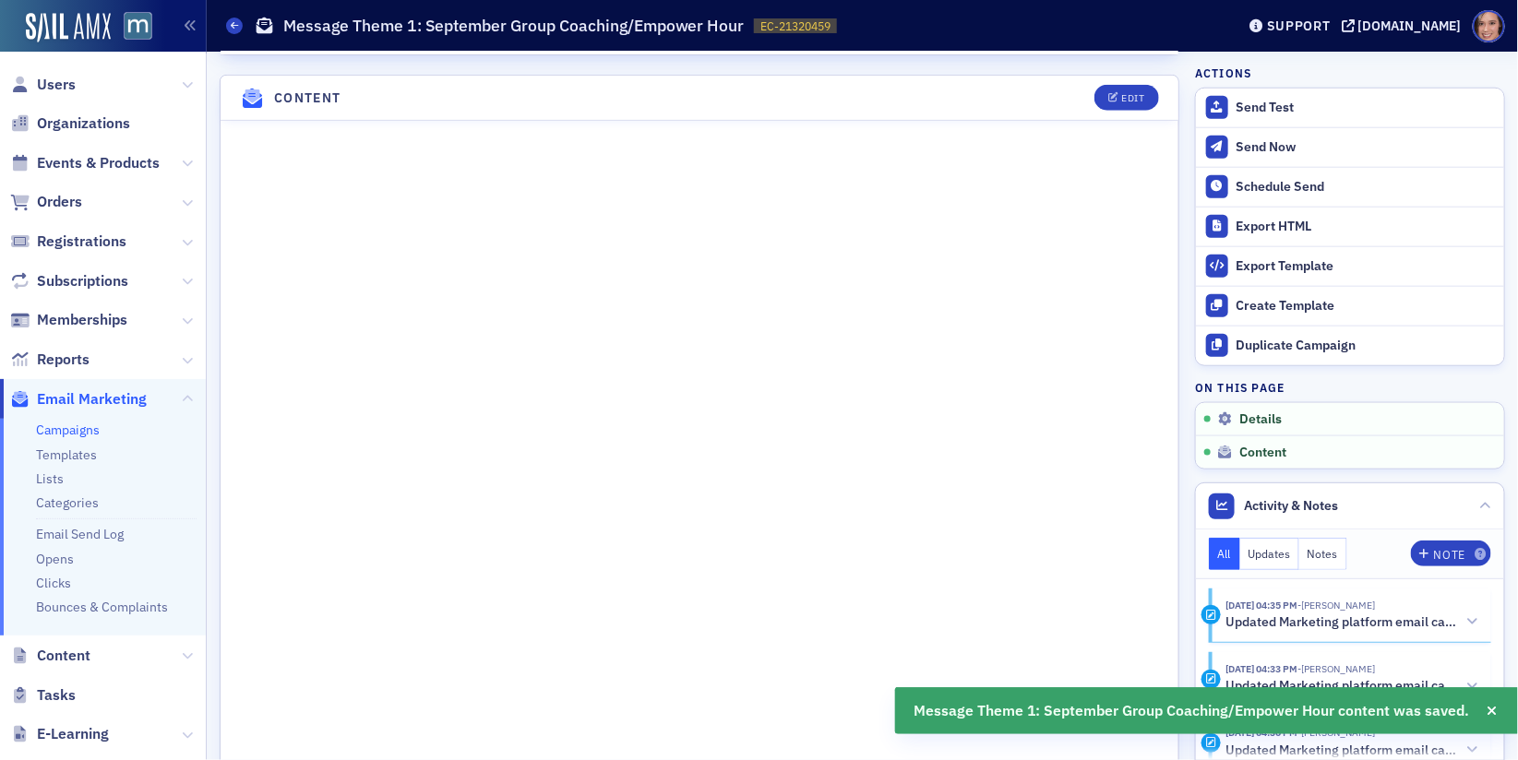
scroll to position [718, 0]
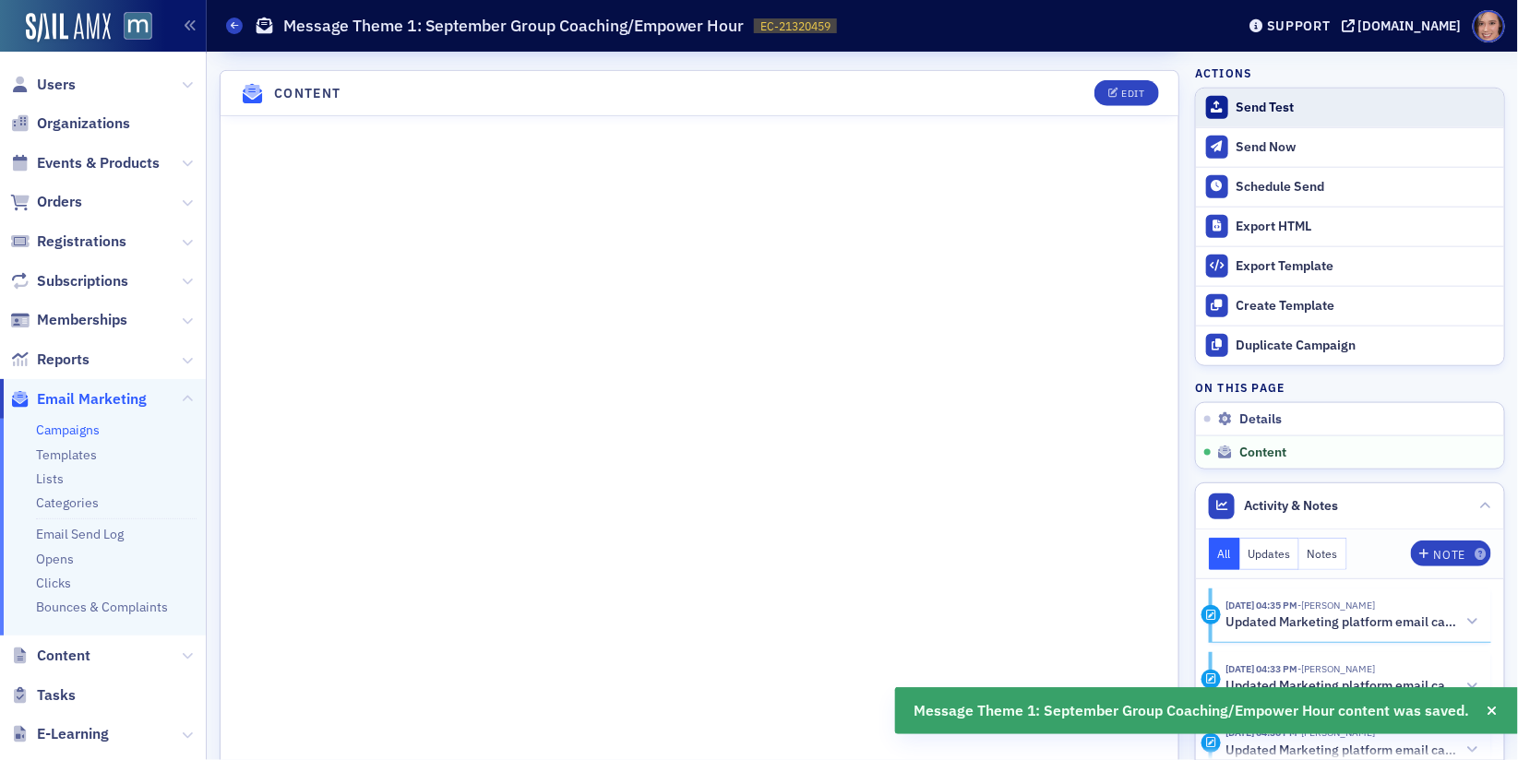
click at [1246, 111] on div "Send Test" at bounding box center [1365, 108] width 258 height 17
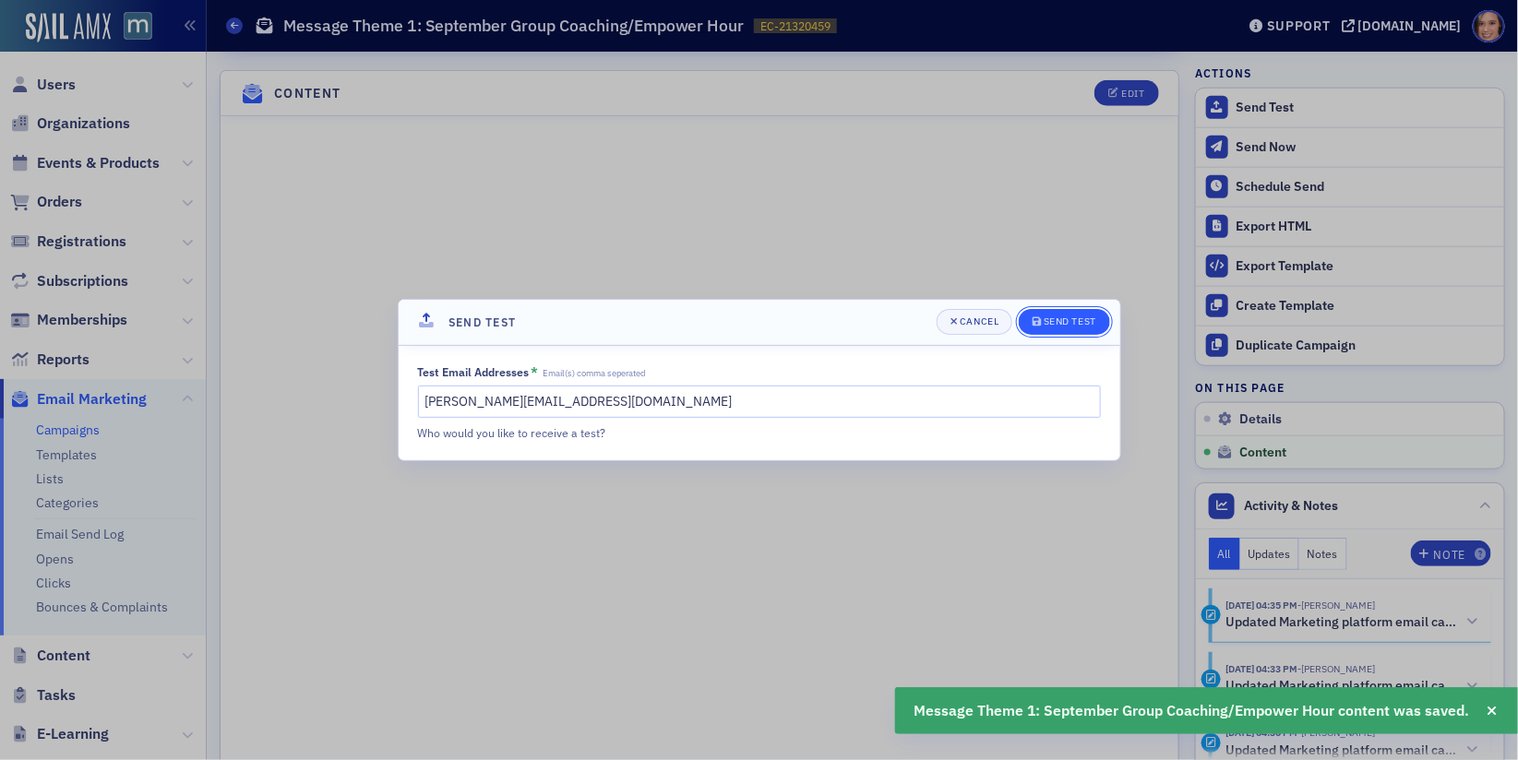
click at [1062, 316] on div "Send Test" at bounding box center [1069, 321] width 53 height 10
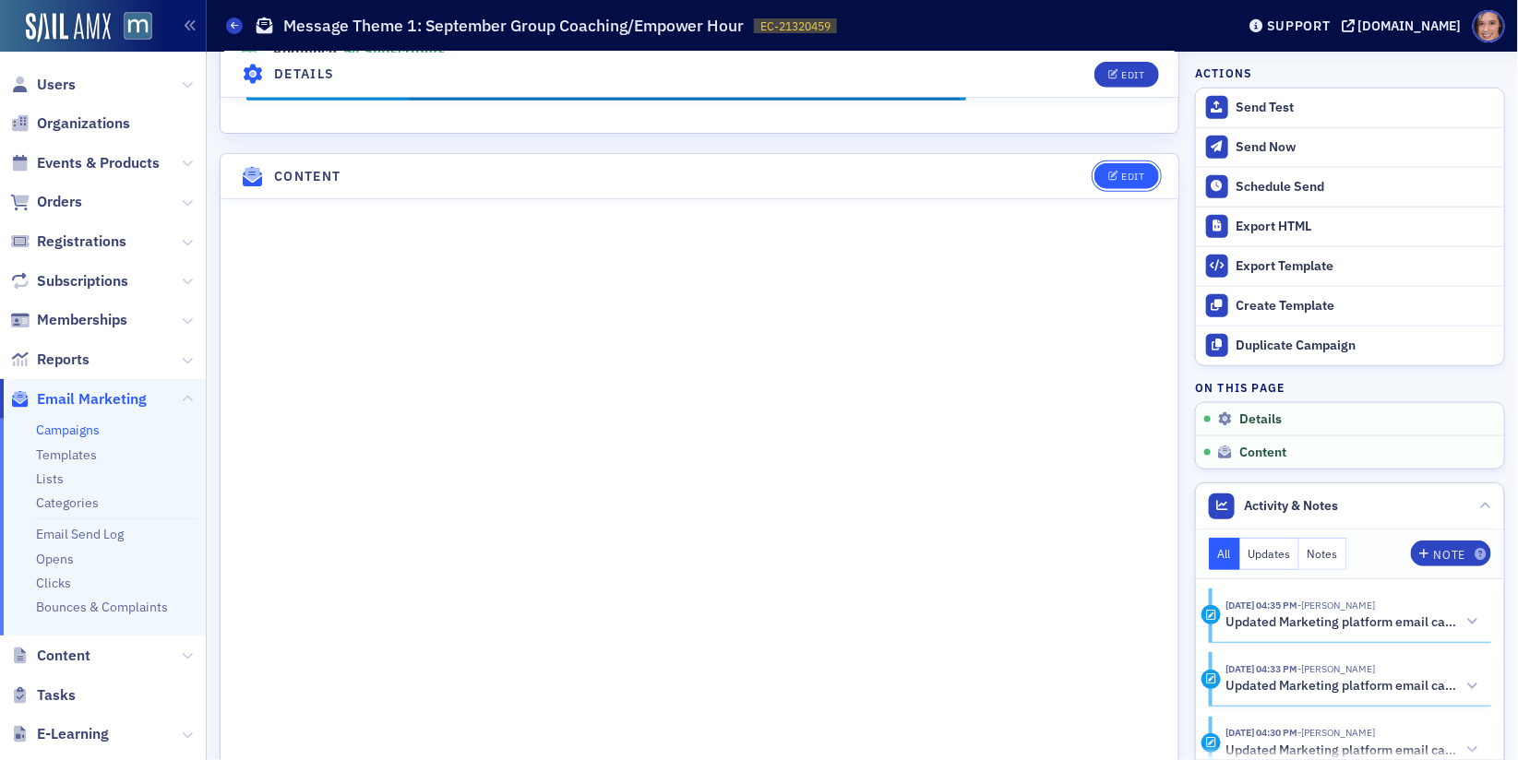
click at [1133, 172] on div "Edit" at bounding box center [1132, 177] width 23 height 10
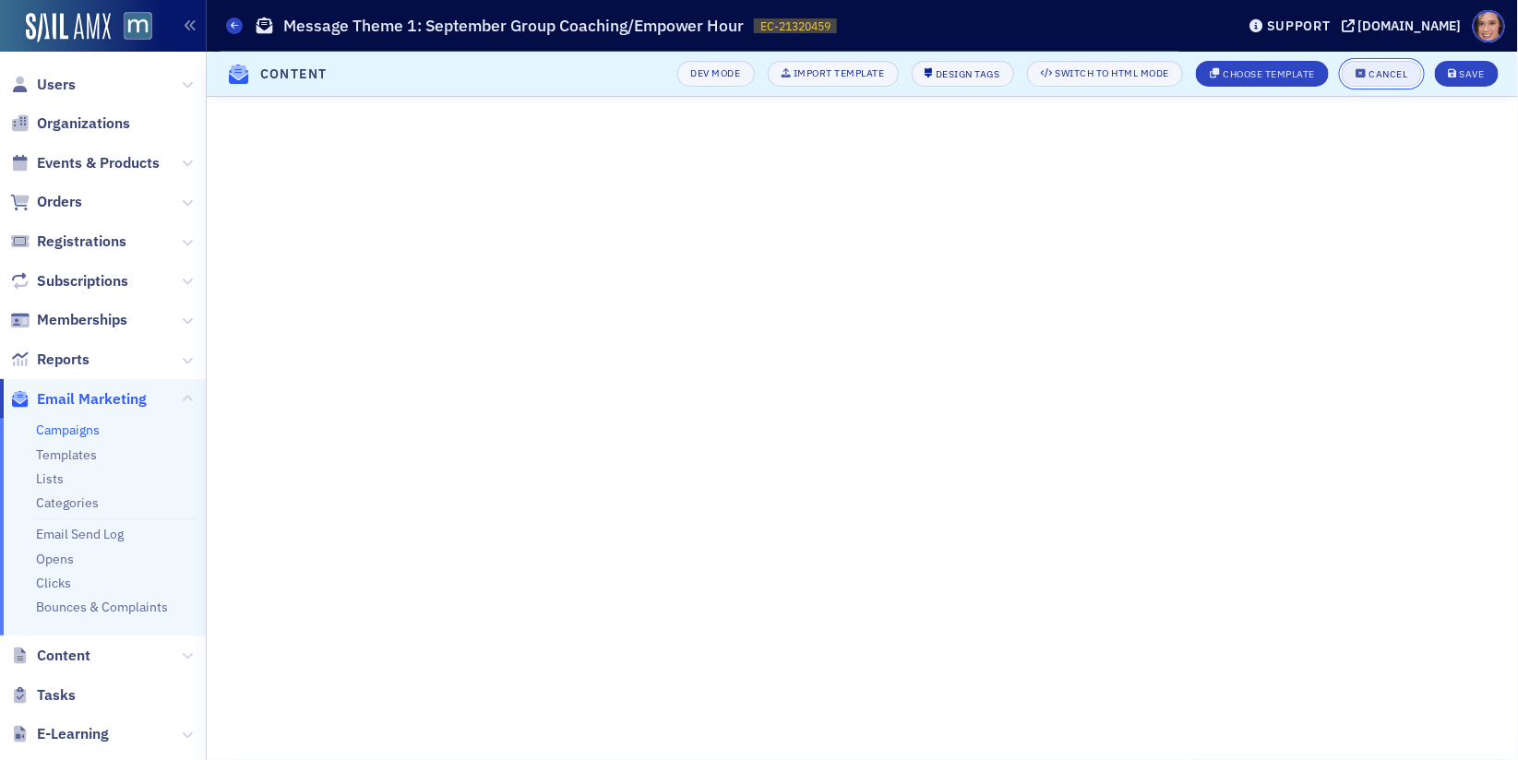
click at [1371, 76] on div "Cancel" at bounding box center [1388, 74] width 39 height 10
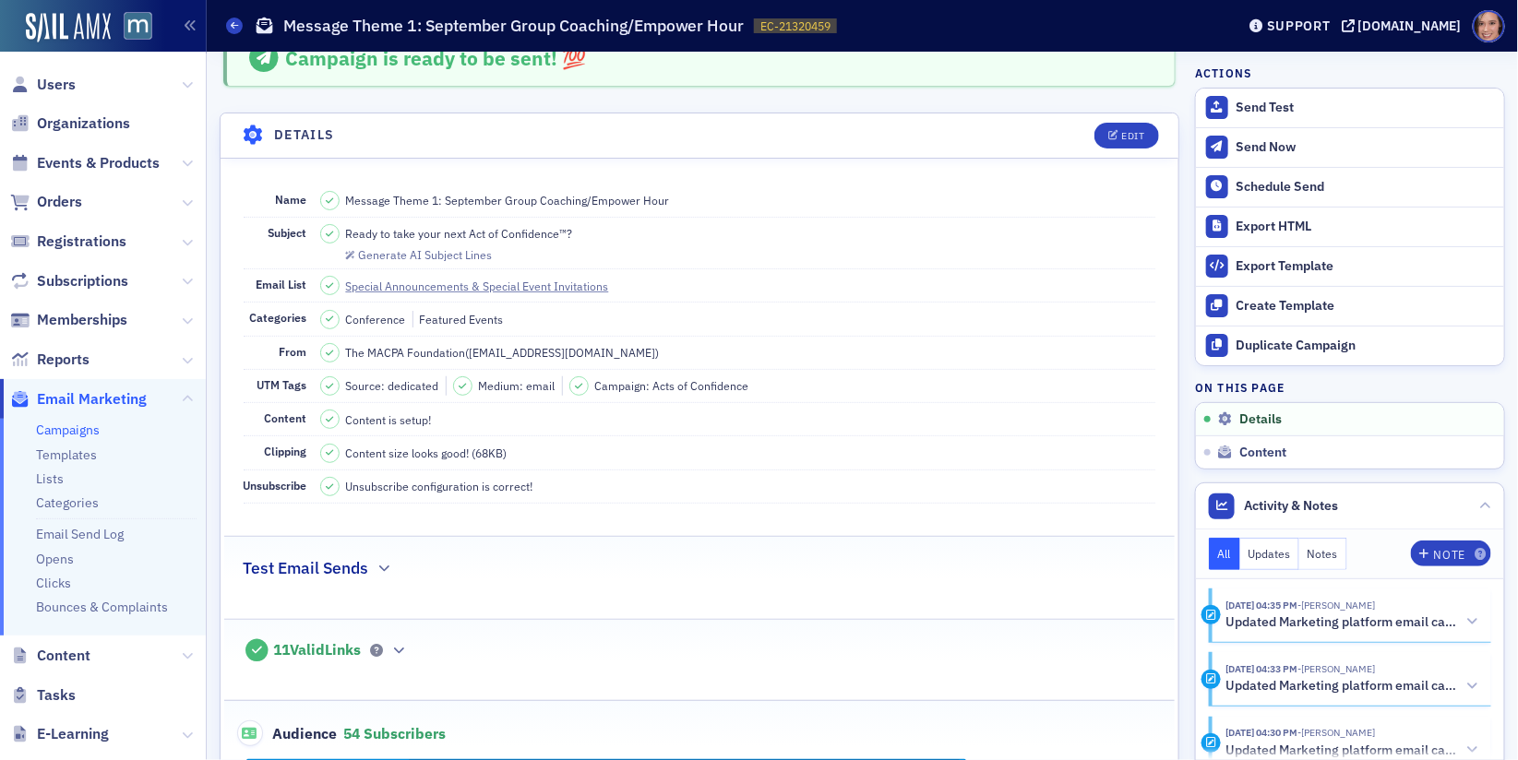
scroll to position [0, 0]
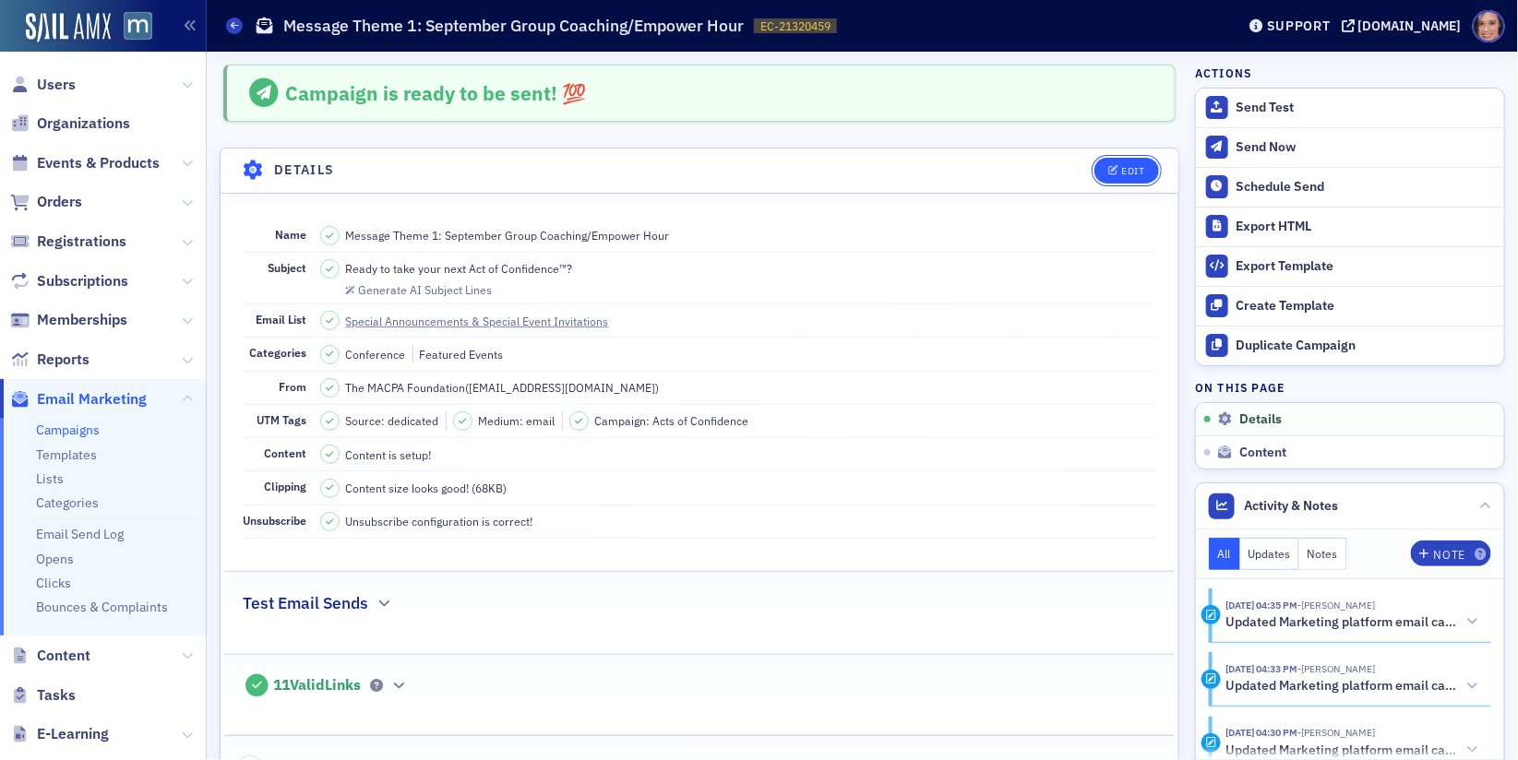
click at [1113, 167] on icon "button" at bounding box center [1113, 171] width 11 height 10
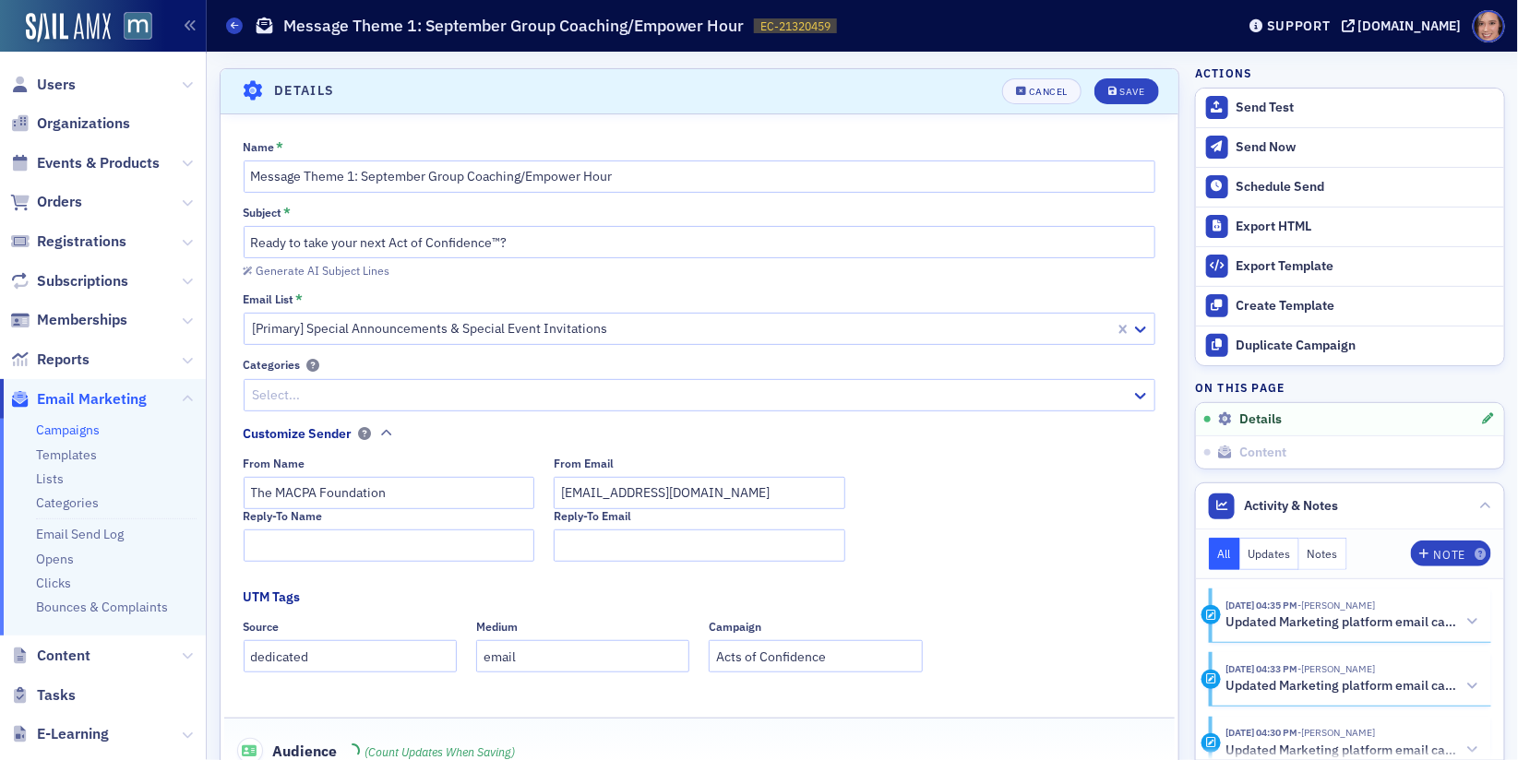
scroll to position [85, 0]
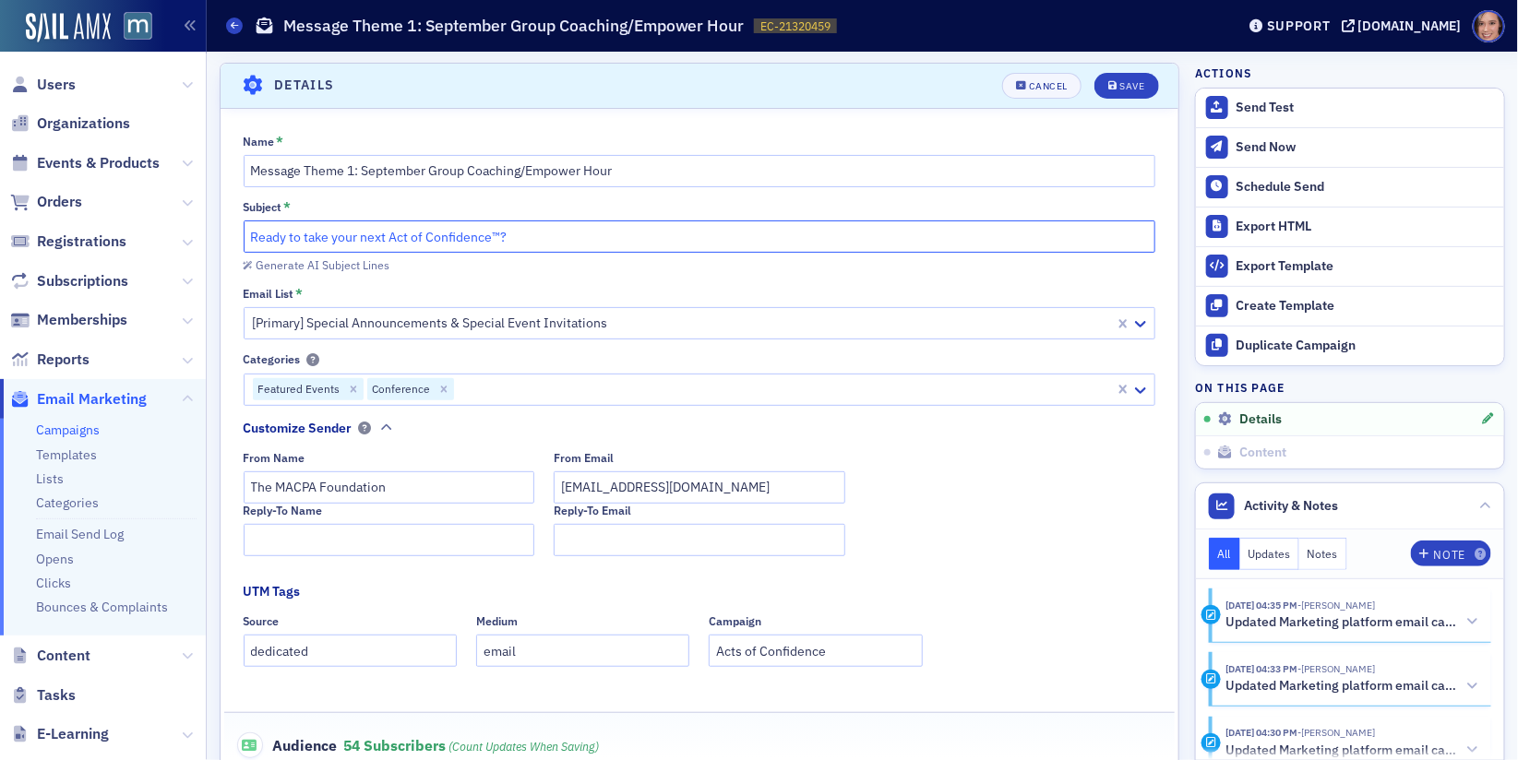
click at [251, 236] on input "Ready to take your next Act of Confidence™?" at bounding box center [700, 236] width 912 height 32
paste input "Thank you for joining us at Learn to Say No with Confidence on [DATE]!"
drag, startPoint x: 589, startPoint y: 232, endPoint x: 659, endPoint y: 234, distance: 70.2
click at [659, 234] on input "Thank you for joining us at Learn to Say No with Confidence on [DATE]!Ready to …" at bounding box center [700, 236] width 912 height 32
click at [597, 228] on input "Thank you for joining us at Learn to Say No with Confidence!Ready to take your …" at bounding box center [700, 236] width 912 height 32
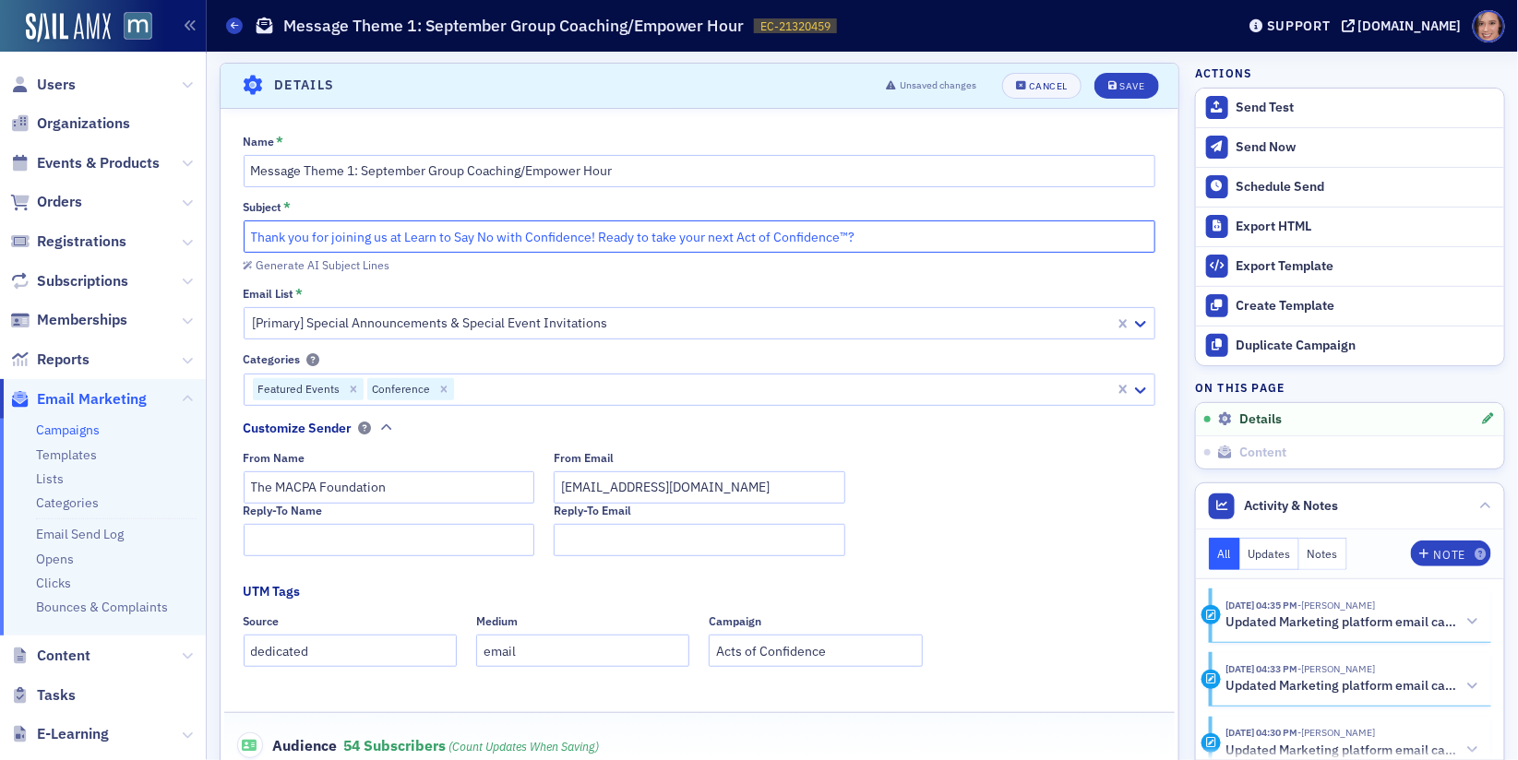
click at [304, 232] on input "Thank you for joining us at Learn to Say No with Confidence! Ready to take your…" at bounding box center [700, 236] width 912 height 32
drag, startPoint x: 313, startPoint y: 232, endPoint x: 381, endPoint y: 234, distance: 68.3
click at [381, 234] on input "Thanks for joining us at Learn to Say No with Confidence! Ready to take your ne…" at bounding box center [700, 236] width 912 height 32
click at [397, 242] on input "Thanks for attending Learn to Say No with Confidence! Ready to take your next A…" at bounding box center [700, 236] width 912 height 32
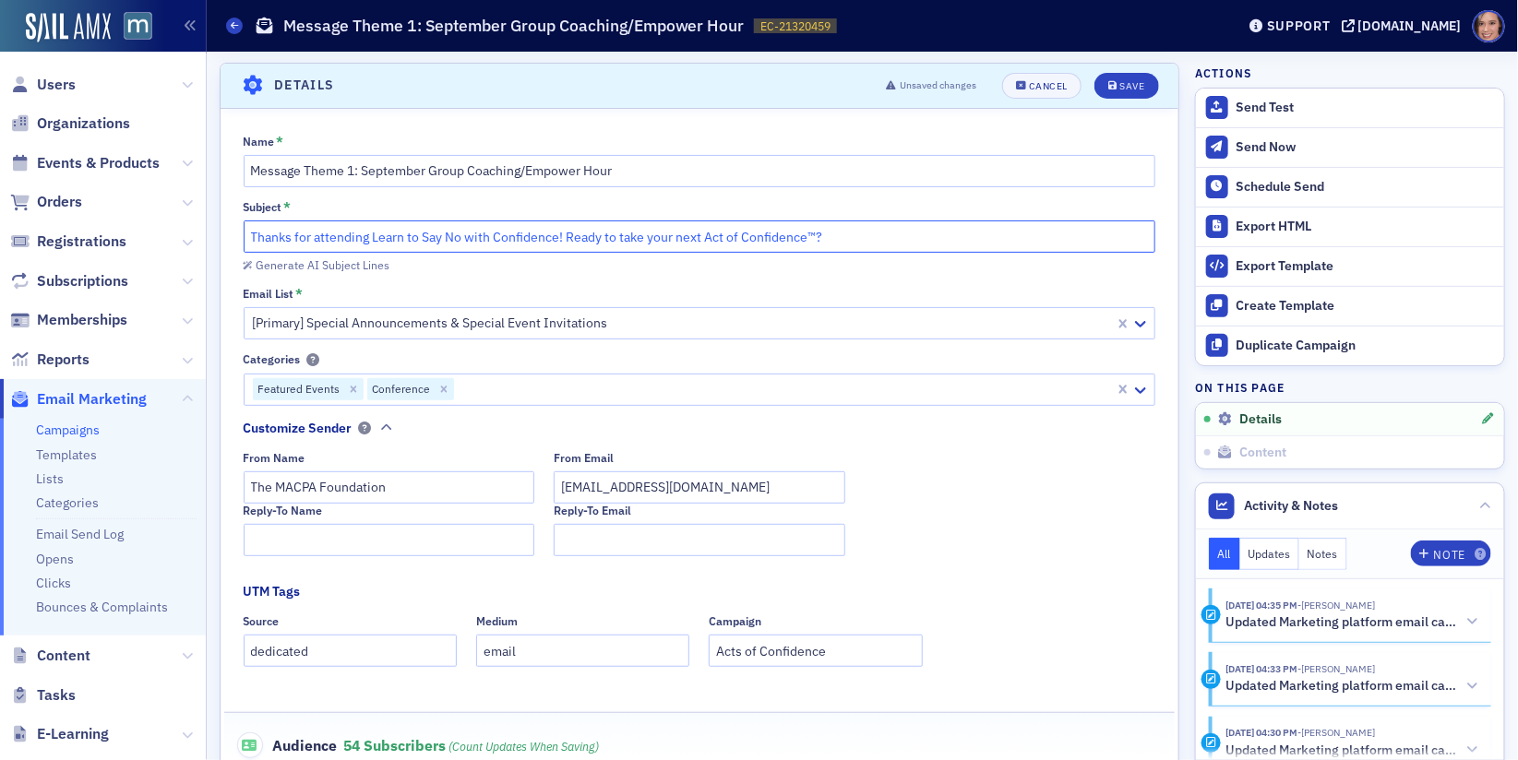
click at [397, 242] on input "Thanks for attending Learn to Say No with Confidence! Ready to take your next A…" at bounding box center [700, 236] width 912 height 32
click at [459, 240] on input "Thanks for attending Learn to Say No with Confidence! Ready to take your next A…" at bounding box center [700, 236] width 912 height 32
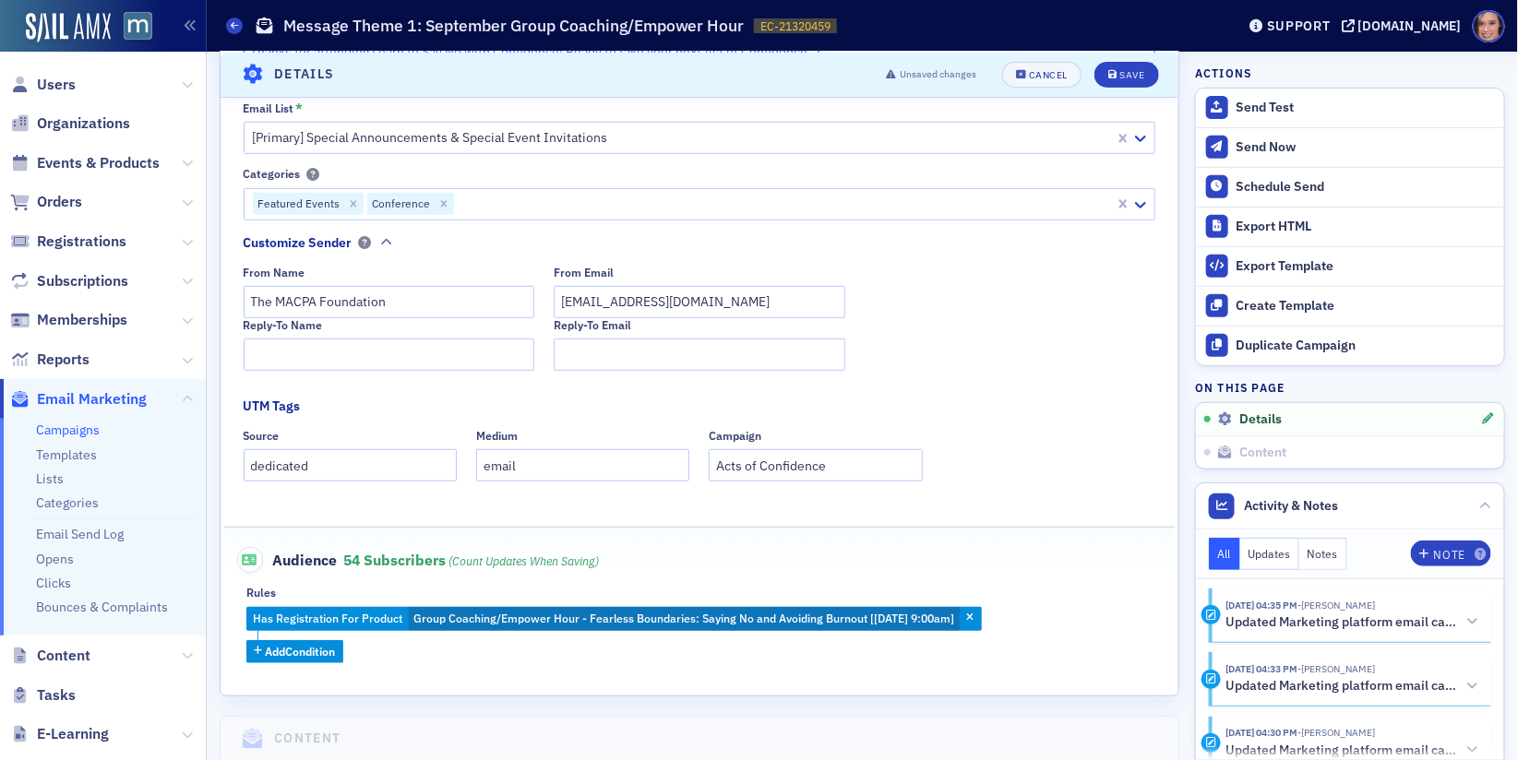
scroll to position [0, 0]
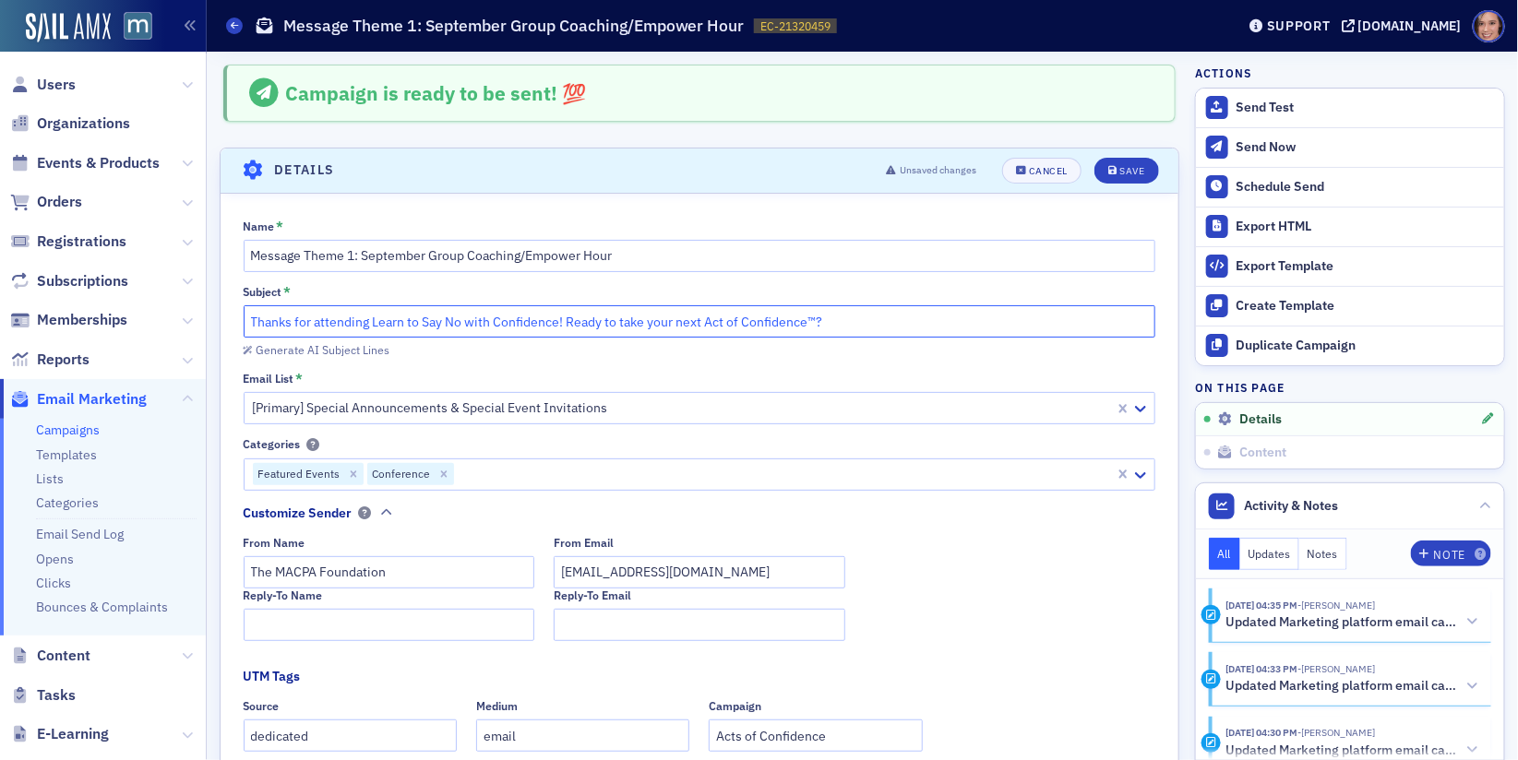
drag, startPoint x: 372, startPoint y: 319, endPoint x: 557, endPoint y: 322, distance: 185.4
click at [557, 322] on input "Thanks for attending Learn to Say No with Confidence! Ready to take your next A…" at bounding box center [700, 321] width 912 height 32
drag, startPoint x: 565, startPoint y: 324, endPoint x: 240, endPoint y: 317, distance: 325.7
click at [240, 317] on div "Name * Message Theme 1: September Group Coaching/Empower Hour Subject * Thanks …" at bounding box center [699, 577] width 958 height 714
click at [326, 327] on input "Thanks for attending Group Coaching/Empower Hour! Ready to take your next Act o…" at bounding box center [700, 321] width 912 height 32
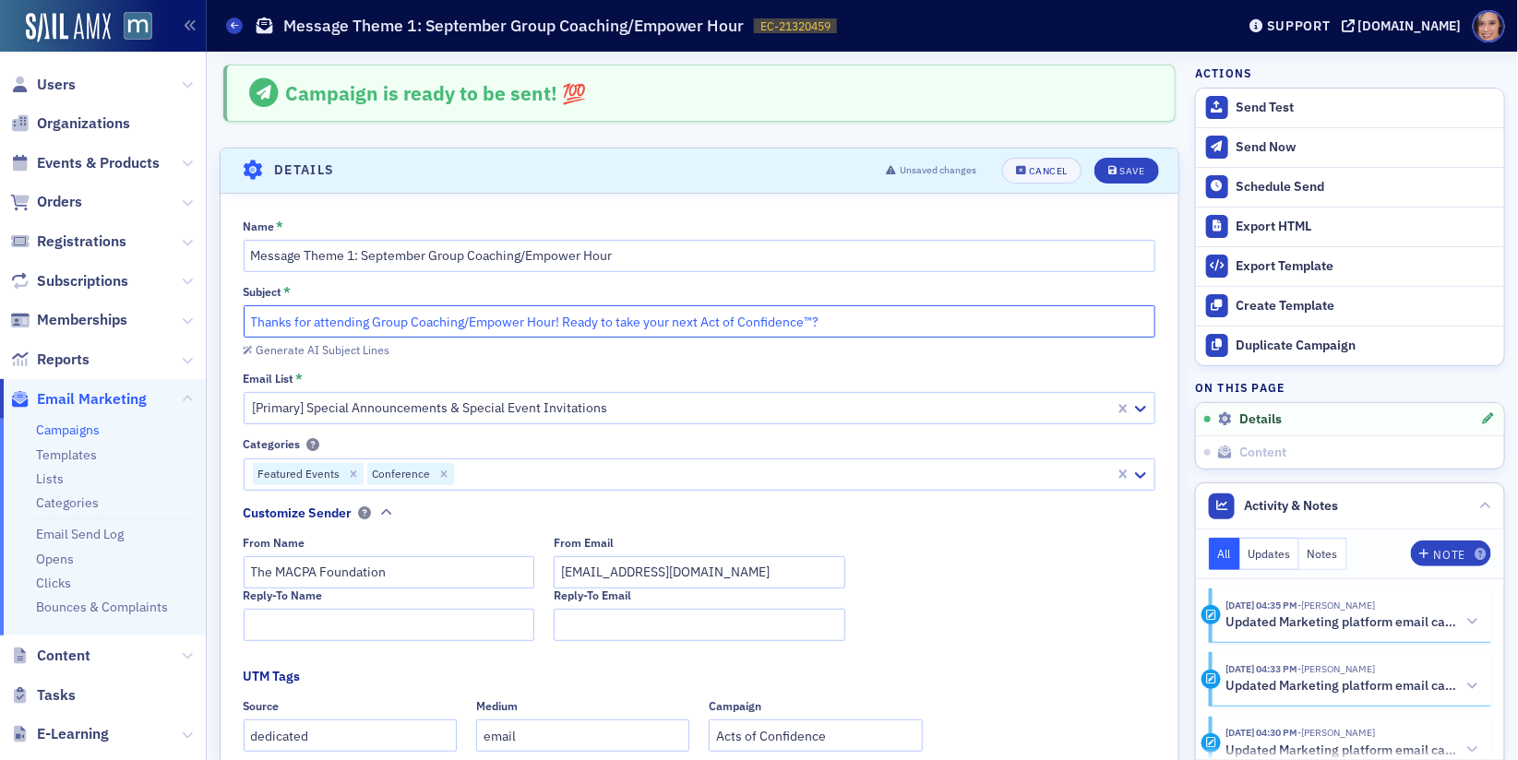
click at [318, 322] on input "Thanks for attending Group Coaching/Empower Hour! Ready to take your next Act o…" at bounding box center [700, 321] width 912 height 32
click at [317, 320] on input "Thanks for attending Group Coaching/Empower Hour! Ready to take your next Act o…" at bounding box center [700, 321] width 912 height 32
click at [555, 320] on input "Thanks for Attending Group Coaching/Empower Hour! Ready to take your next Act o…" at bounding box center [700, 321] width 912 height 32
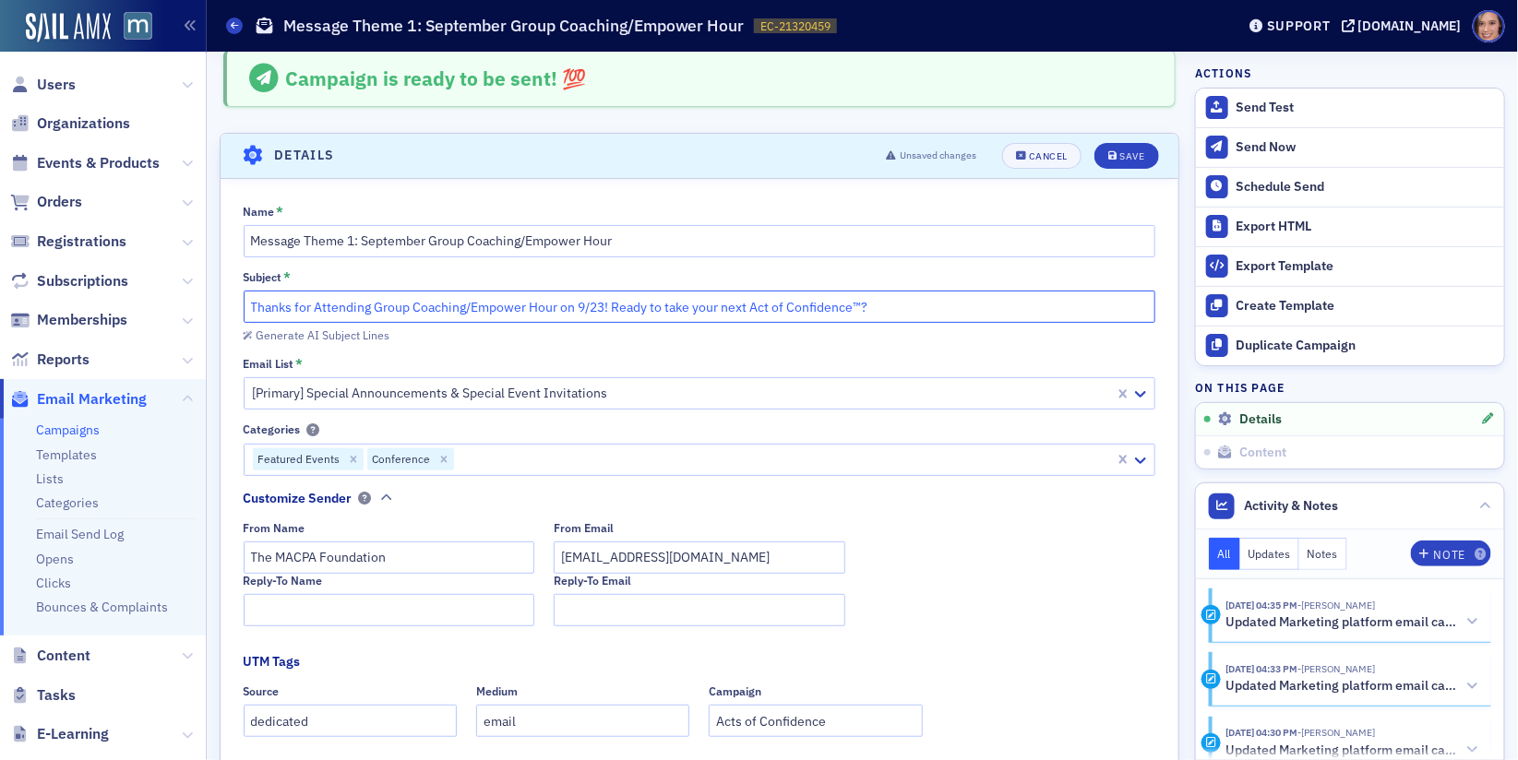
drag, startPoint x: 558, startPoint y: 310, endPoint x: 606, endPoint y: 308, distance: 48.0
click at [606, 308] on input "Thanks for Attending Group Coaching/Empower Hour on 9/23! Ready to take your ne…" at bounding box center [700, 307] width 912 height 32
click at [320, 305] on input "Thanks for Attending Group Coaching/Empower Hour! Ready to take your next Act o…" at bounding box center [700, 307] width 912 height 32
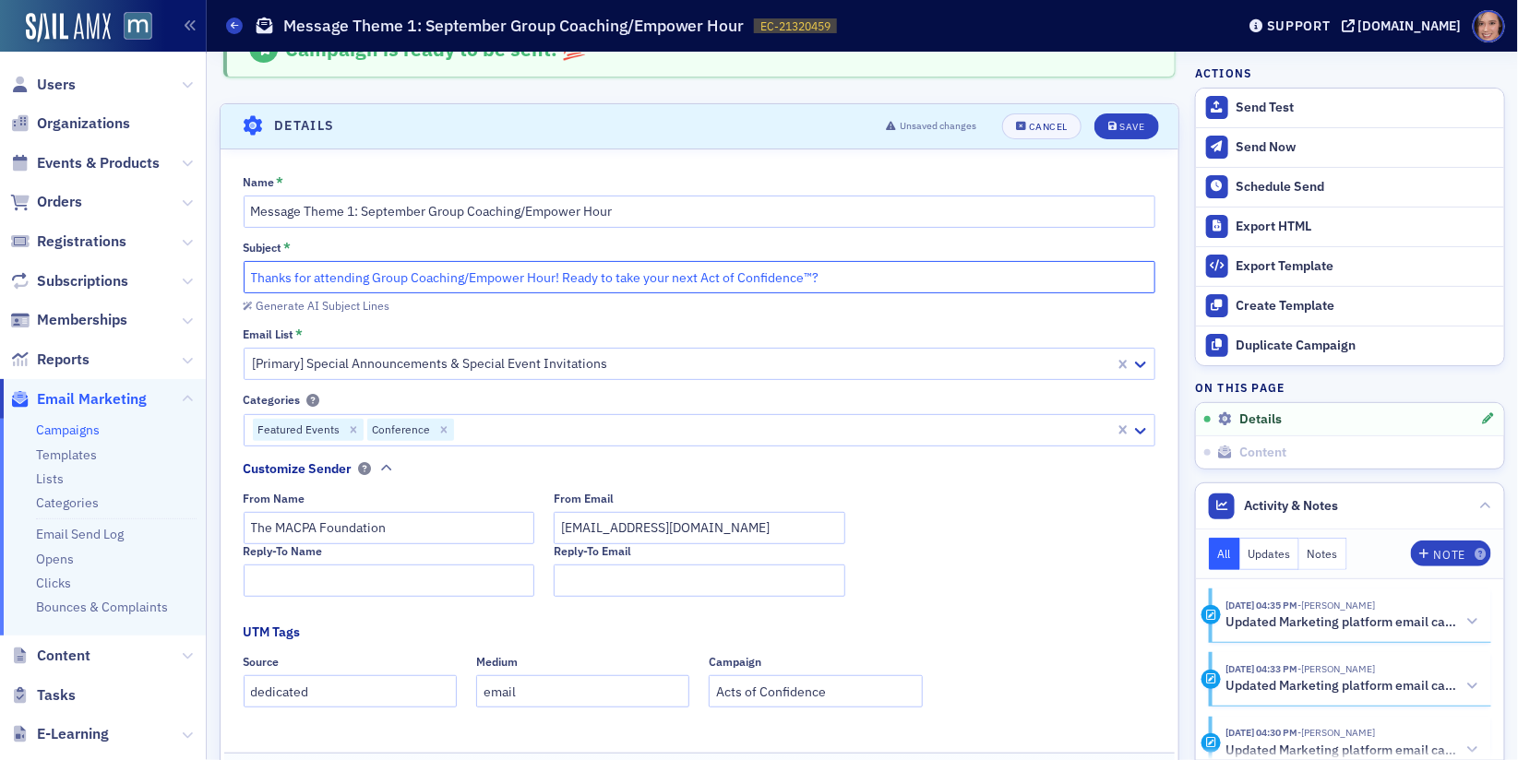
click at [344, 276] on input "Thanks for attending Group Coaching/Empower Hour! Ready to take your next Act o…" at bounding box center [700, 277] width 912 height 32
click at [461, 277] on input "Thanks for joining Group Coaching/Empower Hour! Ready to take your next Act of …" at bounding box center [700, 277] width 912 height 32
type input "Thanks for joining Group Coaching/Empower Hour! Ready to take your next Act of …"
click at [1142, 137] on header "Details Unsaved changes Cancel Save" at bounding box center [699, 126] width 958 height 45
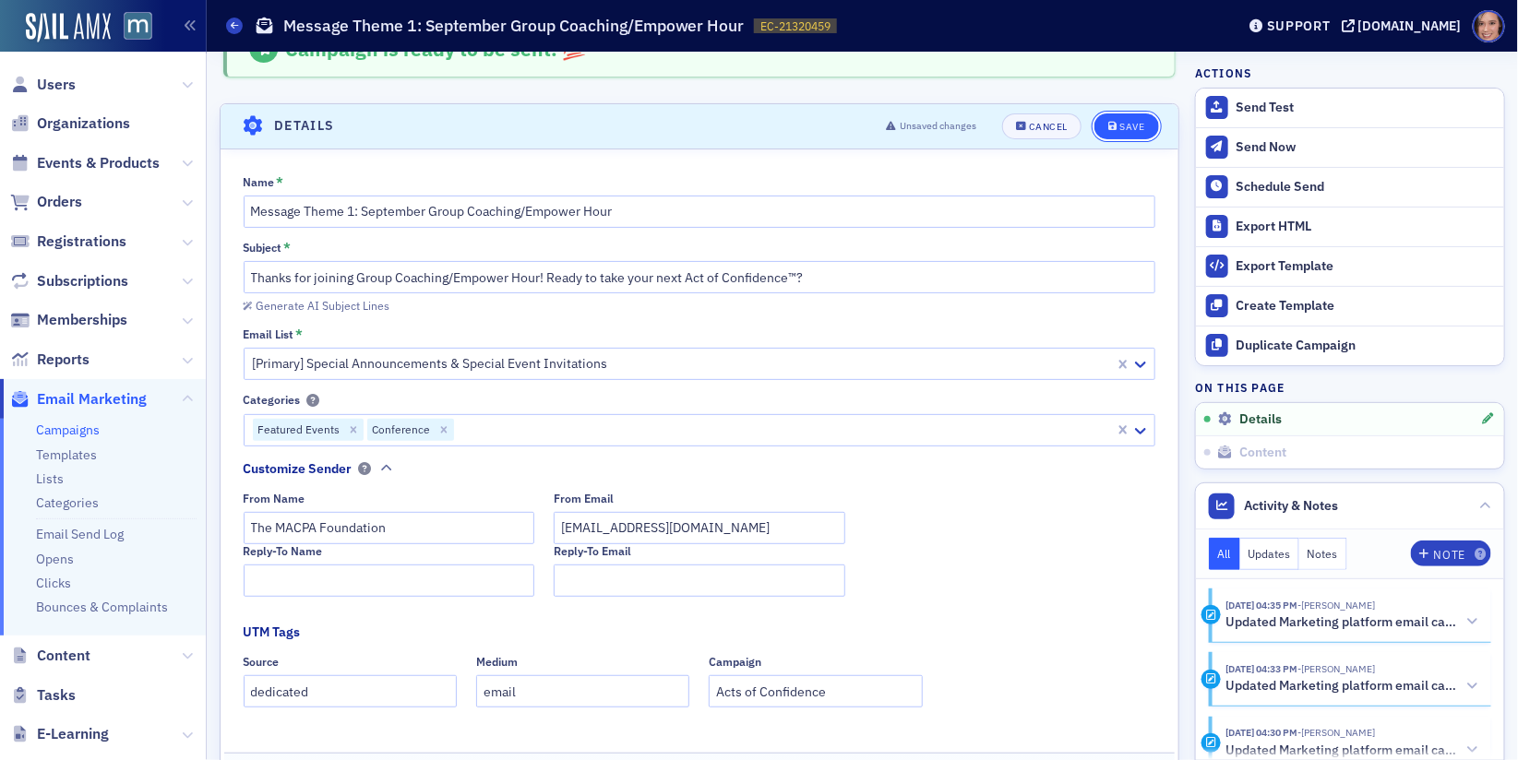
click at [1137, 114] on button "Save" at bounding box center [1126, 126] width 64 height 26
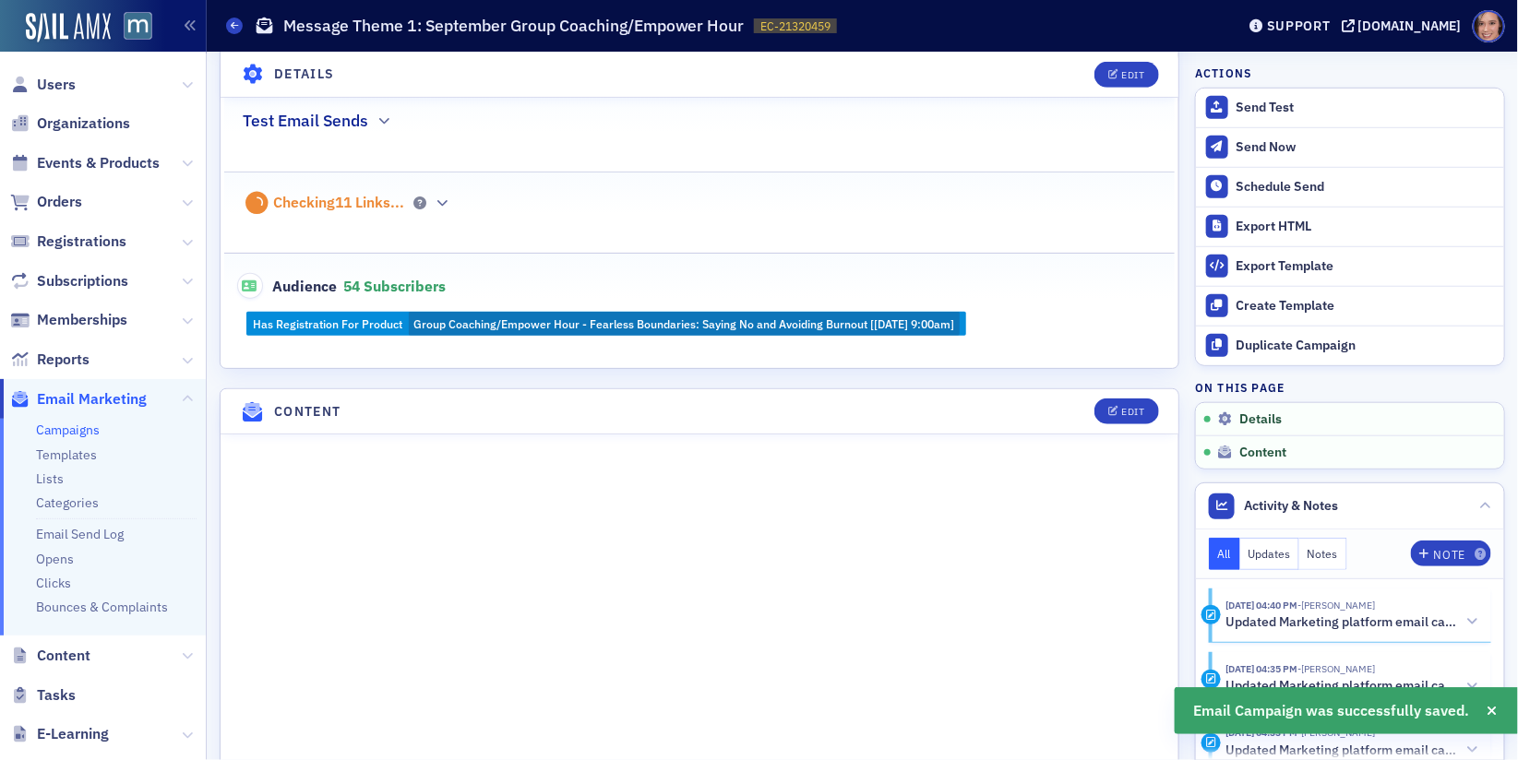
scroll to position [528, 0]
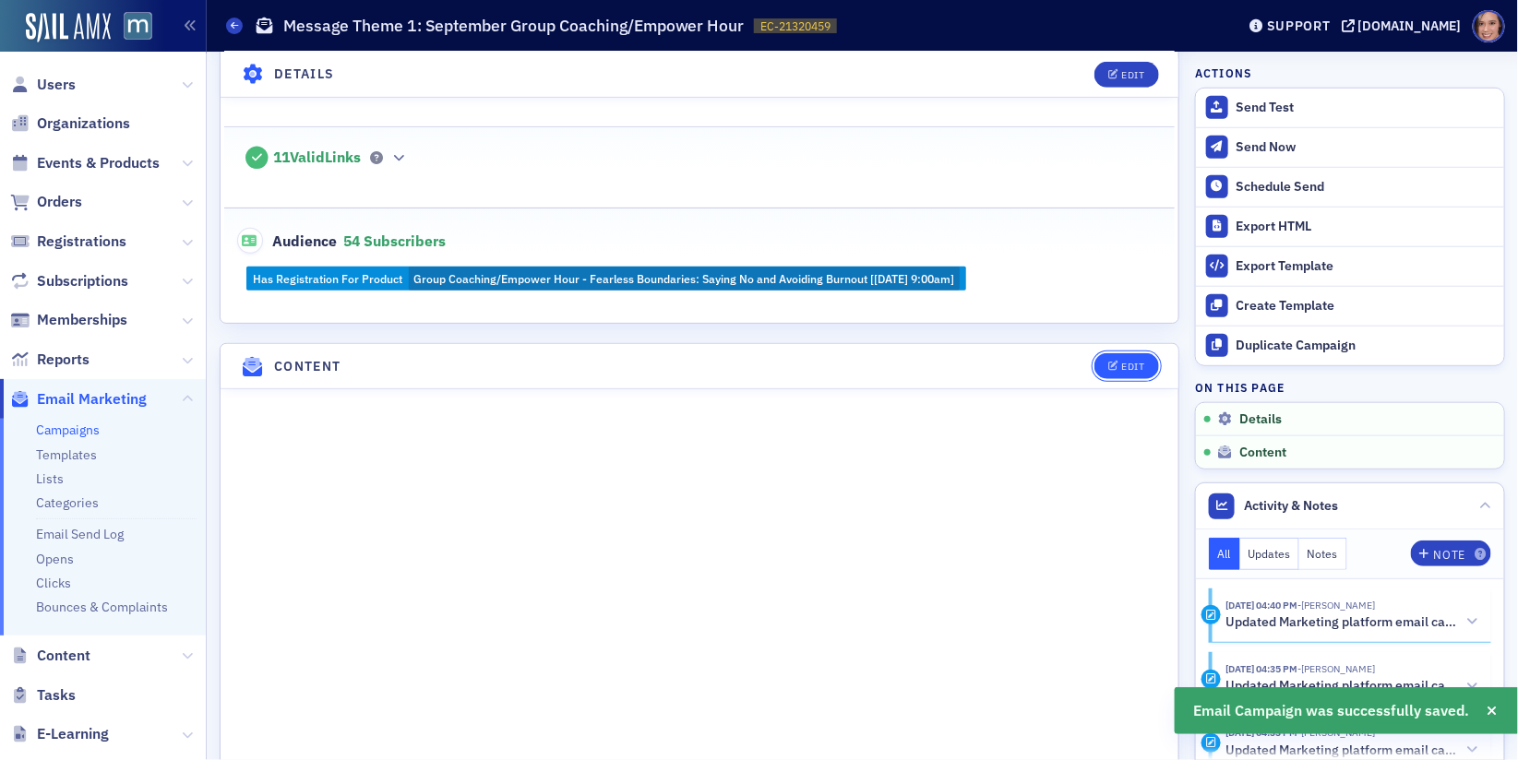
click at [1115, 362] on icon "button" at bounding box center [1113, 367] width 11 height 10
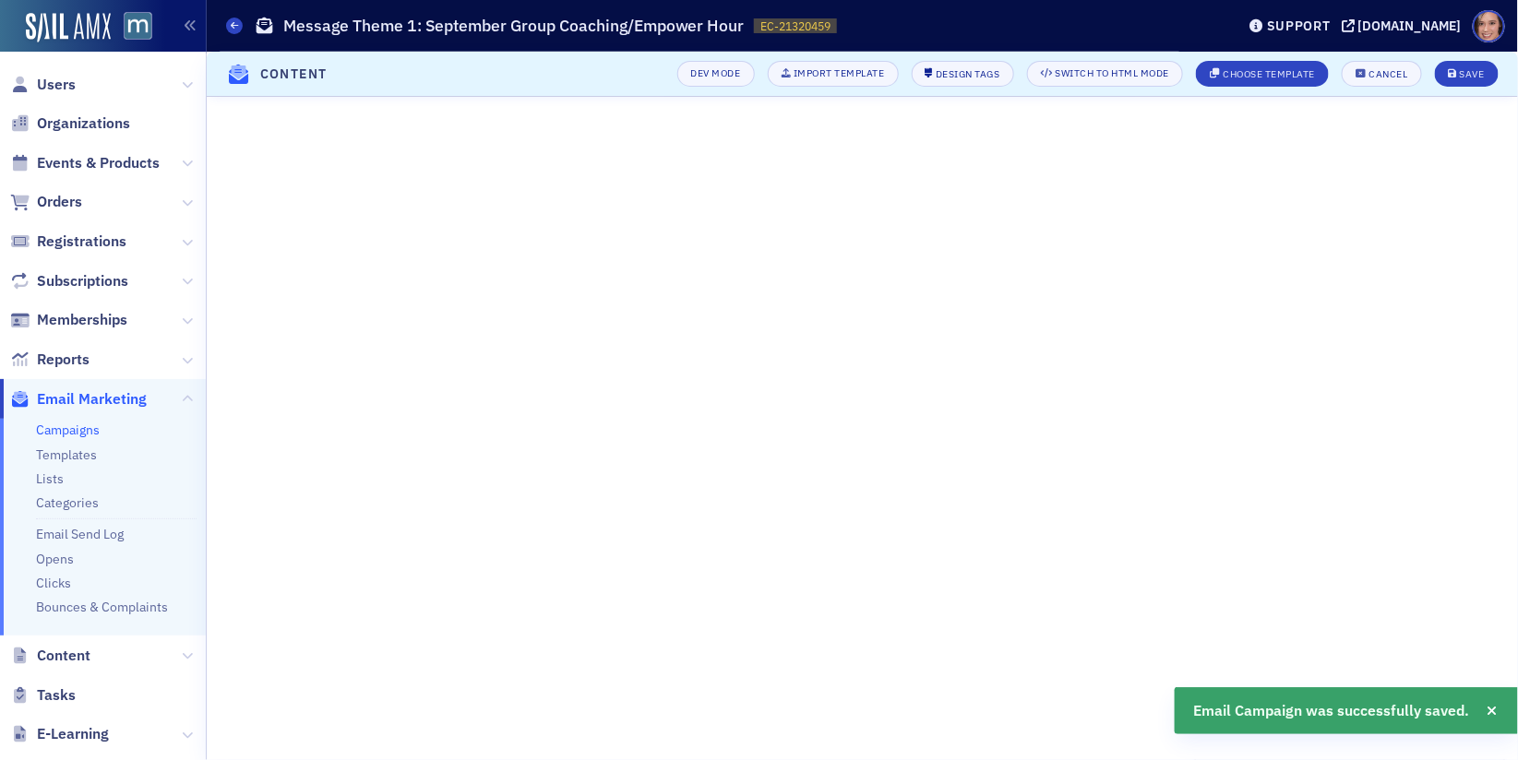
scroll to position [114, 0]
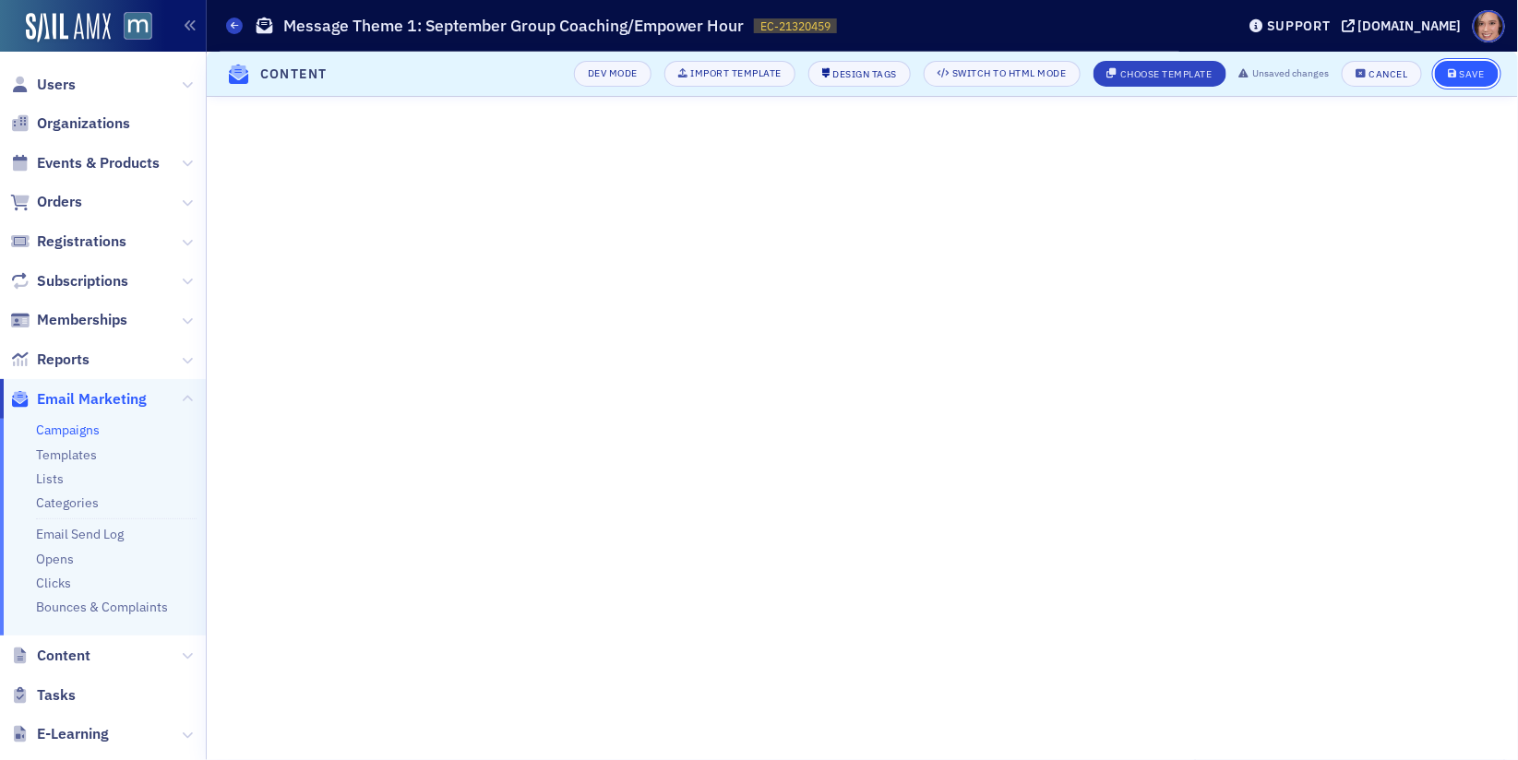
click at [1449, 77] on icon "submit" at bounding box center [1452, 74] width 9 height 10
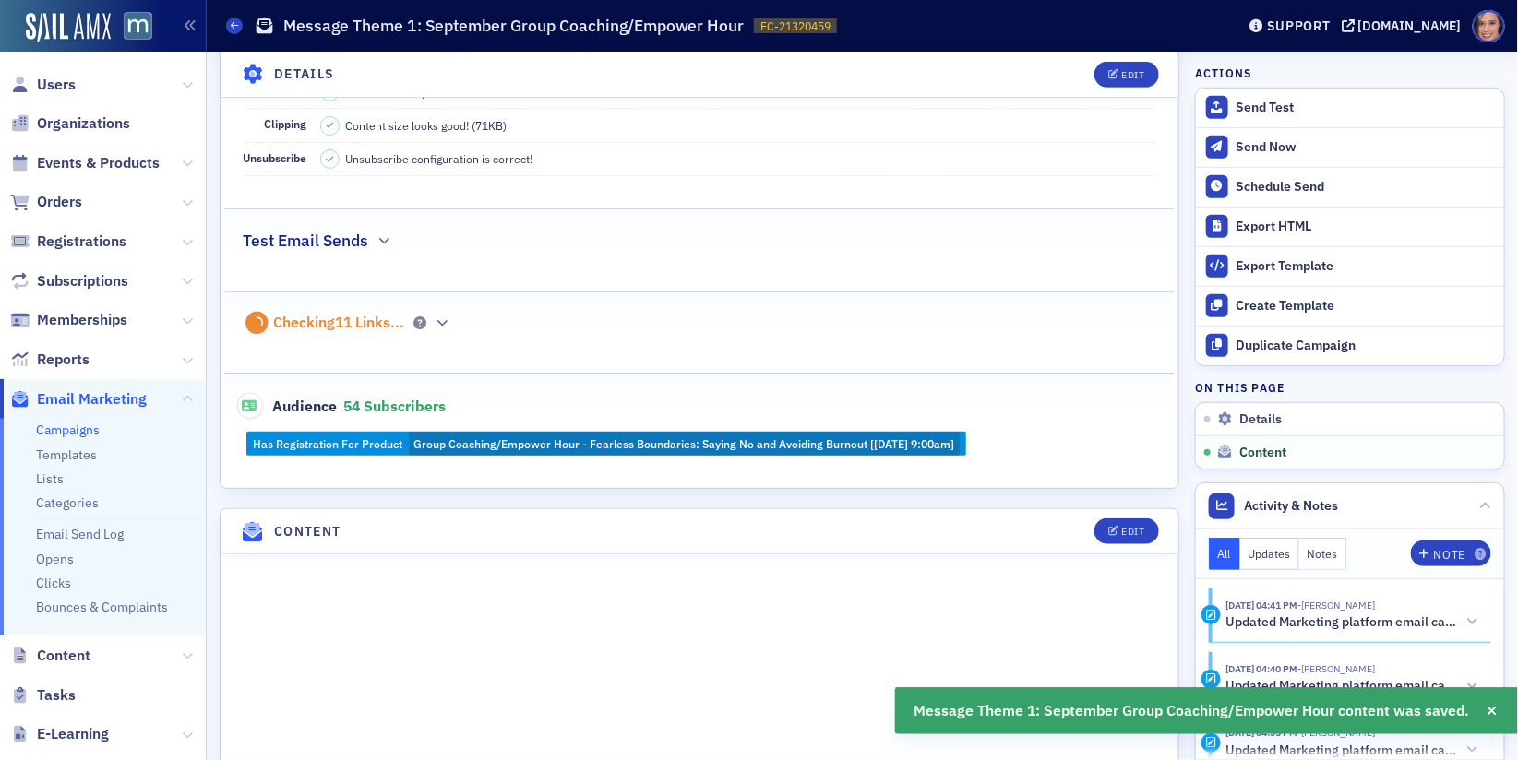
scroll to position [0, 0]
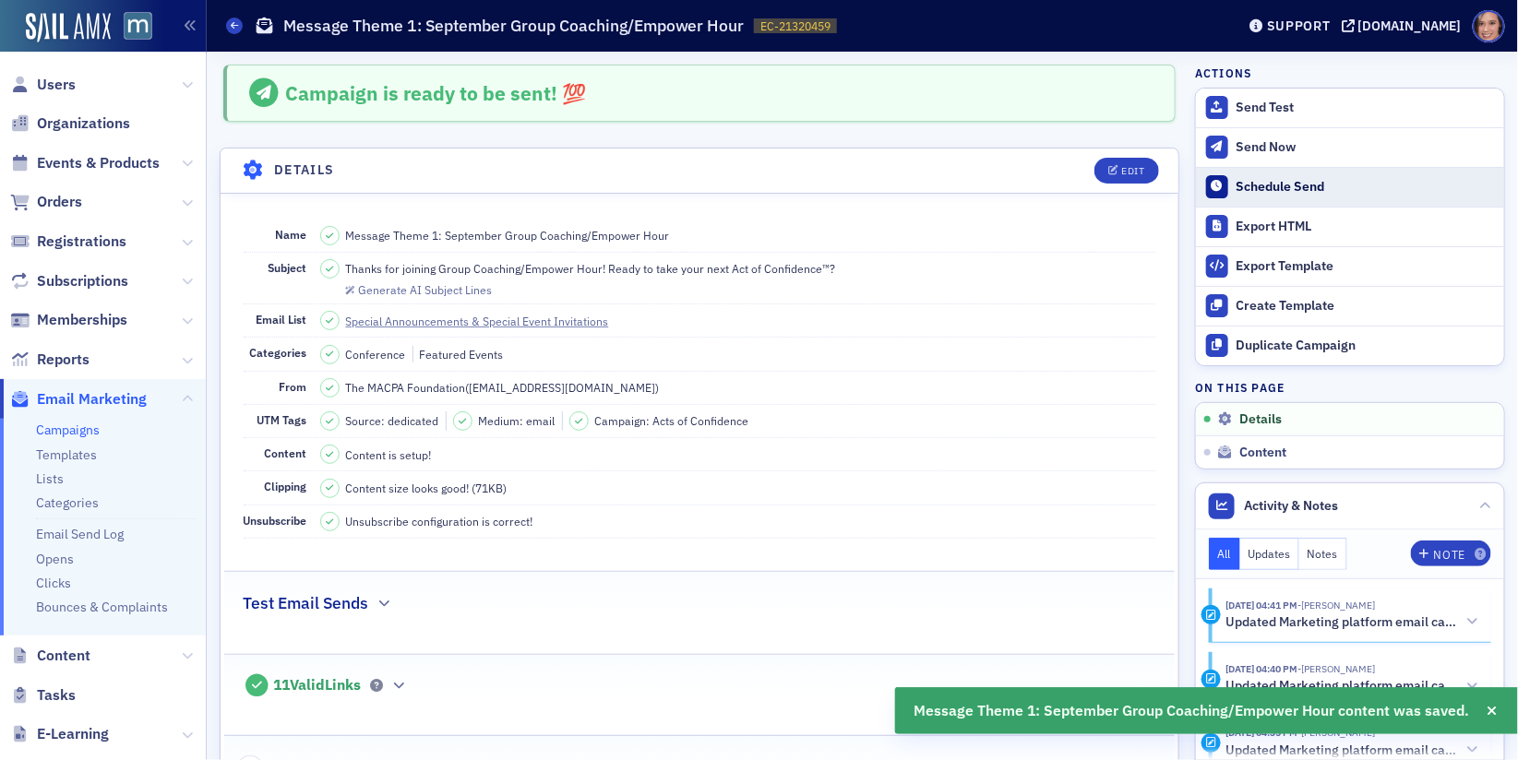
click at [1292, 185] on div "Schedule Send" at bounding box center [1365, 187] width 258 height 17
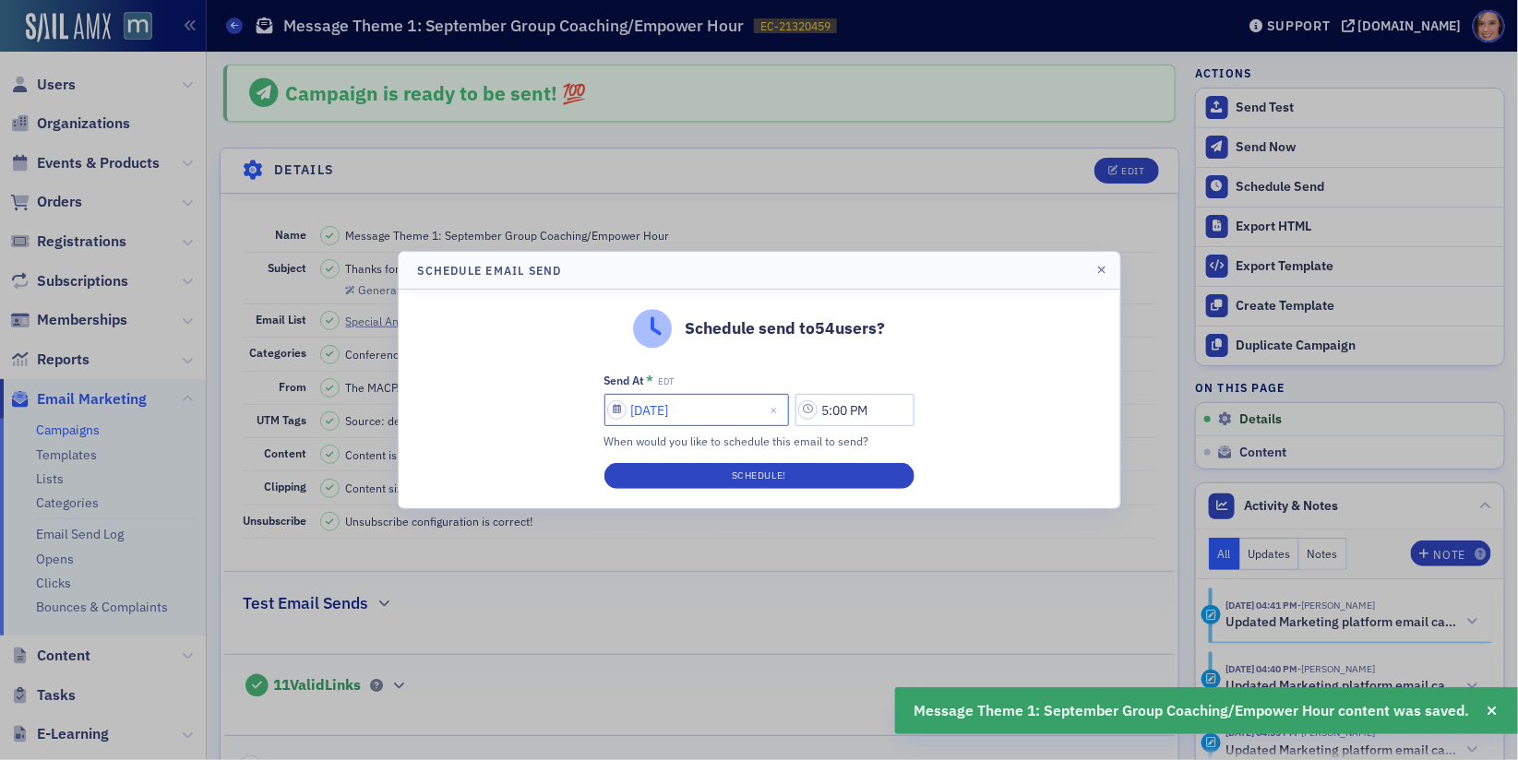
select select "8"
select select "2025"
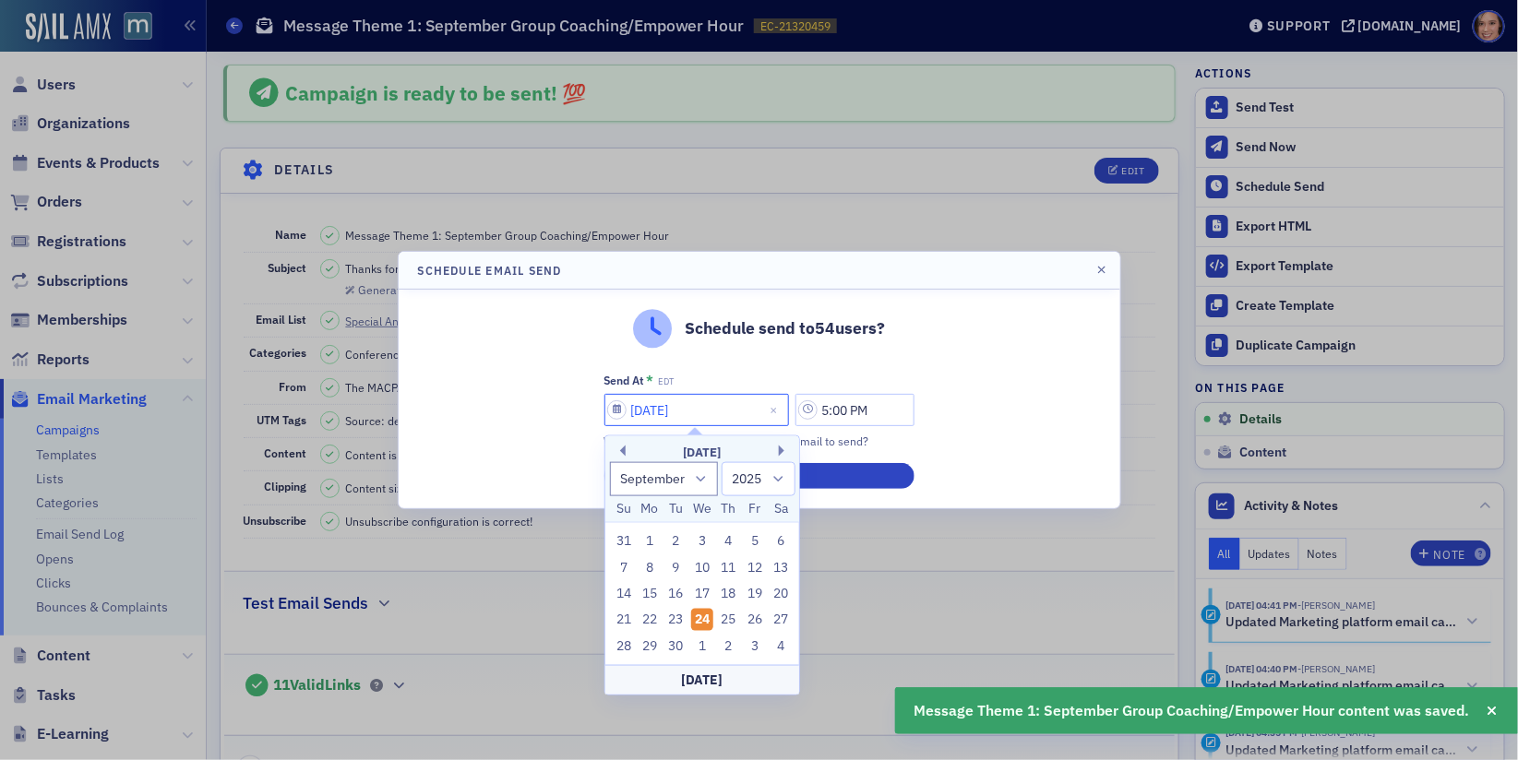
click at [663, 413] on input "[DATE]" at bounding box center [696, 410] width 185 height 32
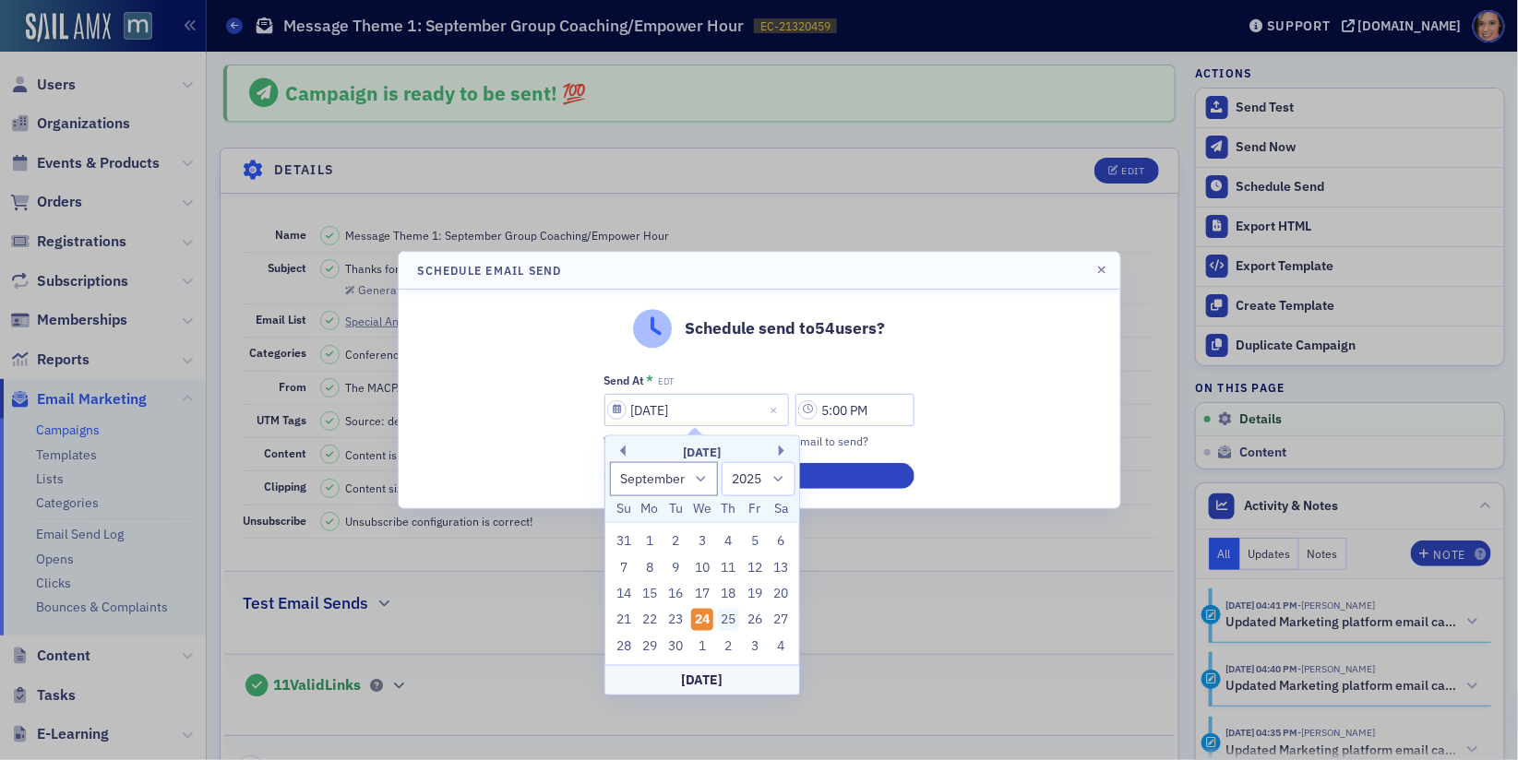
click at [728, 621] on div "25" at bounding box center [729, 620] width 22 height 22
type input "[DATE]"
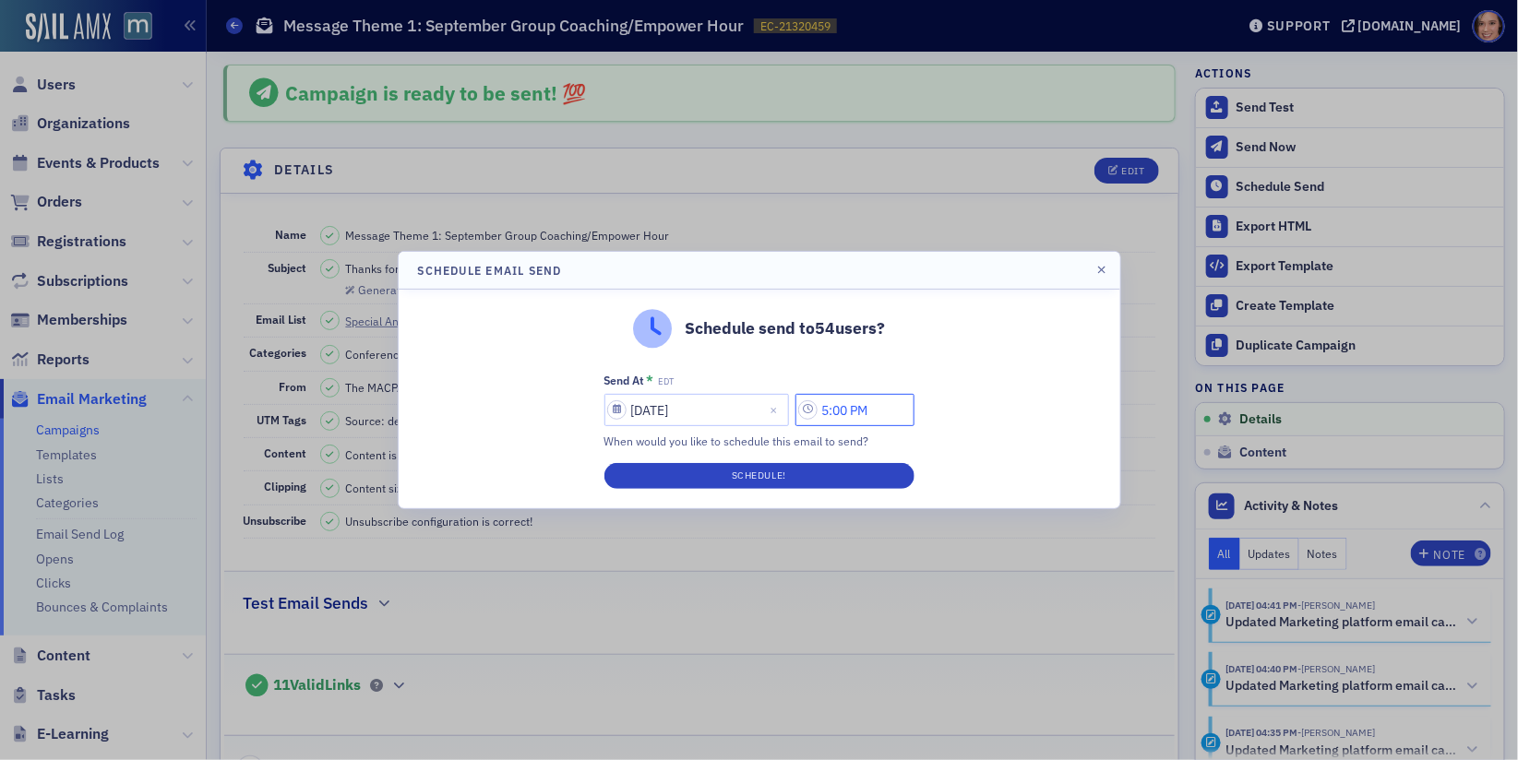
drag, startPoint x: 826, startPoint y: 418, endPoint x: 839, endPoint y: 415, distance: 13.2
click at [839, 415] on input "5:00 PM" at bounding box center [854, 410] width 119 height 32
click at [876, 406] on input "11:00 PM" at bounding box center [854, 410] width 119 height 32
click at [750, 419] on button "AM" at bounding box center [746, 410] width 35 height 32
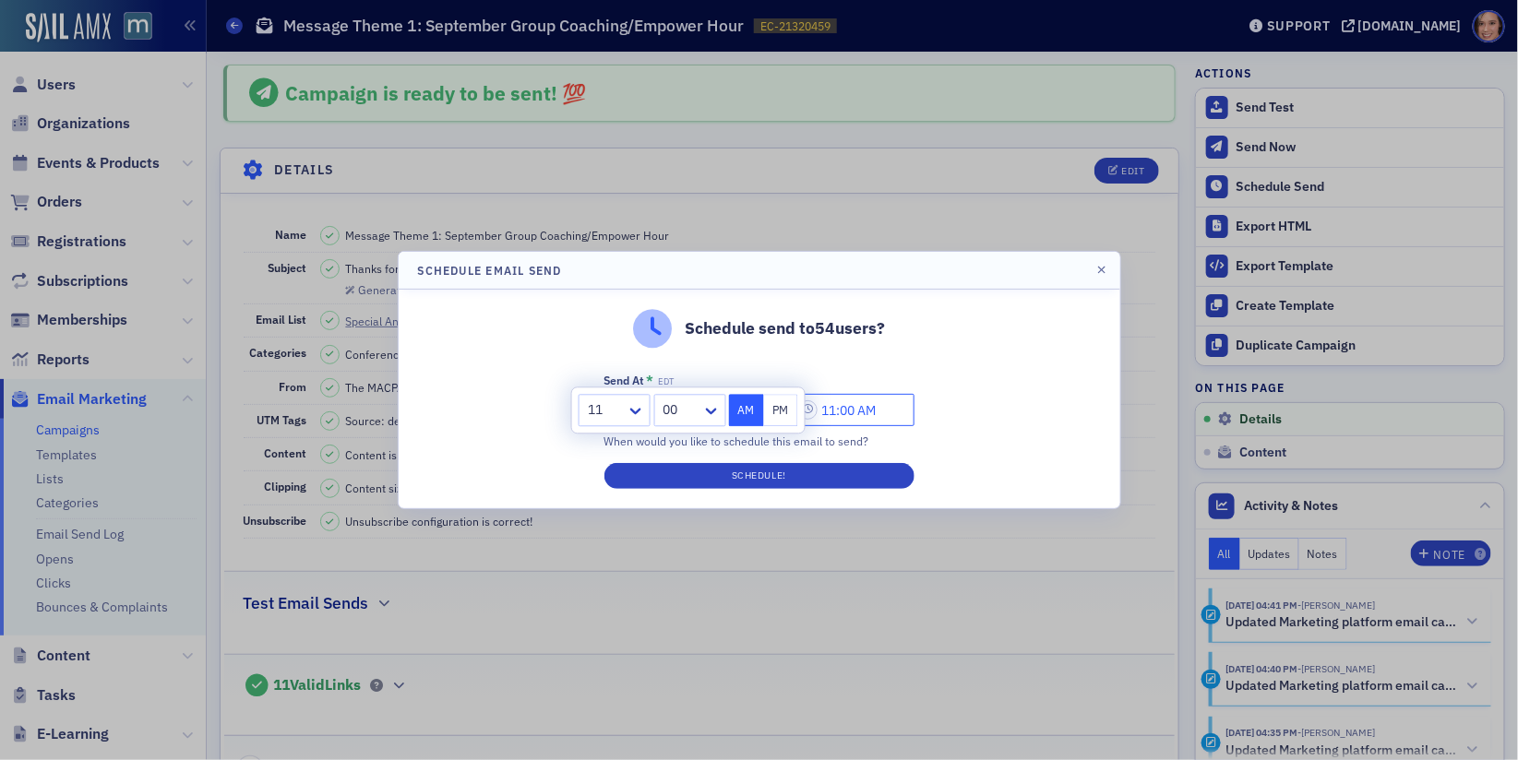
click at [839, 413] on input "11:00 AM" at bounding box center [854, 410] width 119 height 32
click at [864, 411] on input "1:00 AM" at bounding box center [854, 410] width 119 height 32
type input "1:00 PM"
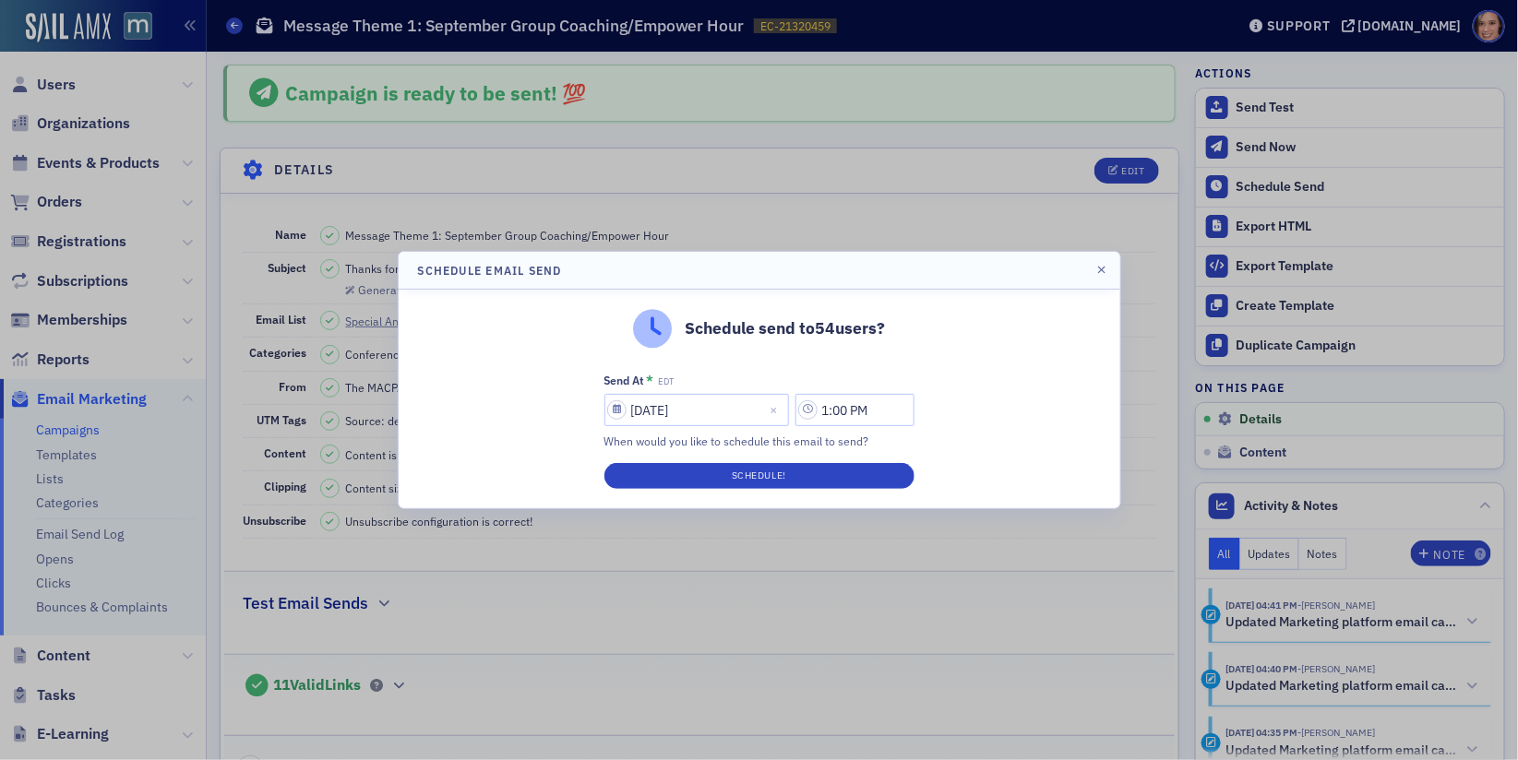
click at [1046, 416] on div "Schedule send to 54 users? Send At * EDT [DATE] 1:00 PM When would you like to …" at bounding box center [759, 399] width 721 height 219
click at [867, 482] on button "Schedule!" at bounding box center [759, 476] width 310 height 26
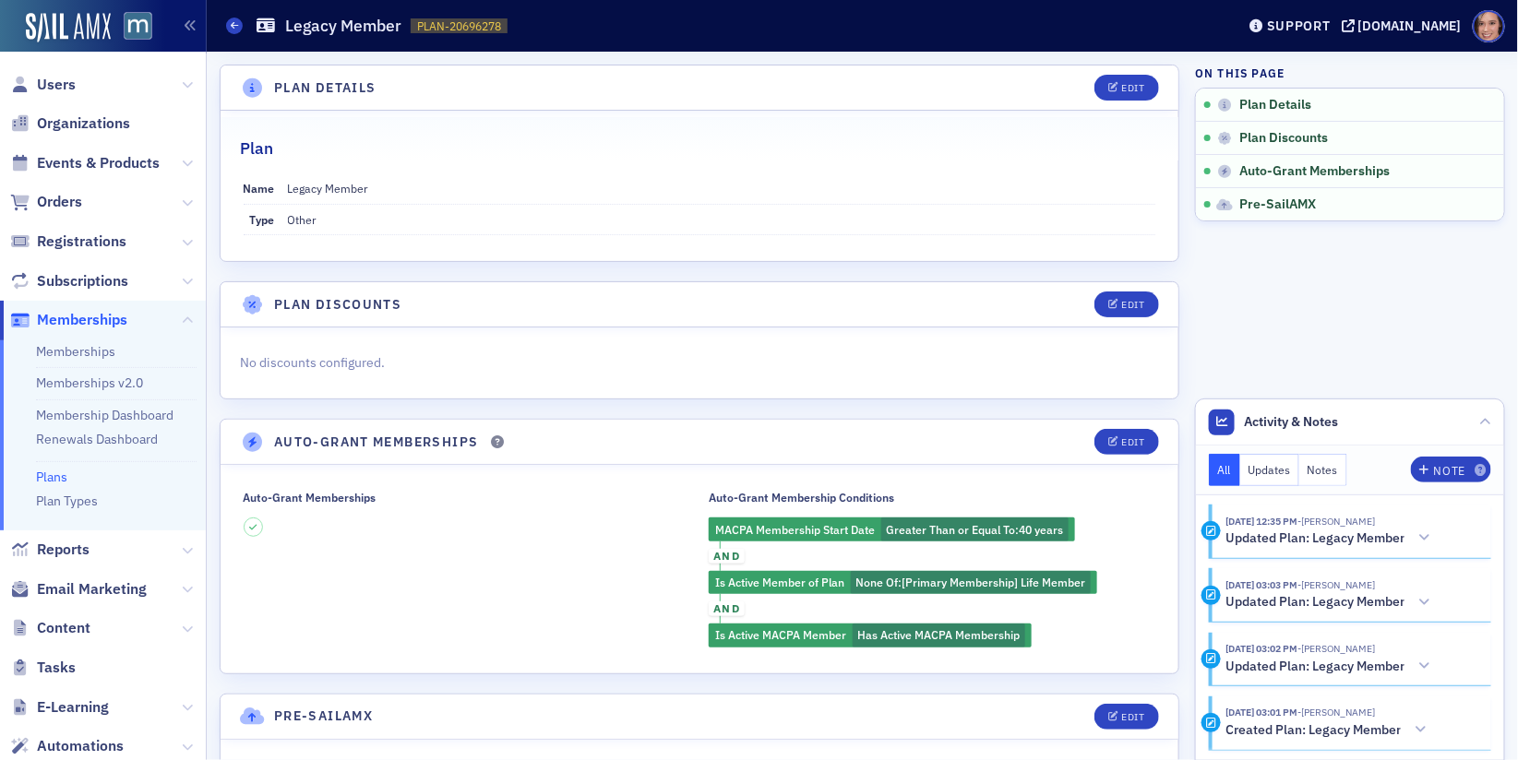
scroll to position [85, 0]
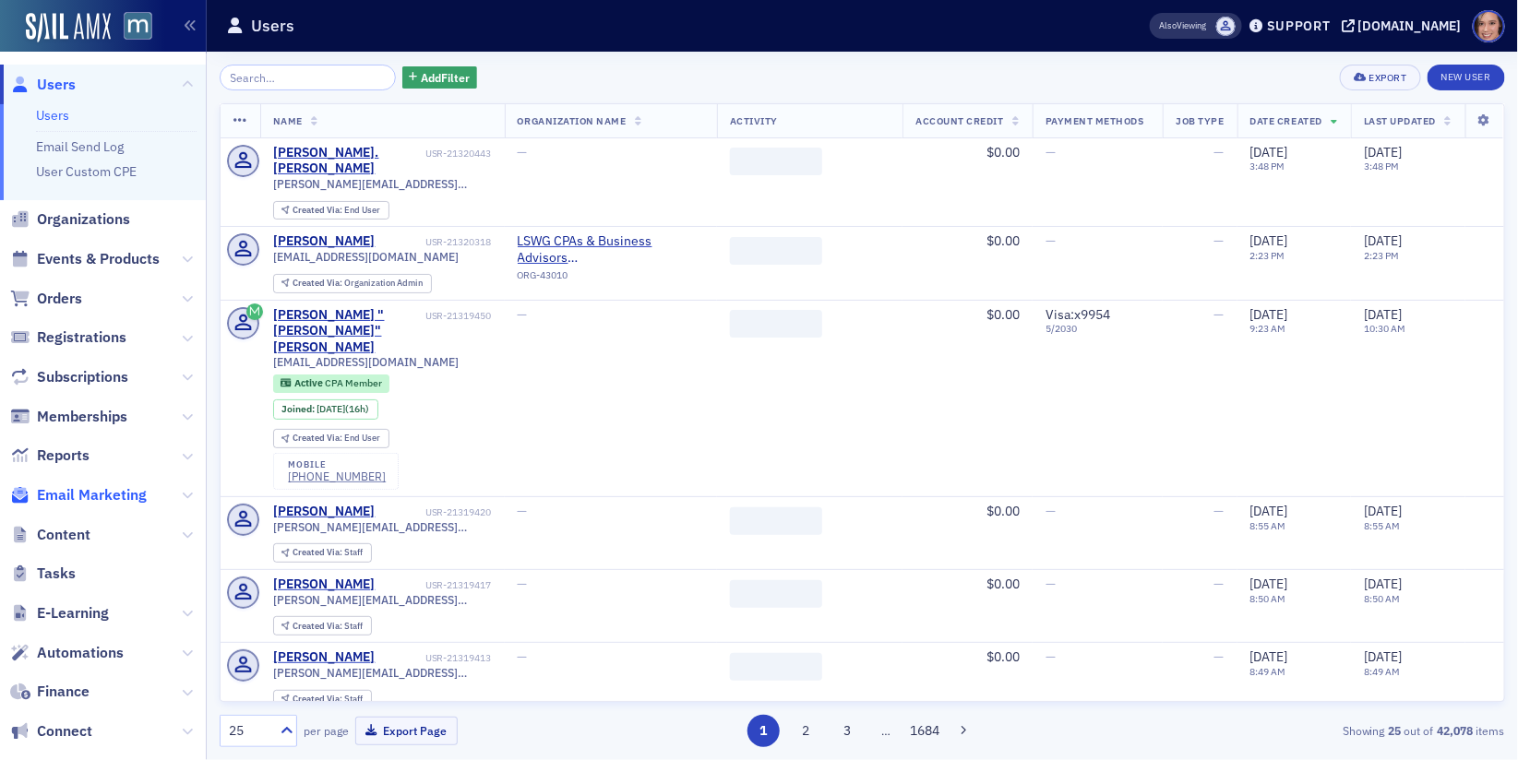
click at [110, 496] on span "Email Marketing" at bounding box center [92, 495] width 110 height 20
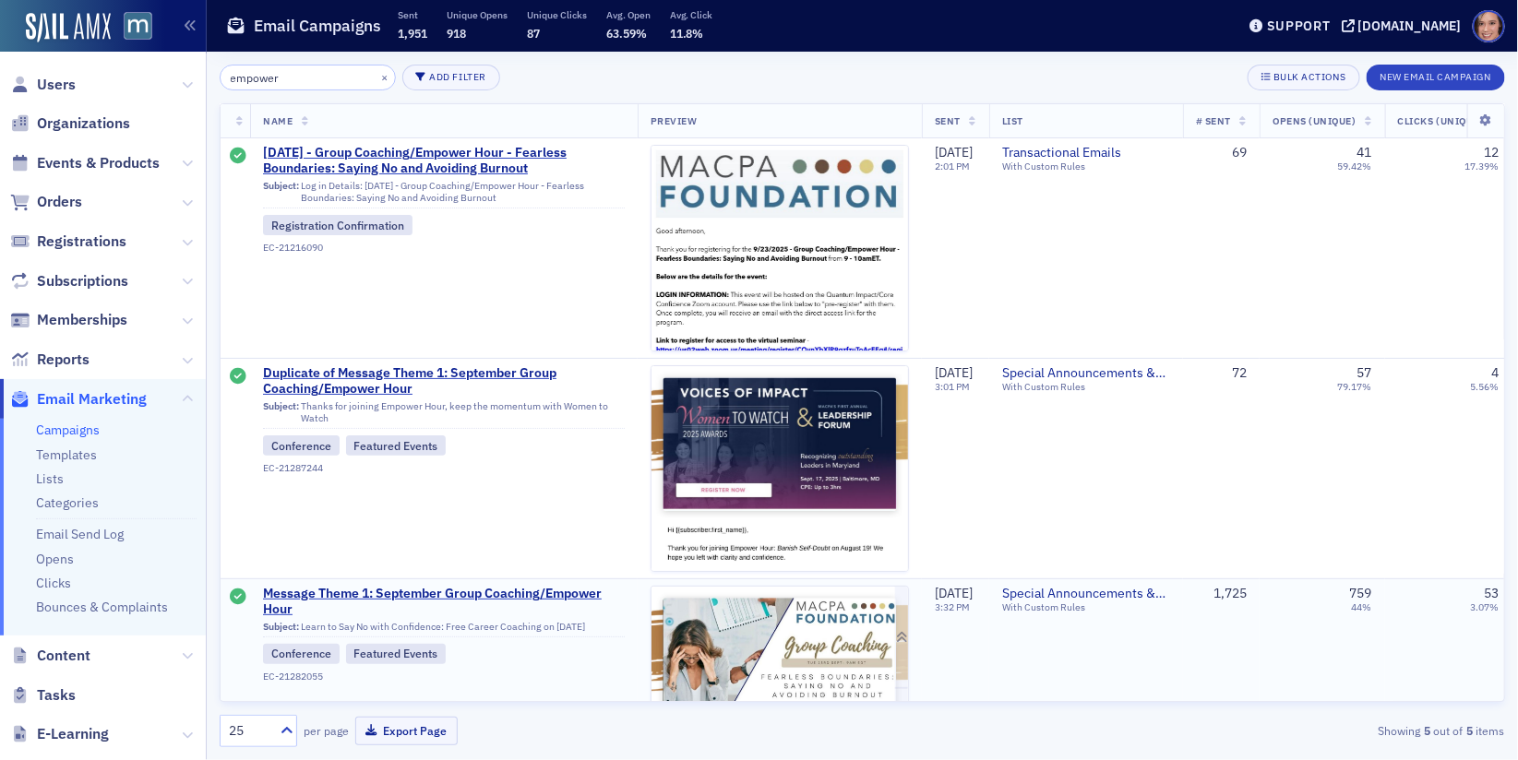
type input "empower"
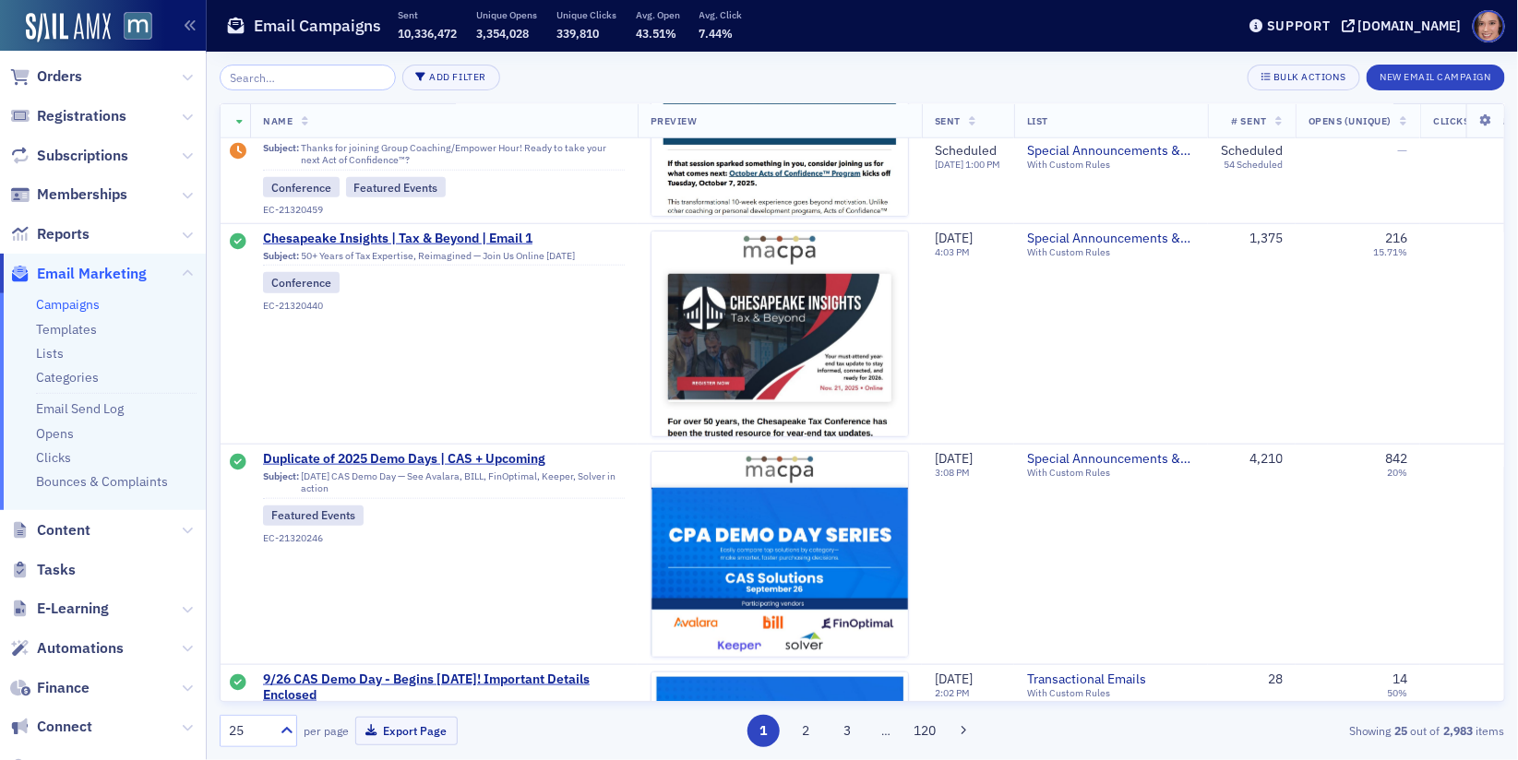
scroll to position [1334, 0]
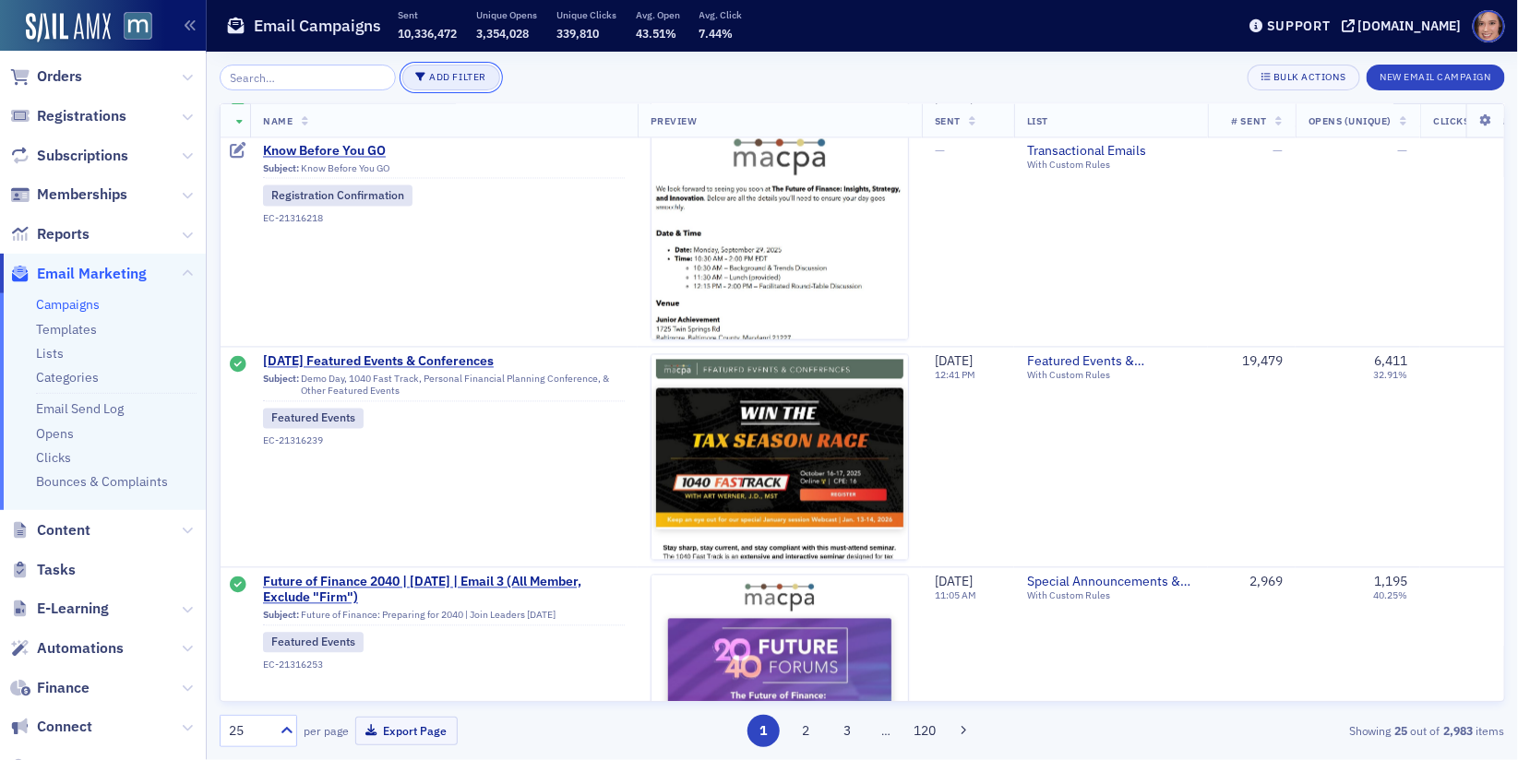
click at [439, 71] on button "Add Filter" at bounding box center [451, 78] width 98 height 26
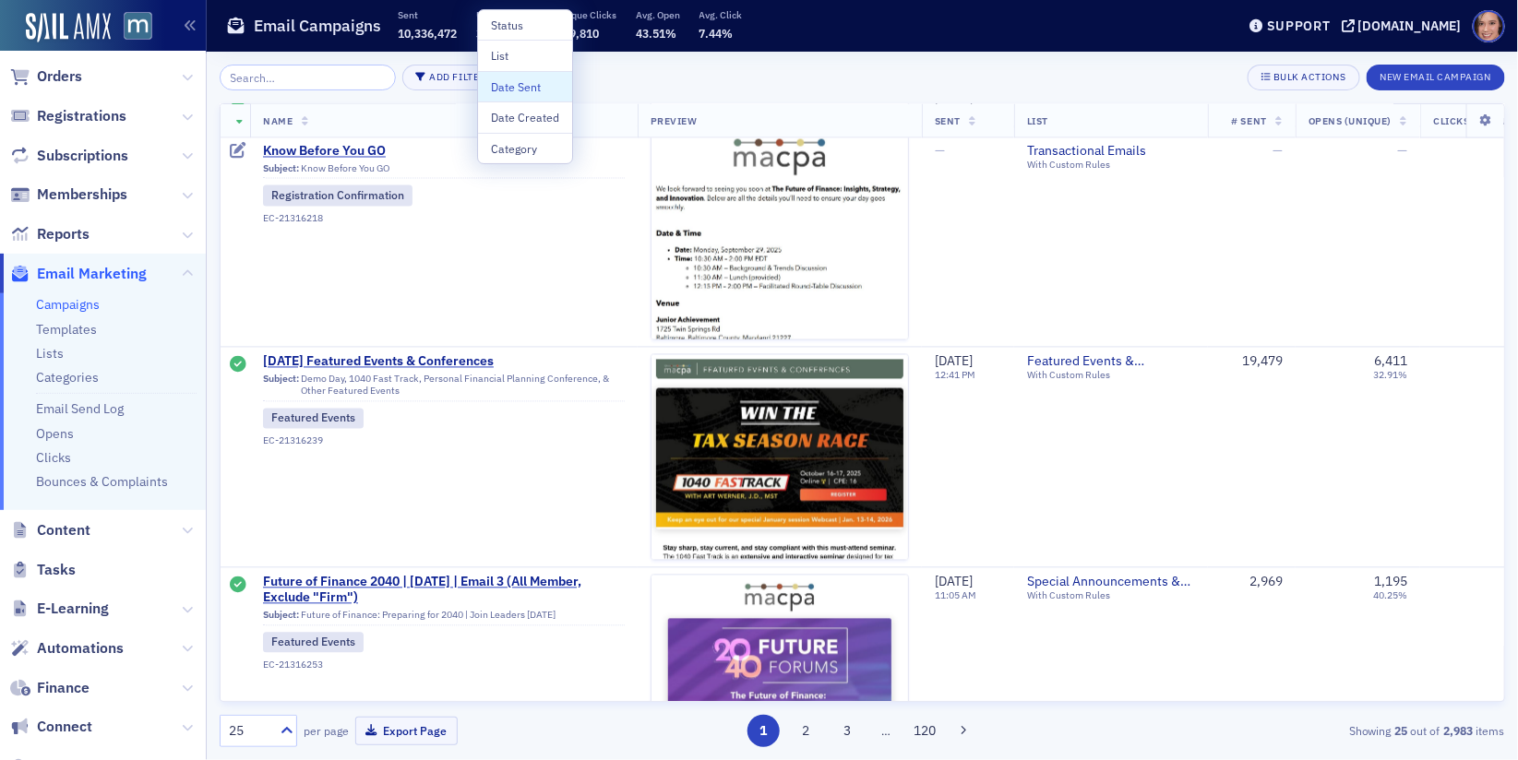
click at [537, 75] on button "Date Sent" at bounding box center [525, 86] width 94 height 30
select select "8"
select select "2025"
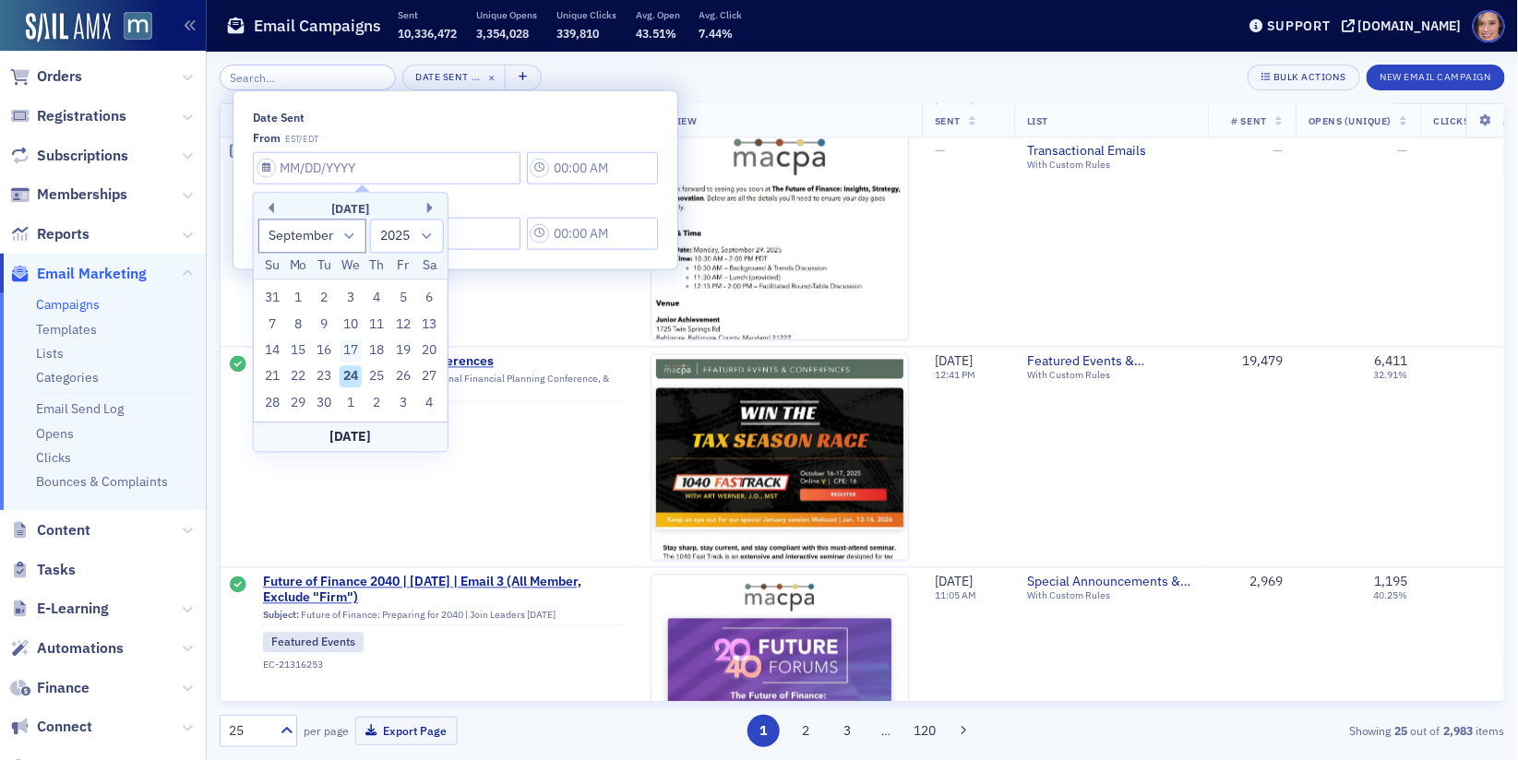
click at [351, 349] on div "17" at bounding box center [350, 350] width 22 height 22
type input "09/17/2025"
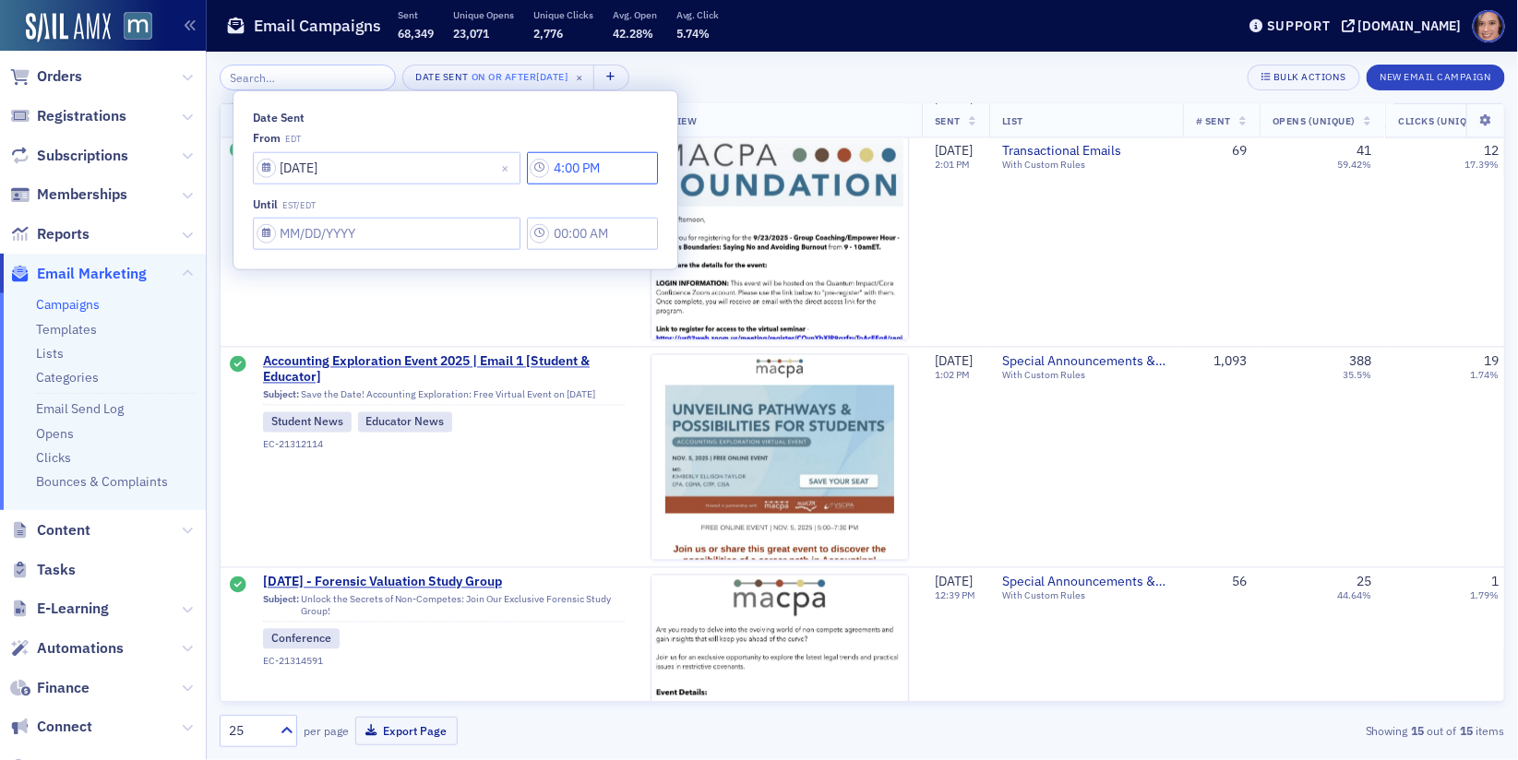
click at [527, 162] on input "4:00 PM" at bounding box center [592, 167] width 131 height 32
click at [555, 162] on input "4:00 PM" at bounding box center [592, 167] width 131 height 32
type input "4:00 AM"
click at [406, 230] on input "Date Sent" at bounding box center [387, 234] width 268 height 32
select select "8"
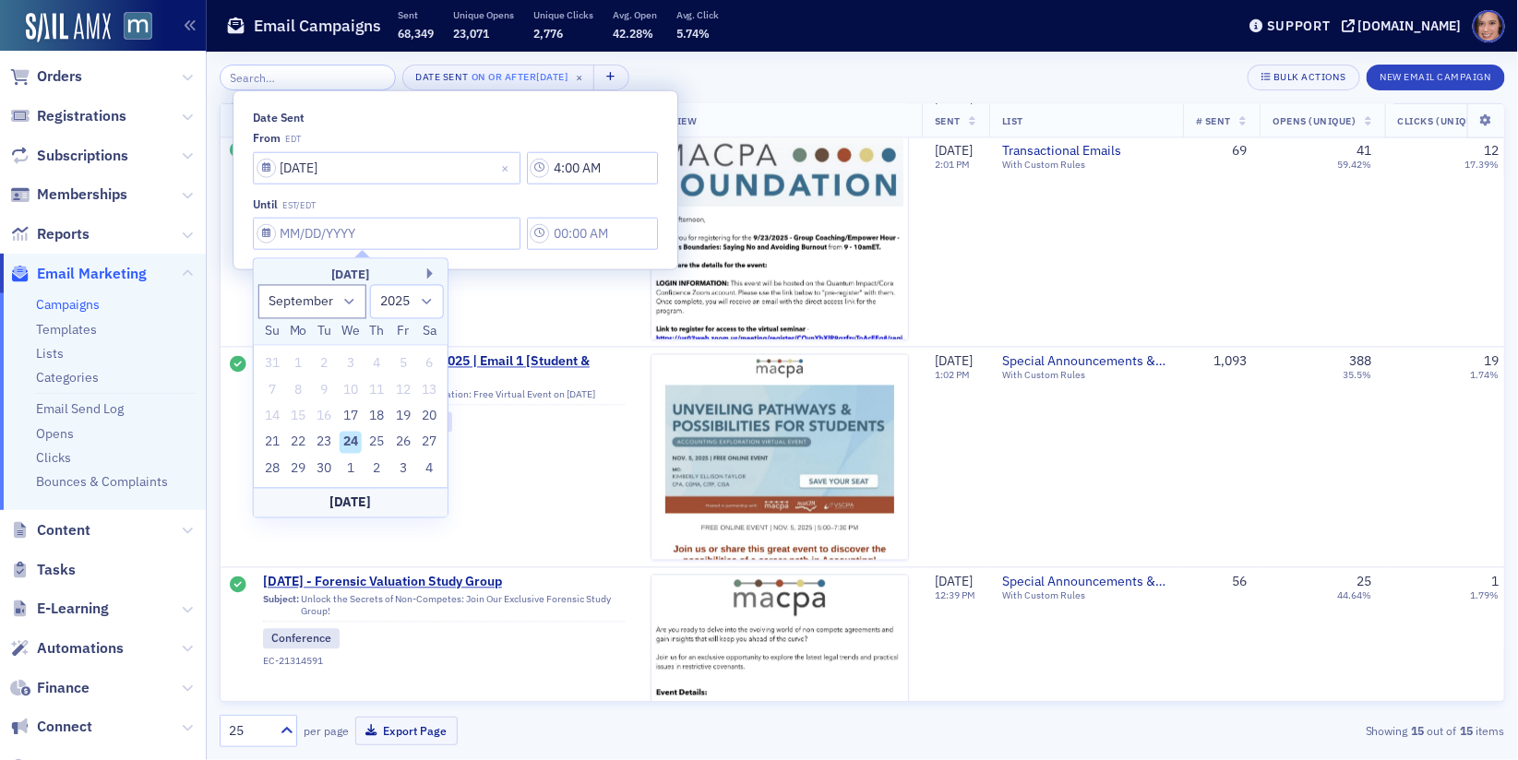
click at [352, 440] on div "24" at bounding box center [350, 443] width 22 height 22
type input "[DATE]"
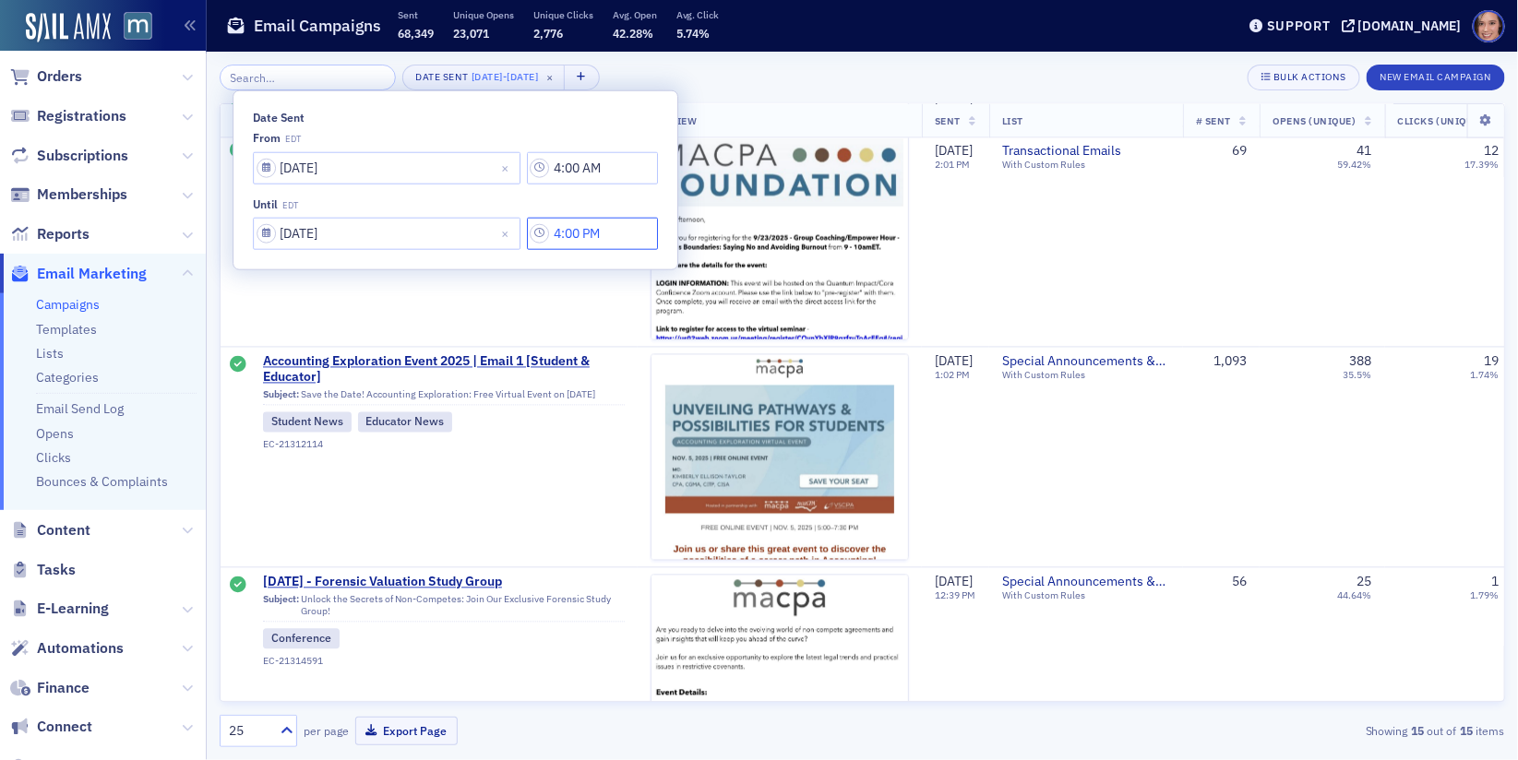
click at [528, 227] on input "4:00 PM" at bounding box center [592, 234] width 131 height 32
type input "5:00 PM"
click at [762, 78] on div "Date Sent 9/17/2025 - 9/24/2025 × Bulk Actions New Email Campaign" at bounding box center [862, 78] width 1285 height 26
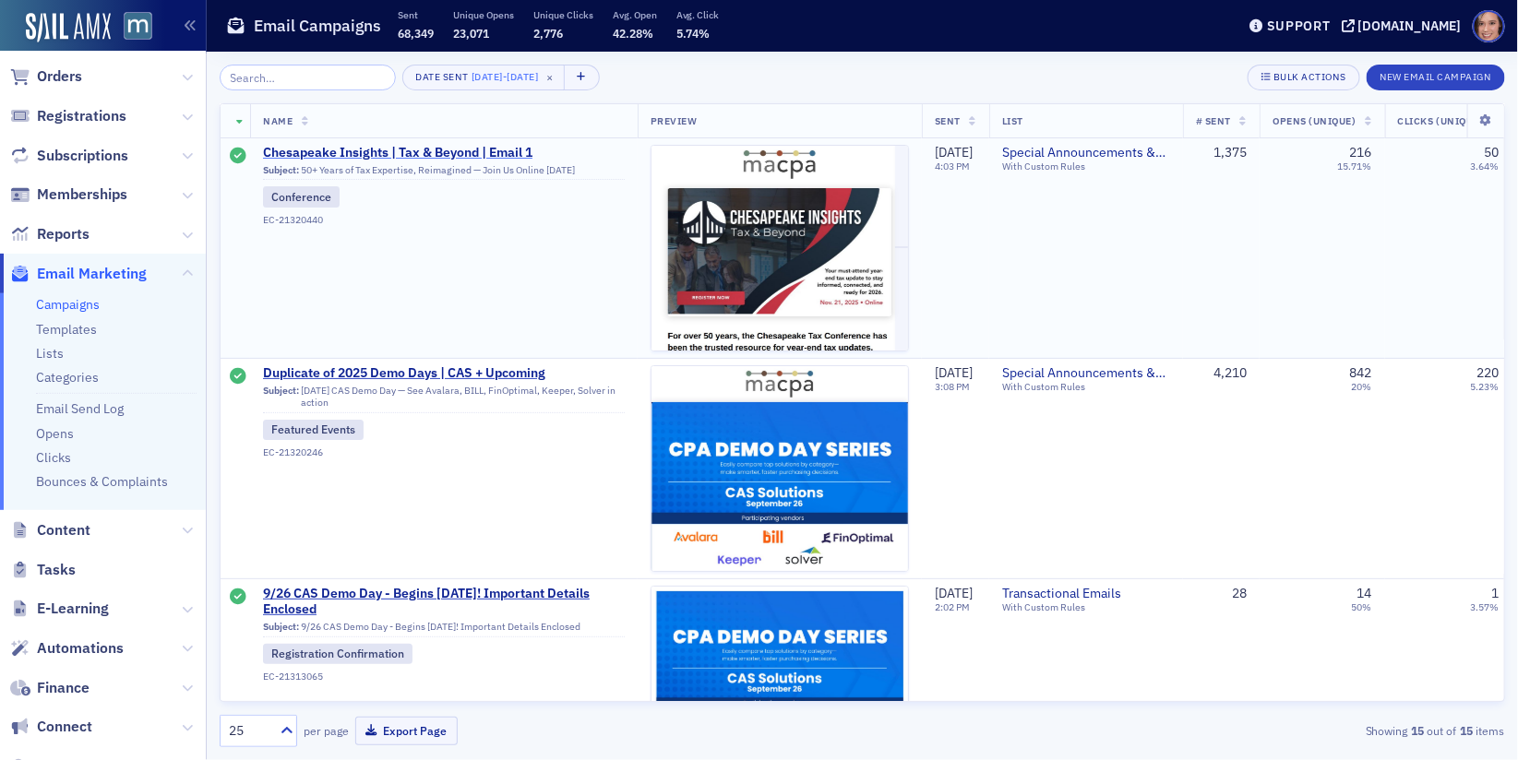
click at [518, 146] on span "Chesapeake Insights | Tax & Beyond | Email 1" at bounding box center [444, 153] width 362 height 17
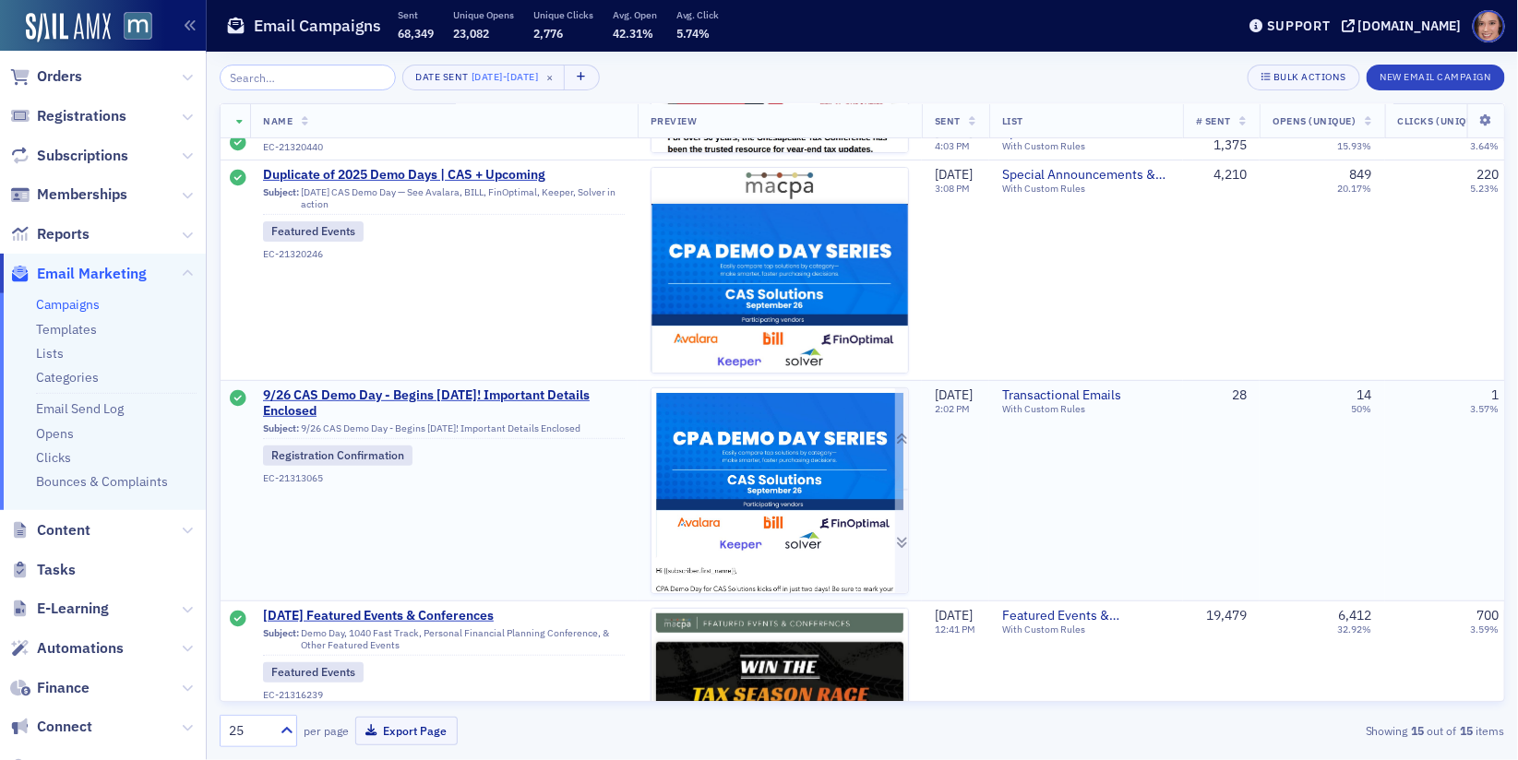
scroll to position [450, 0]
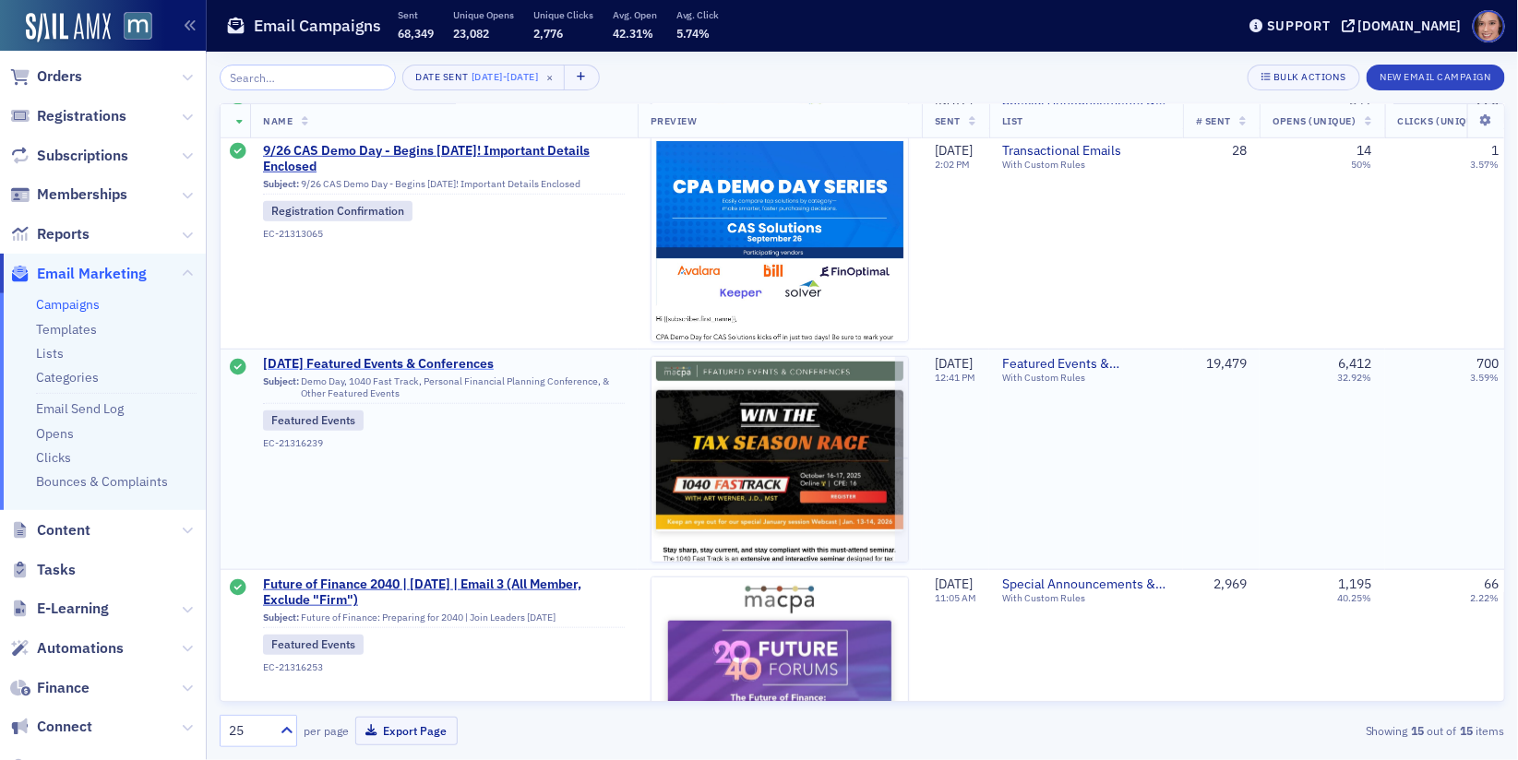
click at [481, 359] on span "[DATE] Featured Events & Conferences" at bounding box center [444, 364] width 362 height 17
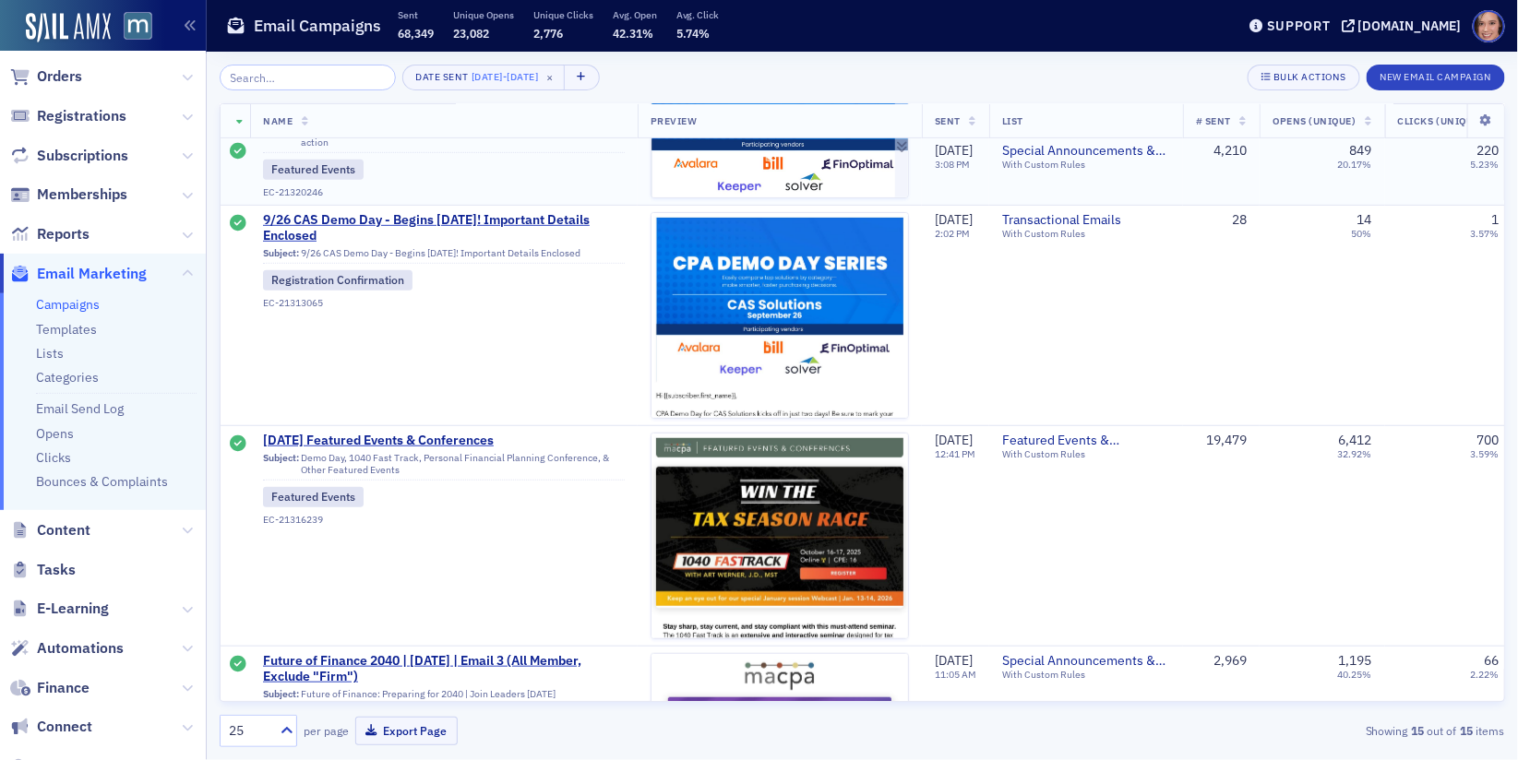
scroll to position [530, 0]
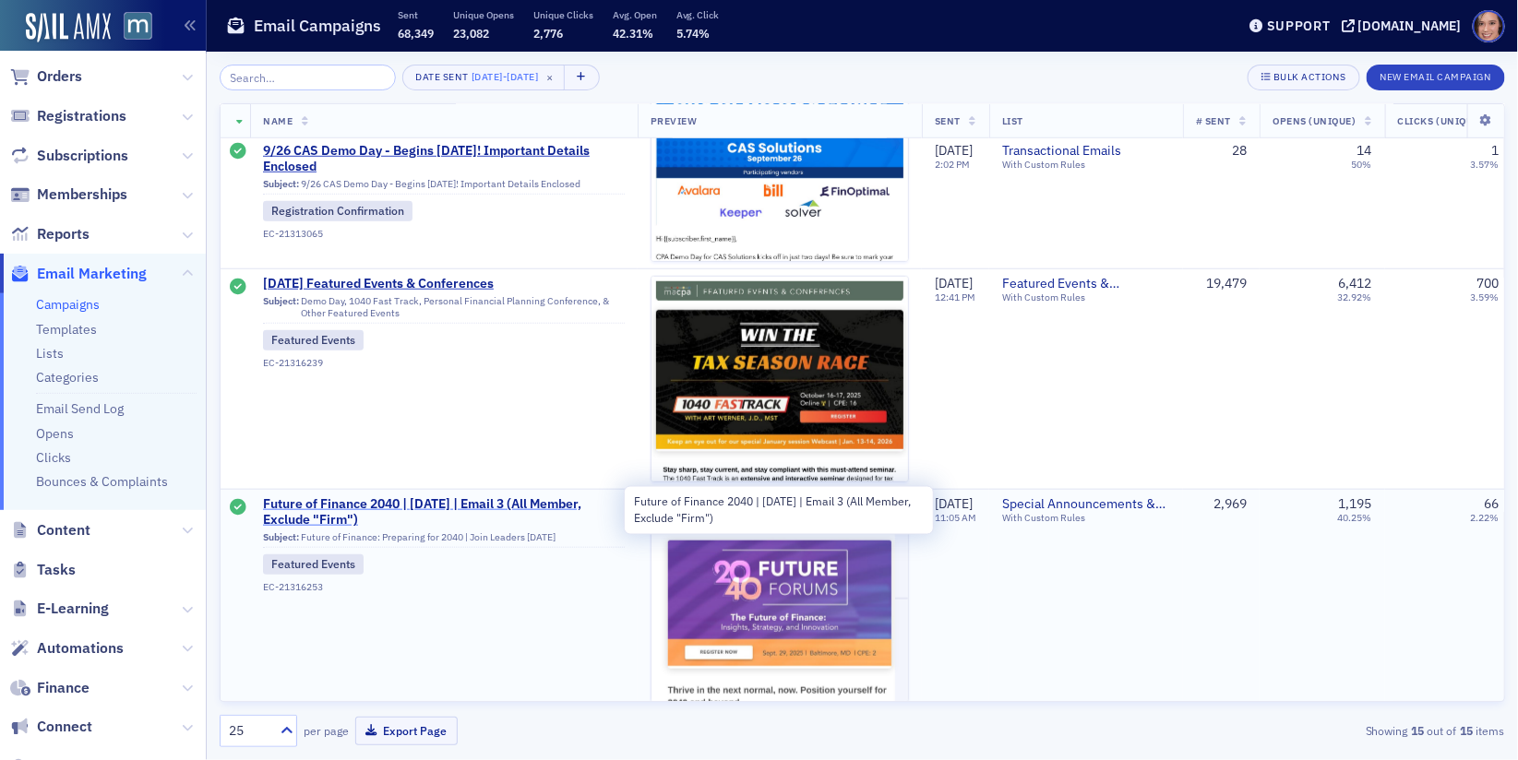
click at [489, 496] on span "Future of Finance 2040 | [DATE] | Email 3 (All Member, Exclude "Firm")" at bounding box center [444, 512] width 362 height 32
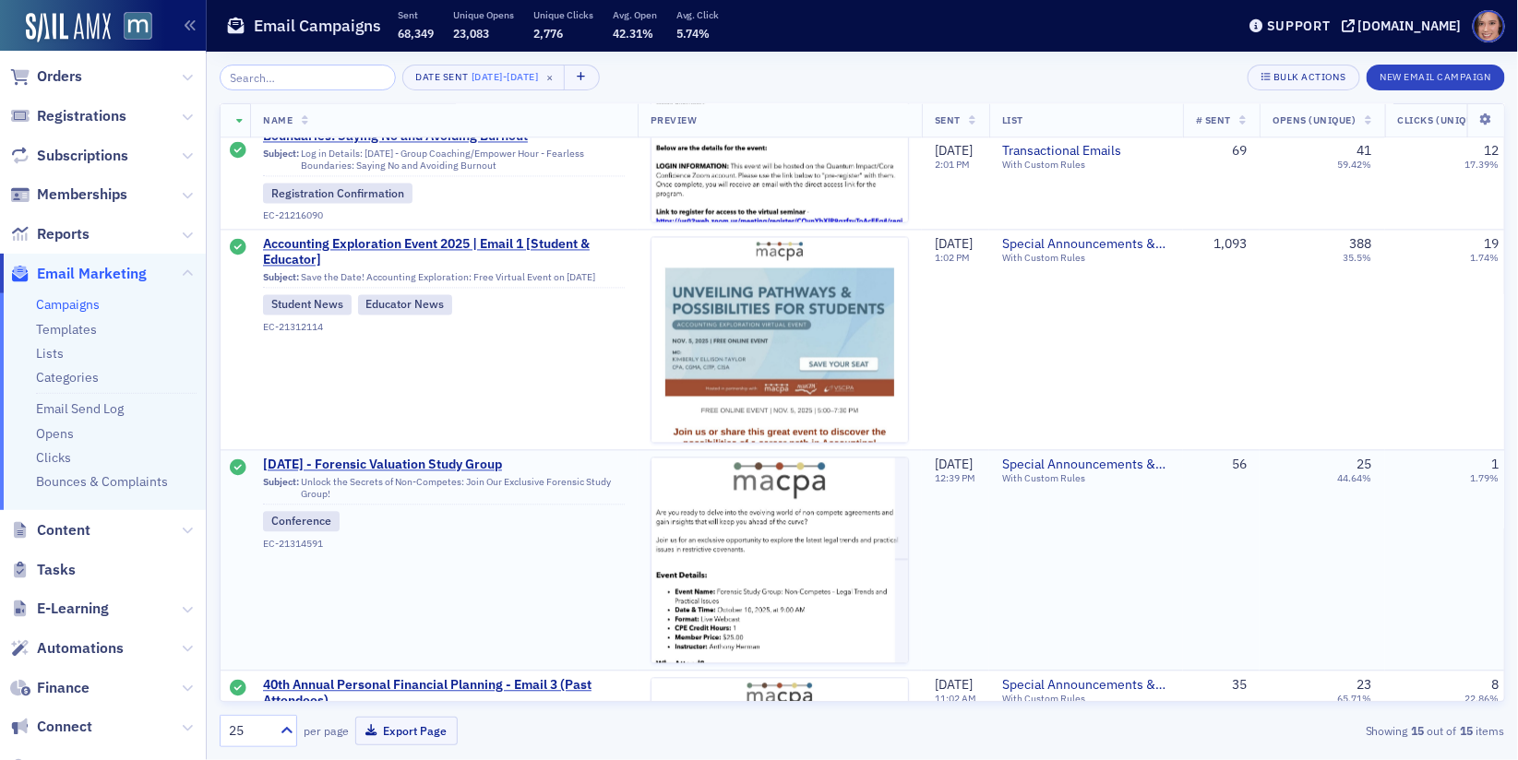
scroll to position [1805, 0]
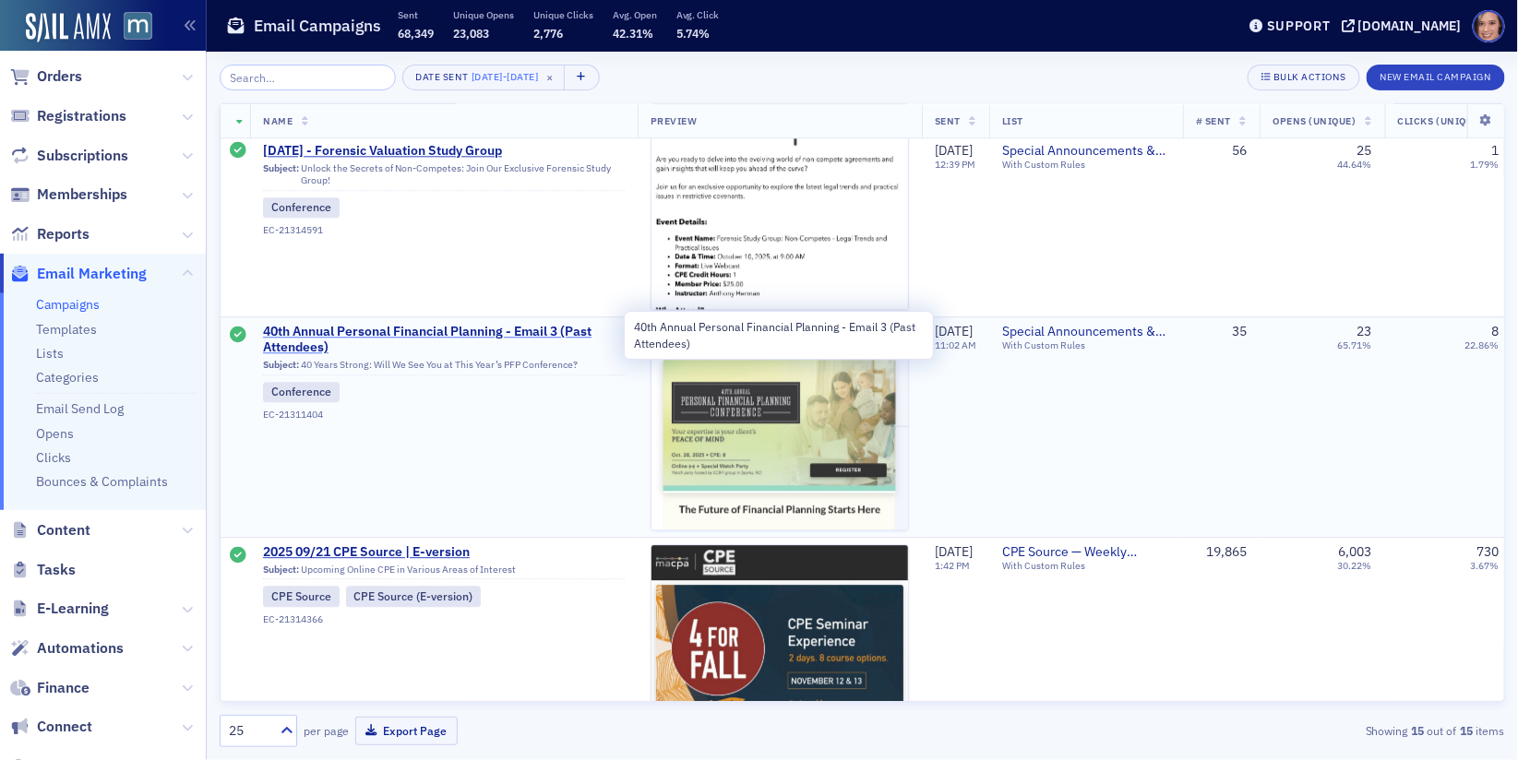
click at [400, 325] on span "40th Annual Personal Financial Planning - Email 3 (Past Attendees)" at bounding box center [444, 340] width 362 height 32
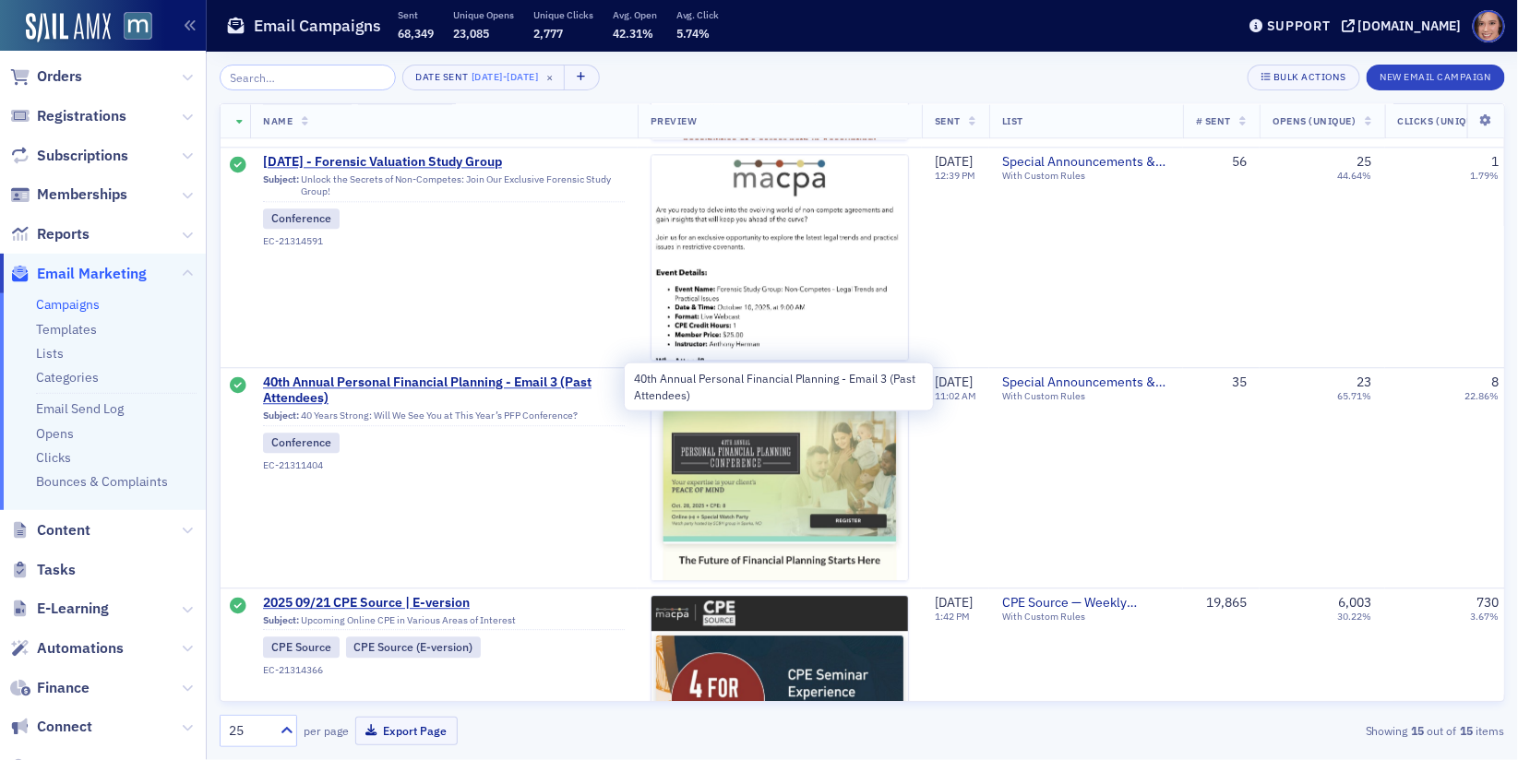
scroll to position [2156, 0]
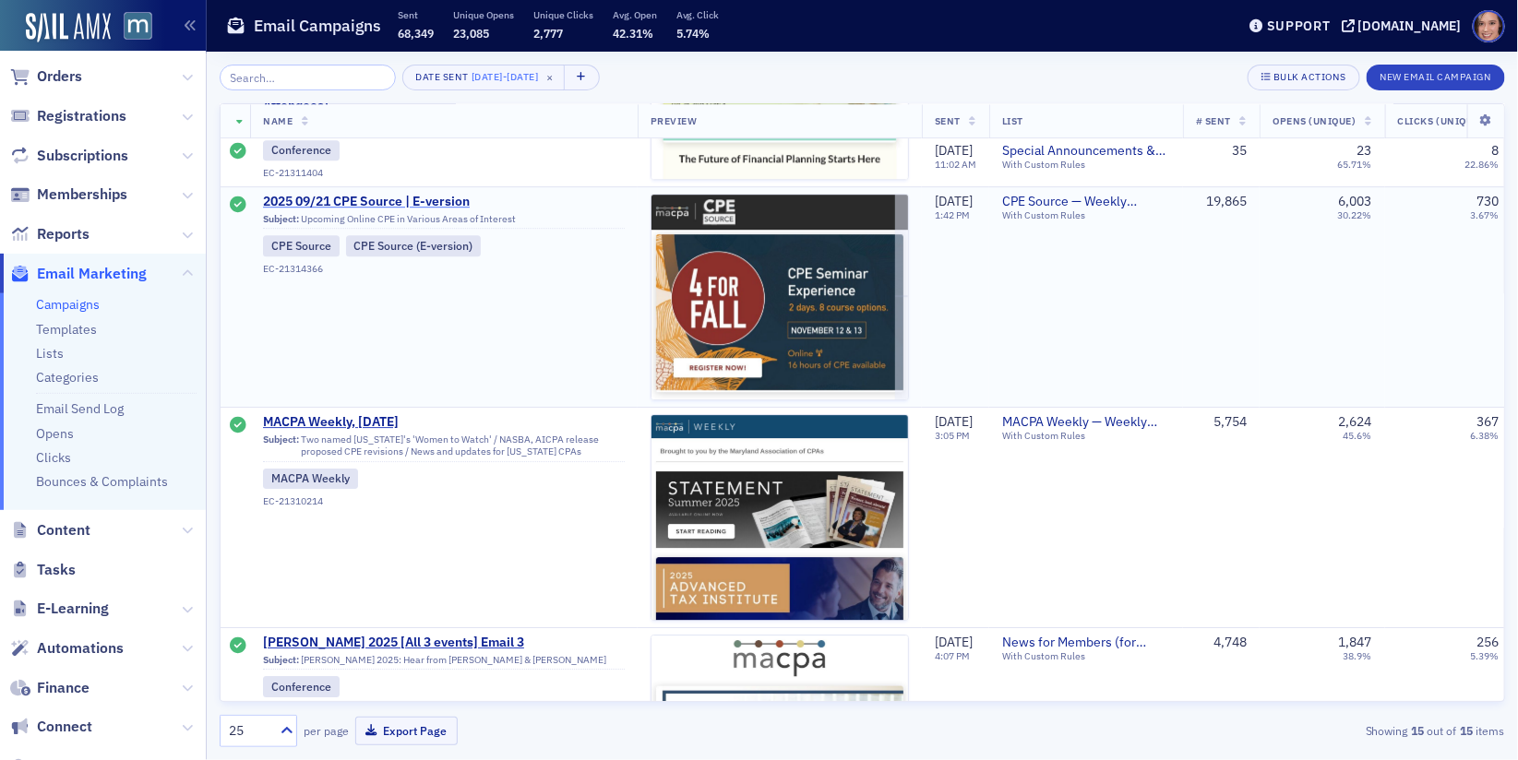
click at [379, 199] on span "2025 09/21 CPE Source | E-version" at bounding box center [444, 202] width 362 height 17
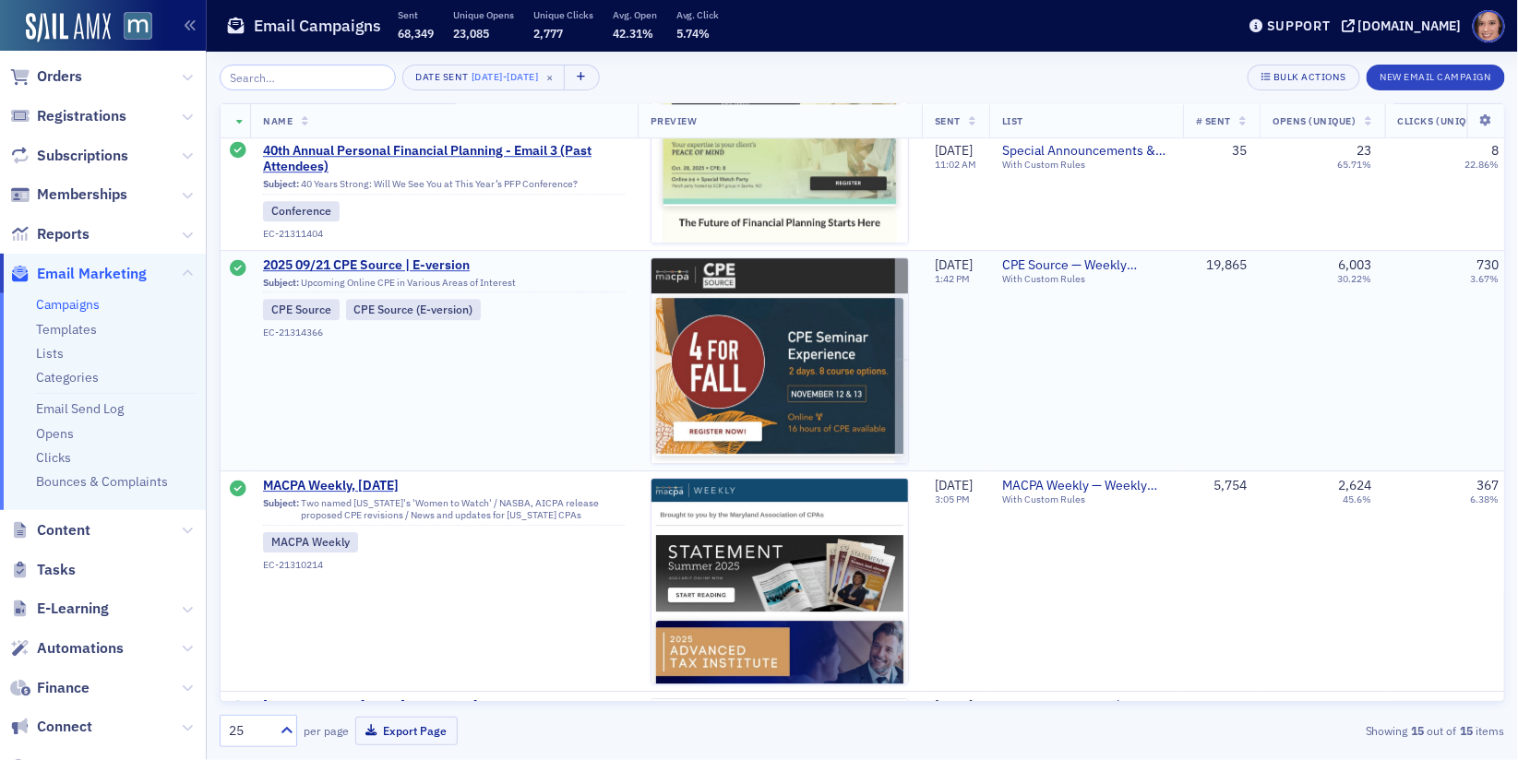
scroll to position [2178, 0]
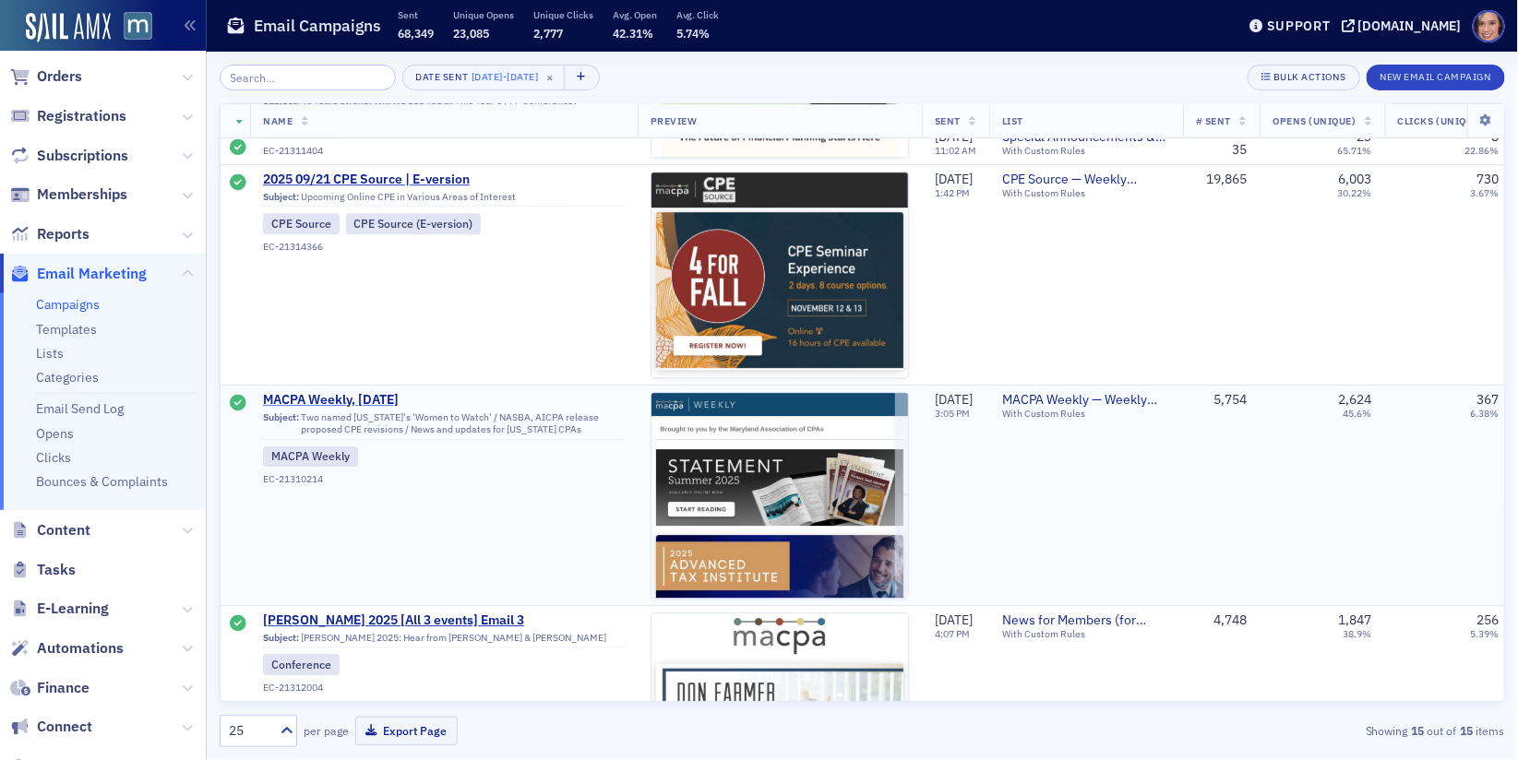
click at [384, 399] on span "MACPA Weekly, [DATE]" at bounding box center [444, 400] width 362 height 17
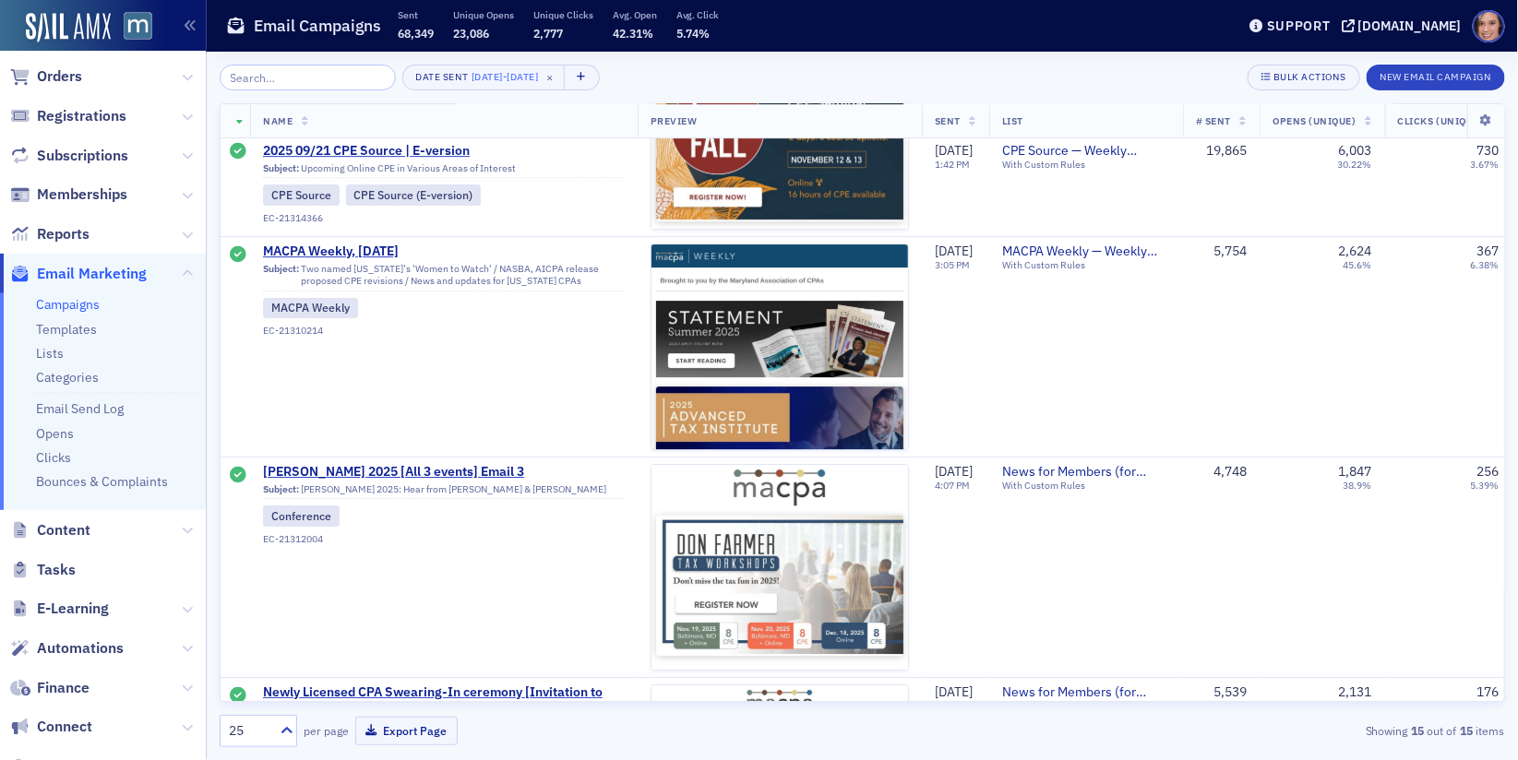
scroll to position [2503, 0]
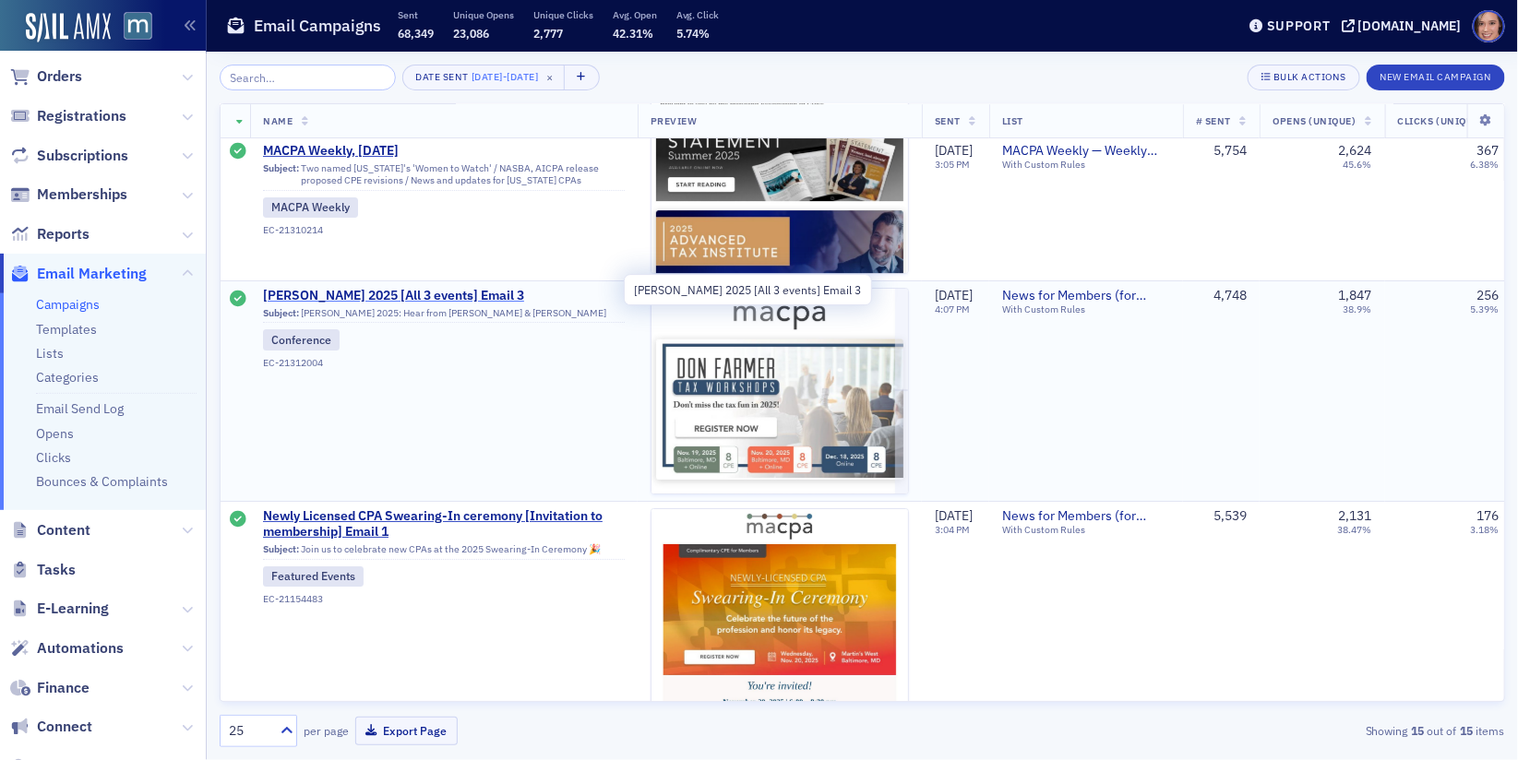
click at [422, 291] on span "[PERSON_NAME] 2025 [All 3 events] Email 3" at bounding box center [444, 296] width 362 height 17
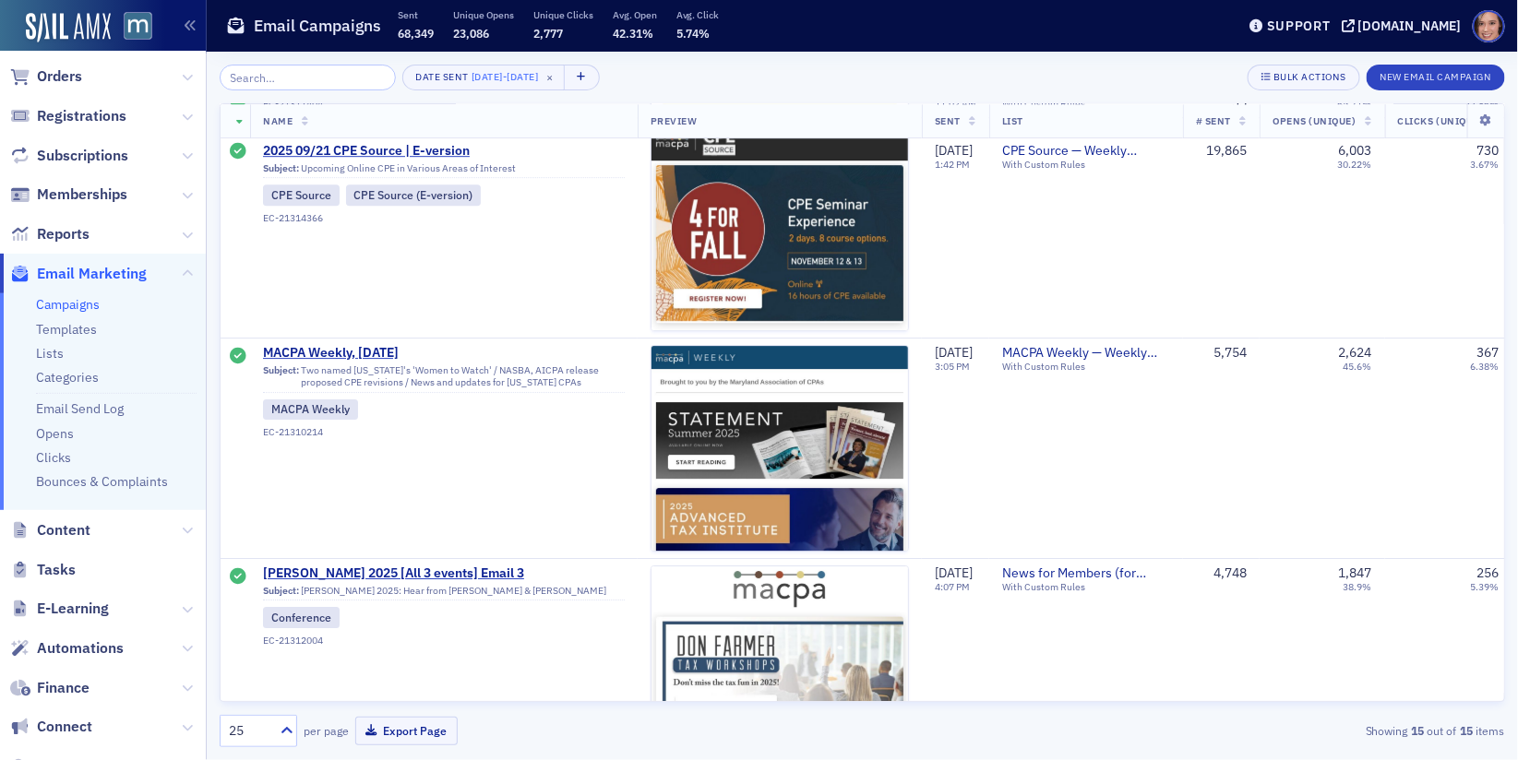
scroll to position [2735, 0]
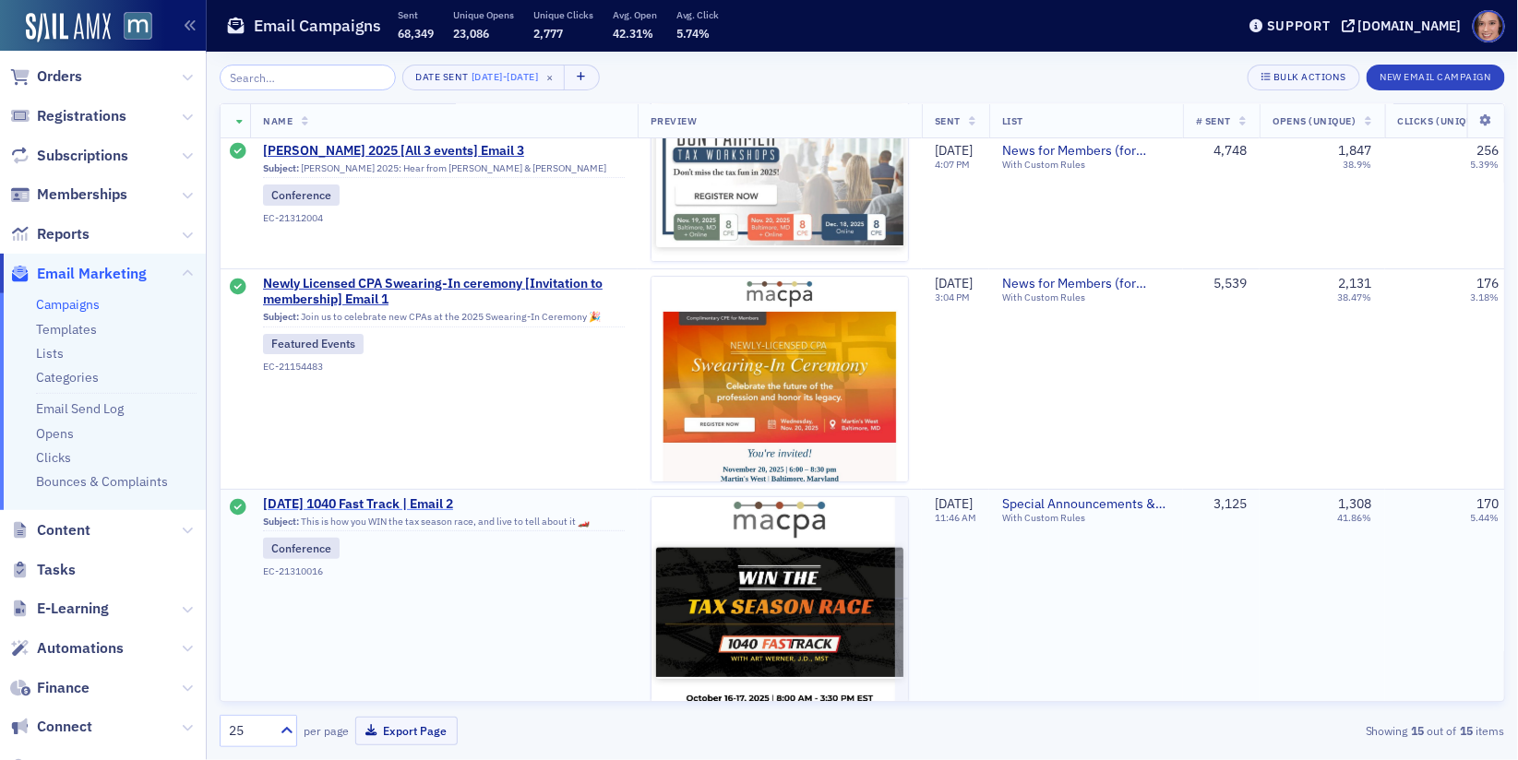
click at [429, 496] on span "[DATE] 1040 Fast Track | Email 2" at bounding box center [444, 504] width 362 height 17
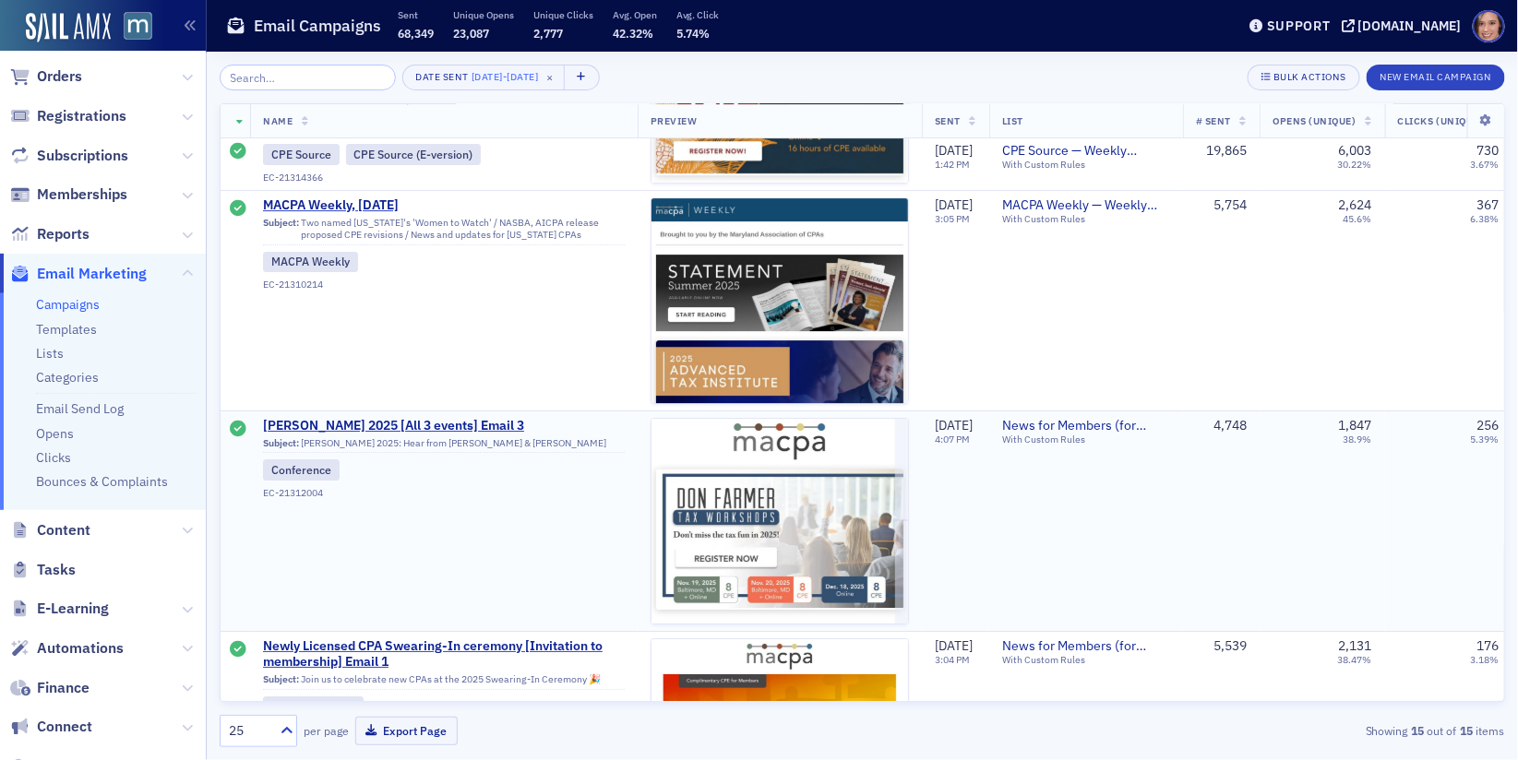
click at [469, 411] on td "Don Farmer 2025 [All 3 events] Email 3 Subject: Don Farmer 2025: Hear from Bill…" at bounding box center [443, 521] width 387 height 220
click at [469, 418] on span "[PERSON_NAME] 2025 [All 3 events] Email 3" at bounding box center [444, 426] width 362 height 17
